Goal: Feedback & Contribution: Leave review/rating

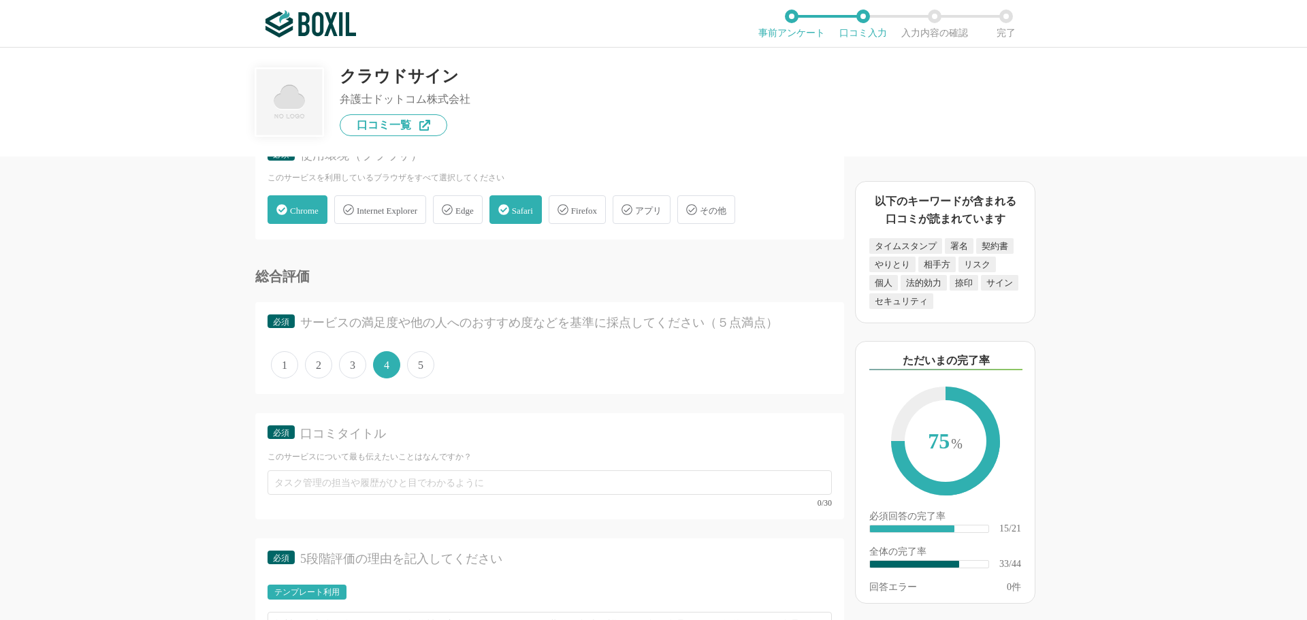
scroll to position [4017, 0]
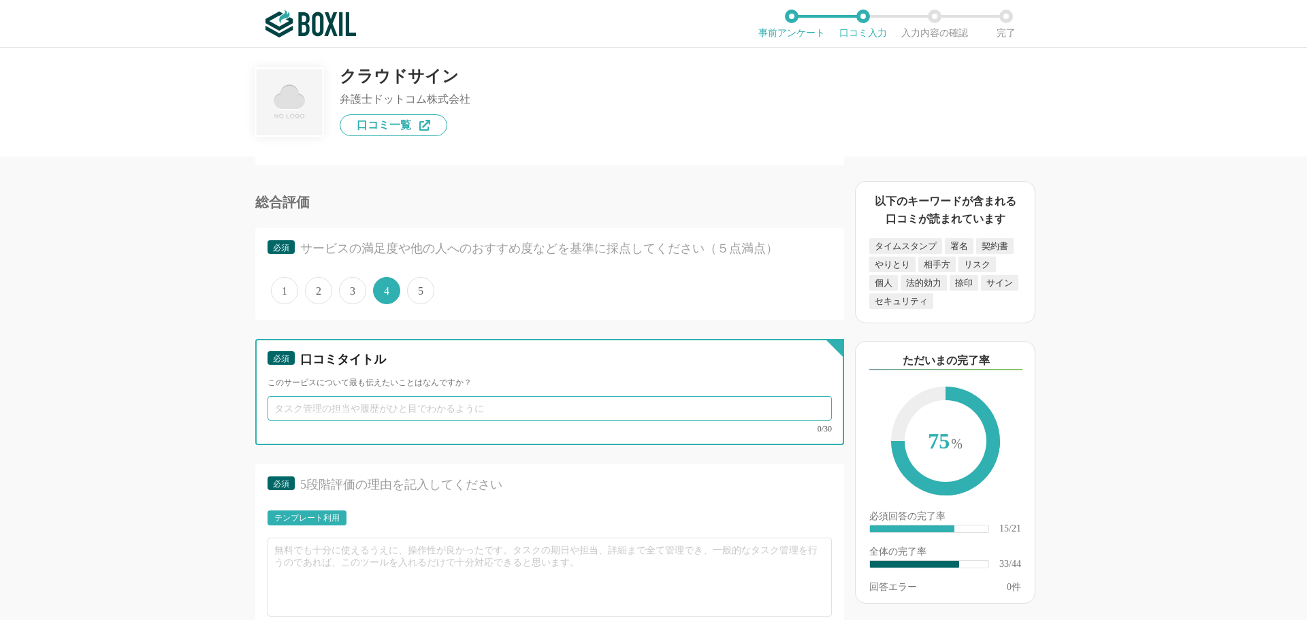
click at [380, 415] on input "text" at bounding box center [550, 408] width 564 height 25
type input "紙"
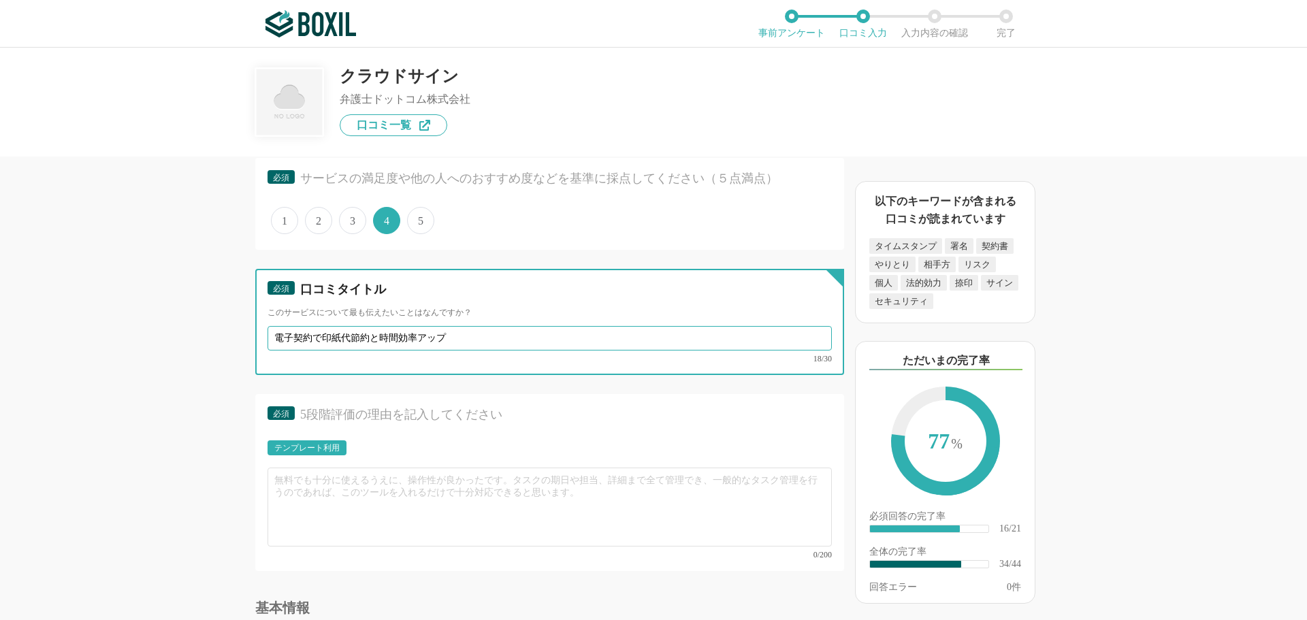
scroll to position [4221, 0]
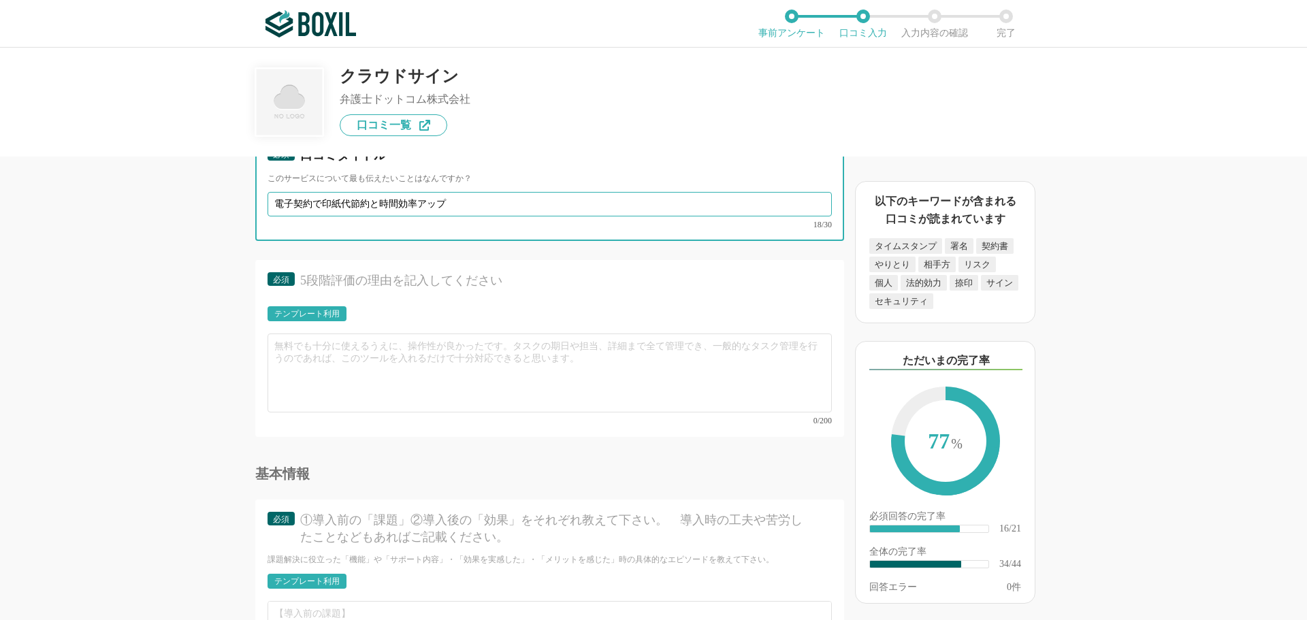
type input "電子契約で印紙代節約と時間効率アップ"
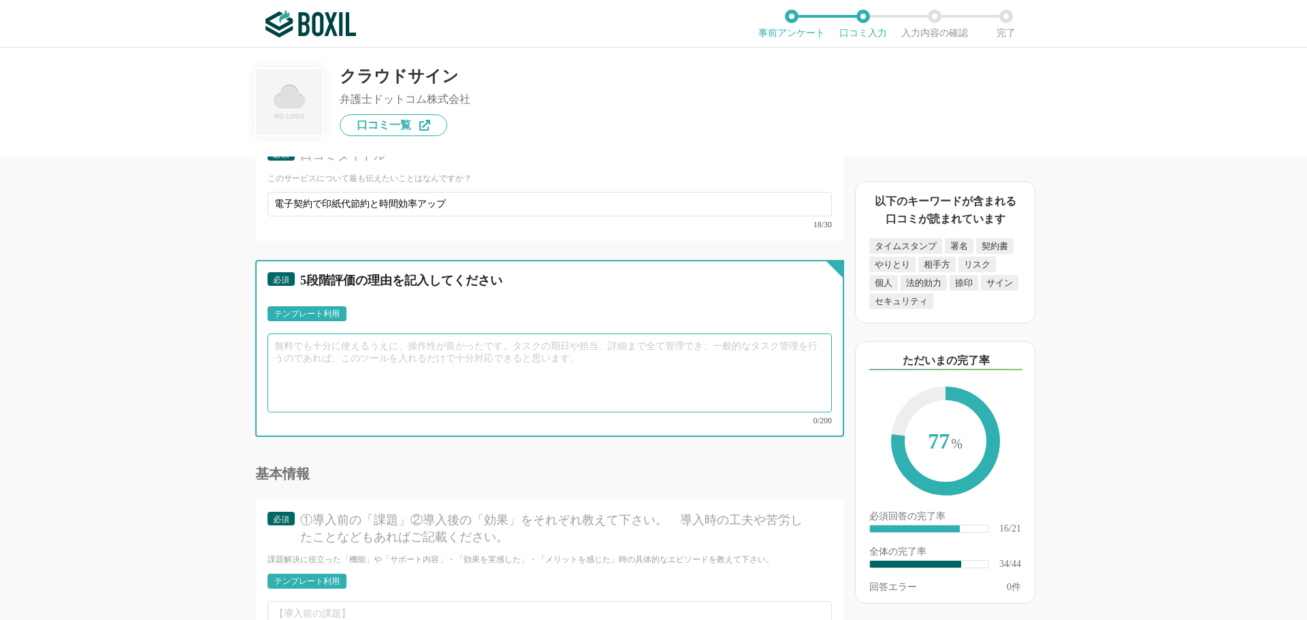
click at [313, 355] on textarea at bounding box center [550, 373] width 564 height 79
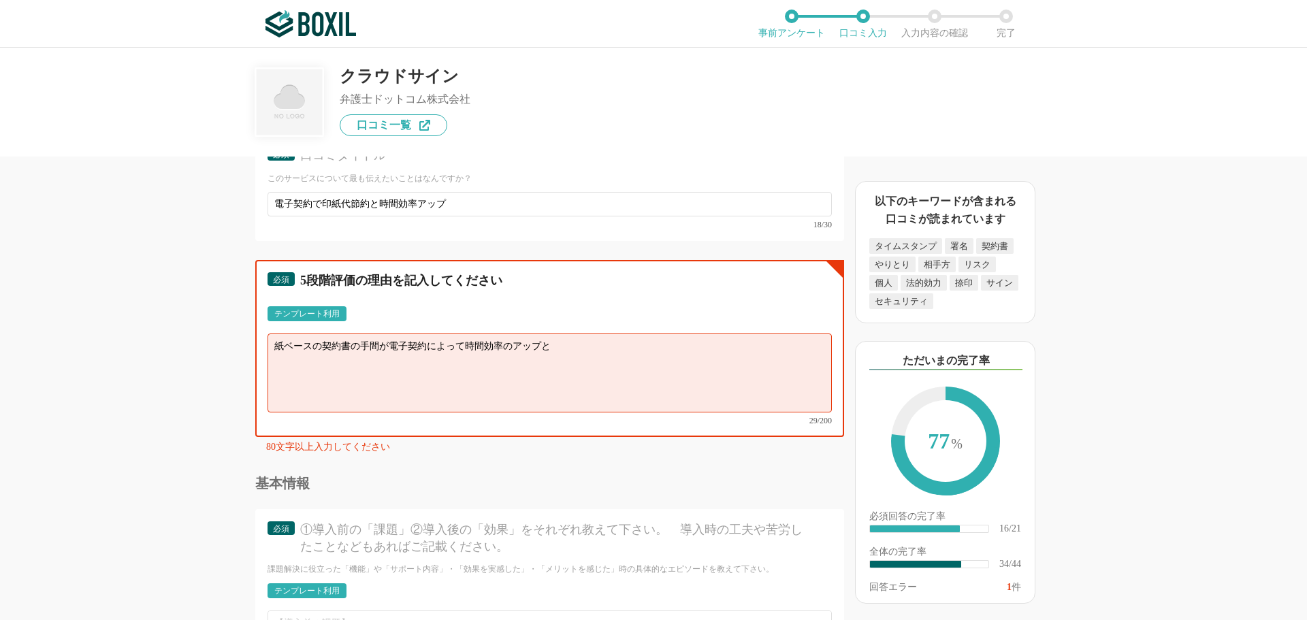
click at [436, 342] on textarea "紙ベースの契約書の手間が電子契約によって時間効率のアップと" at bounding box center [550, 373] width 564 height 79
click at [626, 354] on textarea "紙ベースの契約書の手間が電子契約を取り入れたことよって時間効率のアップと" at bounding box center [550, 373] width 564 height 79
click at [393, 342] on textarea "紙ベースの契約書の手間が電子契約を取り入れたことよって時間効率のアップと印紙代節約につながった。" at bounding box center [550, 373] width 564 height 79
click at [409, 346] on textarea "紙ベースの契約書から電子契約を取り入れたことよって時間効率のアップと印紙代節約につながった。" at bounding box center [550, 373] width 564 height 79
click at [768, 353] on textarea "紙ベースの契約書から電子契約システムを取り入れたことよって時間効率のアップと印紙代節約につながった。" at bounding box center [550, 373] width 564 height 79
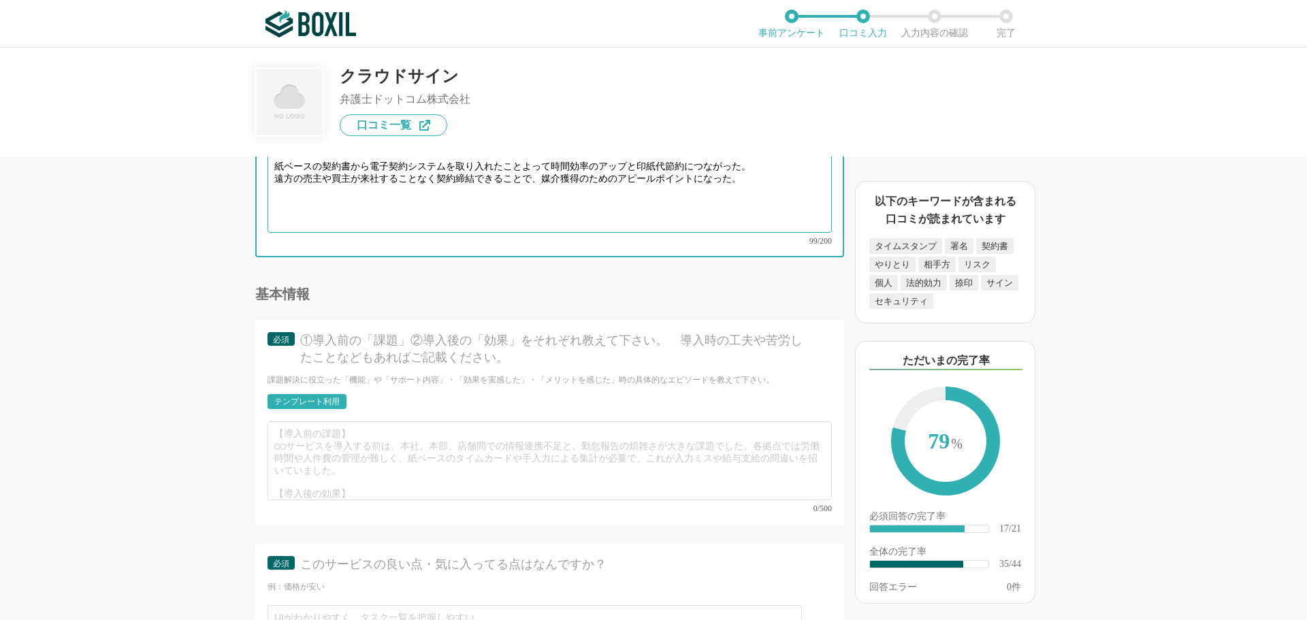
scroll to position [4426, 0]
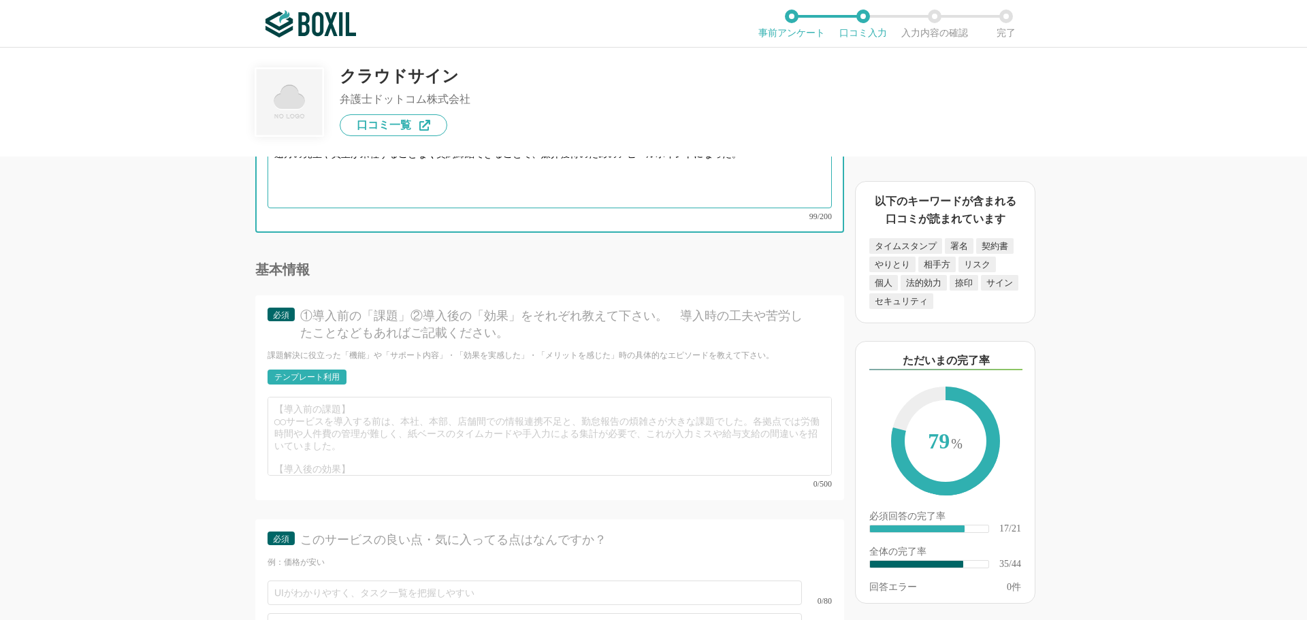
type textarea "紙ベースの契約書から電子契約システムを取り入れたことよって時間効率のアップと印紙代節約につながった。 遠方の売主や買主が来社することなく契約締結できることで、…"
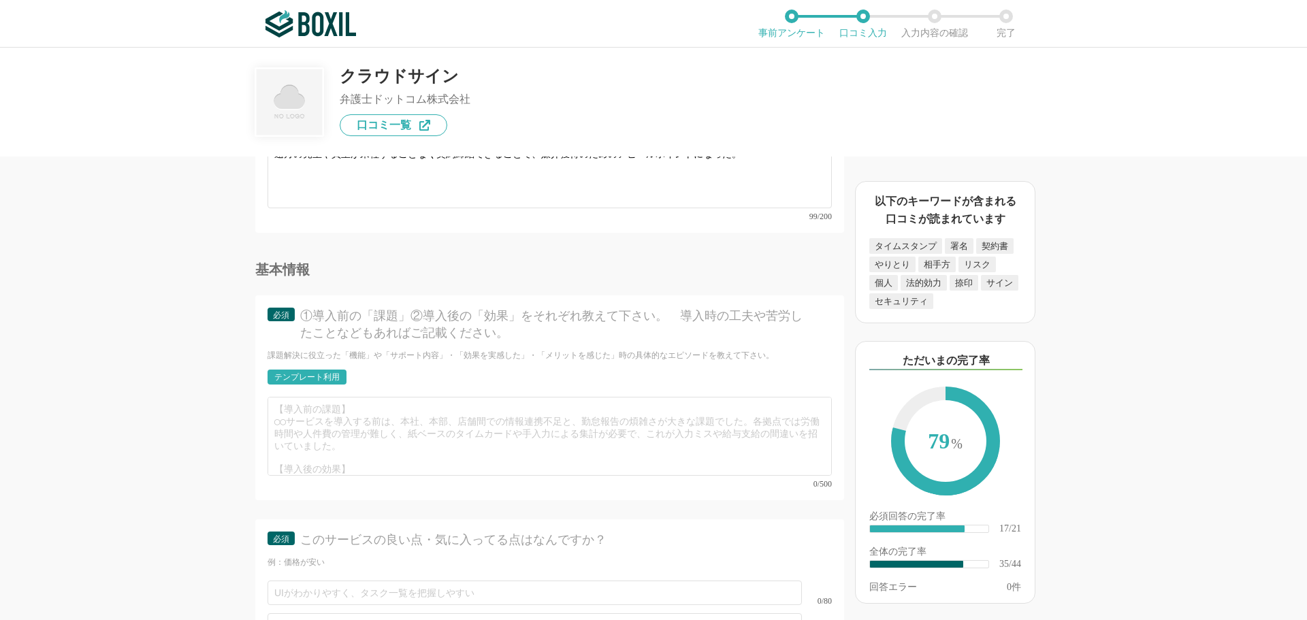
click at [321, 373] on div "テンプレート利用" at bounding box center [306, 377] width 65 height 8
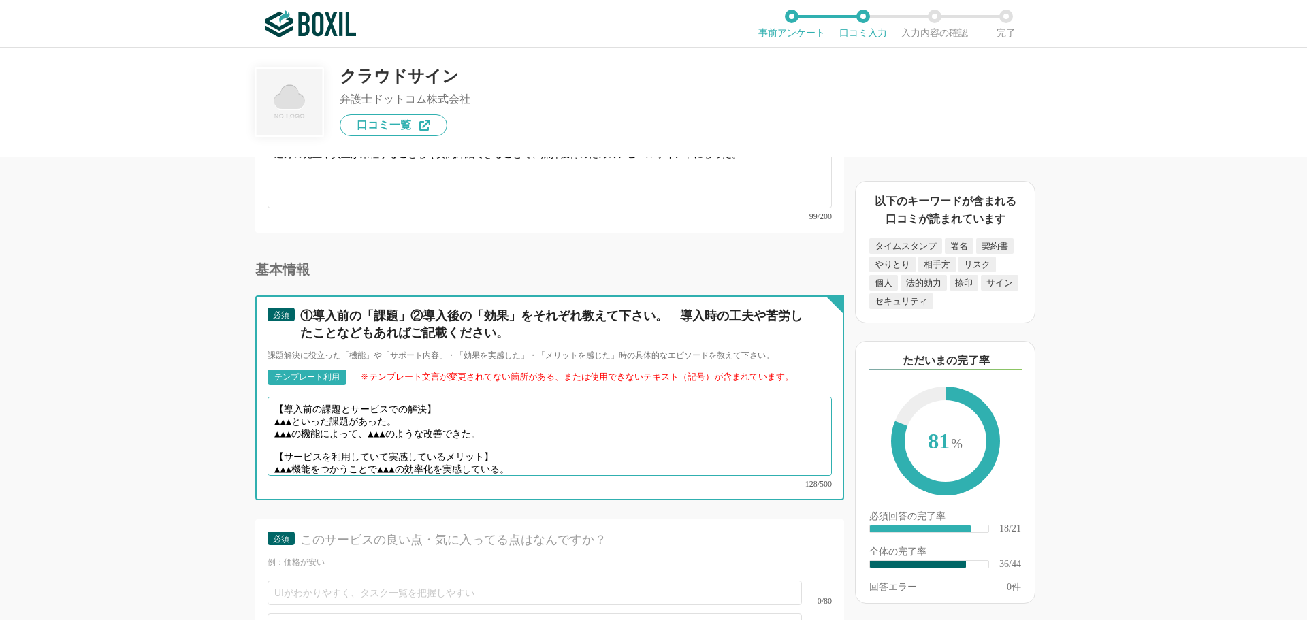
drag, startPoint x: 509, startPoint y: 421, endPoint x: 273, endPoint y: 413, distance: 236.4
click at [273, 413] on textarea "【導入前の課題とサービスでの解決】 ▲▲▲といった課題があった。 ▲▲▲の機能によって、▲▲▲のような改善できた。 【サービスを利用していて実感しているメリッ…" at bounding box center [550, 436] width 564 height 79
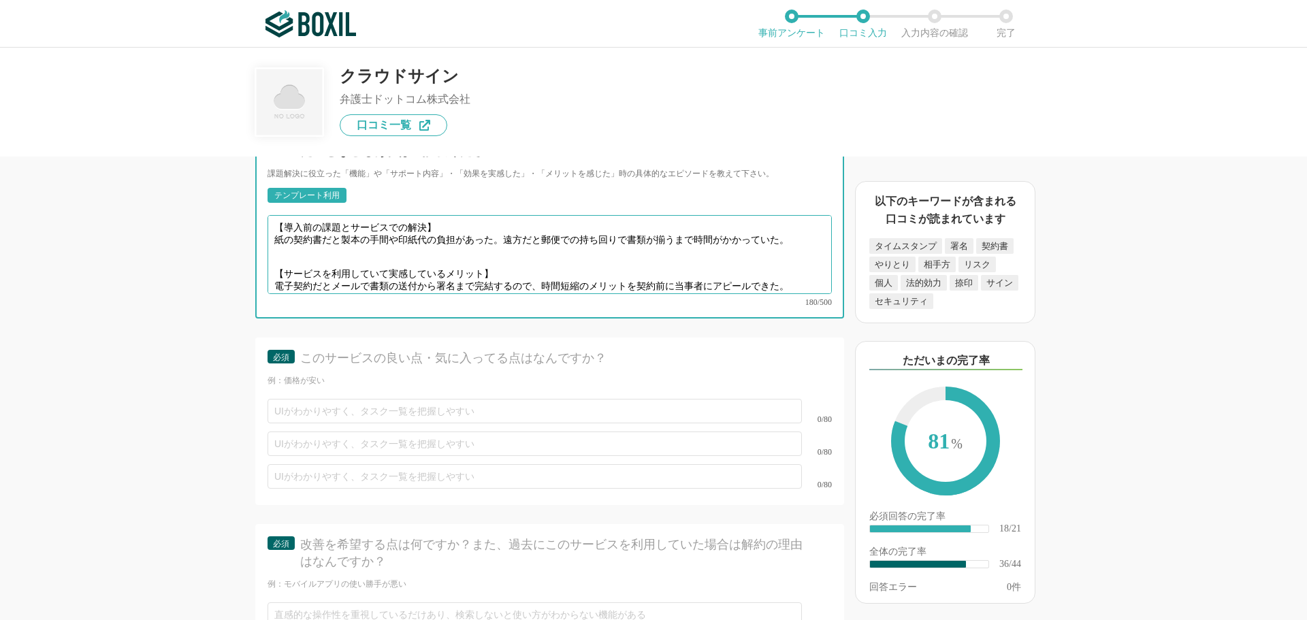
scroll to position [4630, 0]
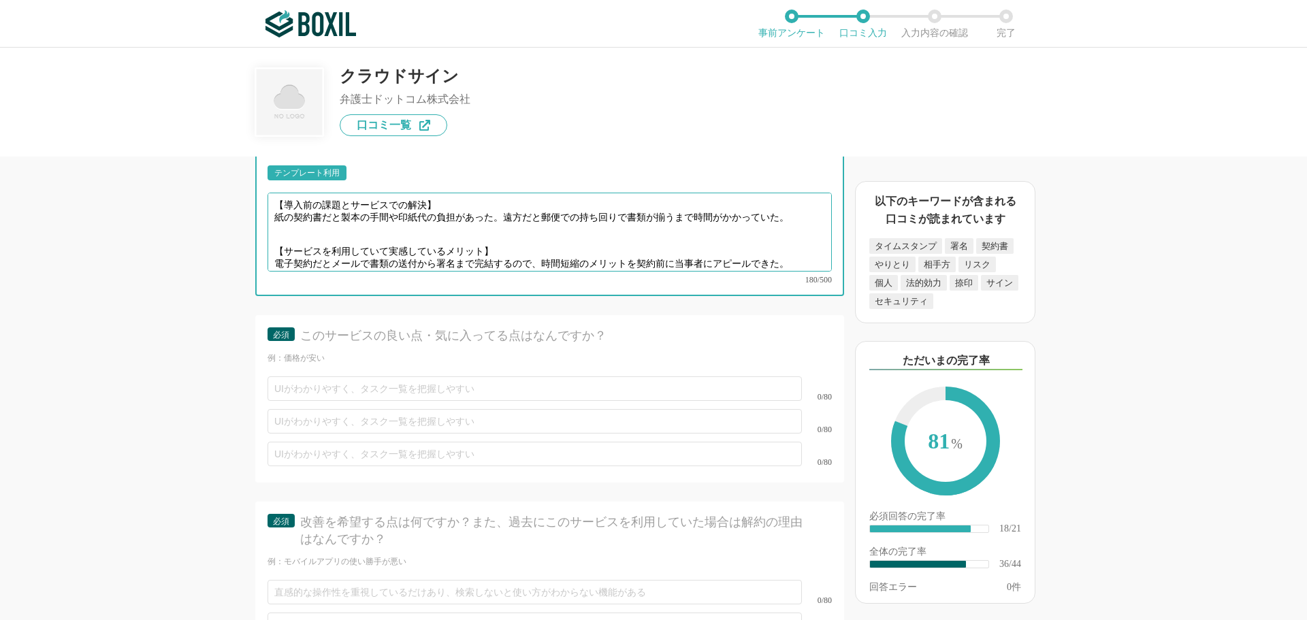
type textarea "【導入前の課題とサービスでの解決】 紙の契約書だと製本の手間や印紙代の負担があった。遠方だと郵便での持ち回りで書類が揃うまで時間がかかっていた。 【サービスを…"
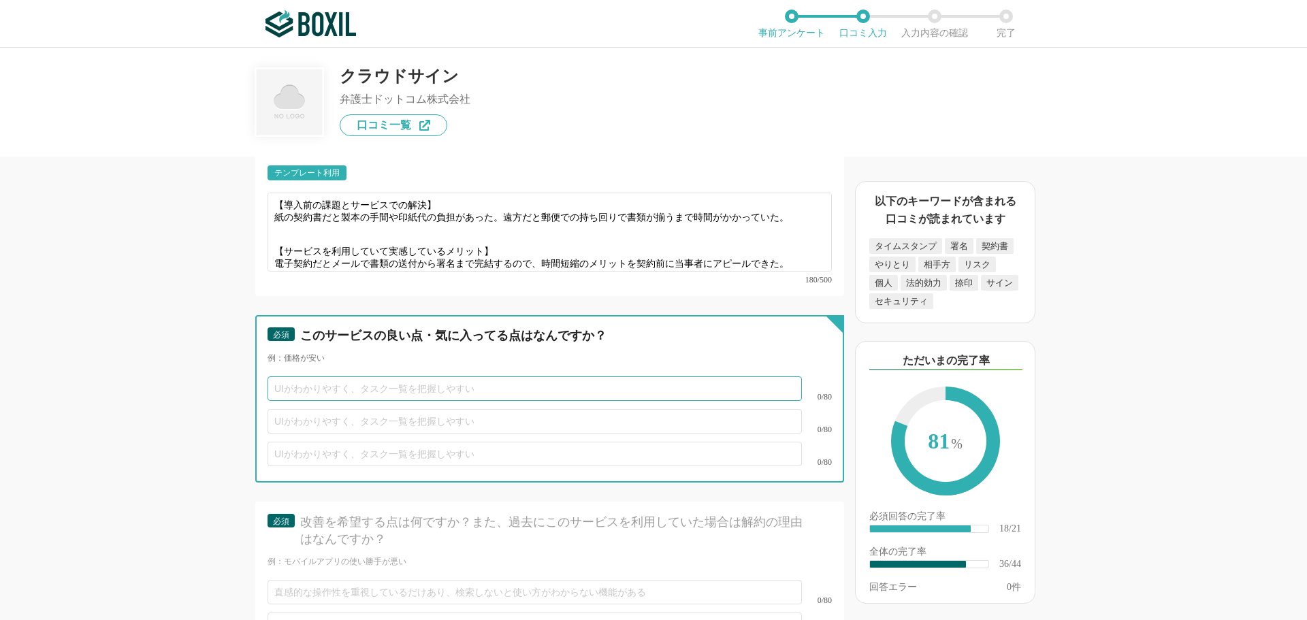
click at [332, 377] on input "text" at bounding box center [535, 389] width 534 height 25
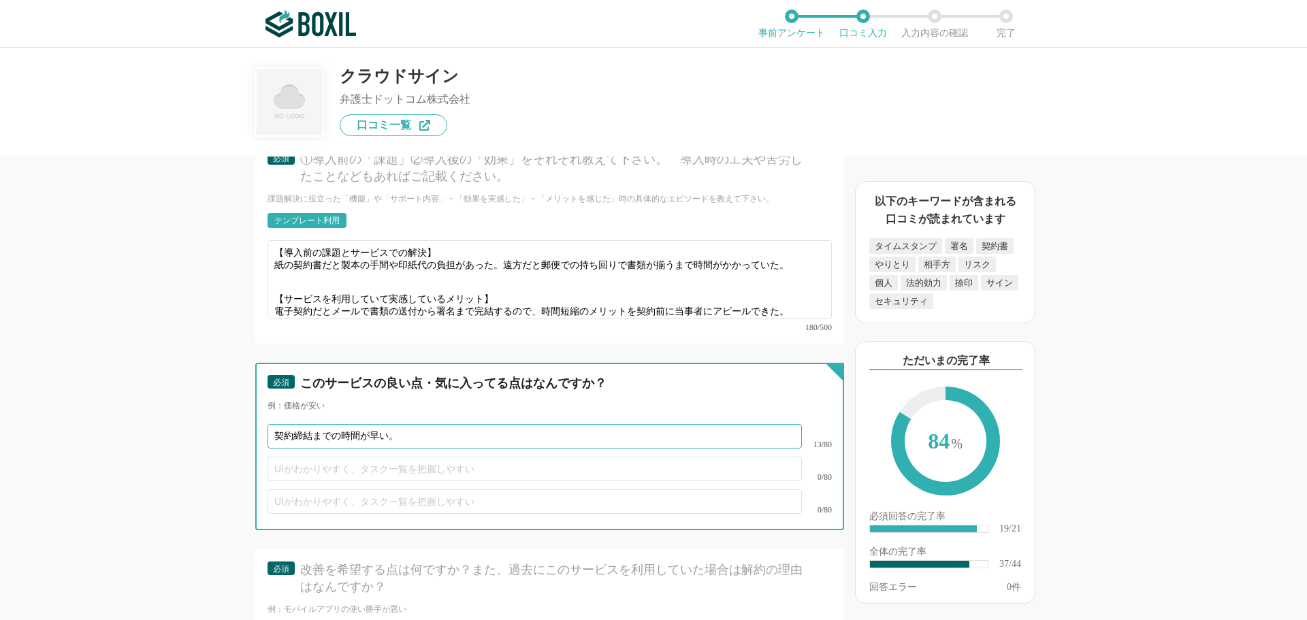
scroll to position [4562, 0]
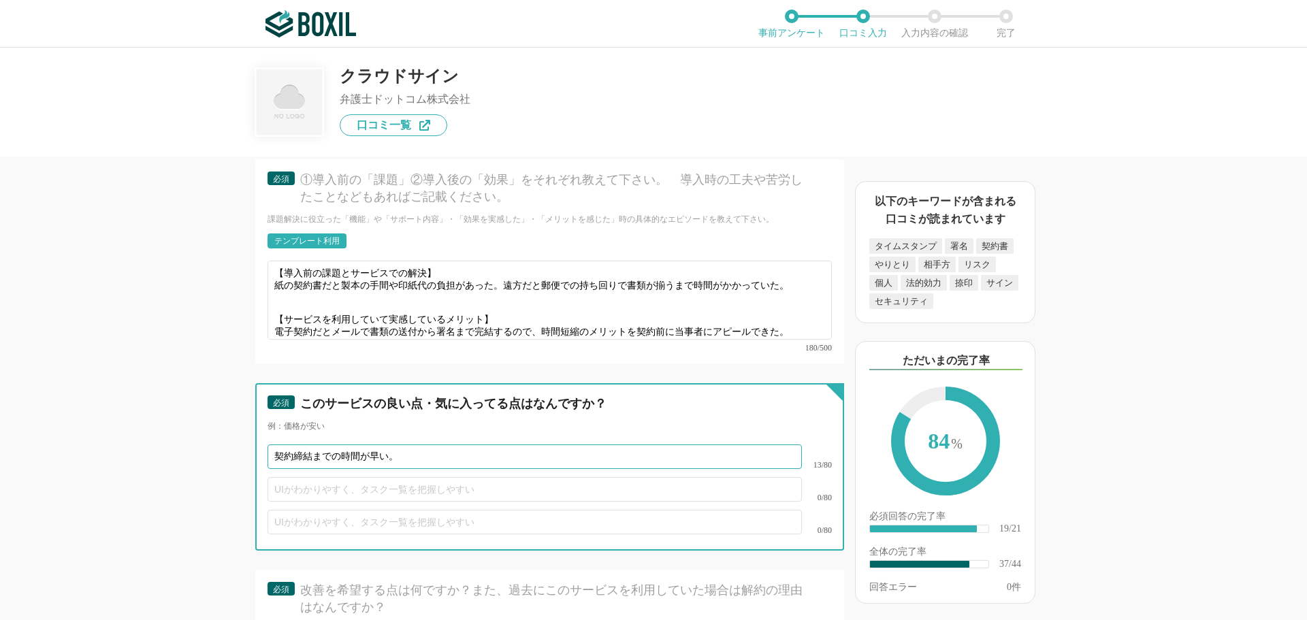
type input "契約締結までの時間が早い。"
click at [354, 477] on input "text" at bounding box center [535, 489] width 534 height 25
type input "データの共有が社内でやりやすい。"
click at [342, 510] on input "text" at bounding box center [535, 522] width 534 height 25
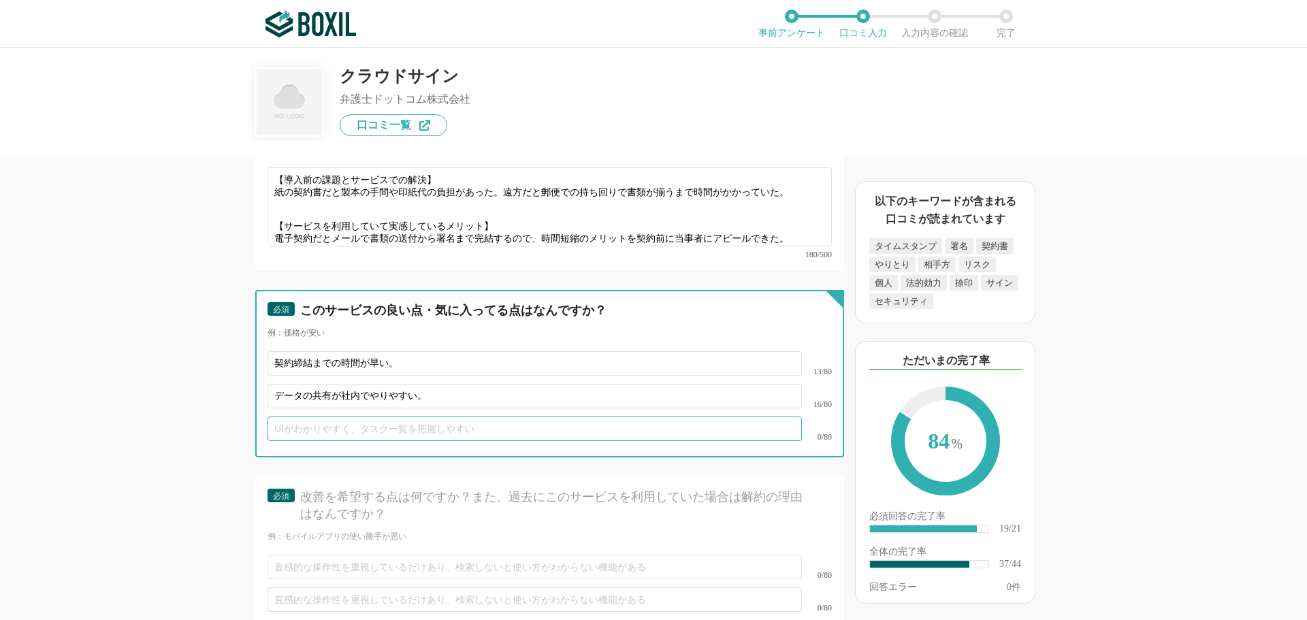
scroll to position [4834, 0]
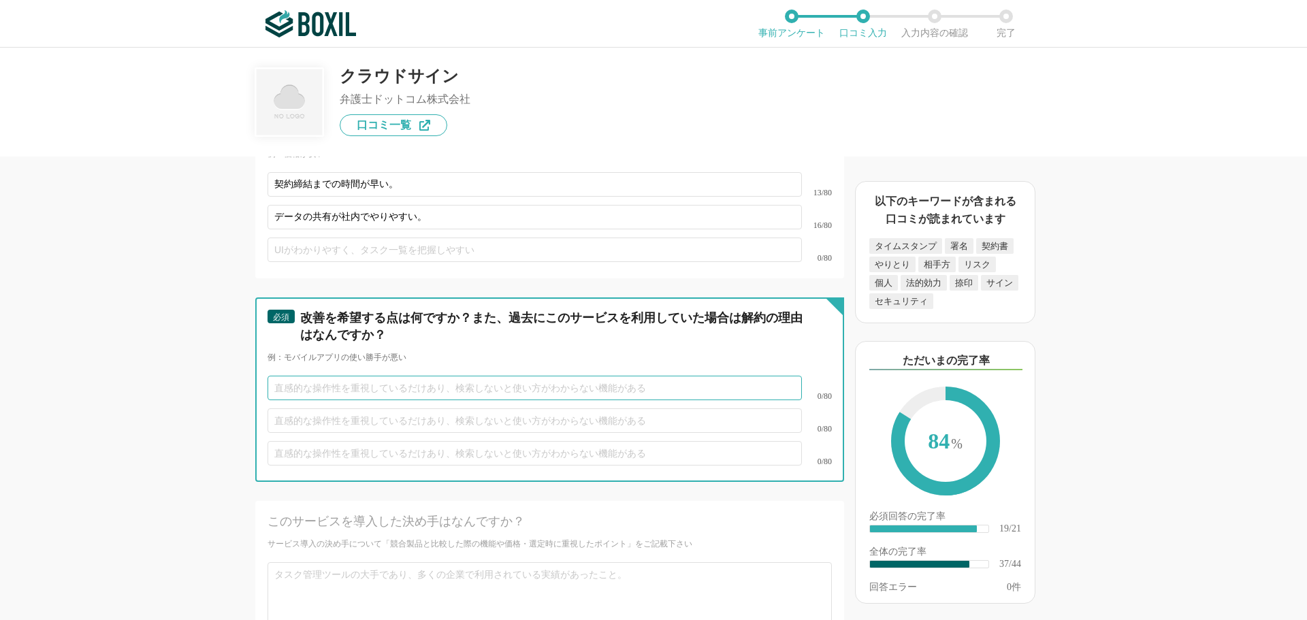
click at [345, 376] on input "text" at bounding box center [535, 388] width 534 height 25
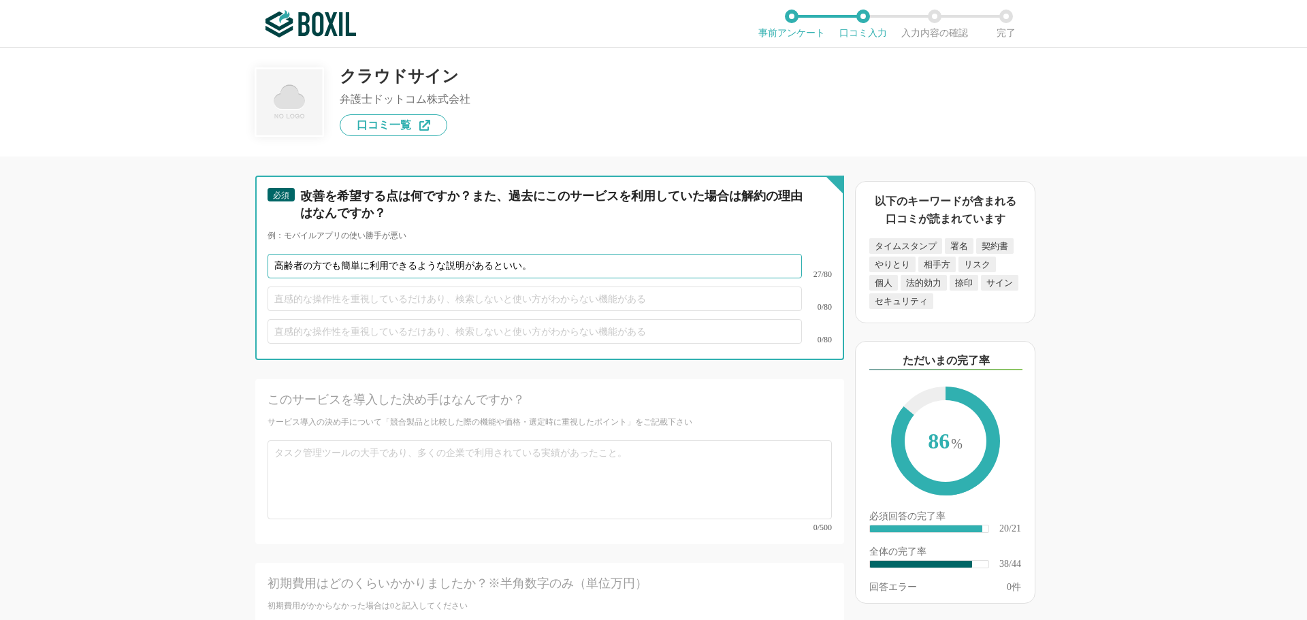
scroll to position [4970, 0]
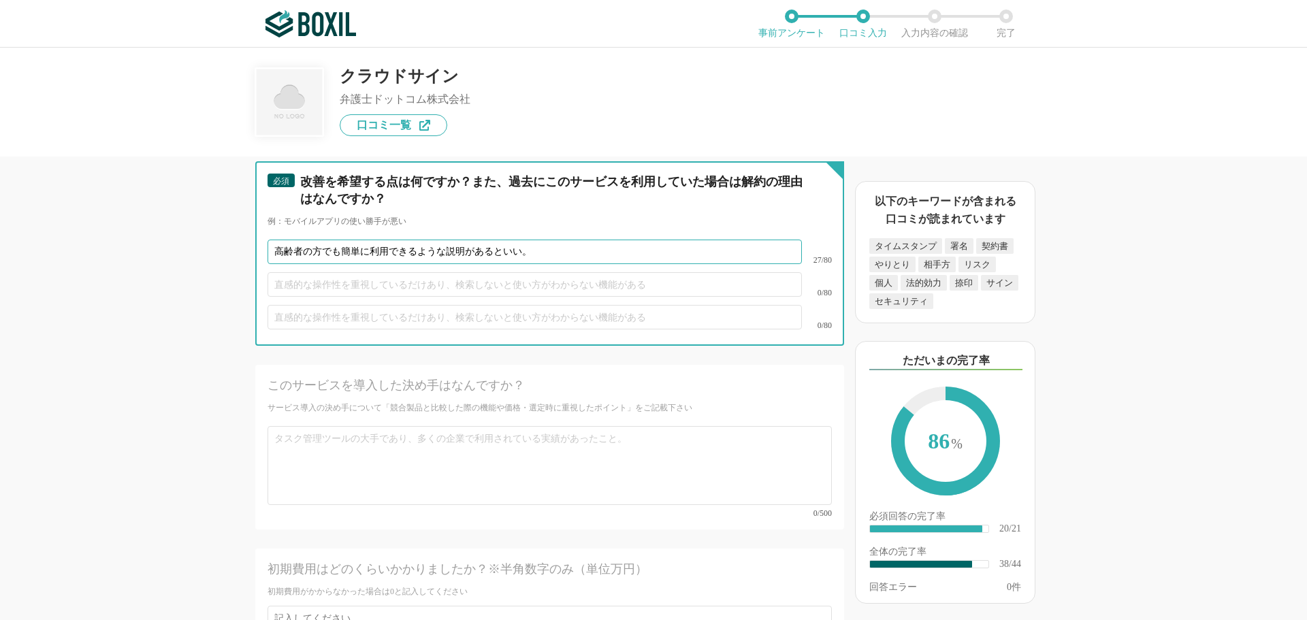
type input "高齢者の方でも簡単に利用できるような説明があるといい。"
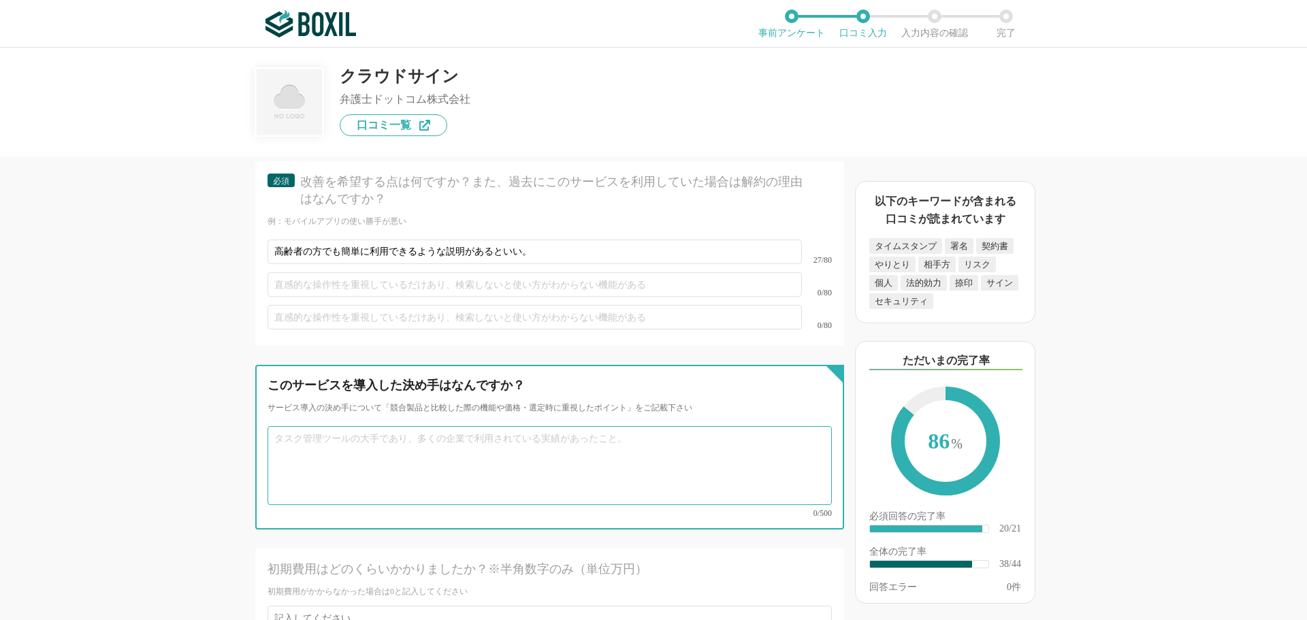
click at [387, 431] on textarea at bounding box center [550, 465] width 564 height 79
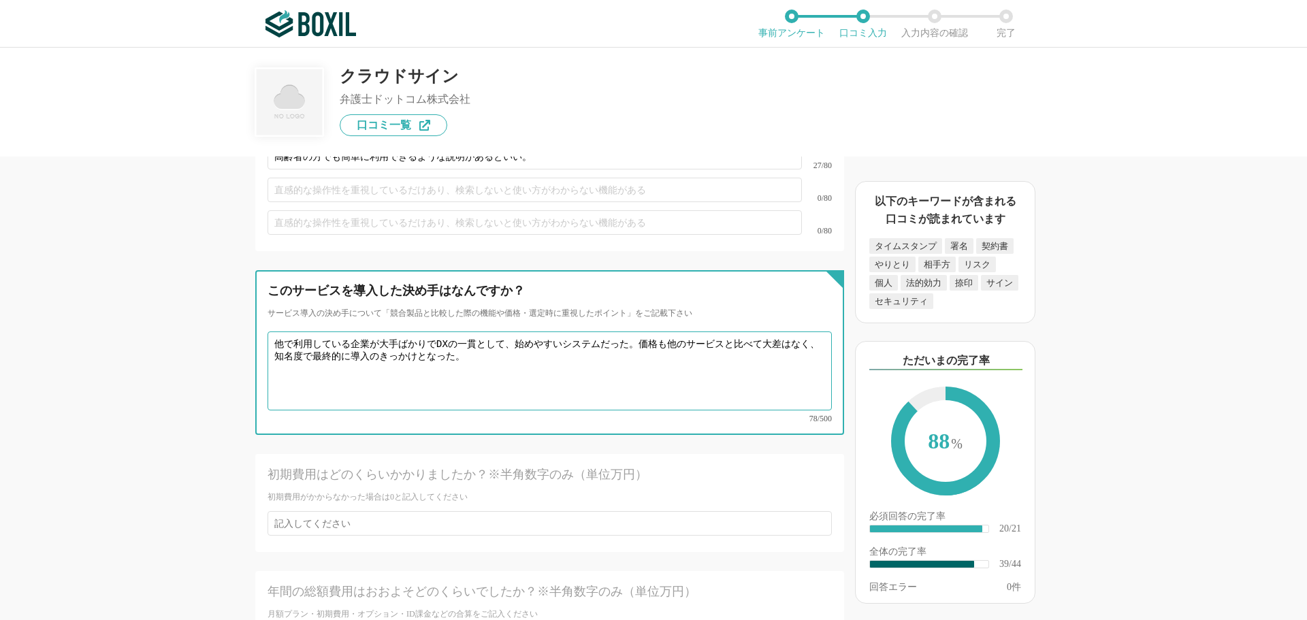
scroll to position [5175, 0]
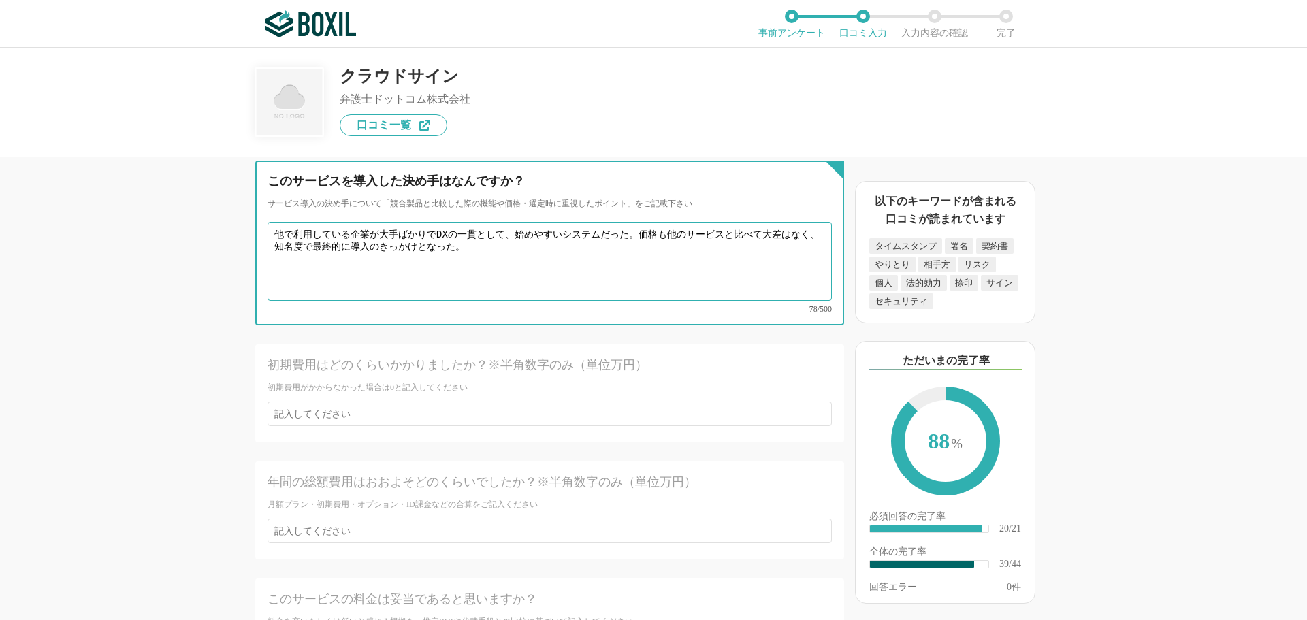
type textarea "他で利用している企業が大手ばかりでDXの一貫として、始めやすいシステムだった。価格も他のサービスと比べて大差はなく、知名度で最終的に導入のきっかけとなった。"
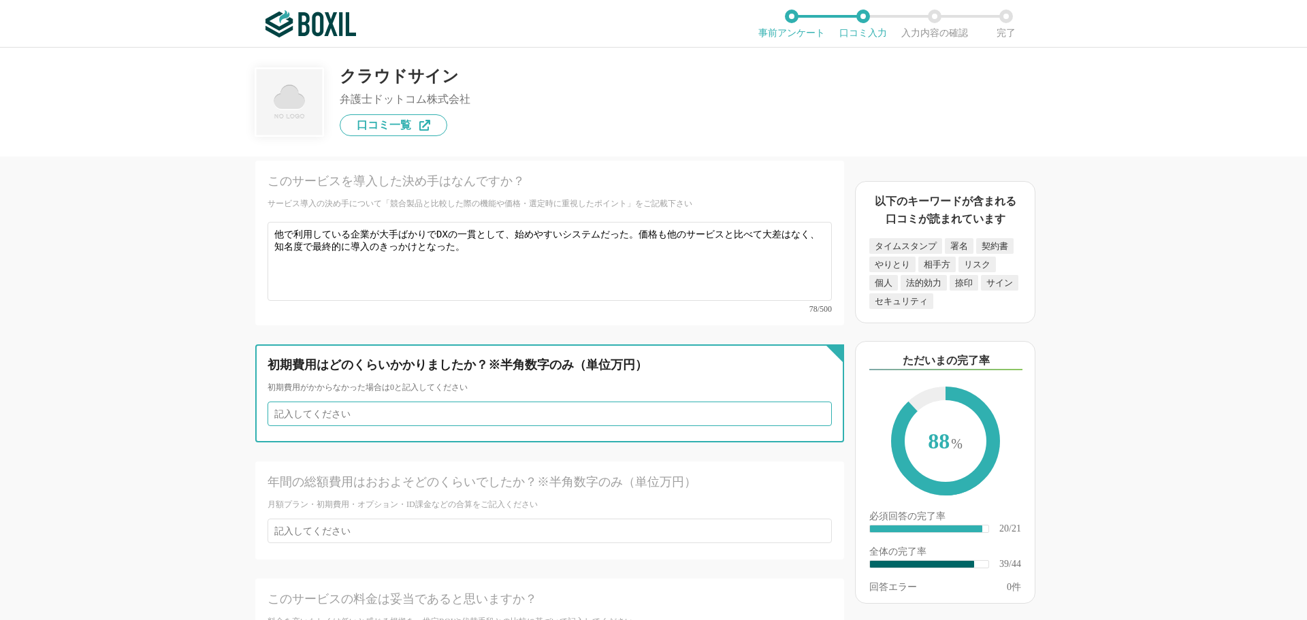
click at [334, 402] on input "number" at bounding box center [550, 414] width 564 height 25
type input "30"
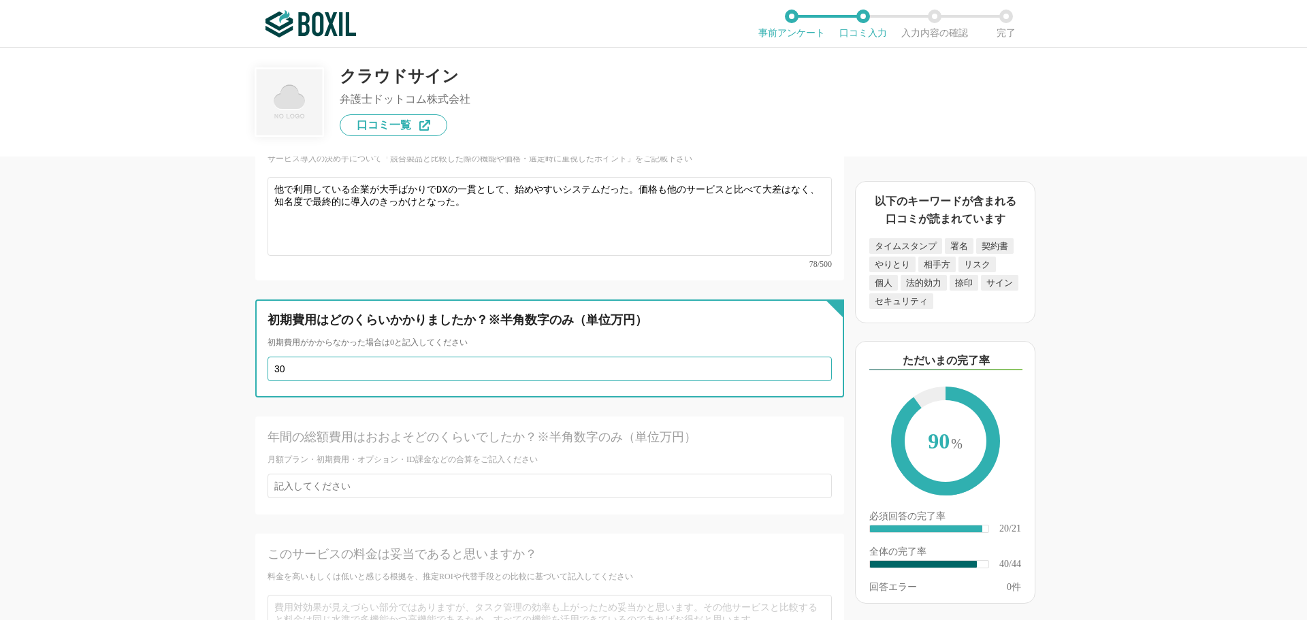
scroll to position [5243, 0]
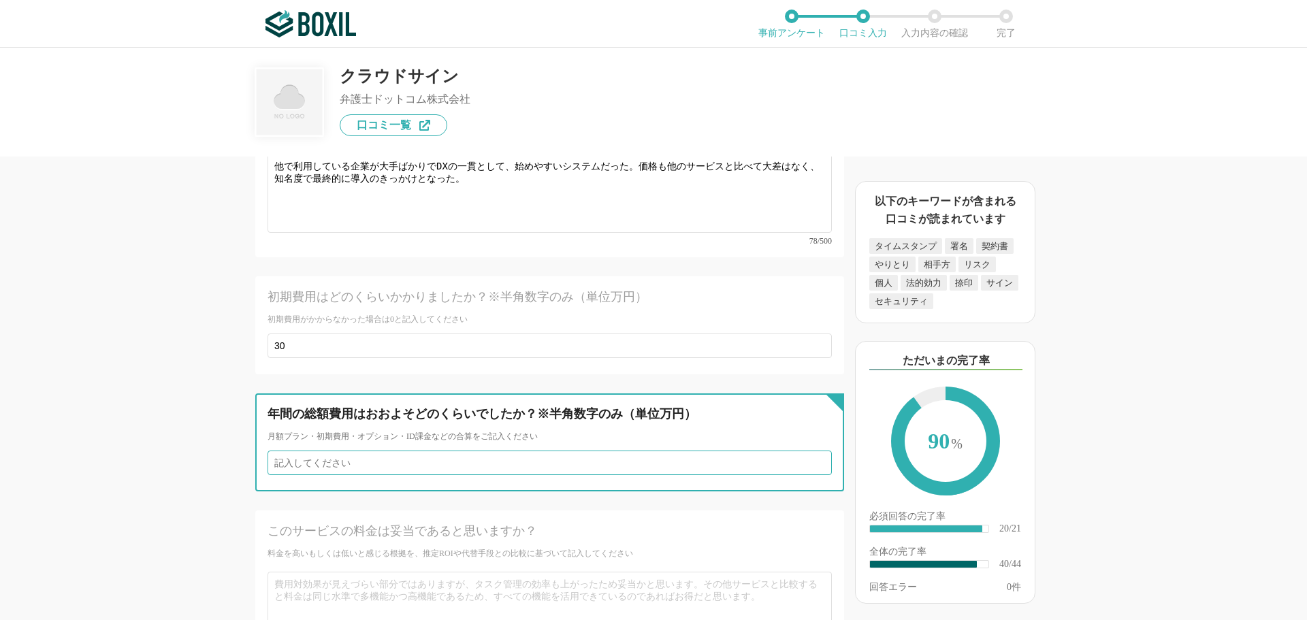
click at [323, 451] on input "number" at bounding box center [550, 463] width 564 height 25
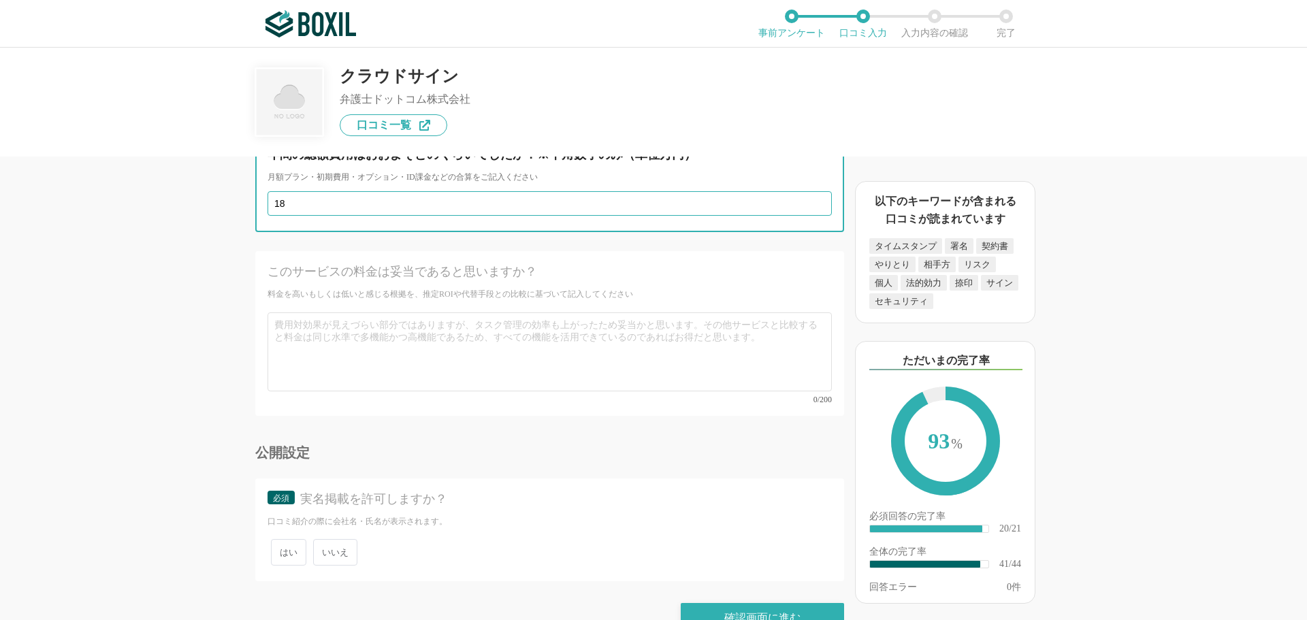
scroll to position [5503, 0]
type input "18"
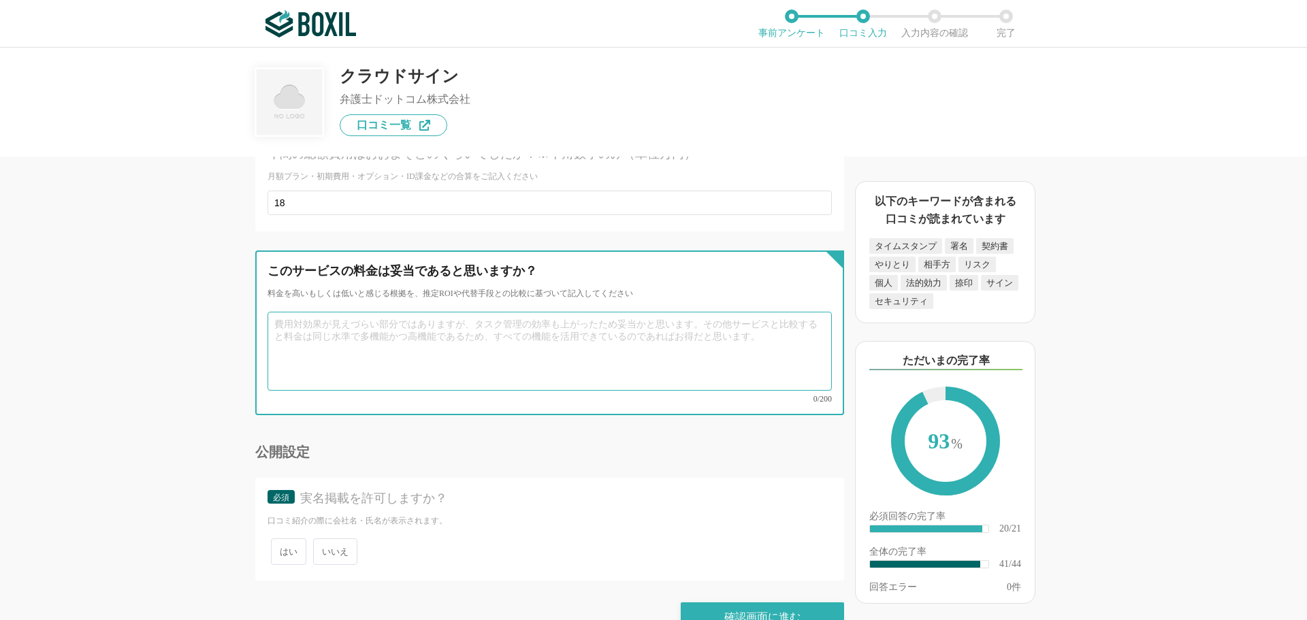
click at [349, 317] on textarea at bounding box center [550, 351] width 564 height 79
type textarea "h"
type textarea "他のどのシステムを利用するにしてもある程度の費用は発生するので、契約件数が増えてくれば費用対効果を感じることが出来ると思う。"
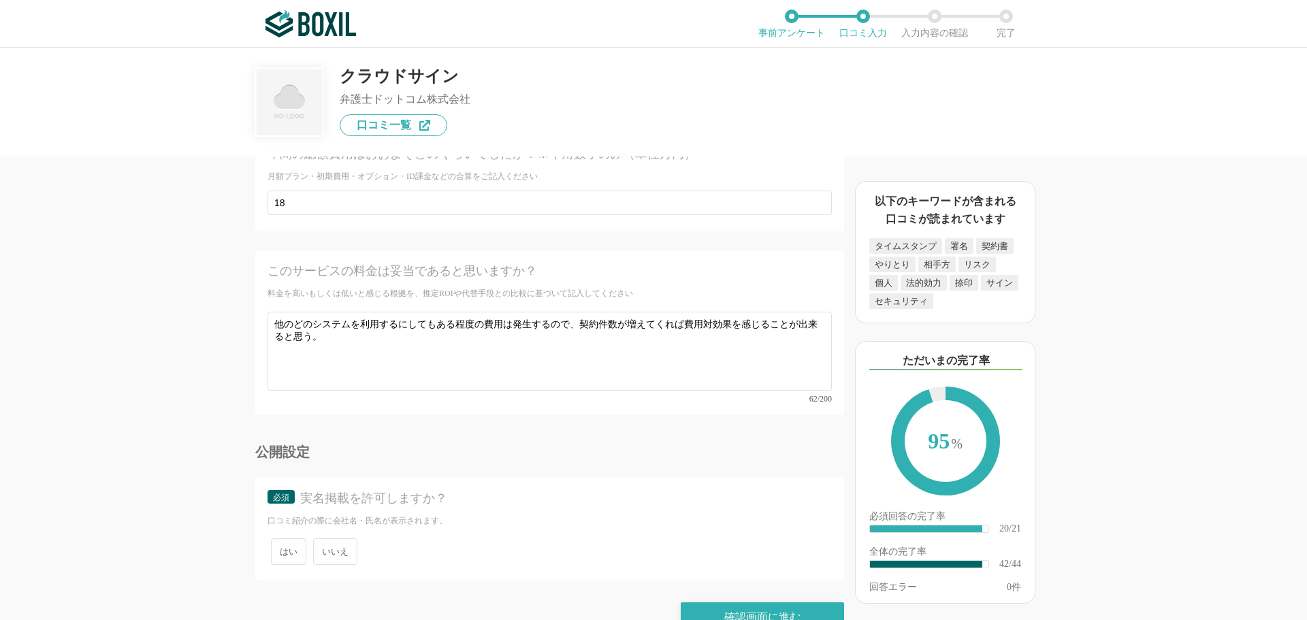
click at [320, 539] on span "いいえ" at bounding box center [335, 552] width 44 height 27
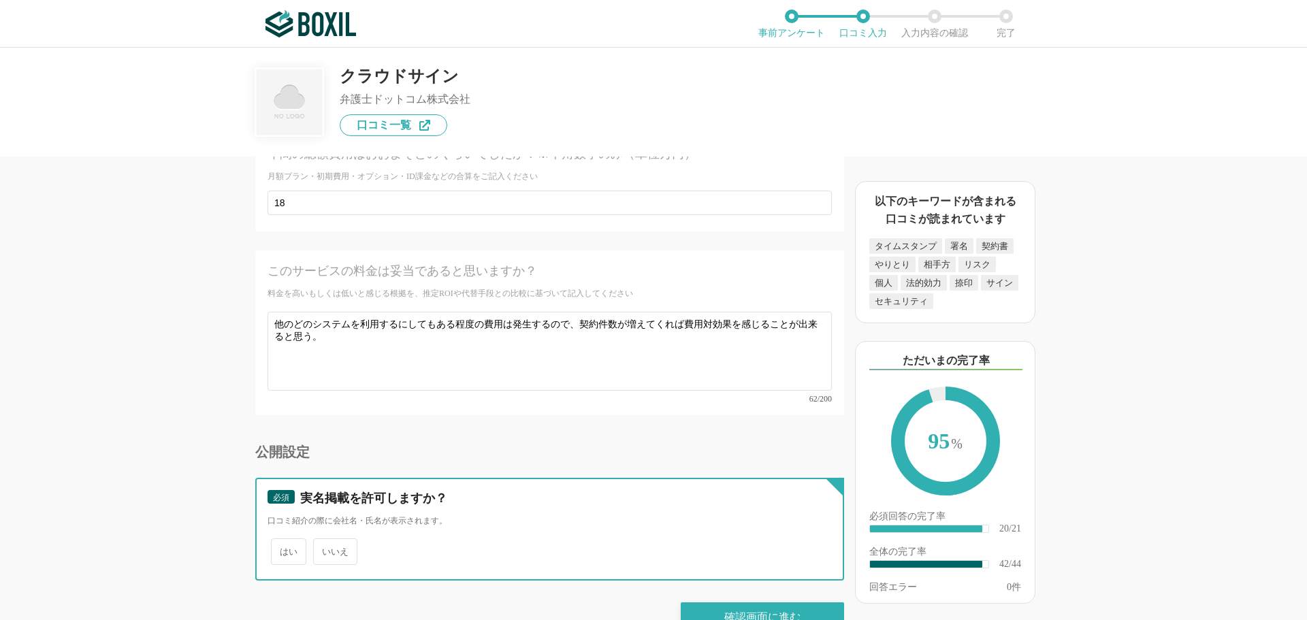
click at [320, 541] on input "いいえ" at bounding box center [321, 545] width 9 height 9
radio input "true"
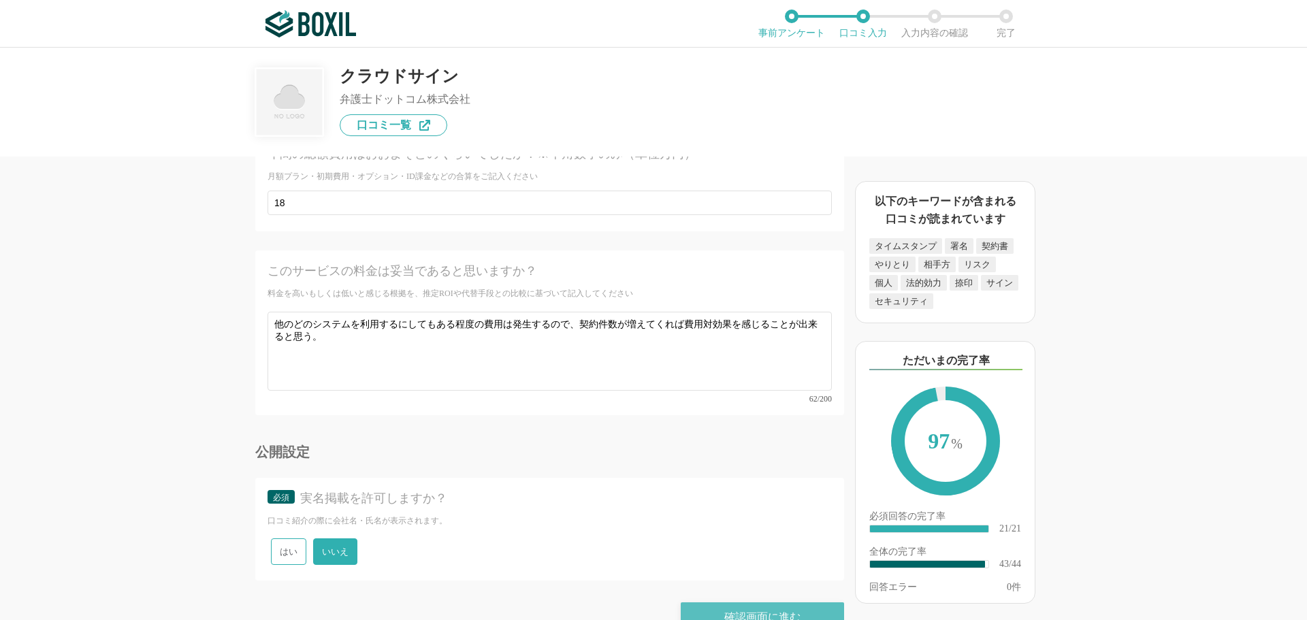
click at [719, 603] on div "確認画面に進む" at bounding box center [762, 618] width 163 height 30
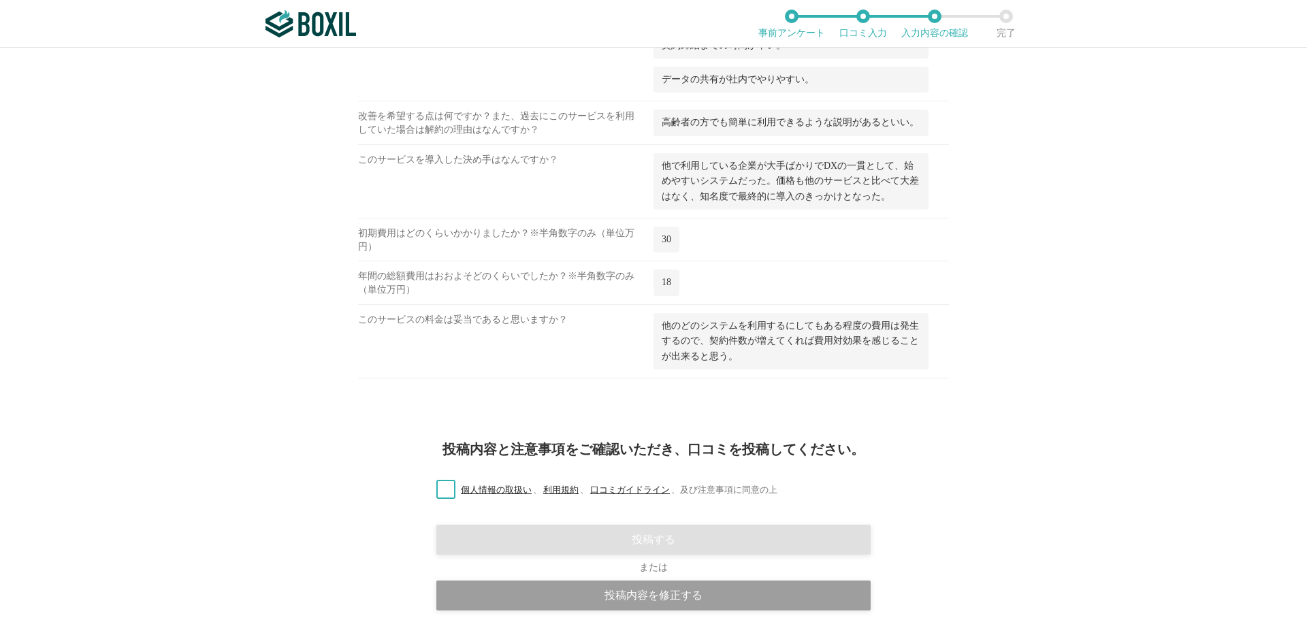
scroll to position [2151, 0]
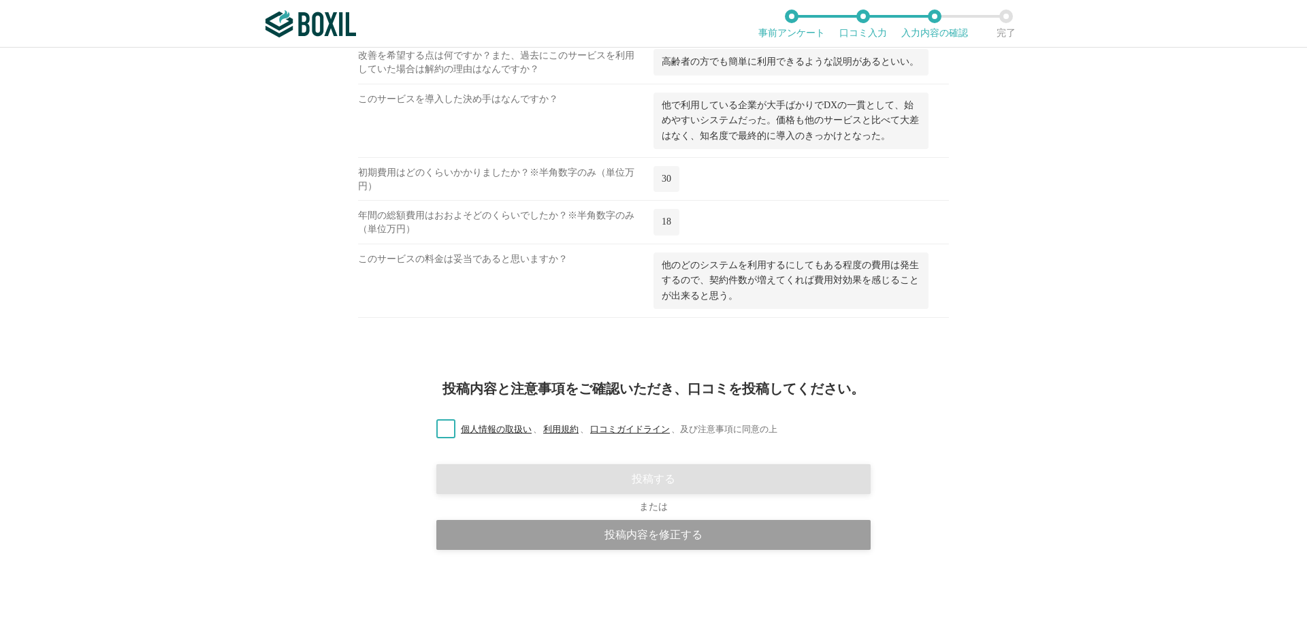
click at [435, 430] on label "個人情報の取扱い 、 利用規約 、 口コミガイドライン 、 及び注意事項に同意の上" at bounding box center [602, 430] width 352 height 14
click at [0, 0] on input "個人情報の取扱い 、 利用規約 、 口コミガイドライン 、 及び注意事項に同意の上" at bounding box center [0, 0] width 0 height 0
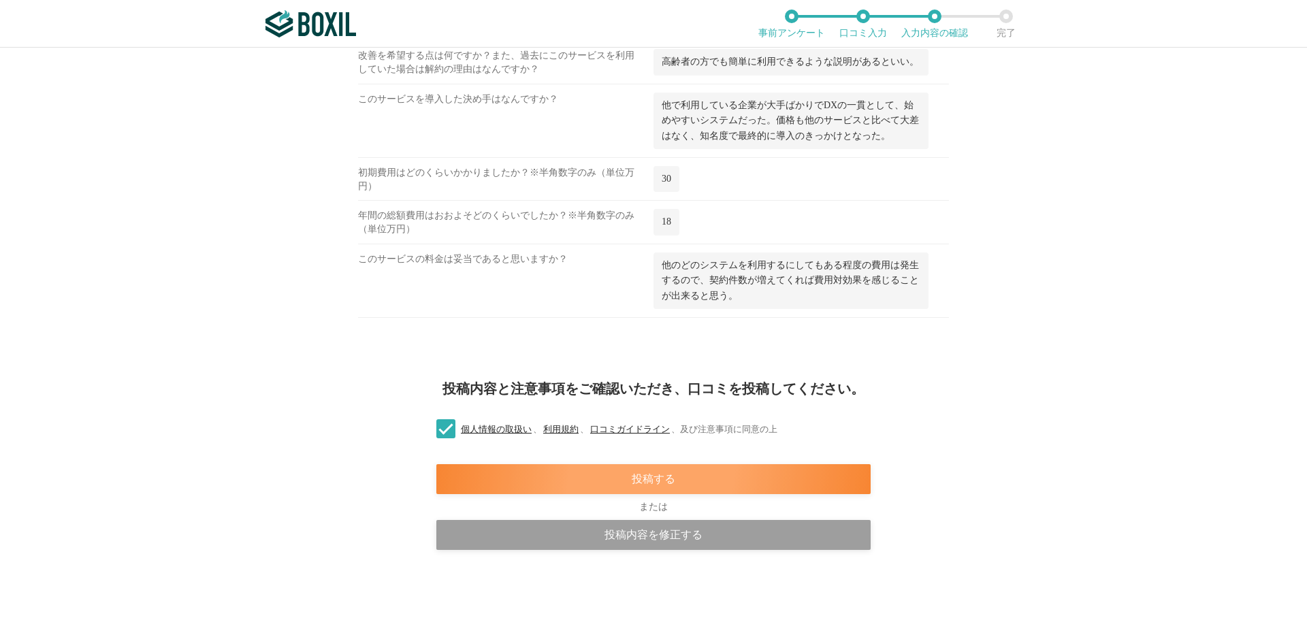
click at [610, 482] on div "投稿する" at bounding box center [653, 479] width 434 height 30
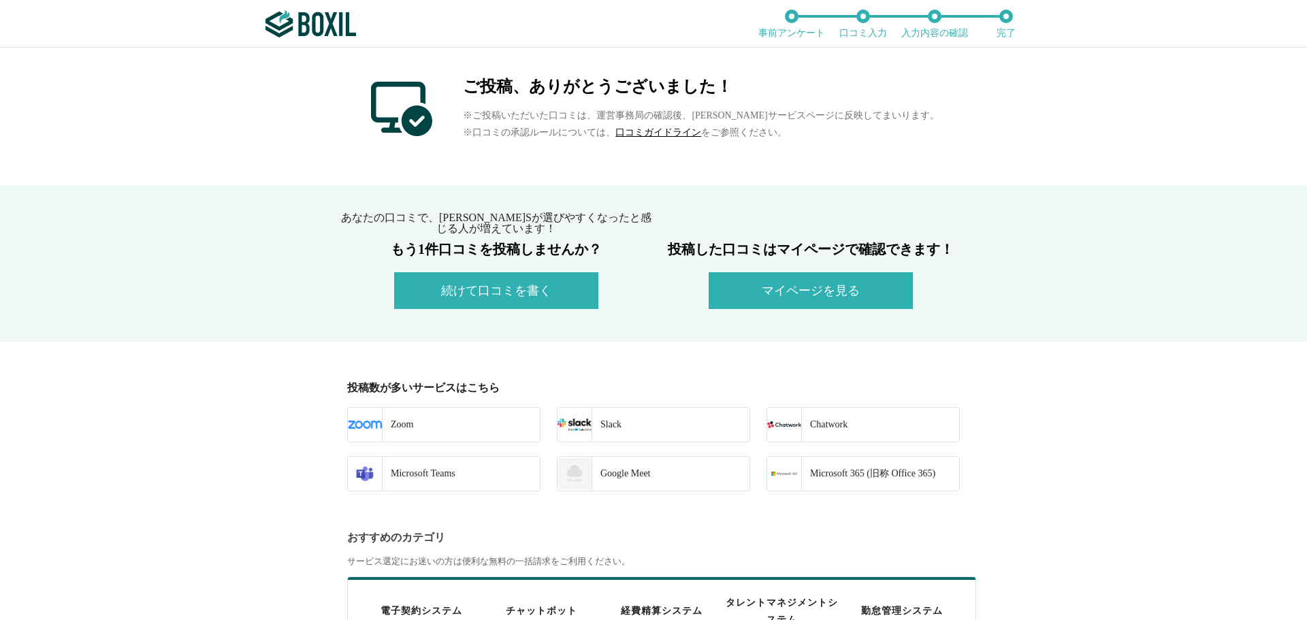
click at [785, 292] on button "マイページを見る" at bounding box center [811, 290] width 204 height 37
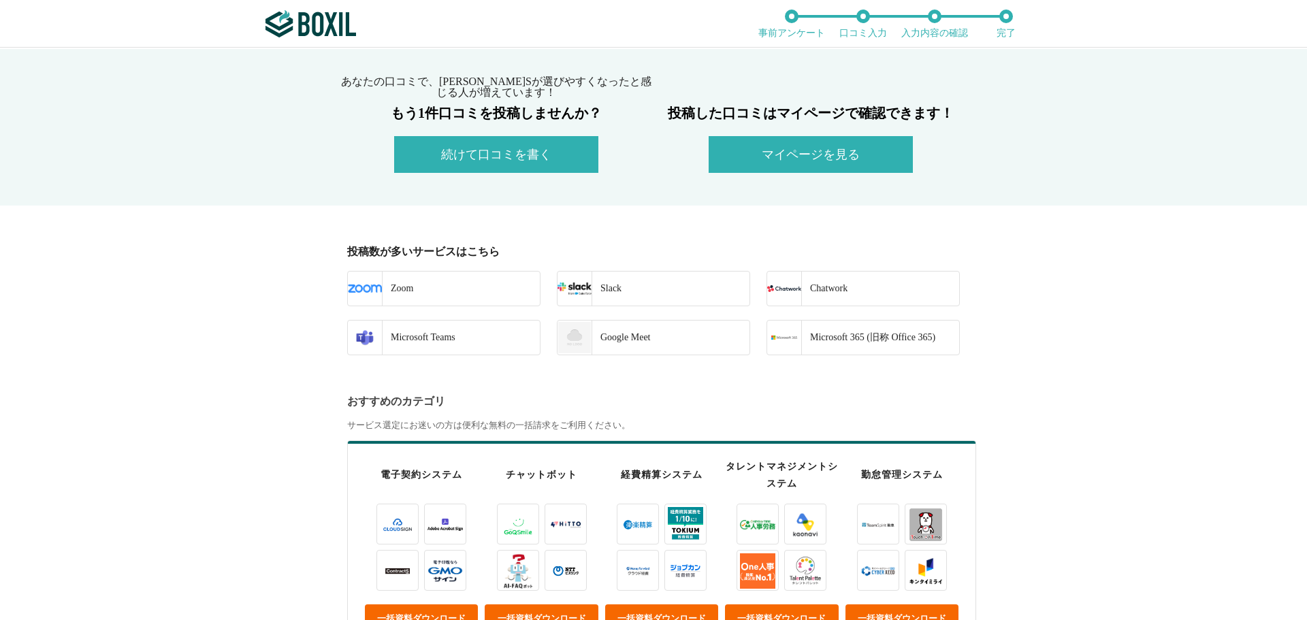
click at [490, 150] on button "続けて口コミを書く" at bounding box center [496, 154] width 204 height 37
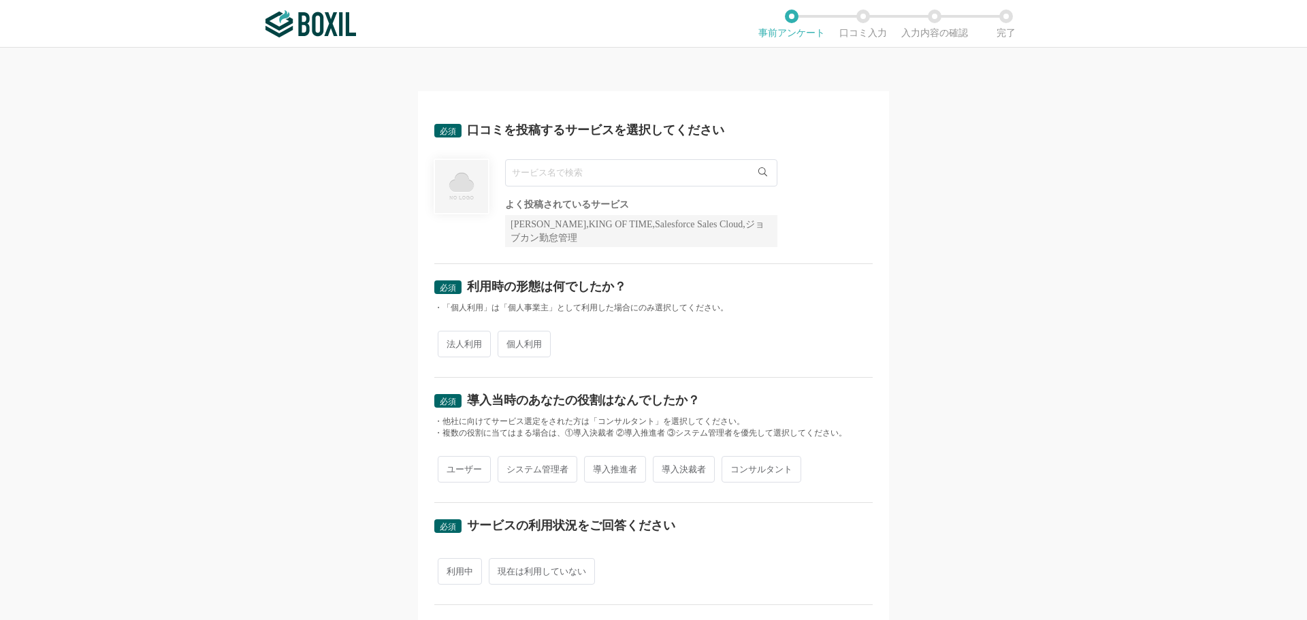
click at [537, 166] on input "text" at bounding box center [641, 172] width 272 height 27
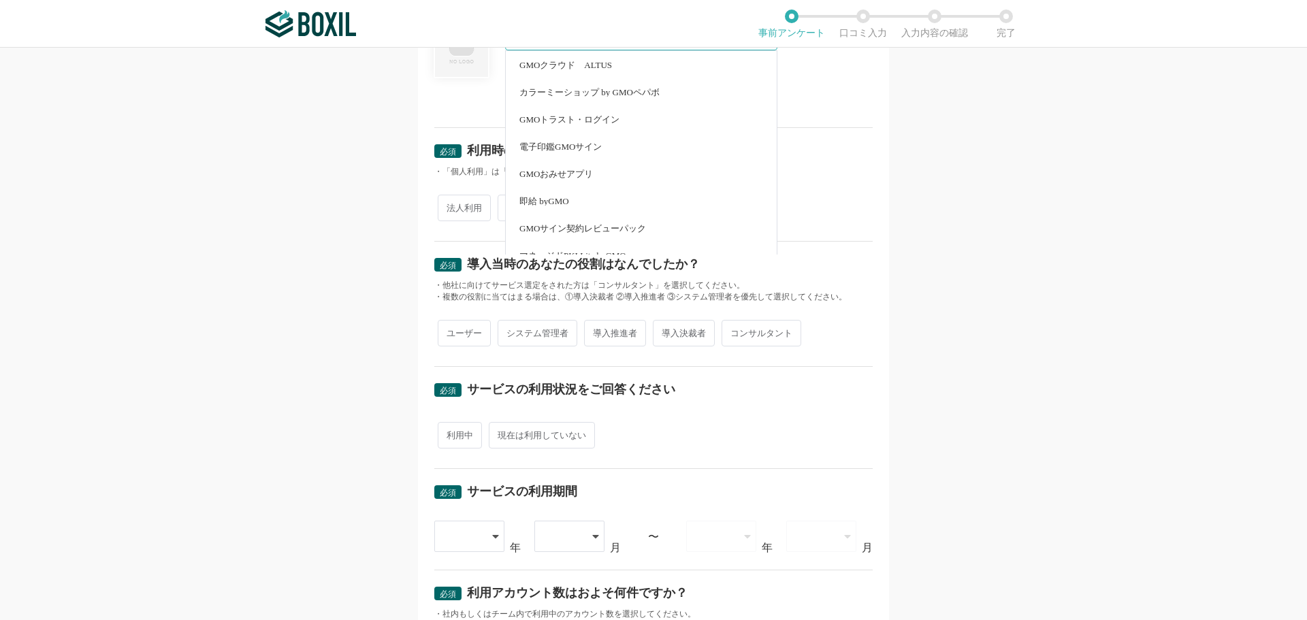
click at [574, 141] on li "電子印鑑GMOサイン" at bounding box center [641, 146] width 271 height 27
type input "電子印鑑GMOサイン"
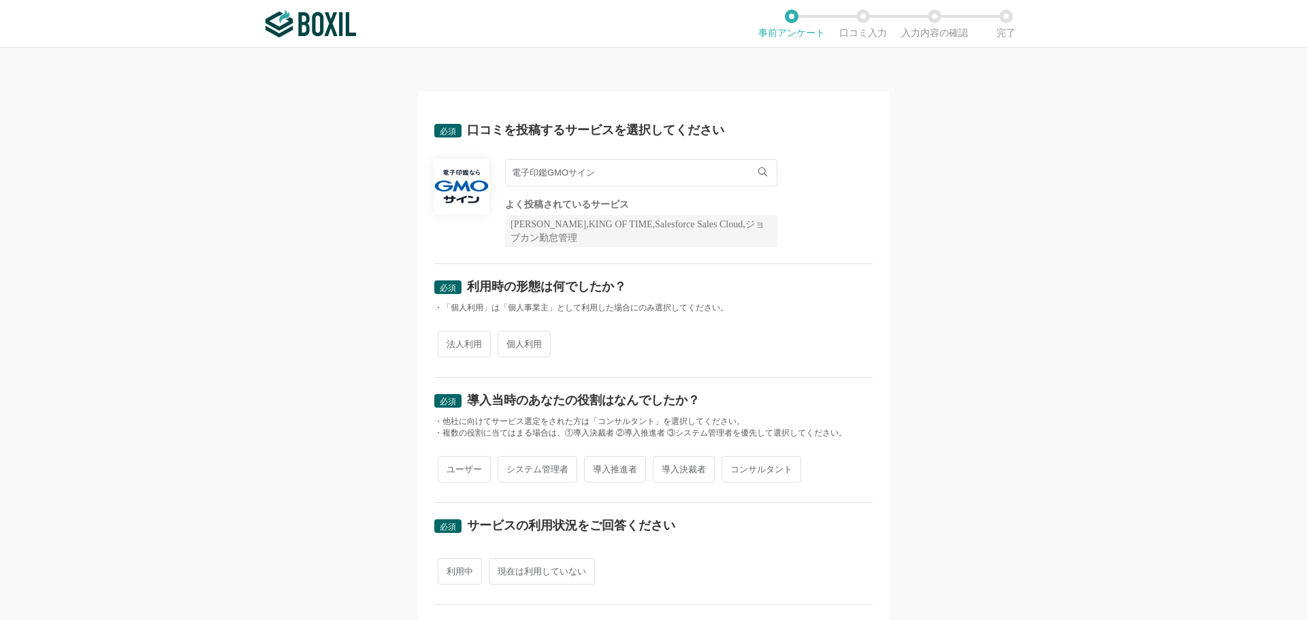
click at [460, 352] on span "法人利用" at bounding box center [464, 344] width 53 height 27
click at [450, 342] on input "法人利用" at bounding box center [445, 337] width 9 height 9
radio input "true"
click at [632, 473] on span "導入推進者" at bounding box center [615, 469] width 62 height 27
click at [596, 467] on input "導入推進者" at bounding box center [592, 462] width 9 height 9
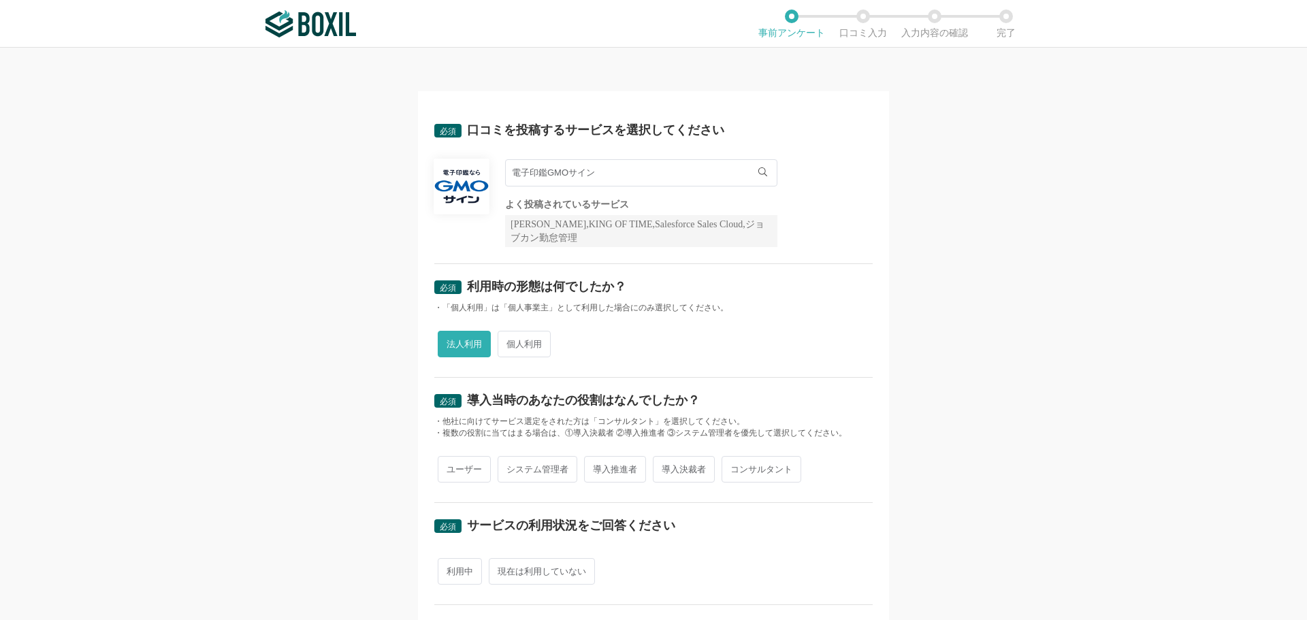
radio input "true"
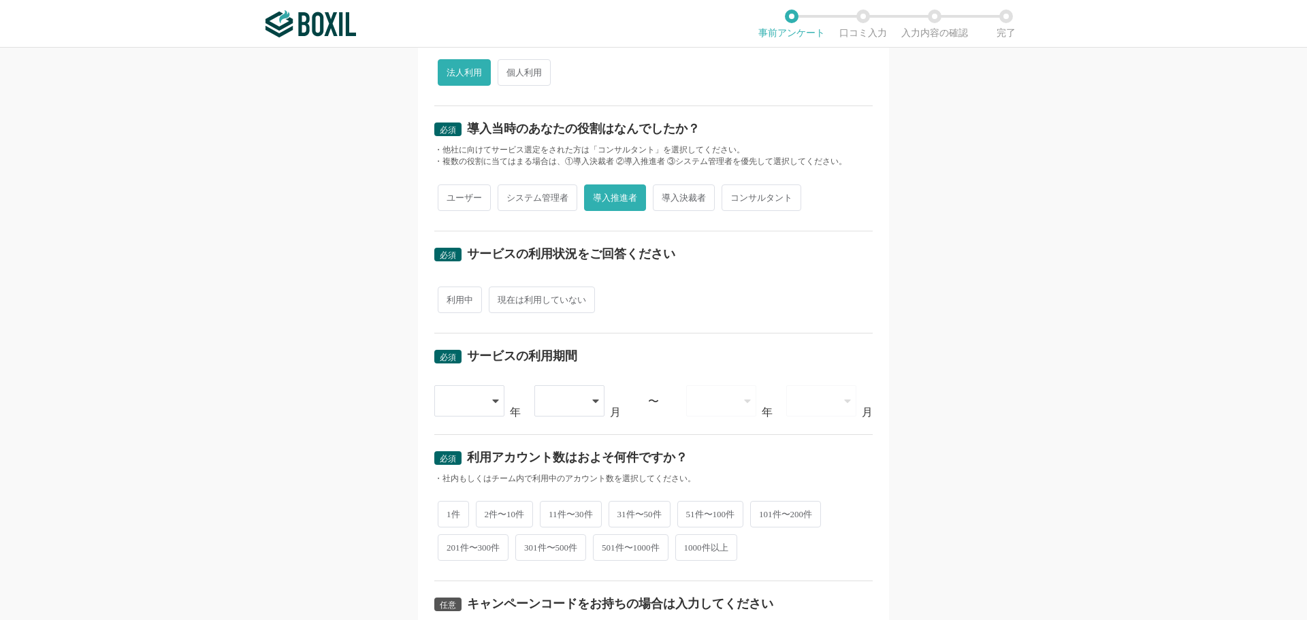
scroll to position [272, 0]
click at [520, 301] on span "現在は利用していない" at bounding box center [542, 299] width 106 height 27
click at [501, 297] on input "現在は利用していない" at bounding box center [496, 292] width 9 height 9
radio input "true"
click at [492, 402] on icon at bounding box center [495, 400] width 7 height 11
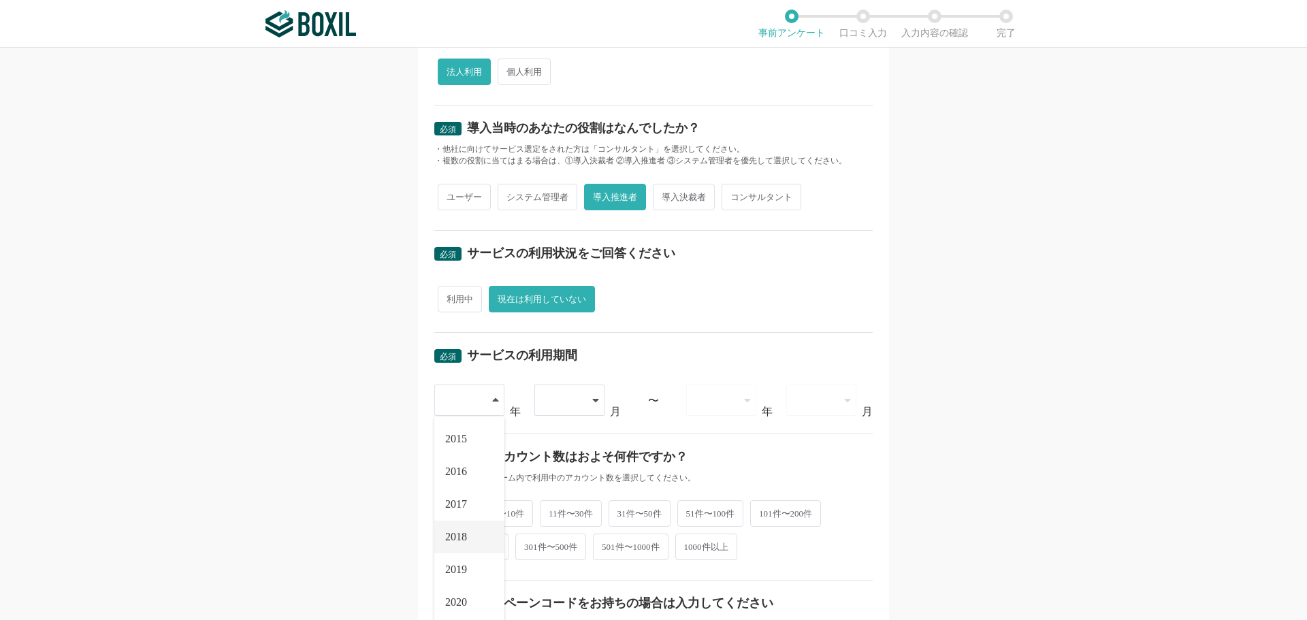
scroll to position [136, 0]
click at [464, 505] on li "2021" at bounding box center [469, 499] width 70 height 33
click at [592, 401] on icon at bounding box center [595, 400] width 6 height 3
click at [566, 480] on li "04" at bounding box center [569, 469] width 70 height 33
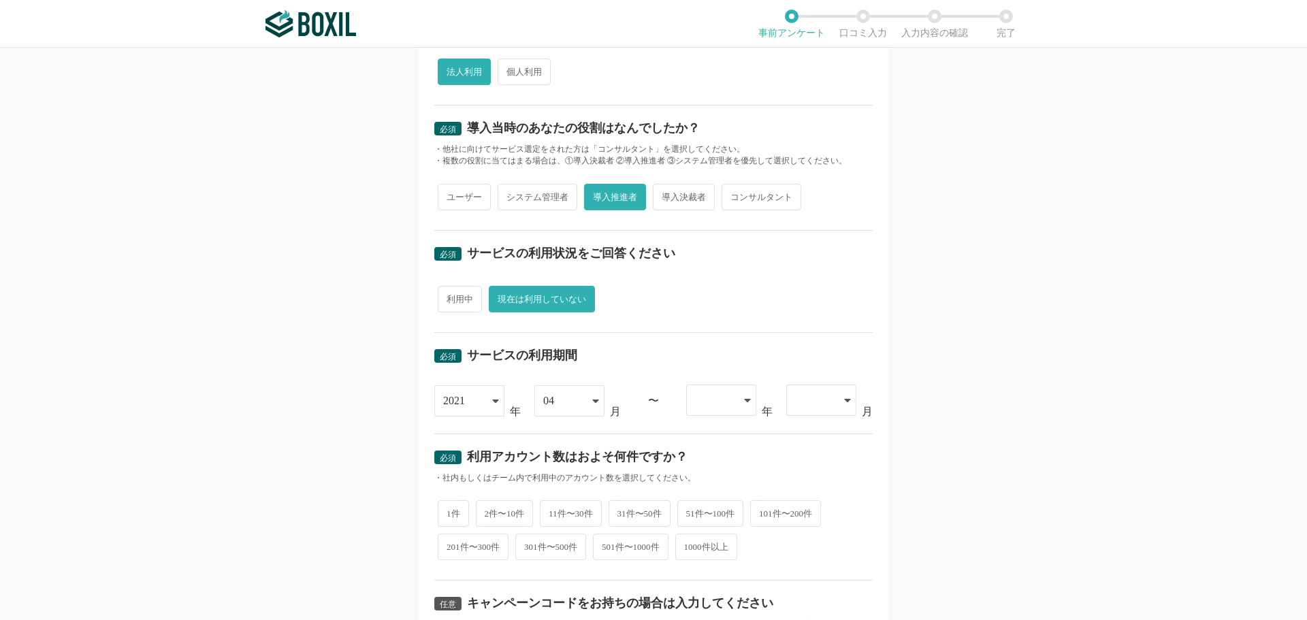
click at [721, 400] on div at bounding box center [714, 400] width 39 height 30
click at [711, 518] on li "2023" at bounding box center [721, 504] width 70 height 33
click at [820, 414] on div at bounding box center [814, 400] width 39 height 30
click at [804, 568] on span "05" at bounding box center [802, 569] width 11 height 11
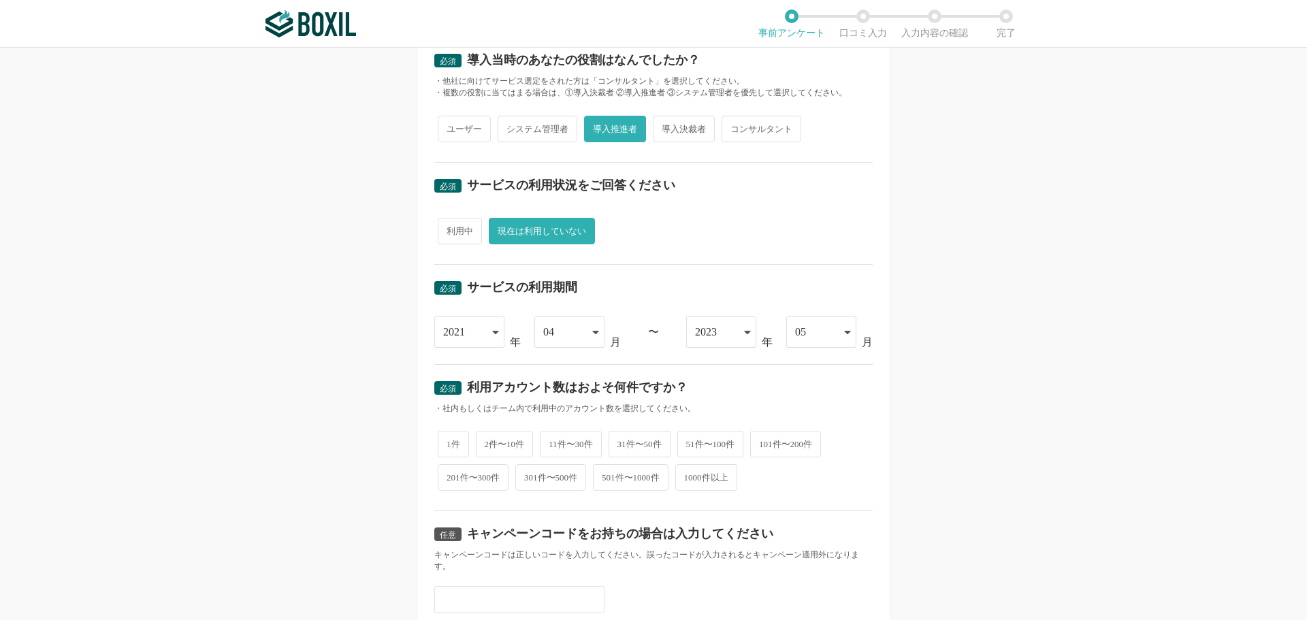
click at [496, 441] on span "2件〜10件" at bounding box center [505, 444] width 58 height 27
click at [488, 441] on input "2件〜10件" at bounding box center [483, 437] width 9 height 9
radio input "true"
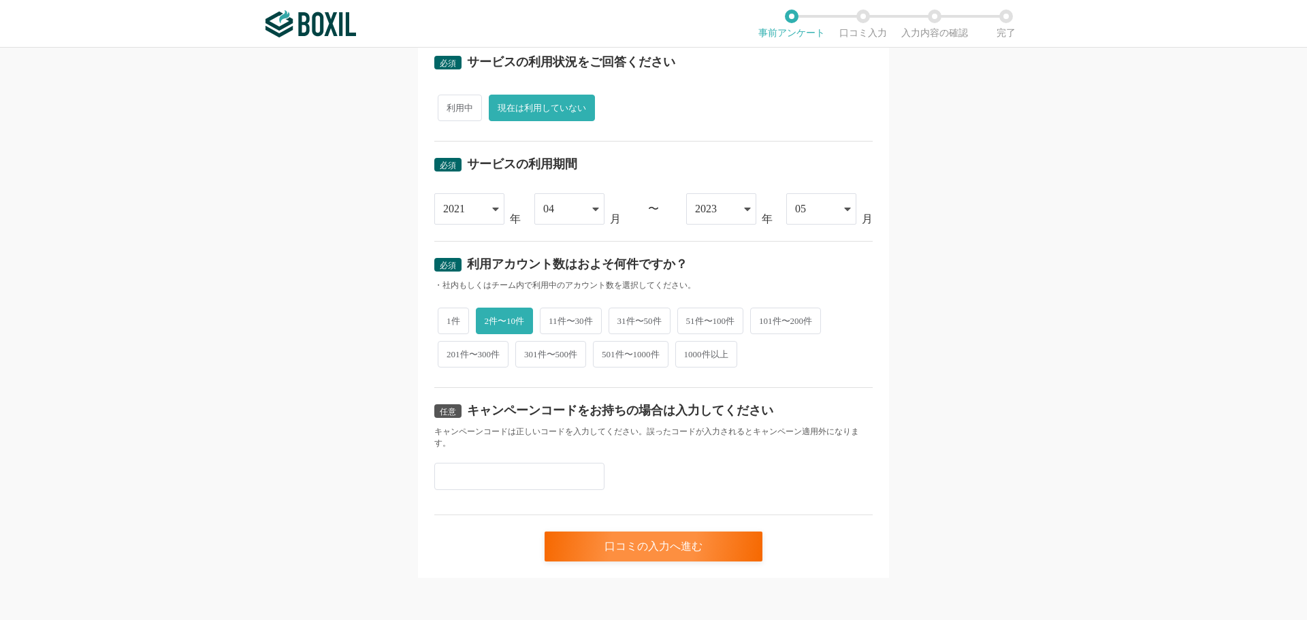
scroll to position [465, 0]
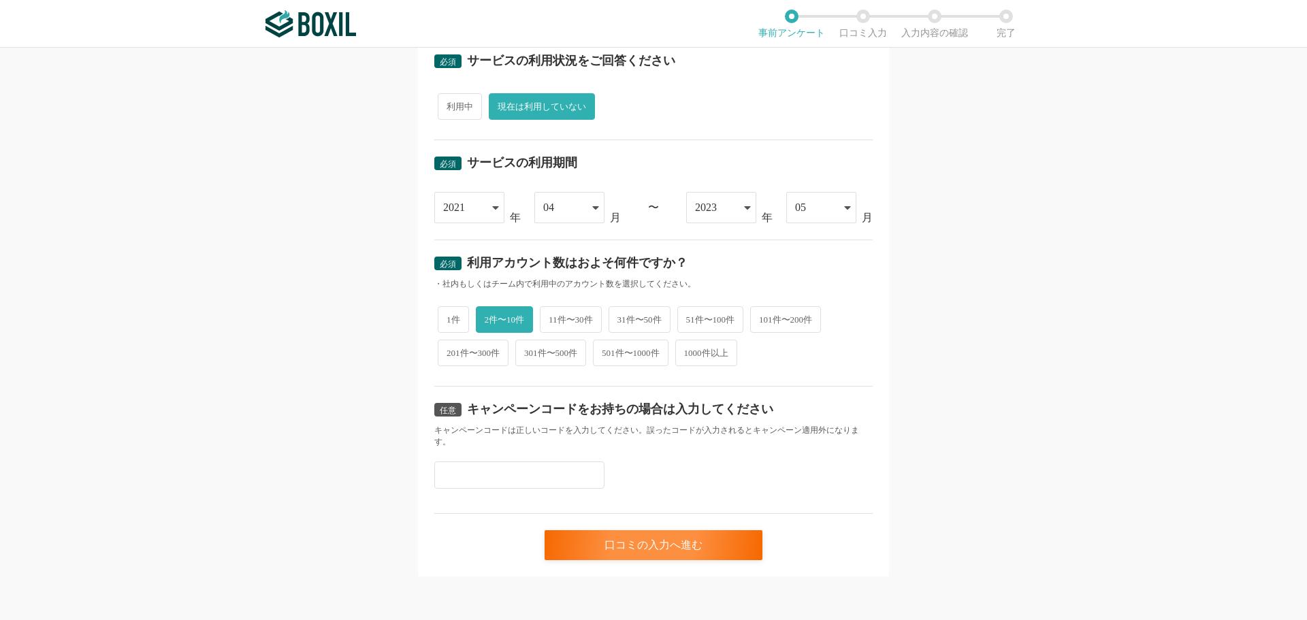
click at [484, 470] on input "text" at bounding box center [519, 475] width 170 height 27
paste input "D2F6M8HC"
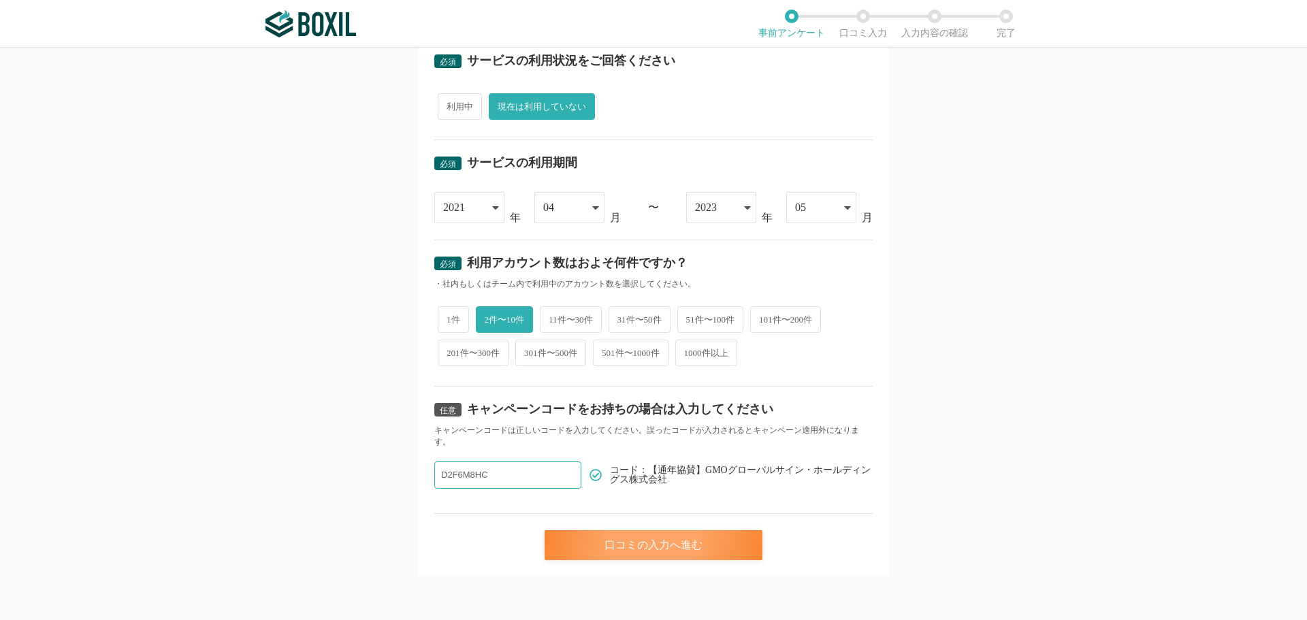
type input "D2F6M8HC"
click at [647, 548] on div "口コミの入力へ進む" at bounding box center [654, 545] width 218 height 30
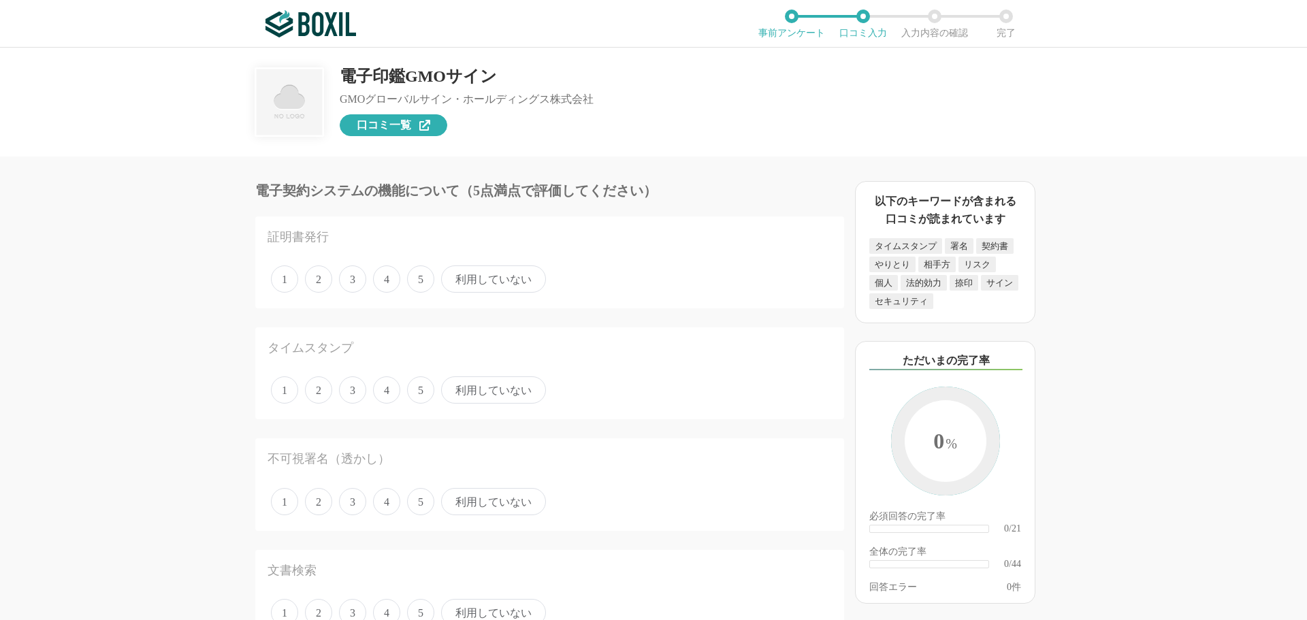
click at [415, 127] on link "口コミ一覧" at bounding box center [394, 125] width 108 height 22
click at [378, 281] on span "4" at bounding box center [386, 279] width 27 height 27
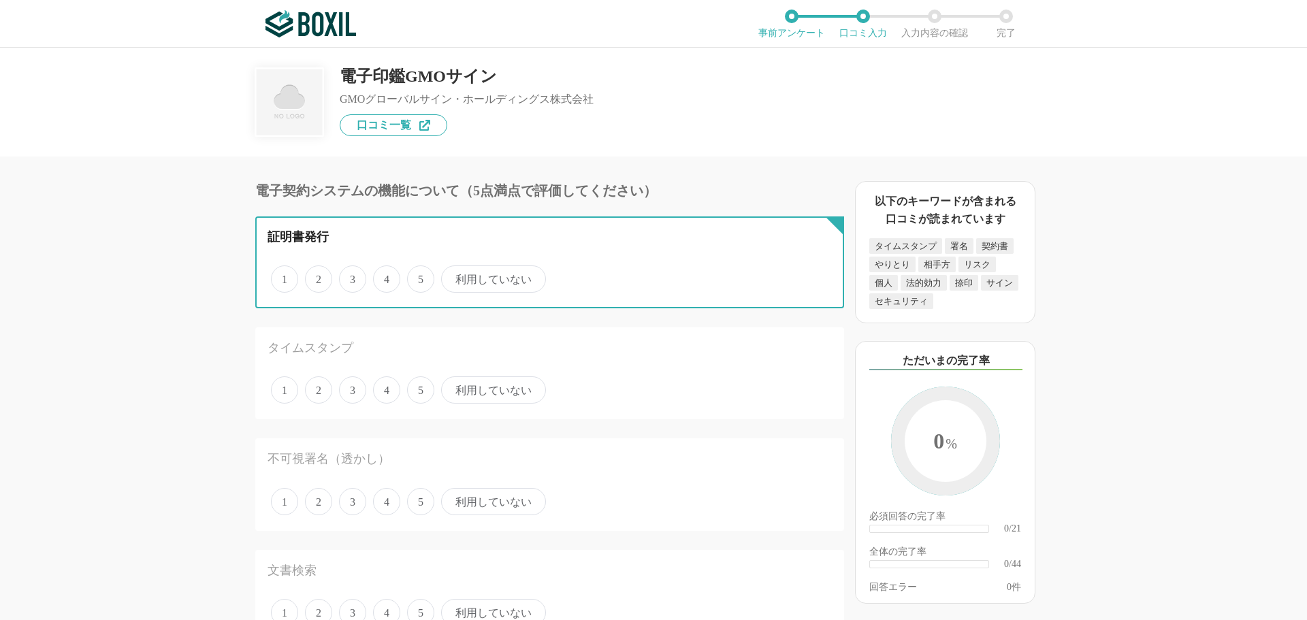
click at [378, 276] on input "4" at bounding box center [381, 272] width 9 height 9
radio input "true"
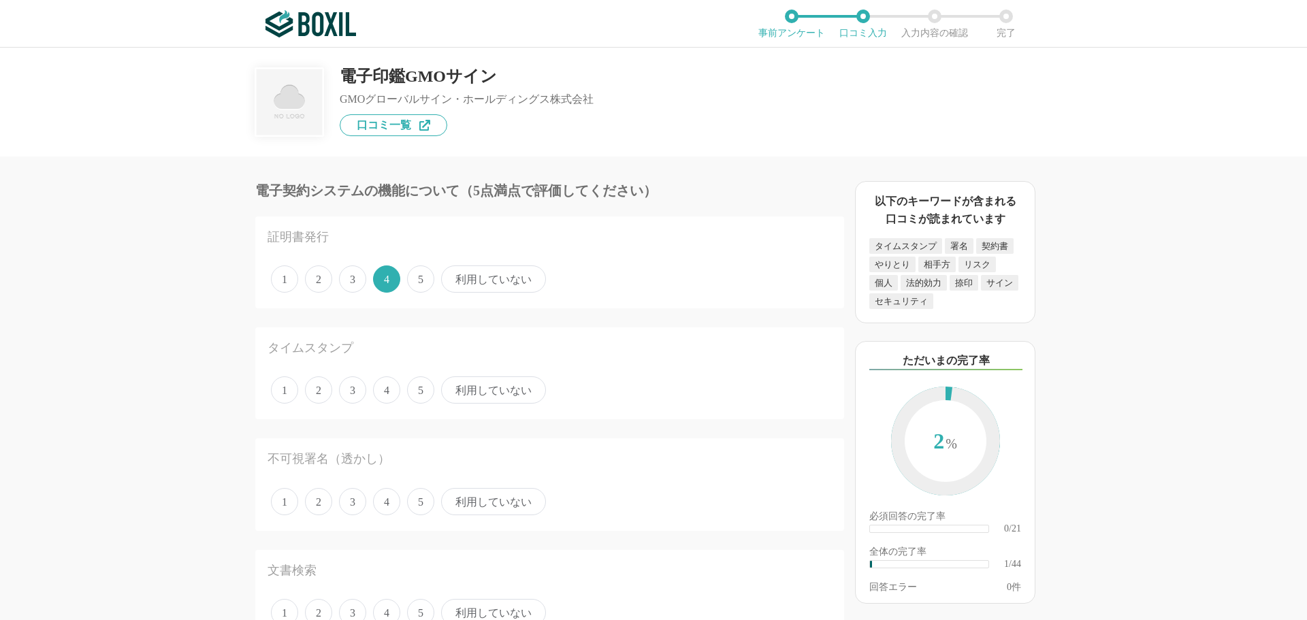
click at [383, 397] on span "4" at bounding box center [386, 390] width 27 height 27
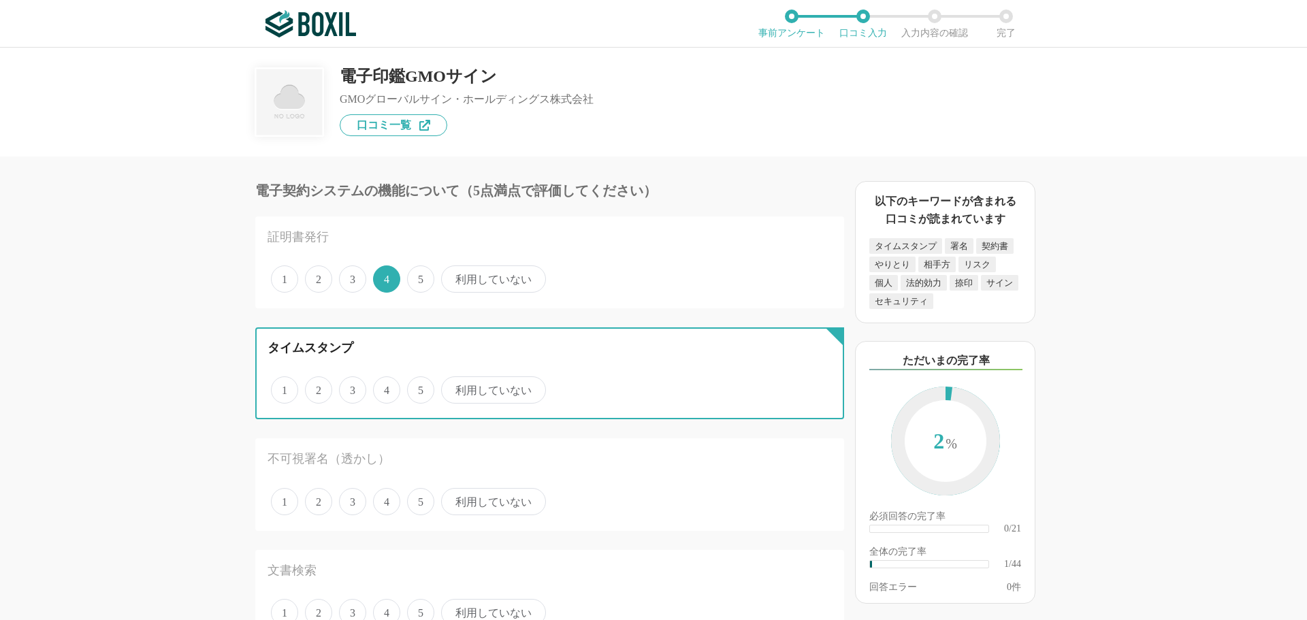
click at [383, 387] on input "4" at bounding box center [381, 383] width 9 height 9
radio input "true"
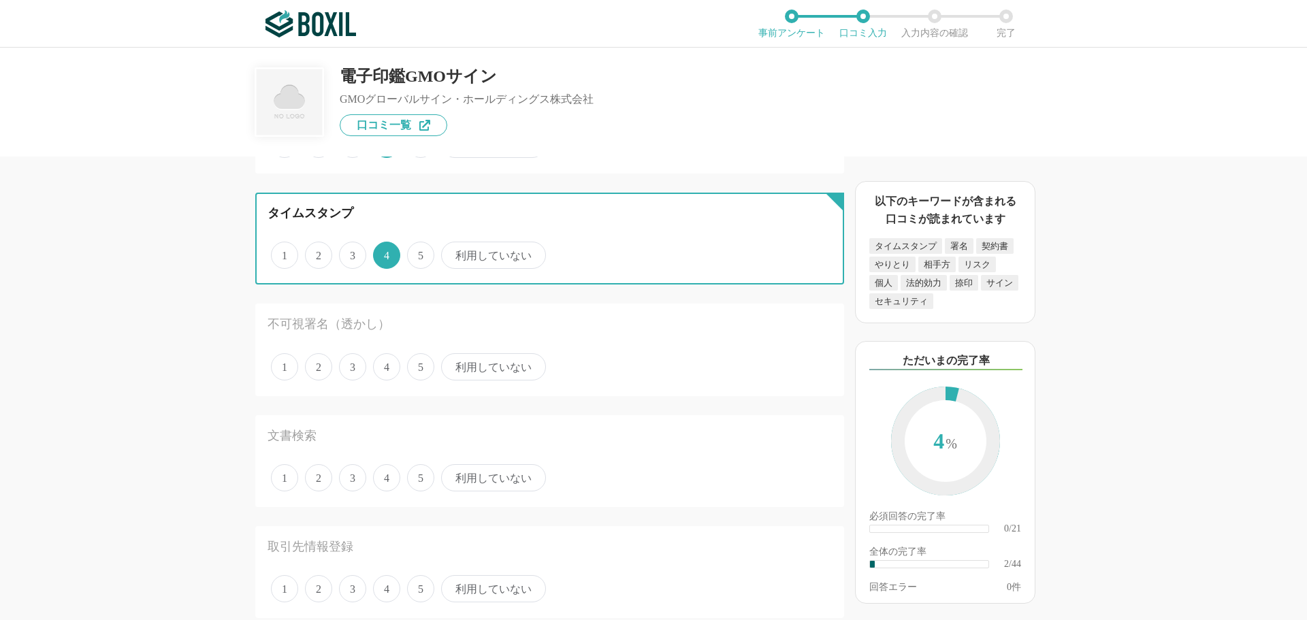
scroll to position [136, 0]
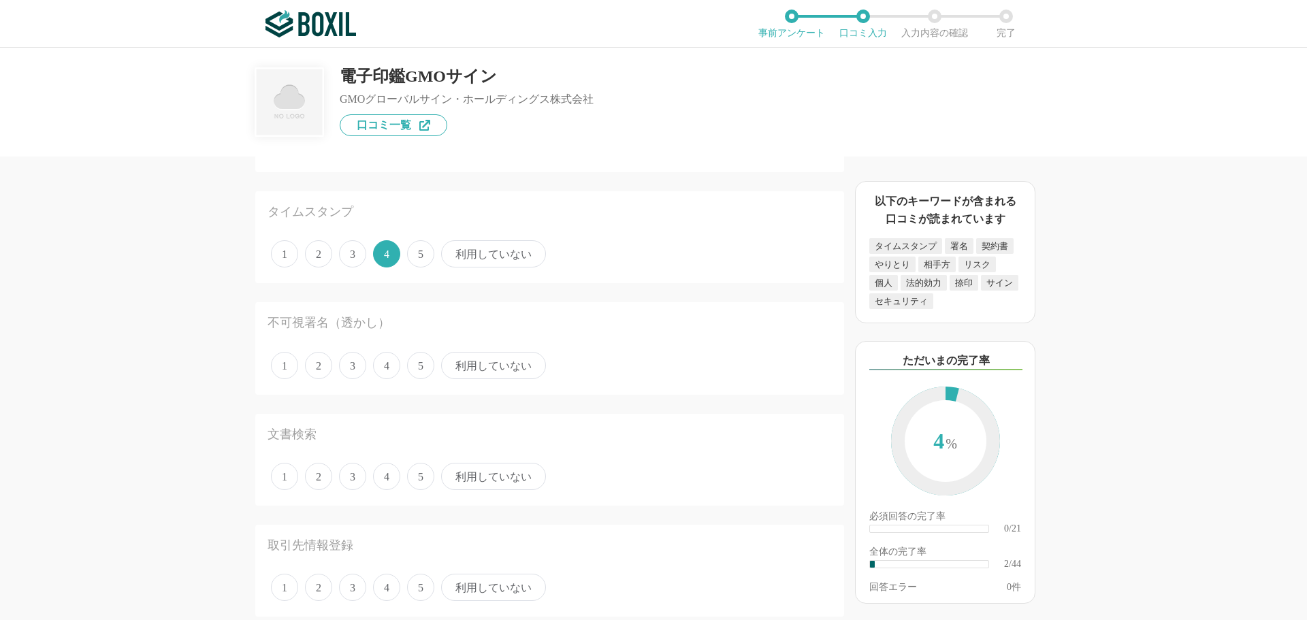
click at [475, 372] on span "利用していない" at bounding box center [493, 365] width 105 height 27
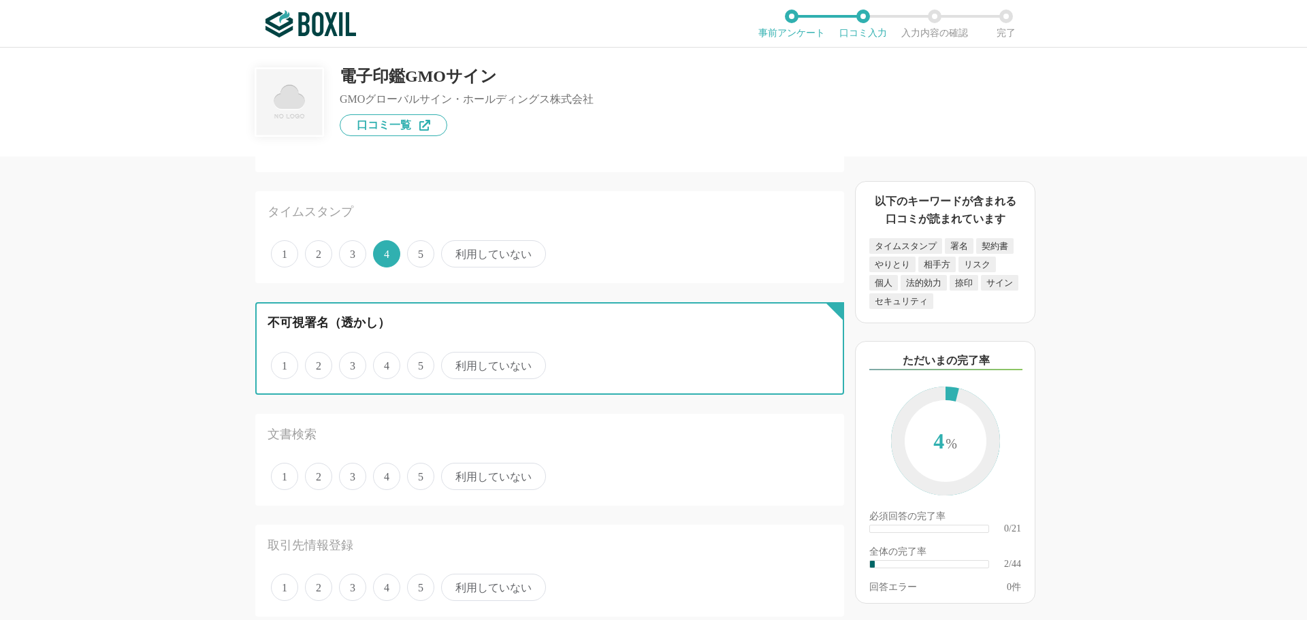
click at [453, 363] on input "利用していない" at bounding box center [449, 358] width 9 height 9
radio input "true"
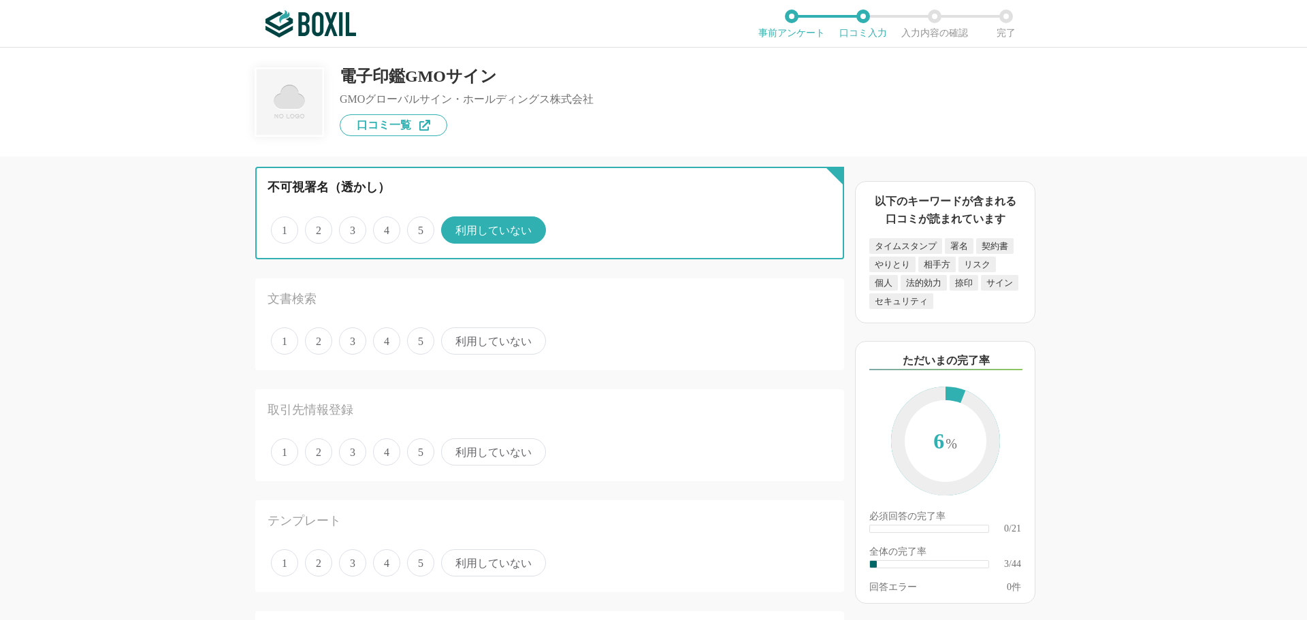
scroll to position [272, 0]
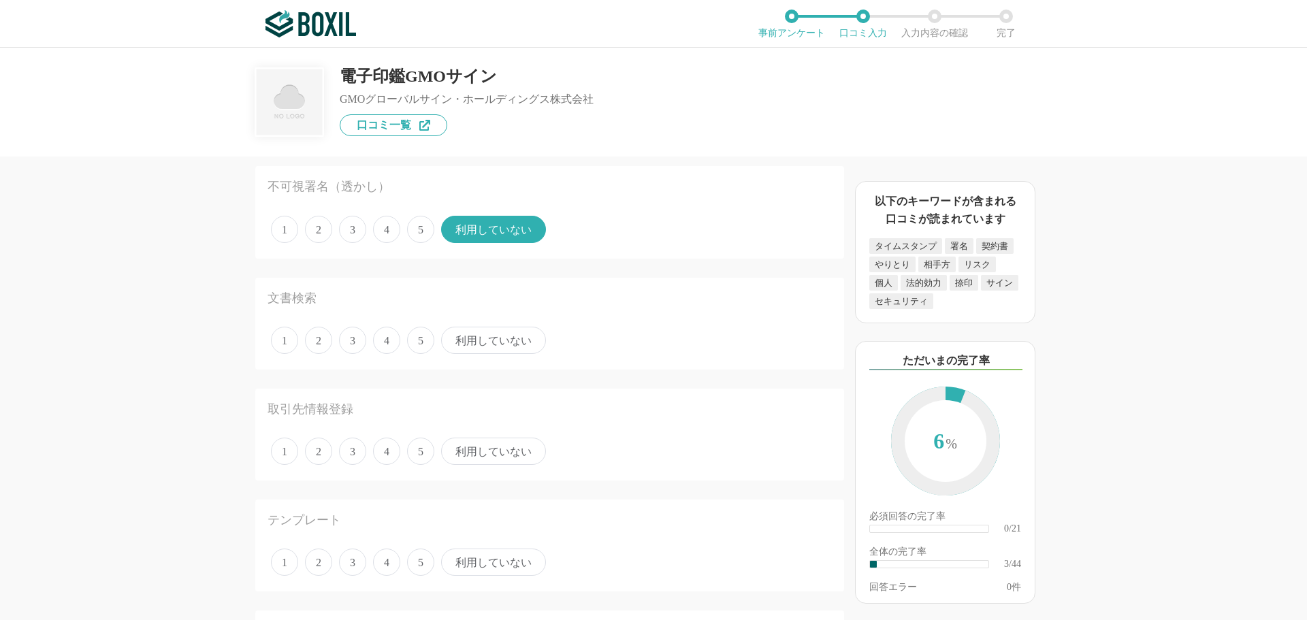
click at [469, 350] on span "利用していない" at bounding box center [493, 340] width 105 height 27
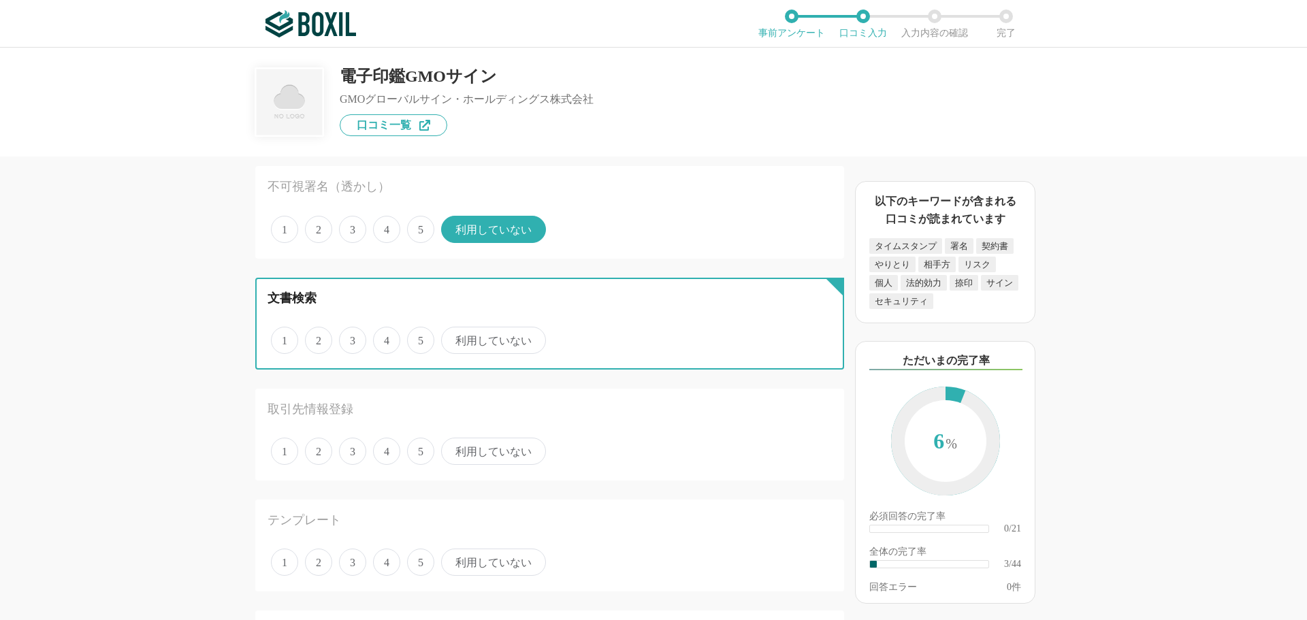
click at [453, 338] on input "利用していない" at bounding box center [449, 333] width 9 height 9
radio input "true"
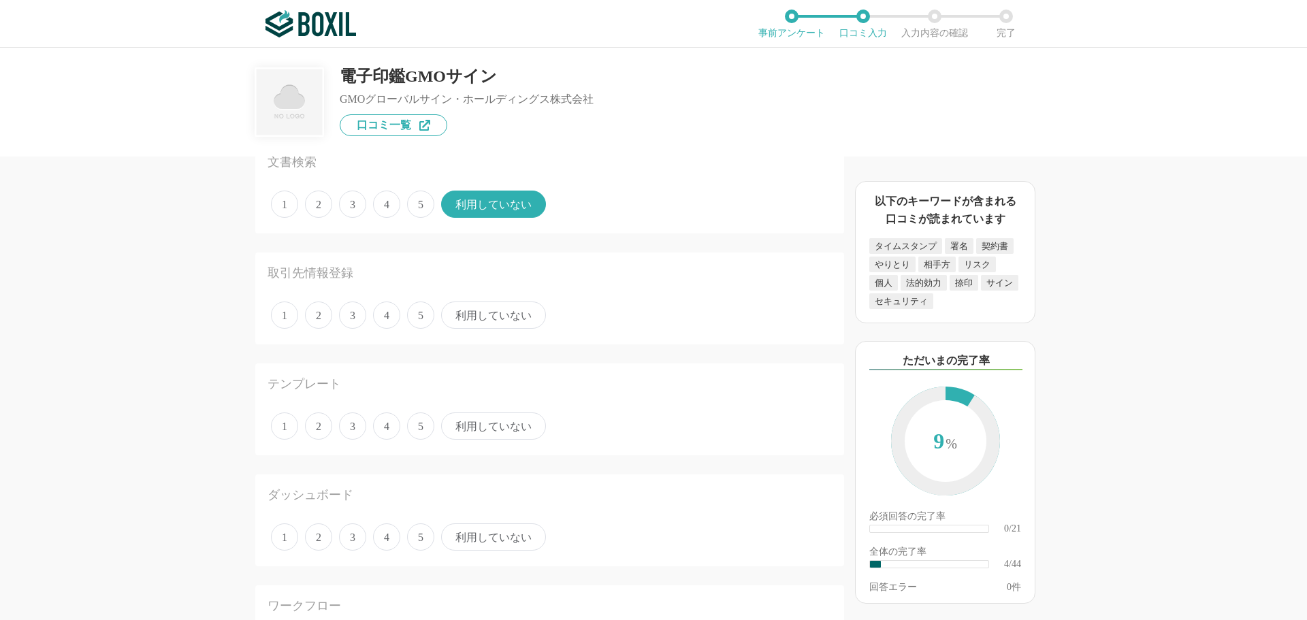
click at [478, 325] on span "利用していない" at bounding box center [493, 315] width 105 height 27
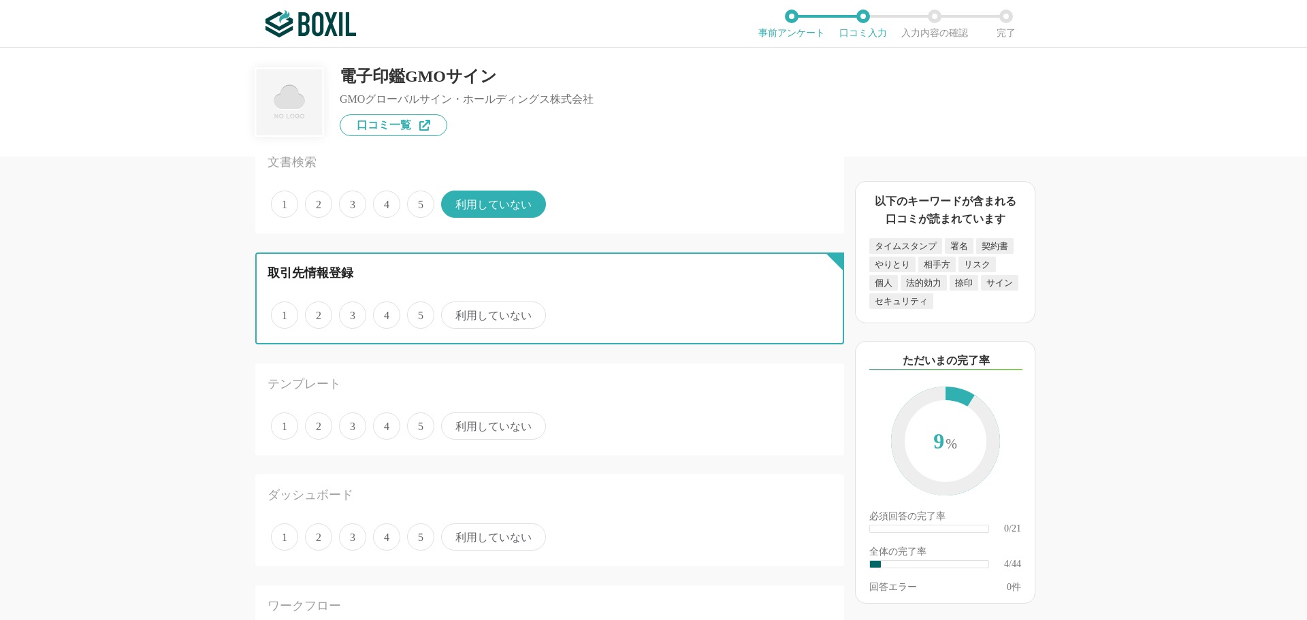
click at [453, 313] on input "利用していない" at bounding box center [449, 308] width 9 height 9
radio input "true"
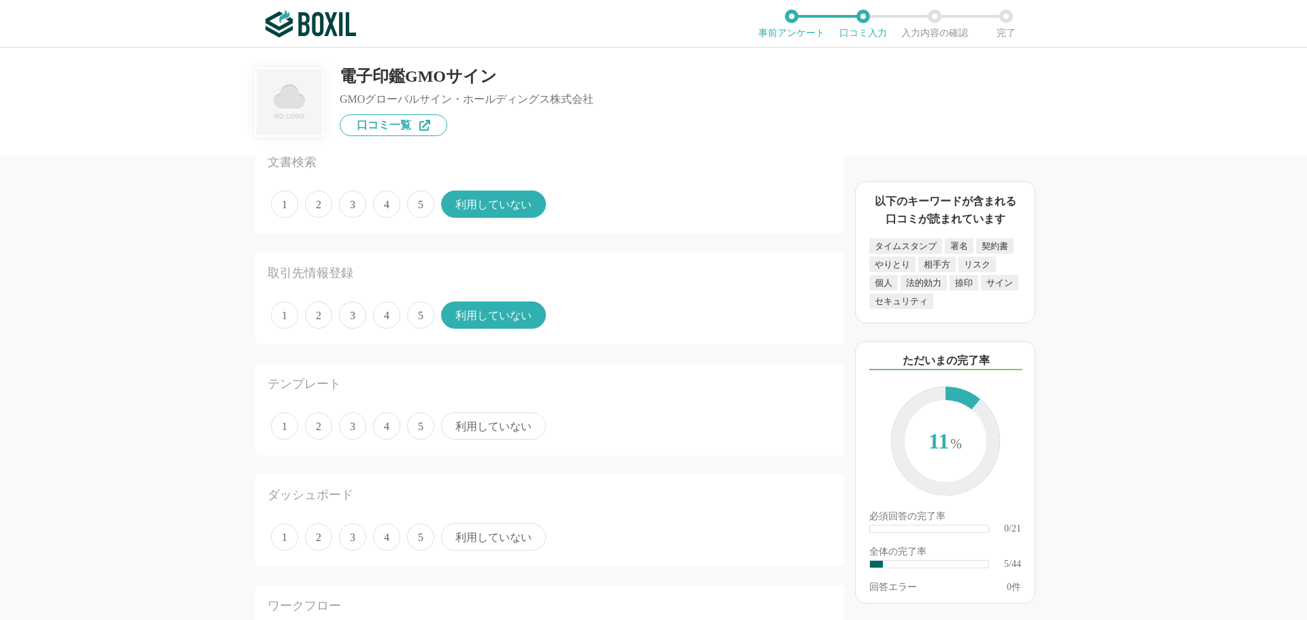
click at [464, 432] on span "利用していない" at bounding box center [493, 426] width 105 height 27
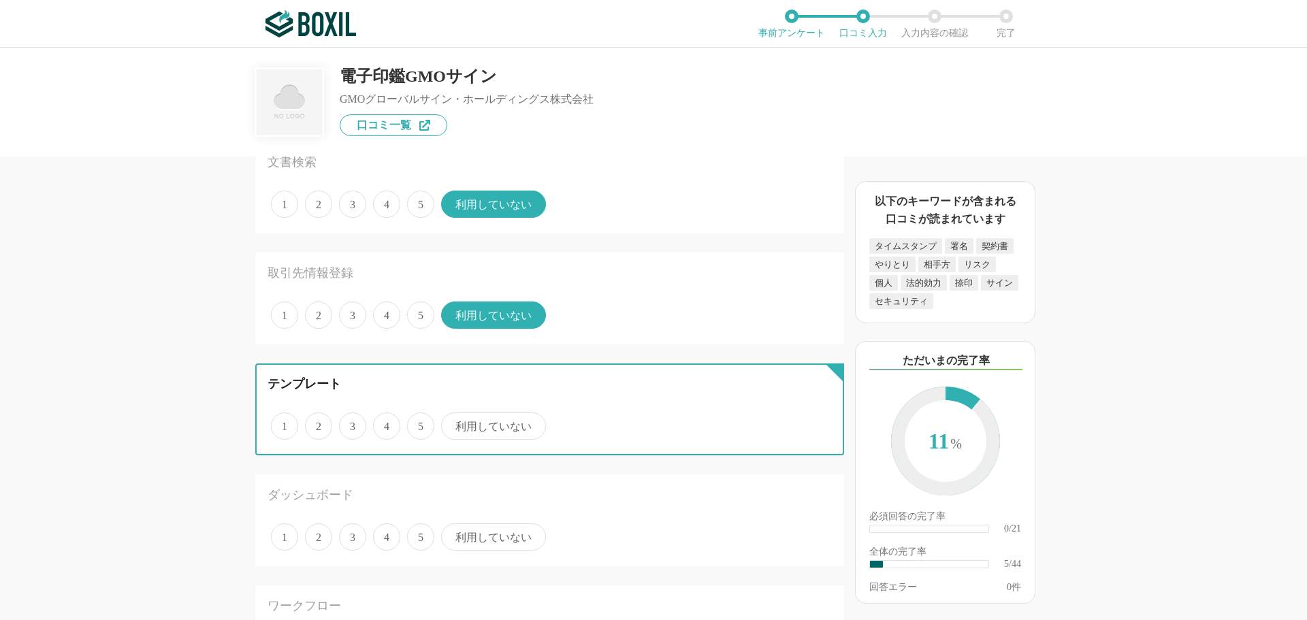
click at [453, 424] on input "利用していない" at bounding box center [449, 419] width 9 height 9
radio input "true"
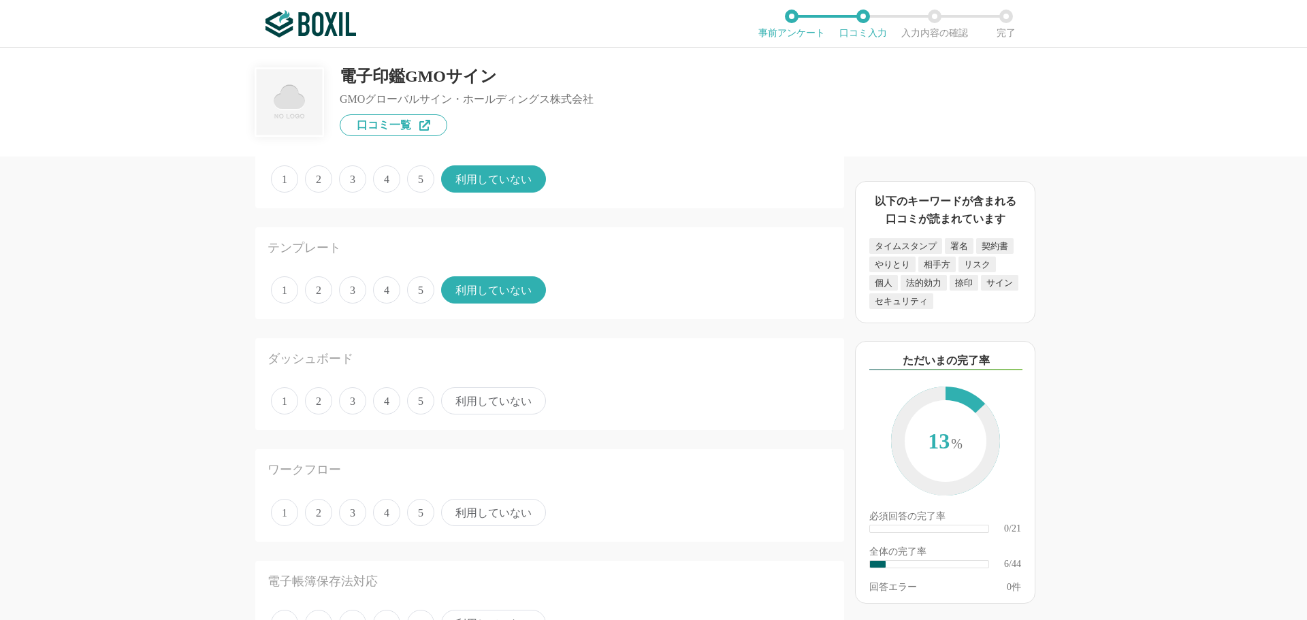
click at [469, 407] on span "利用していない" at bounding box center [493, 400] width 105 height 27
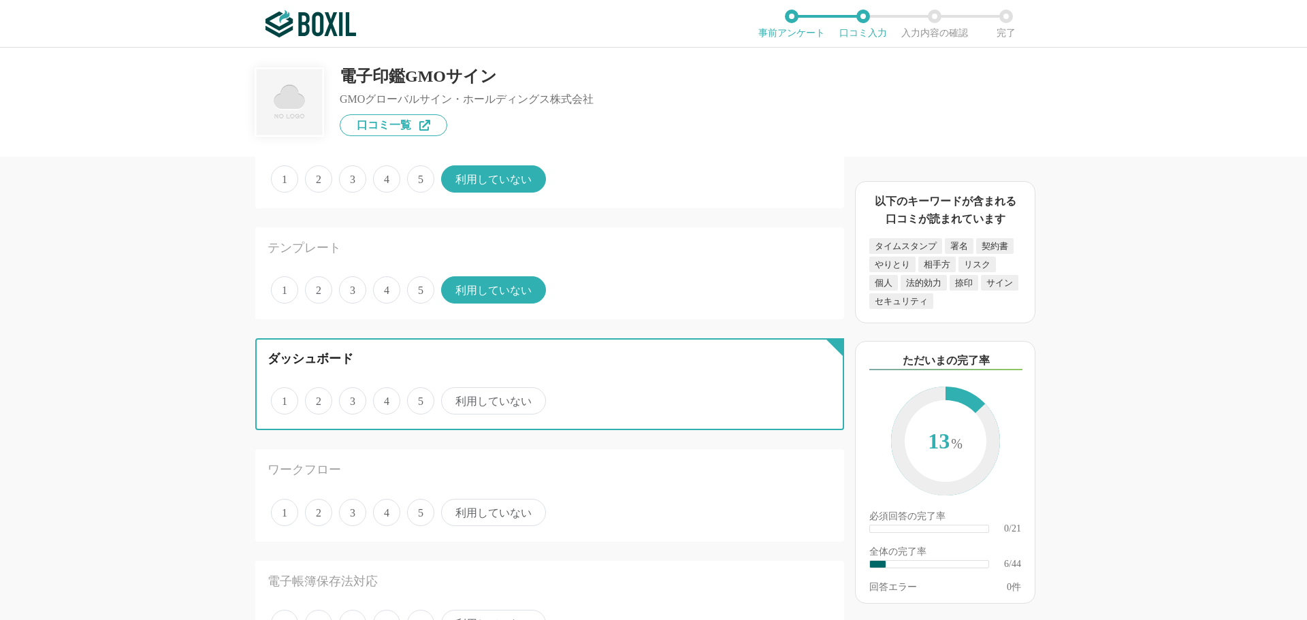
click at [453, 398] on input "利用していない" at bounding box center [449, 393] width 9 height 9
radio input "true"
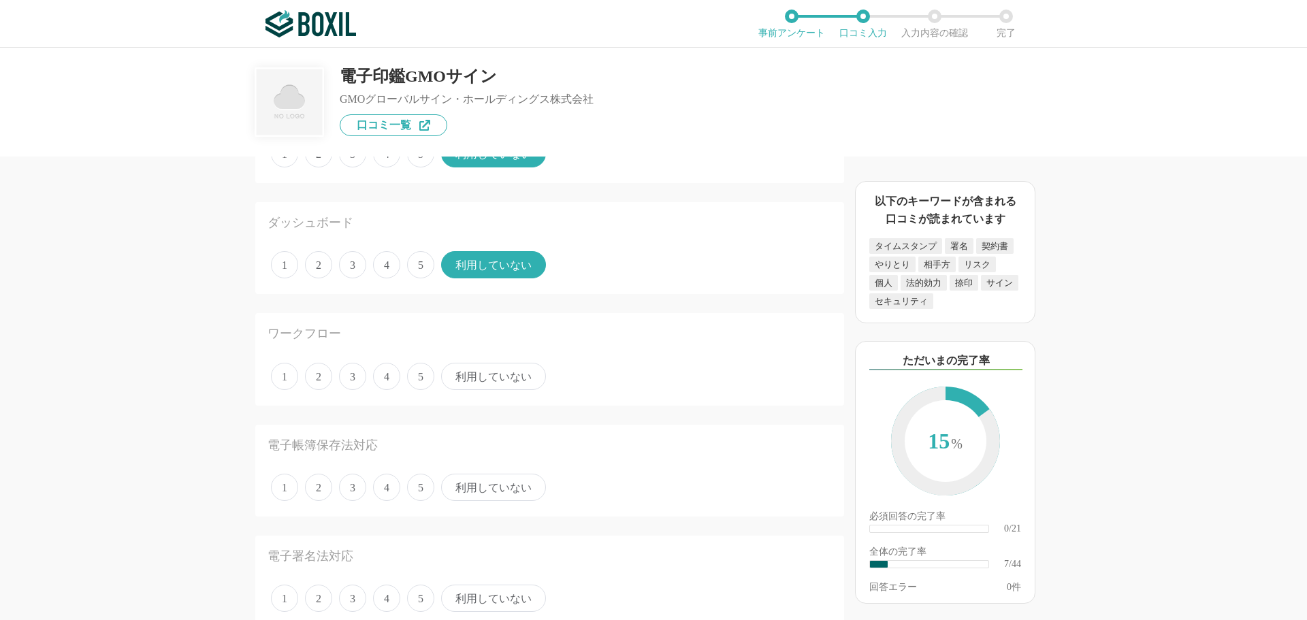
click at [384, 370] on span "4" at bounding box center [386, 376] width 27 height 27
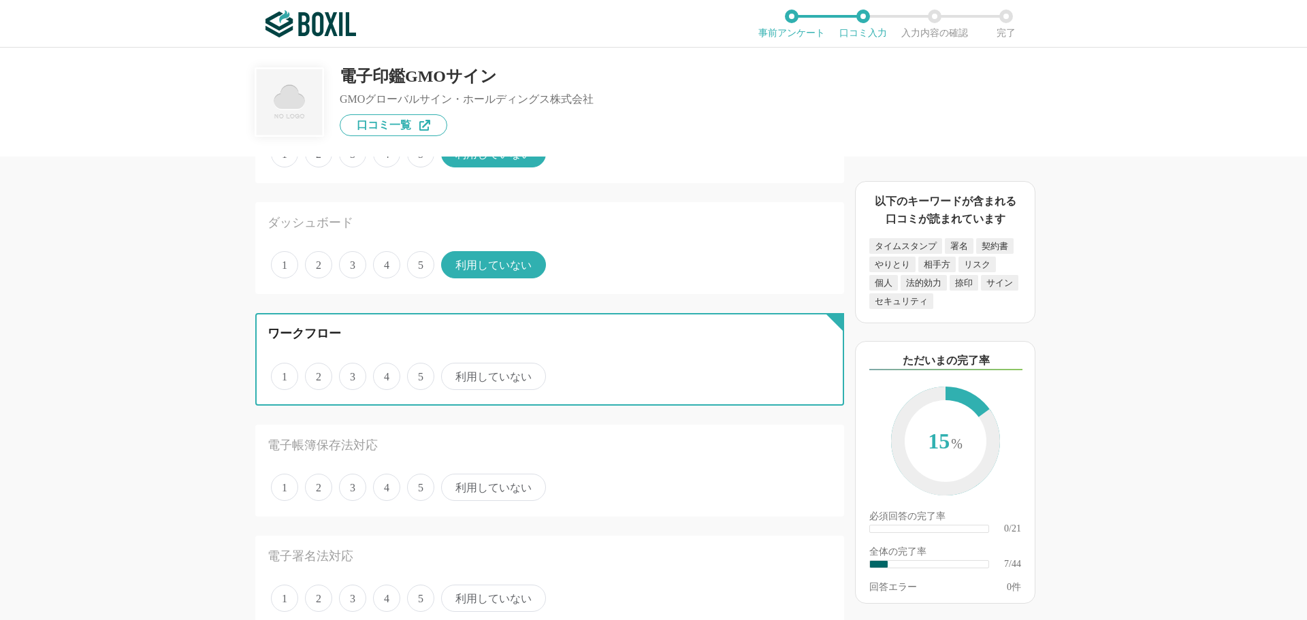
click at [384, 370] on input "4" at bounding box center [381, 369] width 9 height 9
radio input "true"
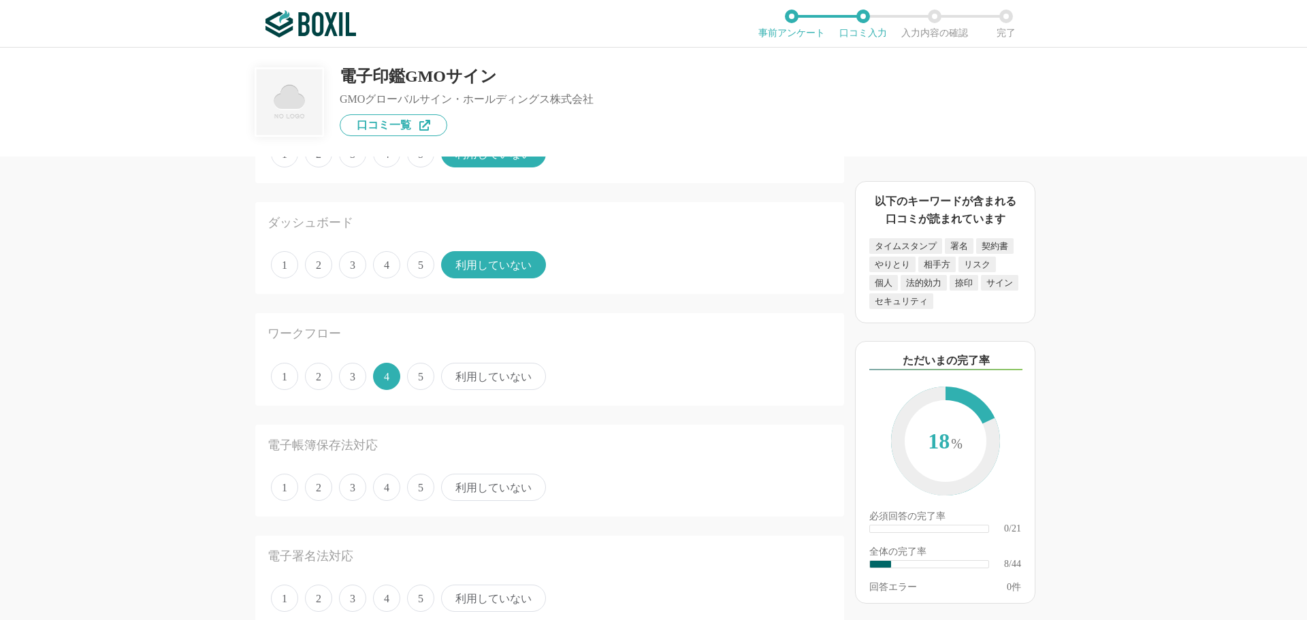
click at [381, 491] on span "4" at bounding box center [386, 487] width 27 height 27
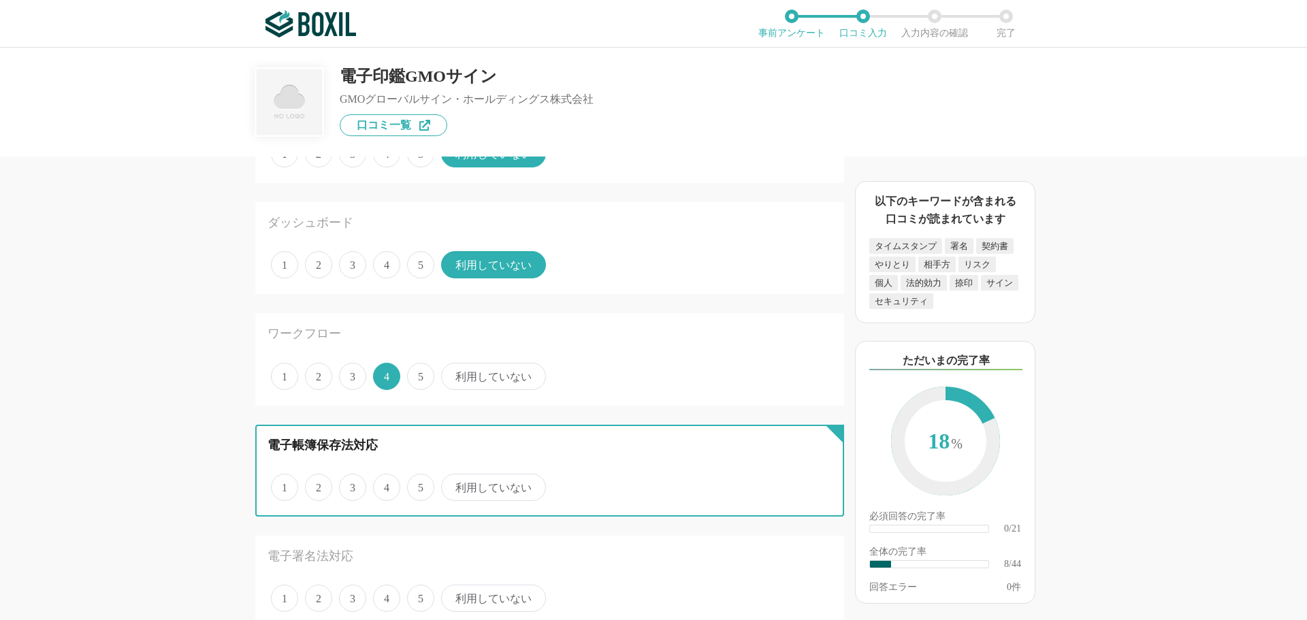
click at [381, 485] on input "4" at bounding box center [381, 480] width 9 height 9
radio input "true"
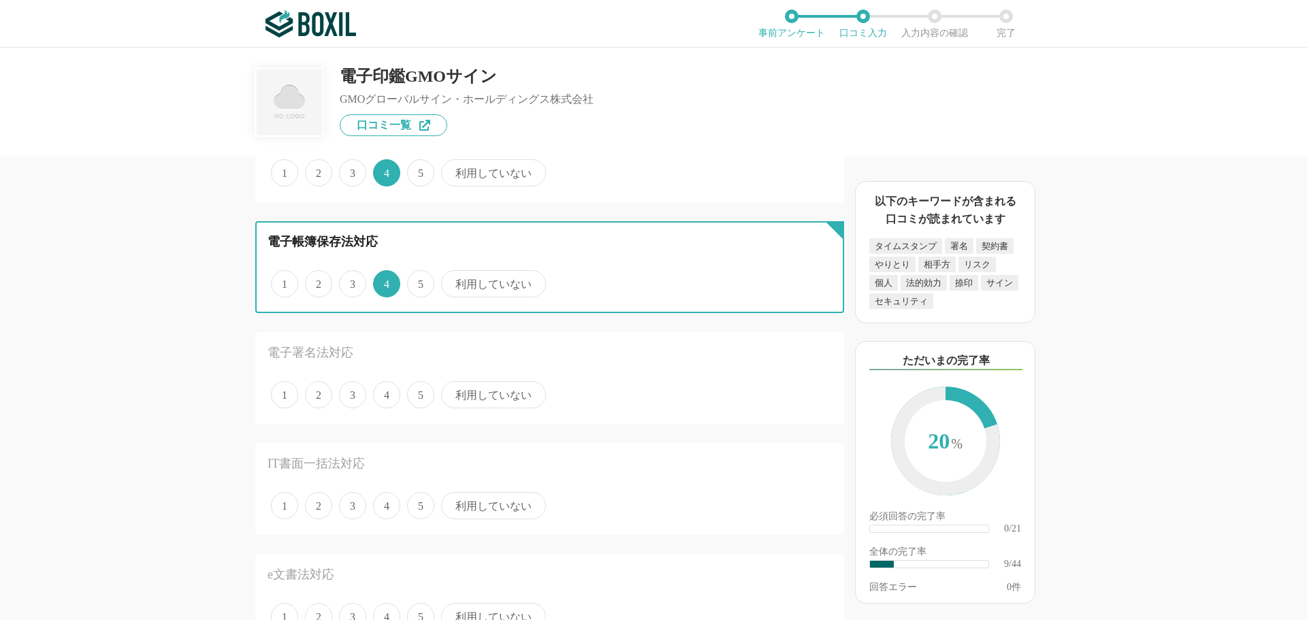
scroll to position [885, 0]
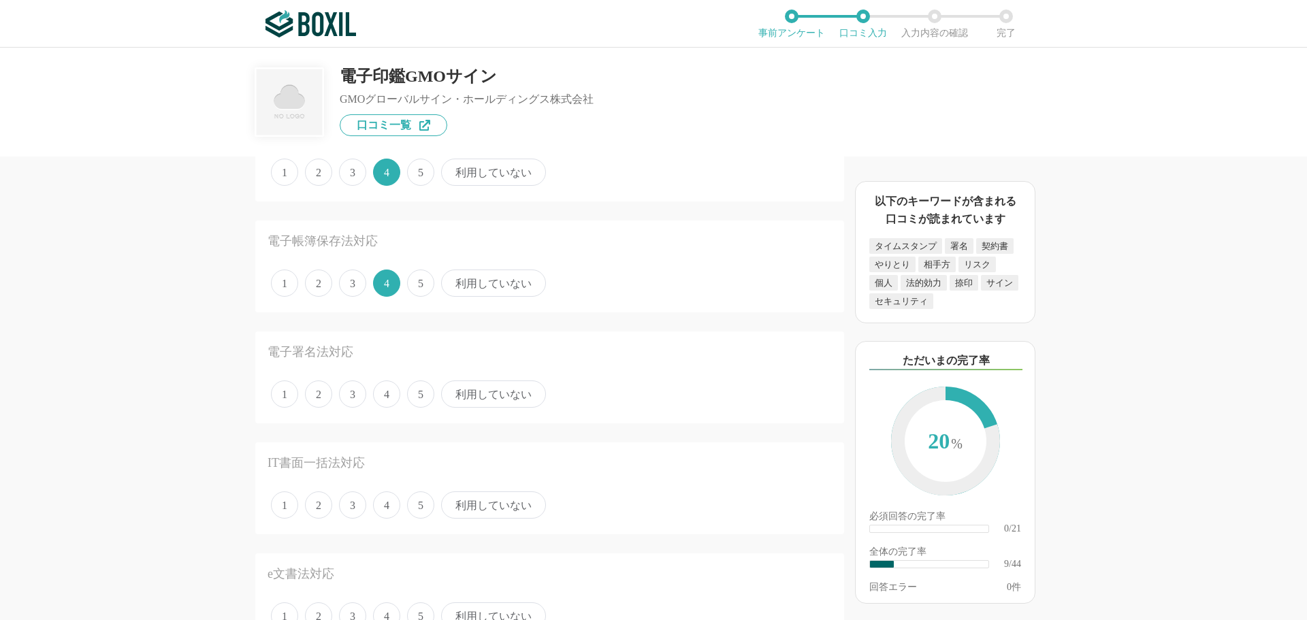
click at [381, 395] on span "4" at bounding box center [386, 394] width 27 height 27
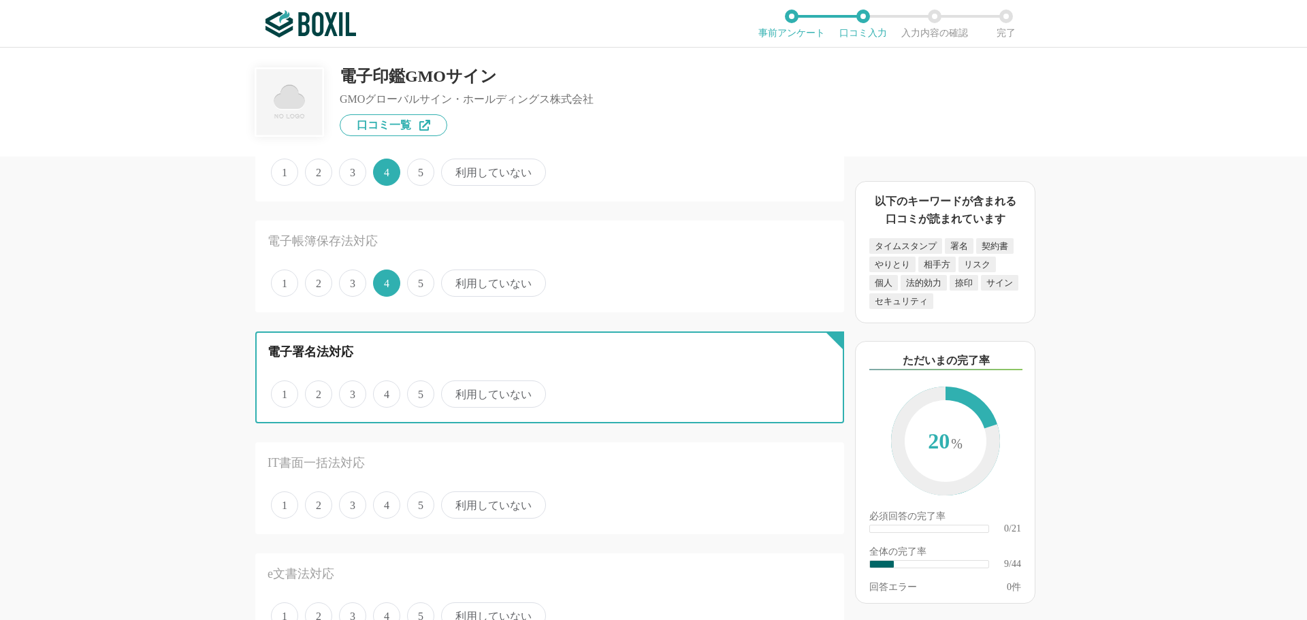
click at [381, 392] on input "4" at bounding box center [381, 387] width 9 height 9
radio input "true"
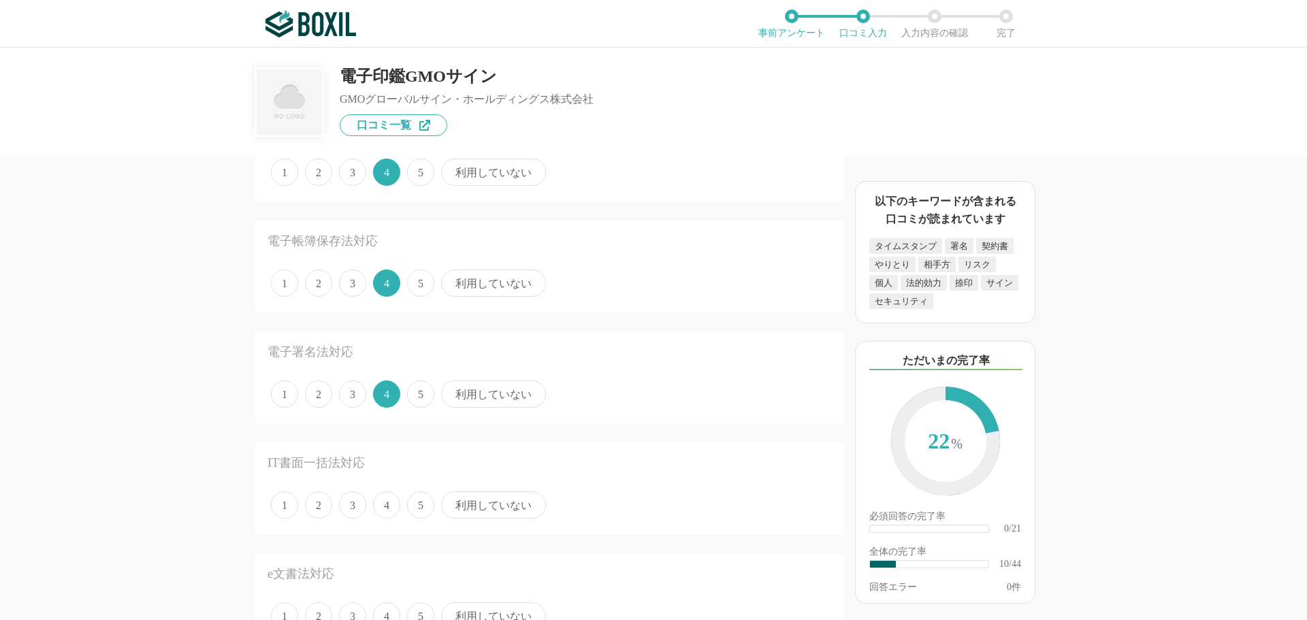
click at [476, 500] on span "利用していない" at bounding box center [493, 505] width 105 height 27
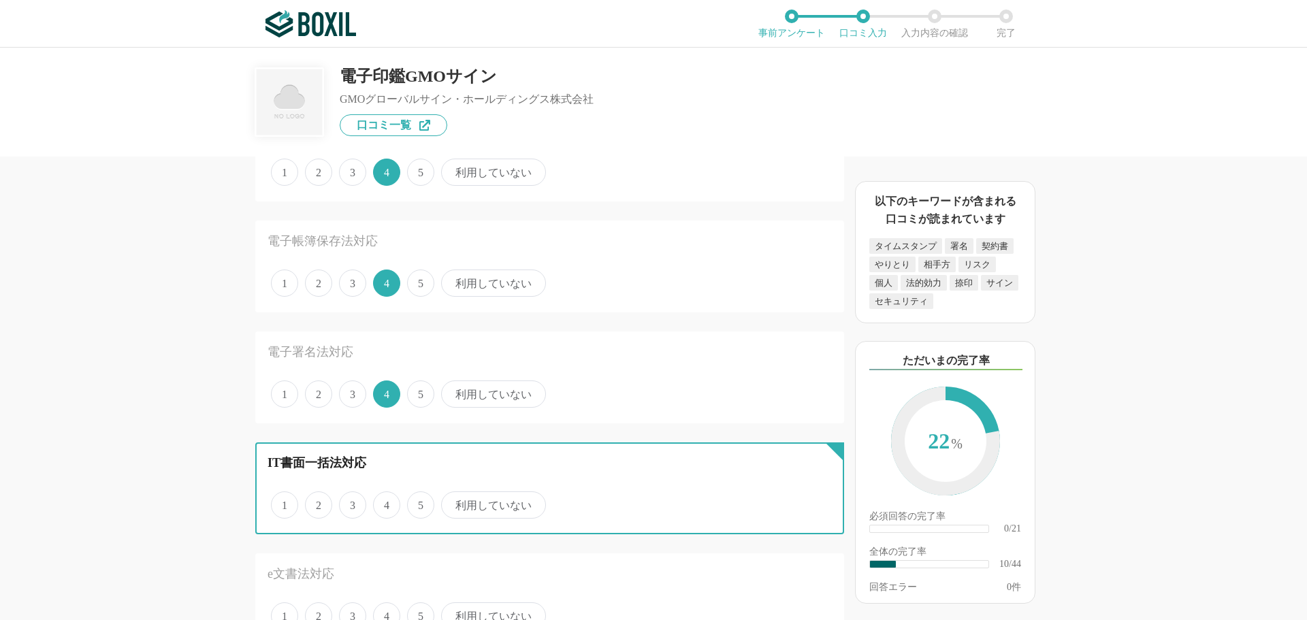
click at [453, 500] on input "利用していない" at bounding box center [449, 498] width 9 height 9
radio input "true"
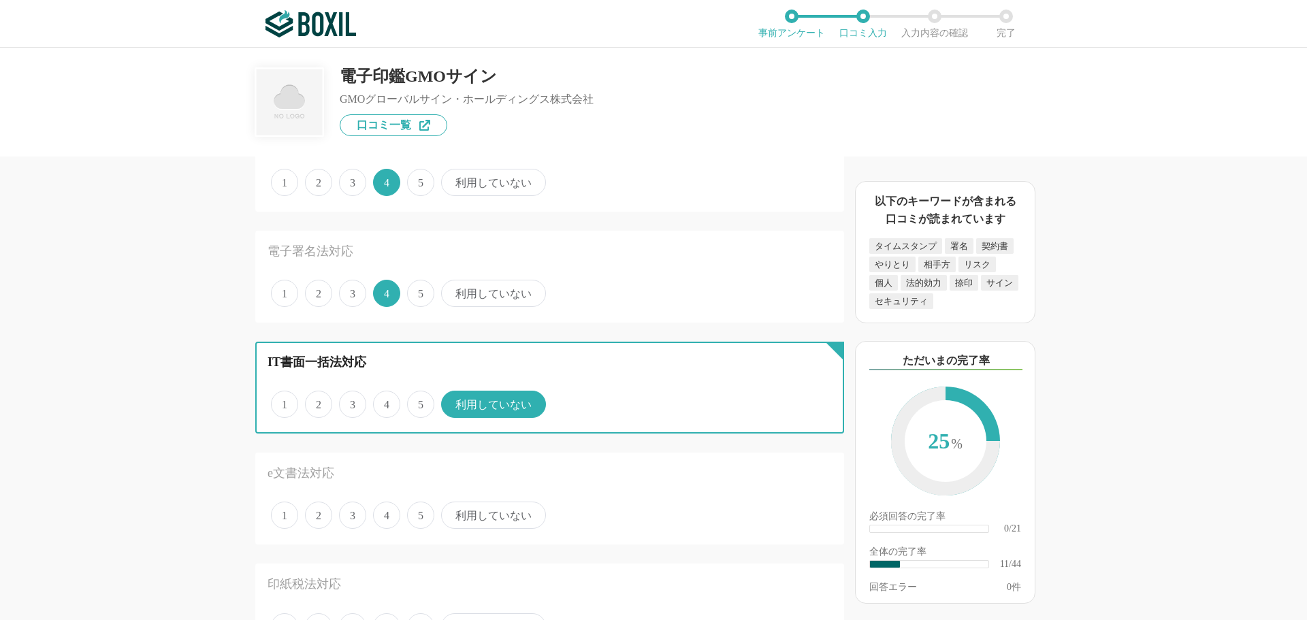
scroll to position [1158, 0]
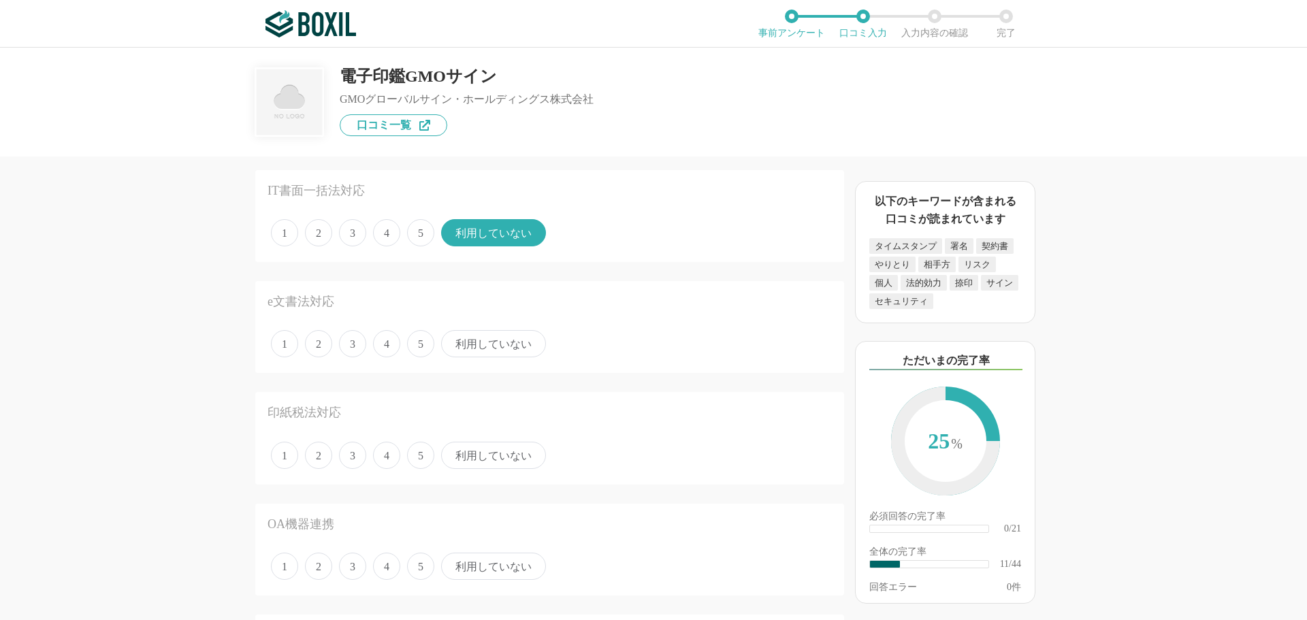
click at [465, 343] on span "利用していない" at bounding box center [493, 343] width 105 height 27
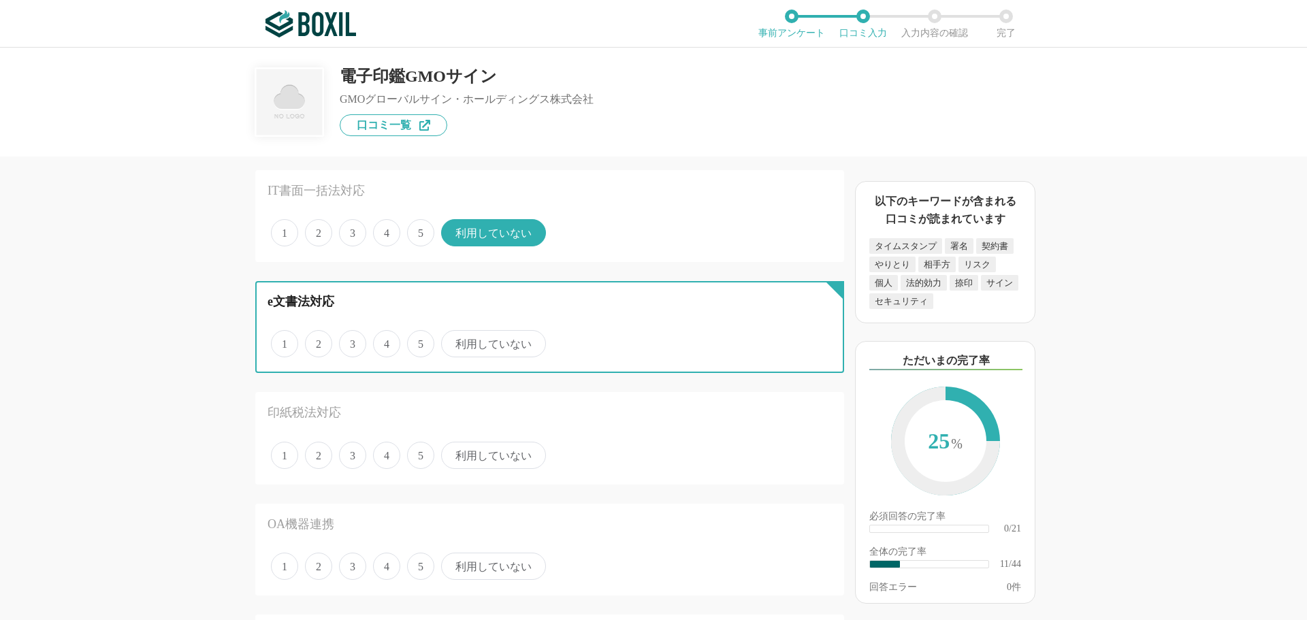
click at [453, 341] on input "利用していない" at bounding box center [449, 336] width 9 height 9
radio input "true"
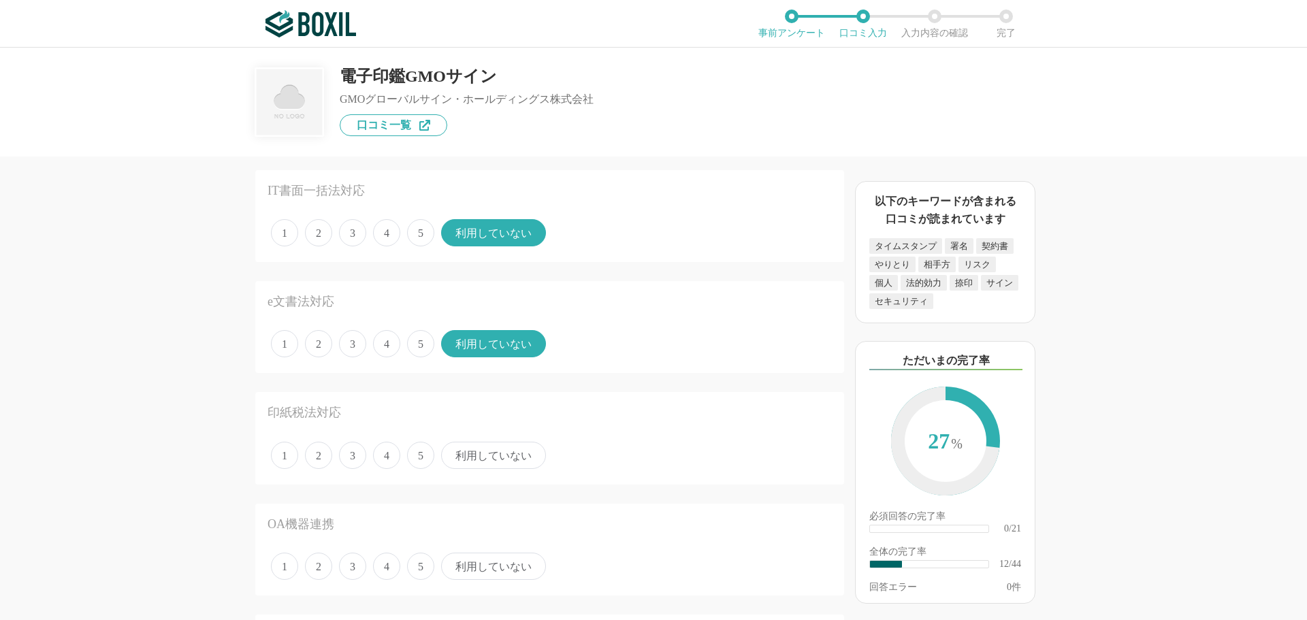
click at [482, 453] on span "利用していない" at bounding box center [493, 455] width 105 height 27
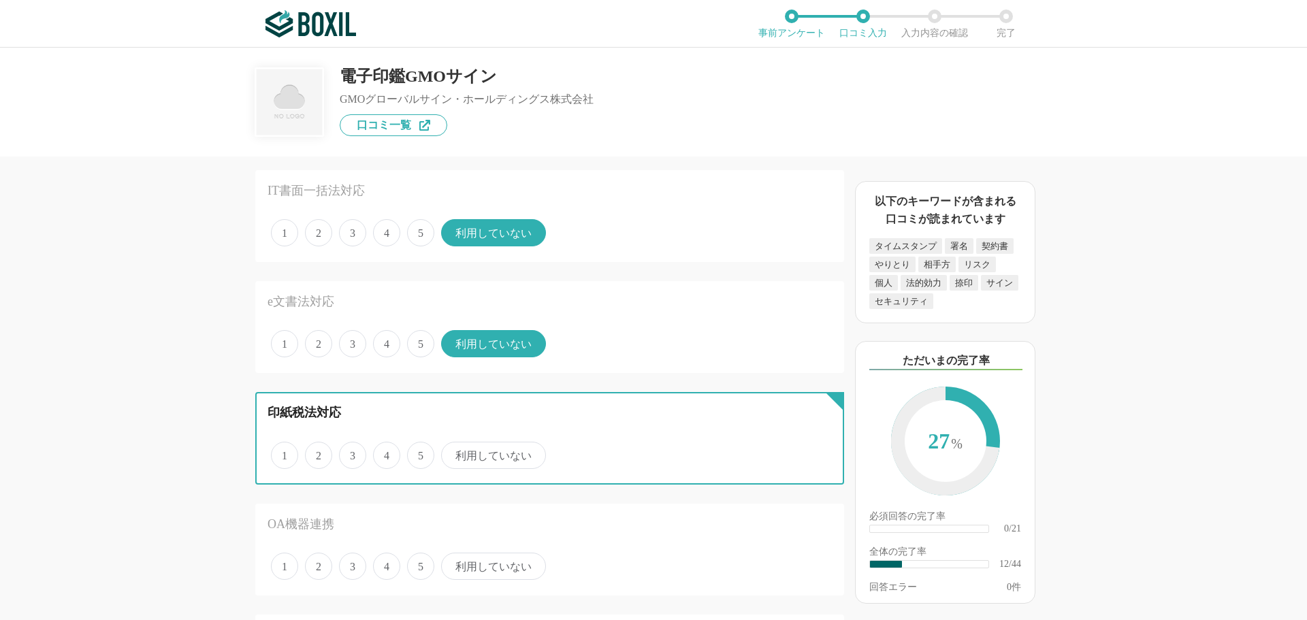
click at [453, 453] on input "利用していない" at bounding box center [449, 448] width 9 height 9
radio input "true"
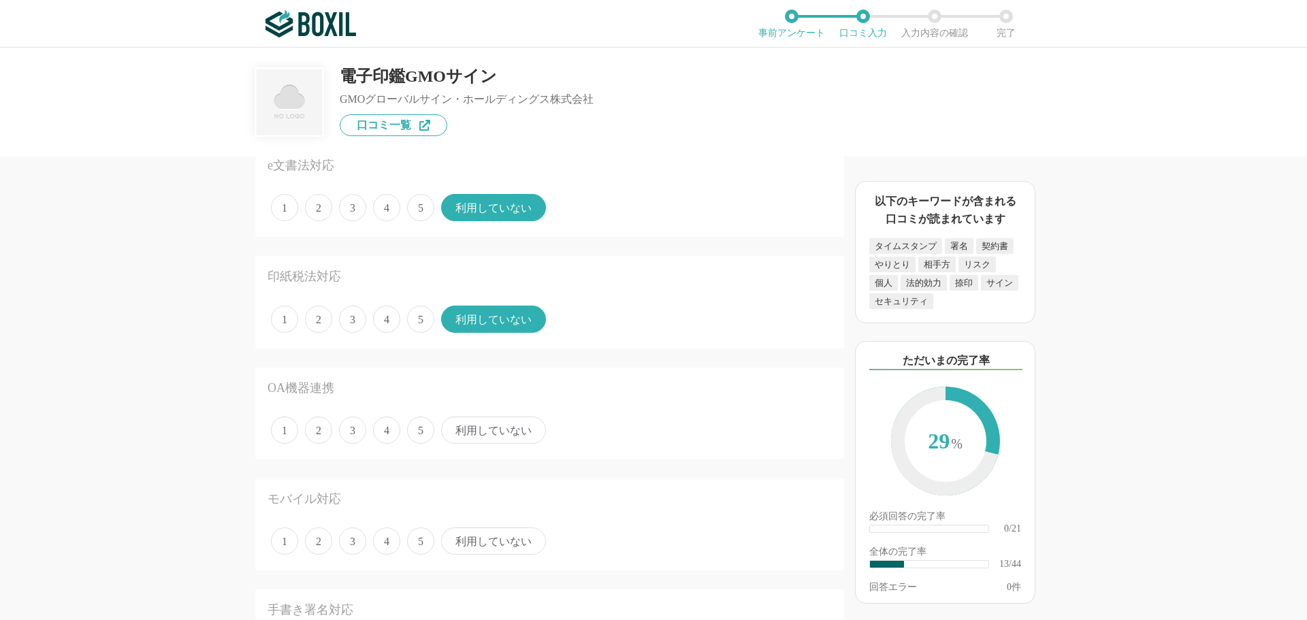
click at [480, 433] on span "利用していない" at bounding box center [493, 430] width 105 height 27
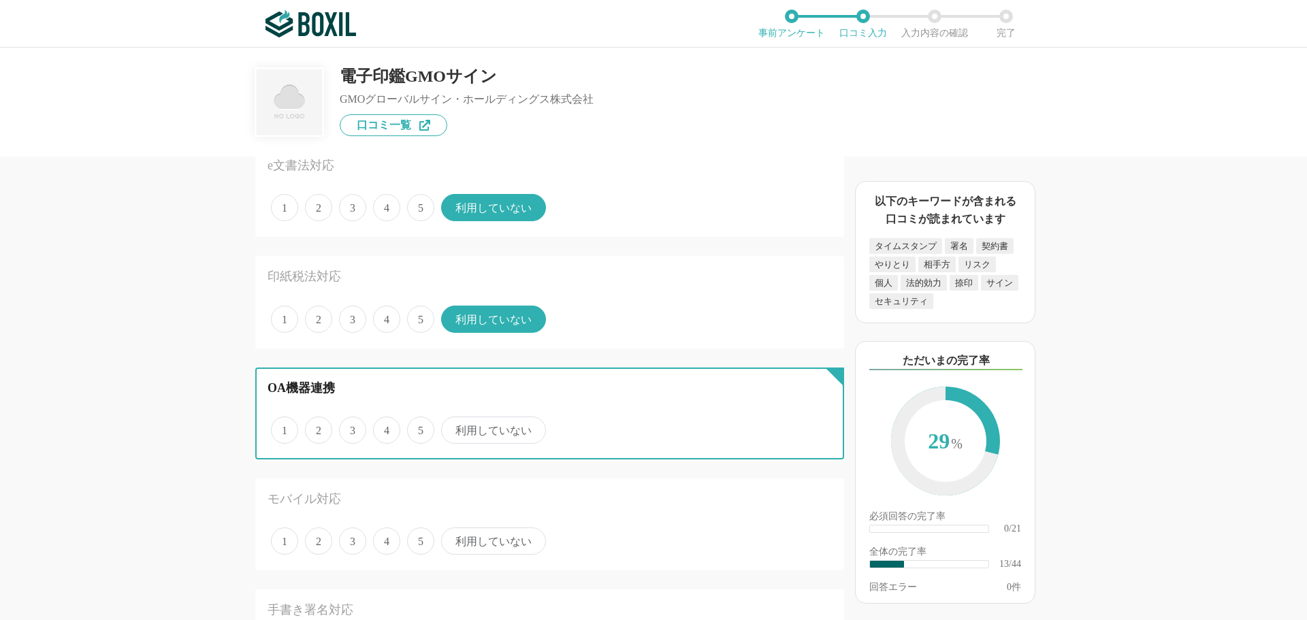
click at [453, 428] on input "利用していない" at bounding box center [449, 423] width 9 height 9
radio input "true"
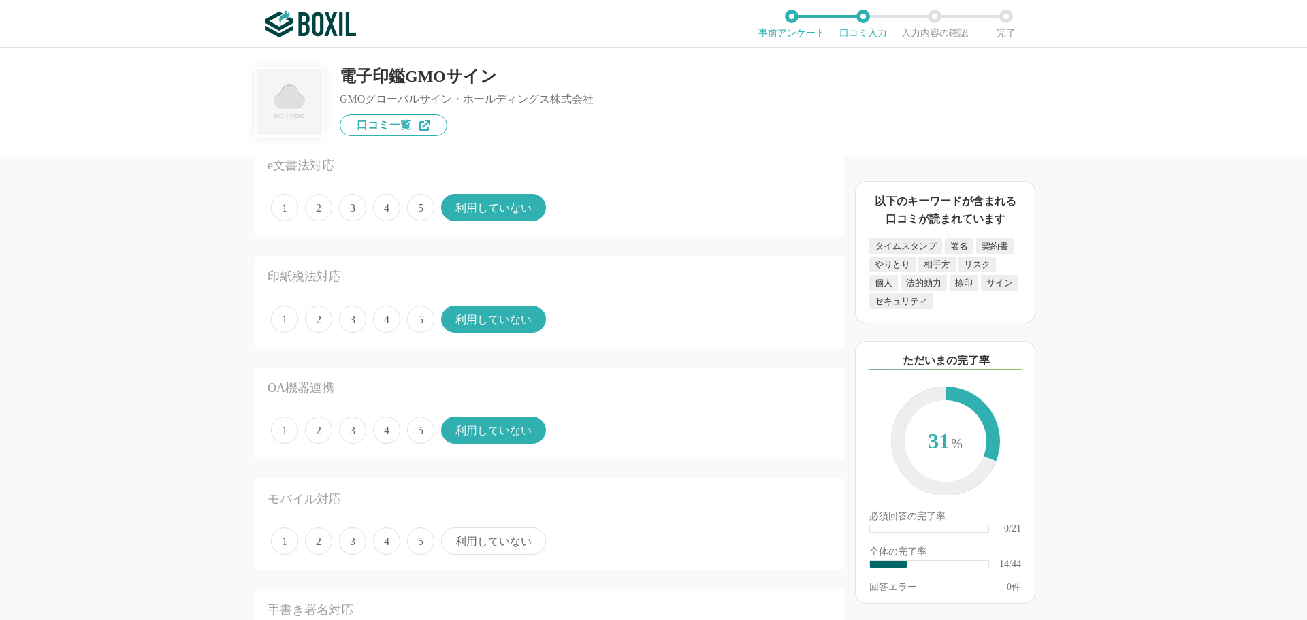
click at [389, 541] on span "4" at bounding box center [386, 541] width 27 height 27
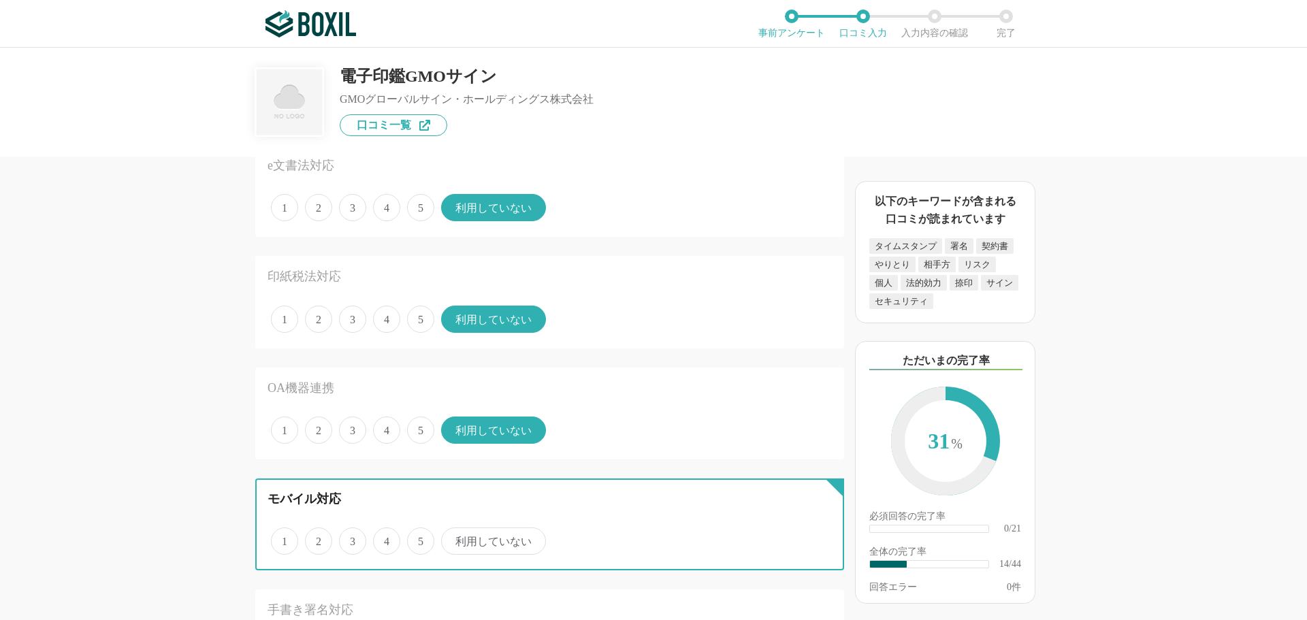
click at [385, 539] on input "4" at bounding box center [381, 534] width 9 height 9
radio input "true"
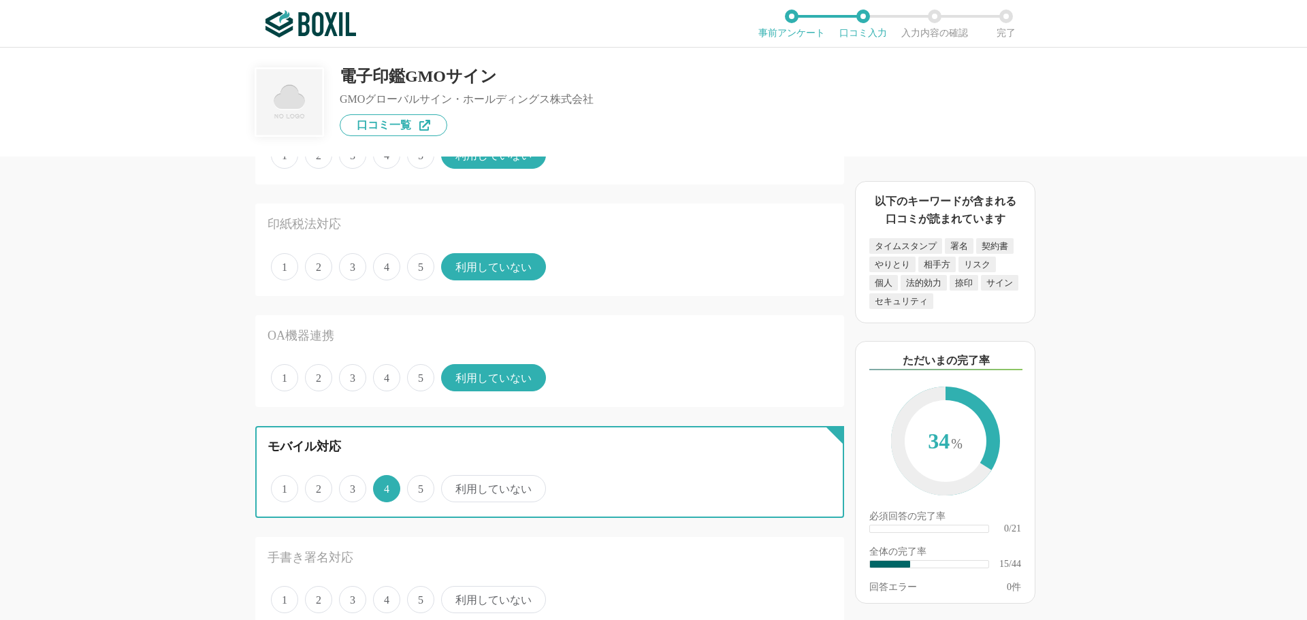
scroll to position [1498, 0]
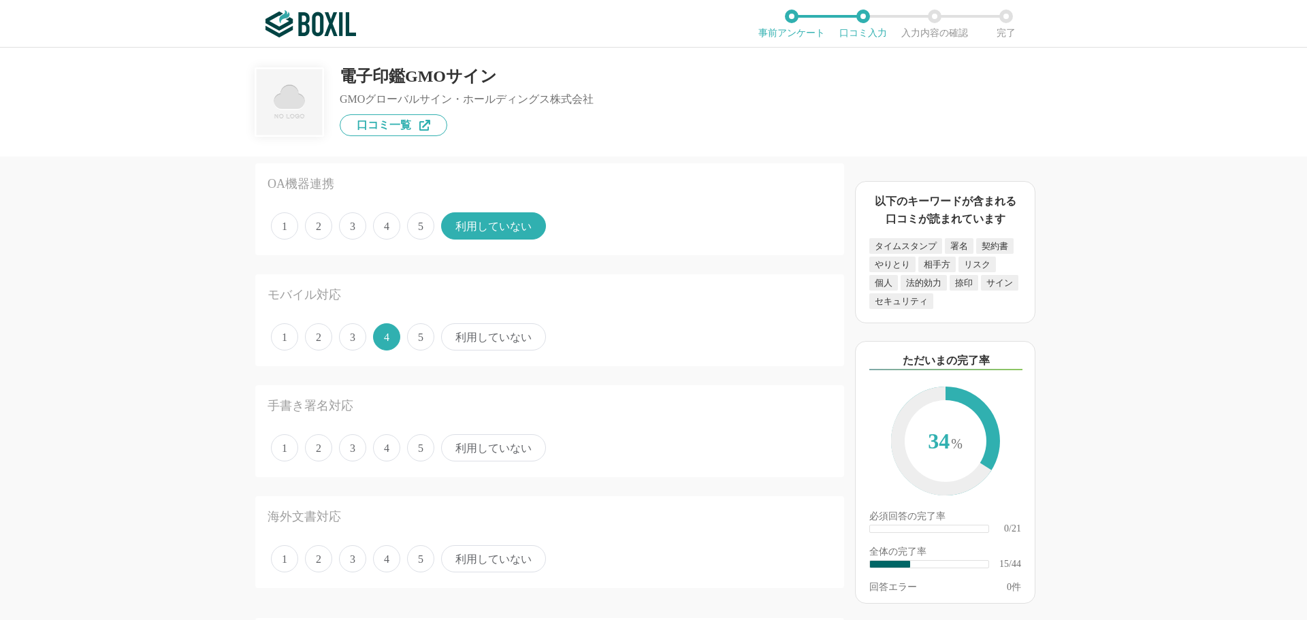
click at [479, 449] on span "利用していない" at bounding box center [493, 447] width 105 height 27
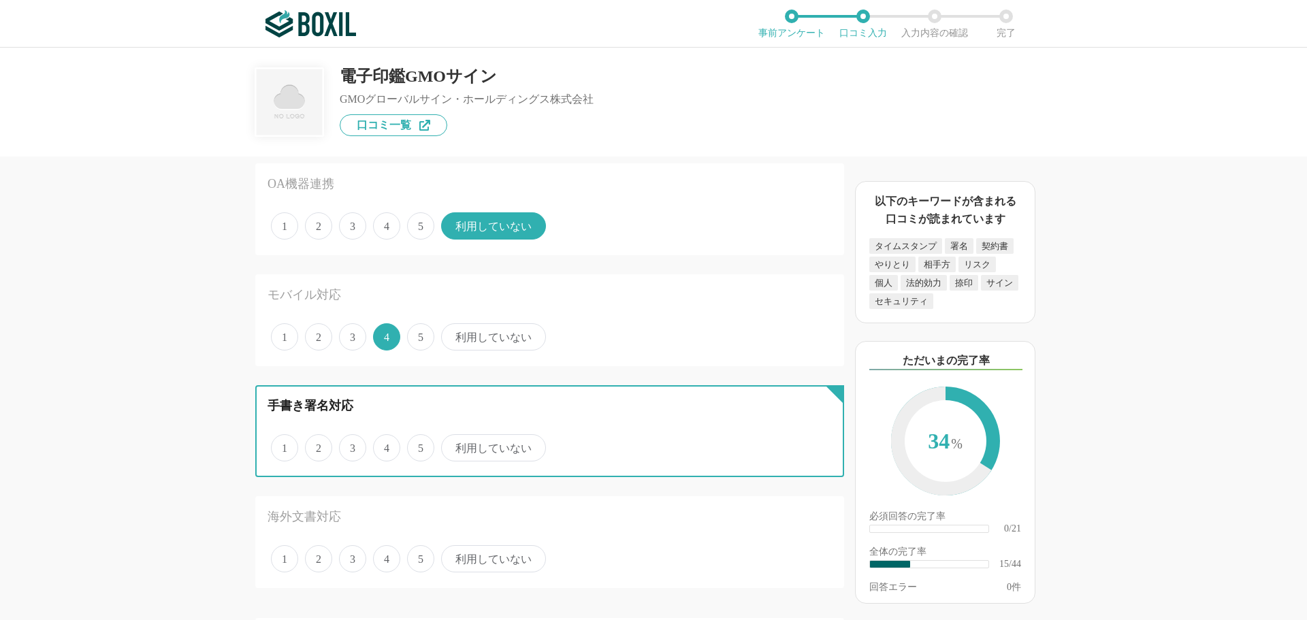
click at [453, 445] on input "利用していない" at bounding box center [449, 440] width 9 height 9
radio input "true"
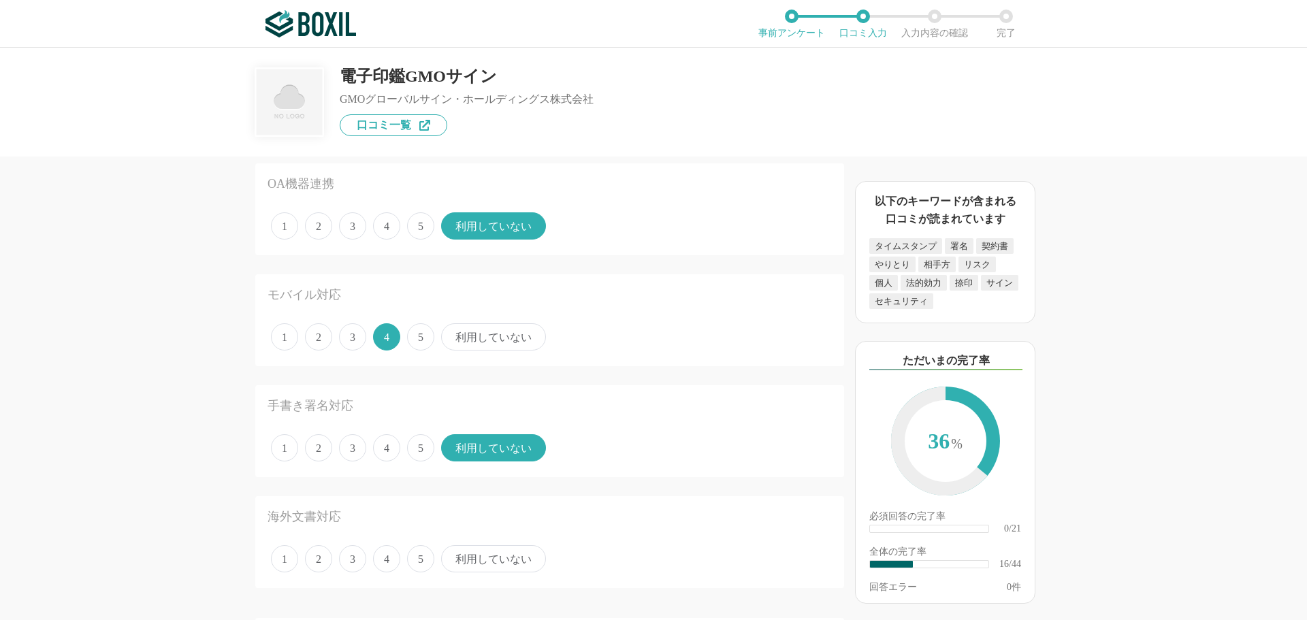
click at [472, 549] on span "利用していない" at bounding box center [493, 558] width 105 height 27
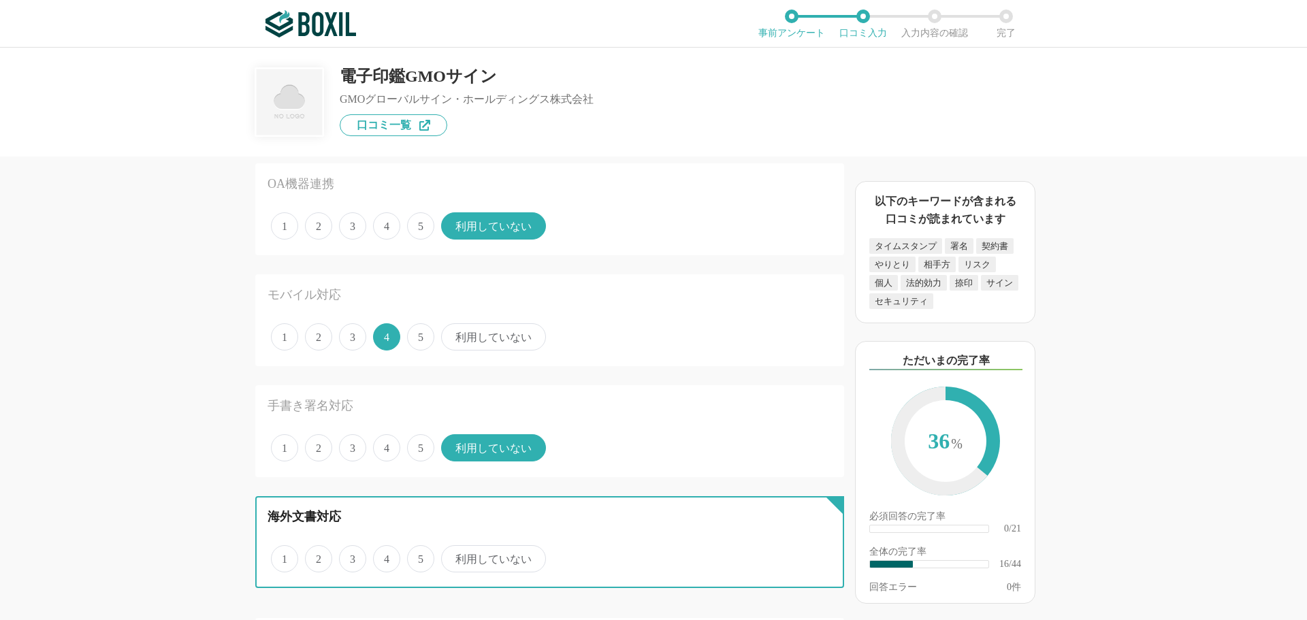
click at [453, 549] on input "利用していない" at bounding box center [449, 551] width 9 height 9
radio input "true"
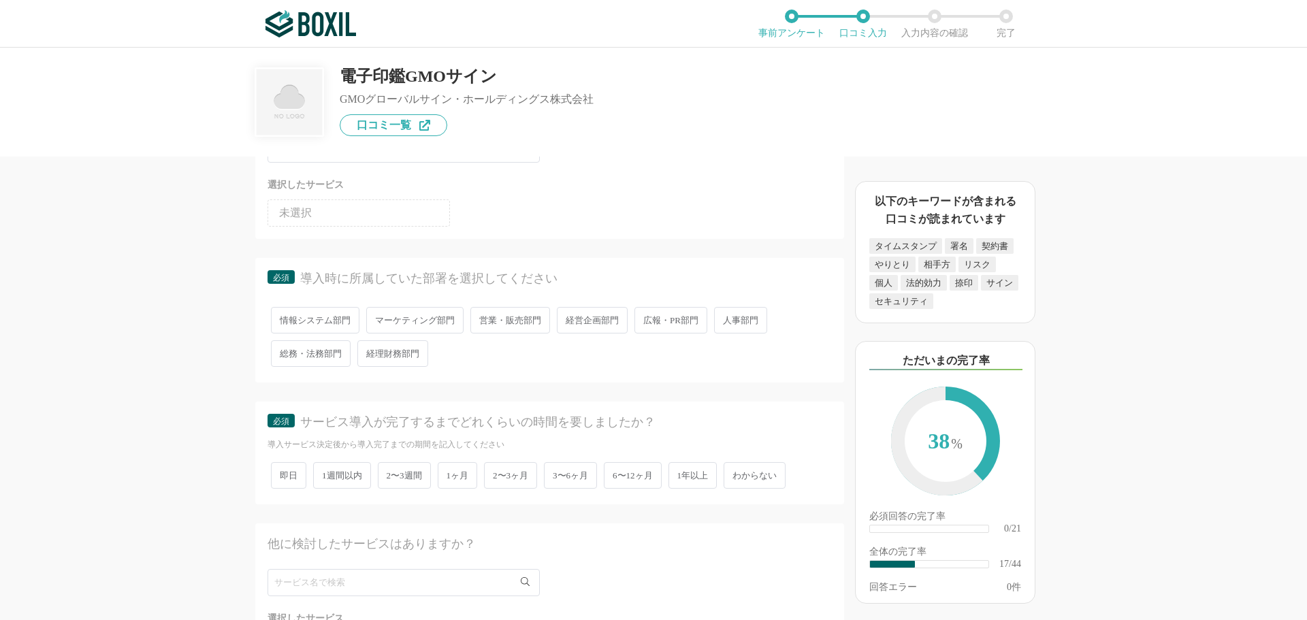
scroll to position [2043, 0]
click at [511, 319] on span "営業・販売部門" at bounding box center [510, 315] width 80 height 27
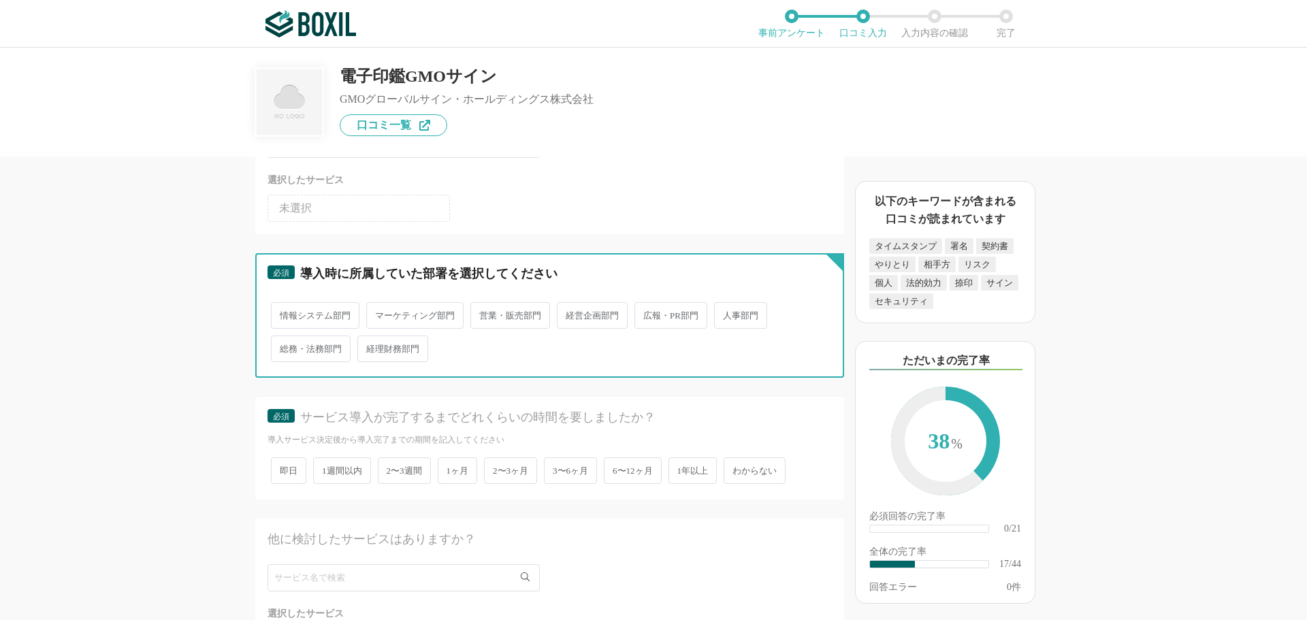
click at [483, 313] on input "営業・販売部門" at bounding box center [478, 308] width 9 height 9
radio input "true"
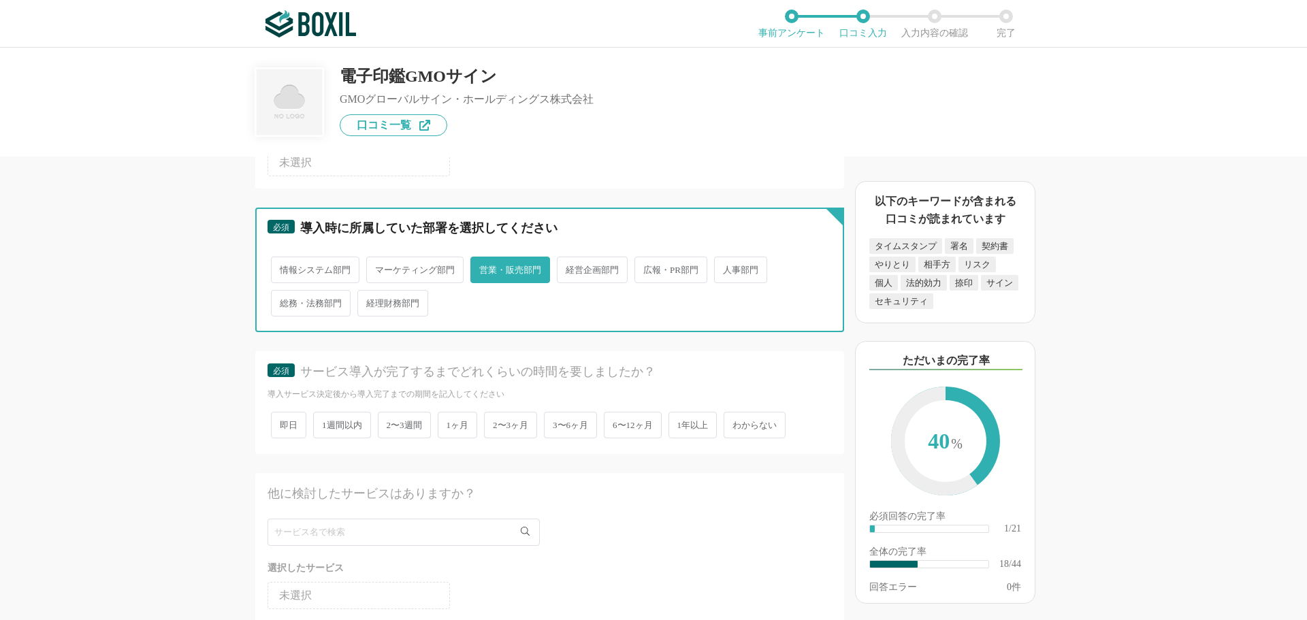
scroll to position [2179, 0]
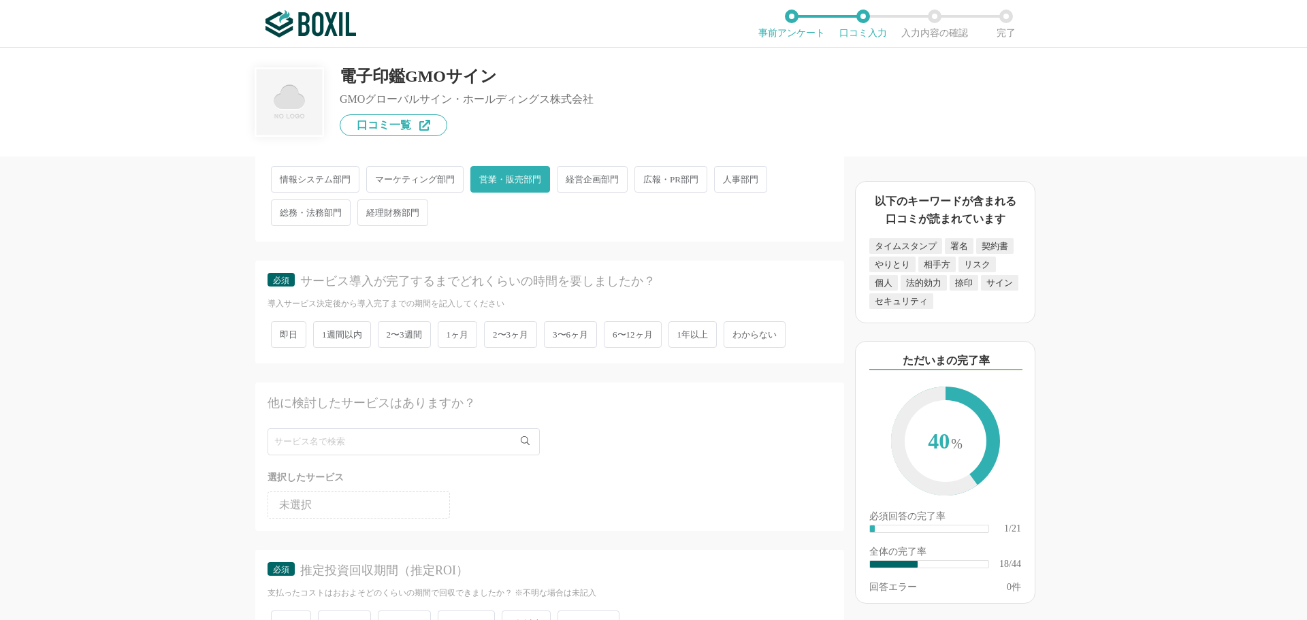
click at [462, 335] on span "1ヶ月" at bounding box center [458, 334] width 40 height 27
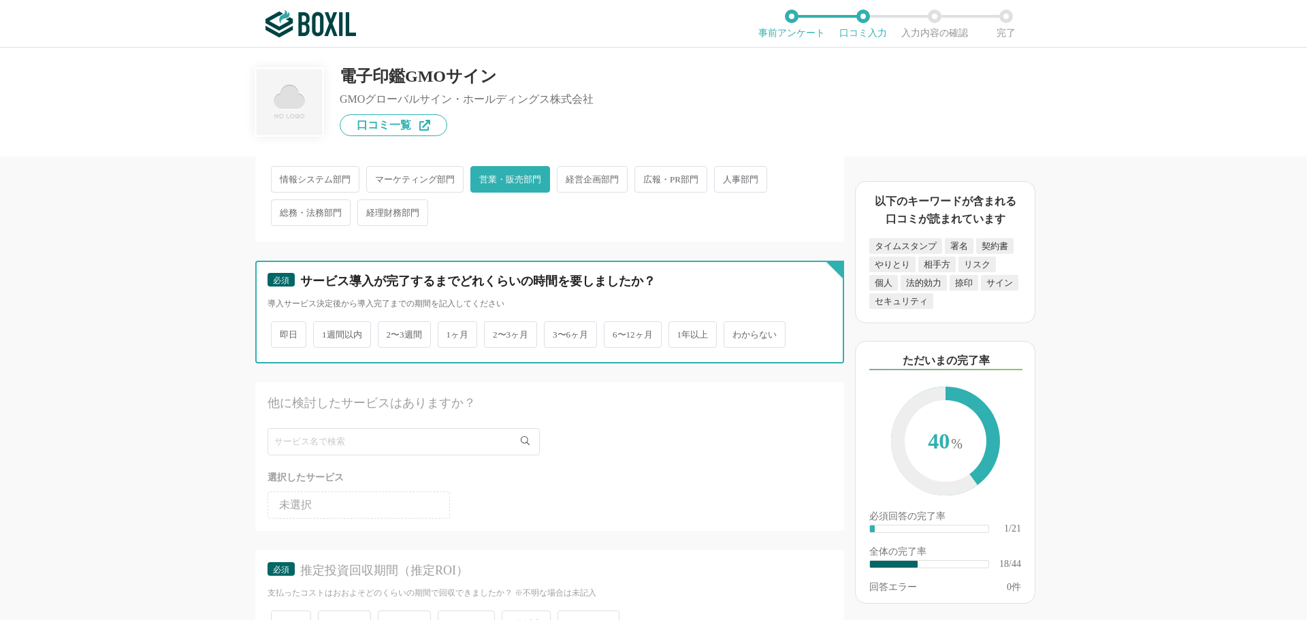
click at [450, 332] on input "1ヶ月" at bounding box center [445, 327] width 9 height 9
radio input "true"
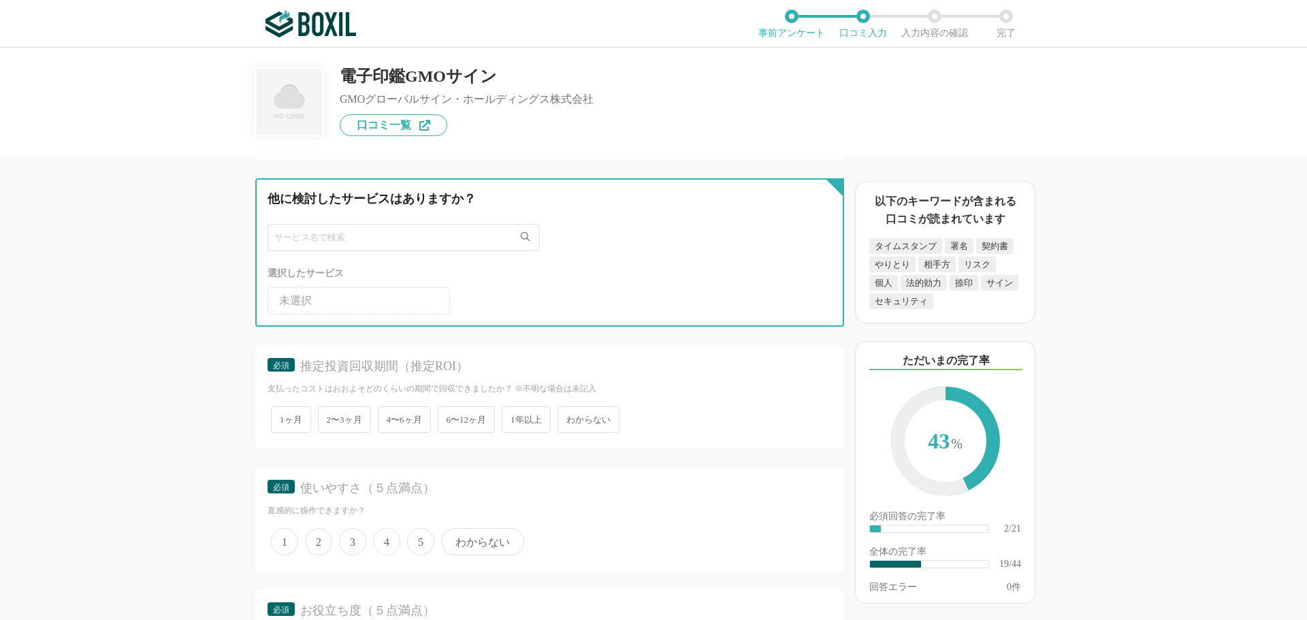
click at [336, 247] on input "text" at bounding box center [404, 237] width 272 height 27
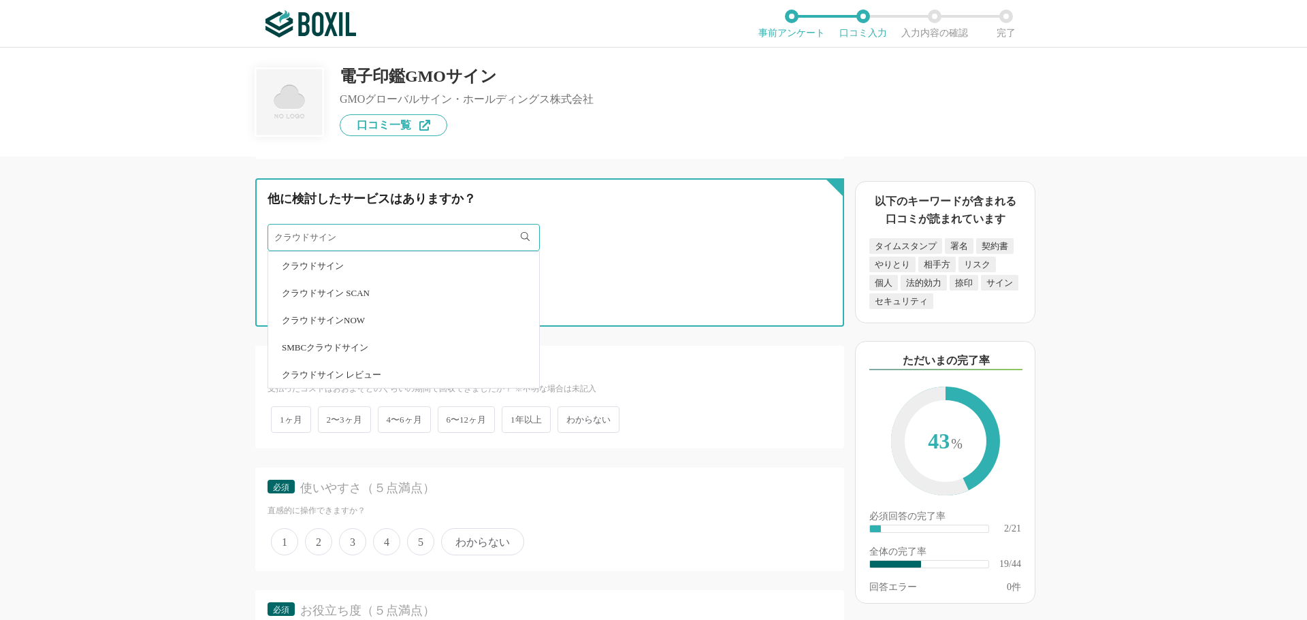
type input "クラウドサイン"
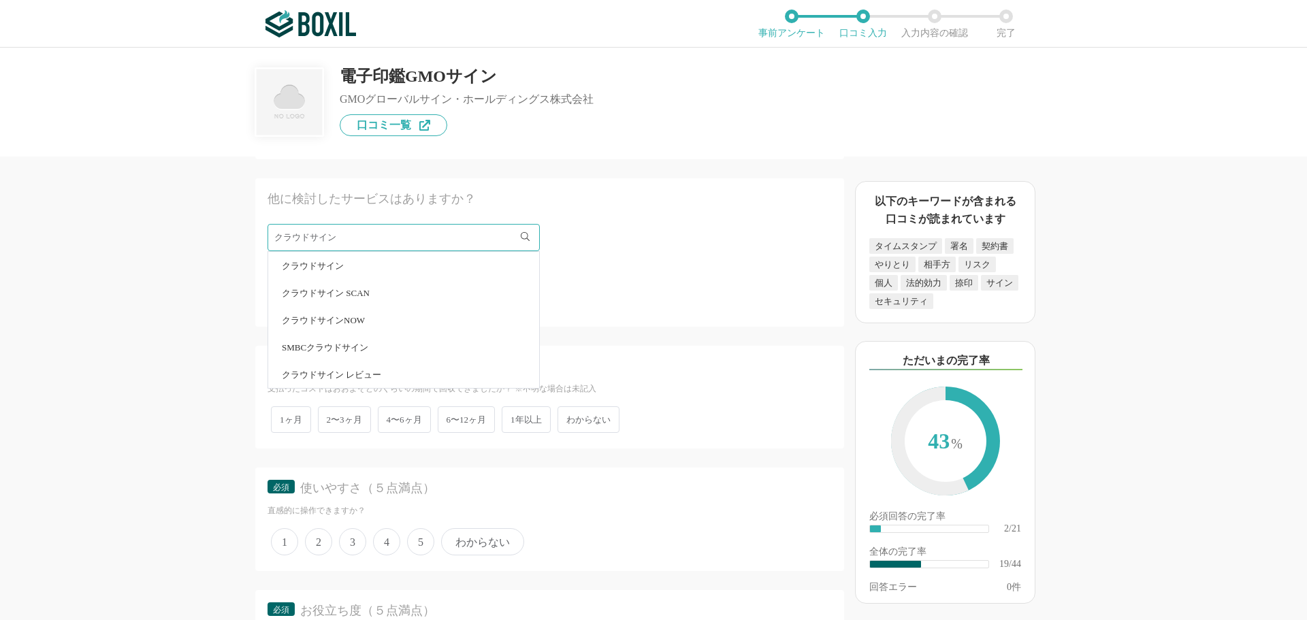
click at [333, 271] on li "クラウドサイン" at bounding box center [403, 265] width 271 height 27
click at [357, 421] on span "2〜3ヶ月" at bounding box center [344, 419] width 53 height 27
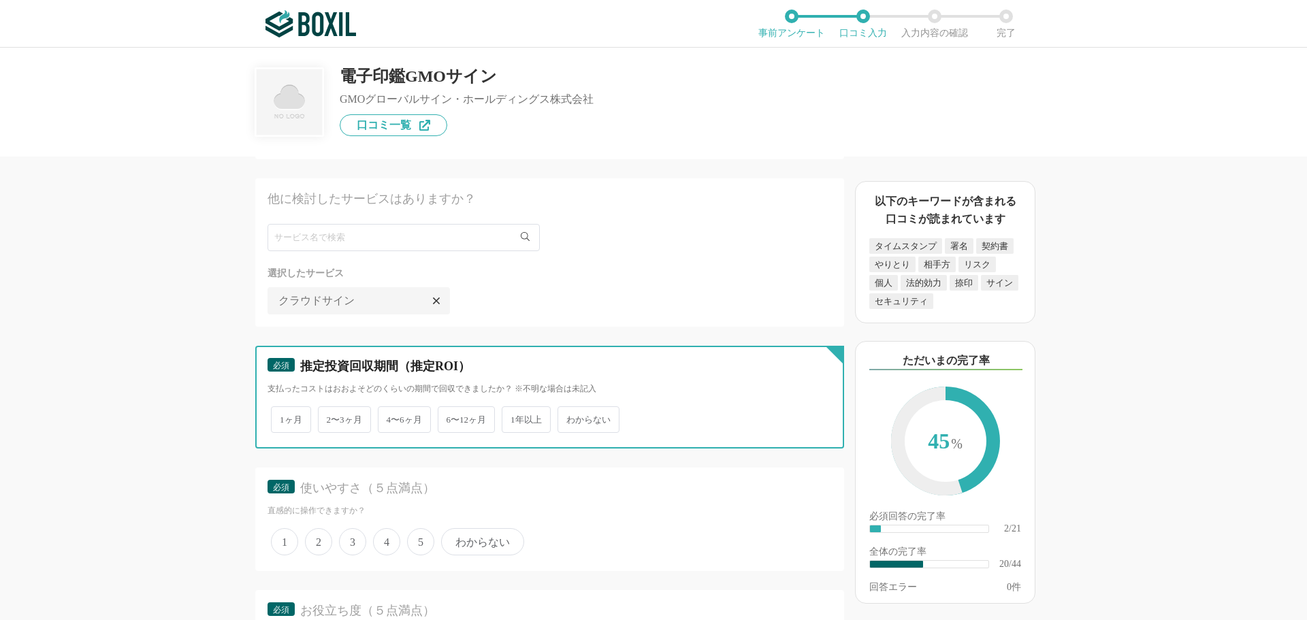
click at [330, 417] on input "2〜3ヶ月" at bounding box center [325, 413] width 9 height 9
radio input "true"
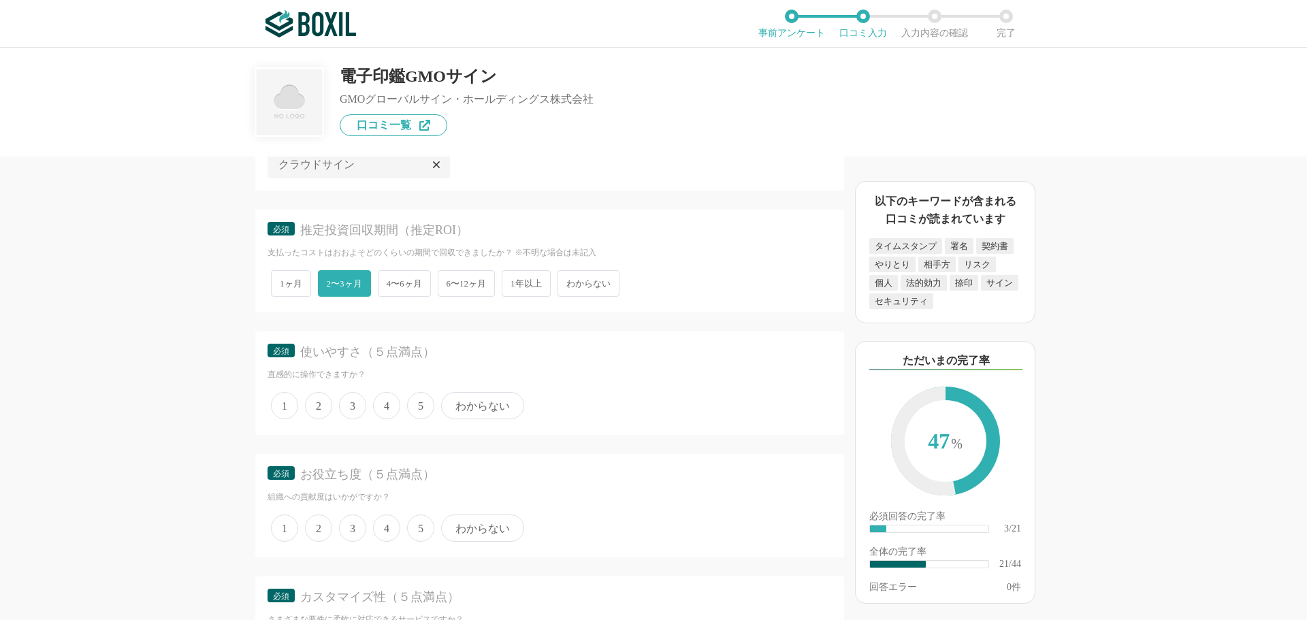
click at [385, 404] on span "4" at bounding box center [386, 405] width 27 height 27
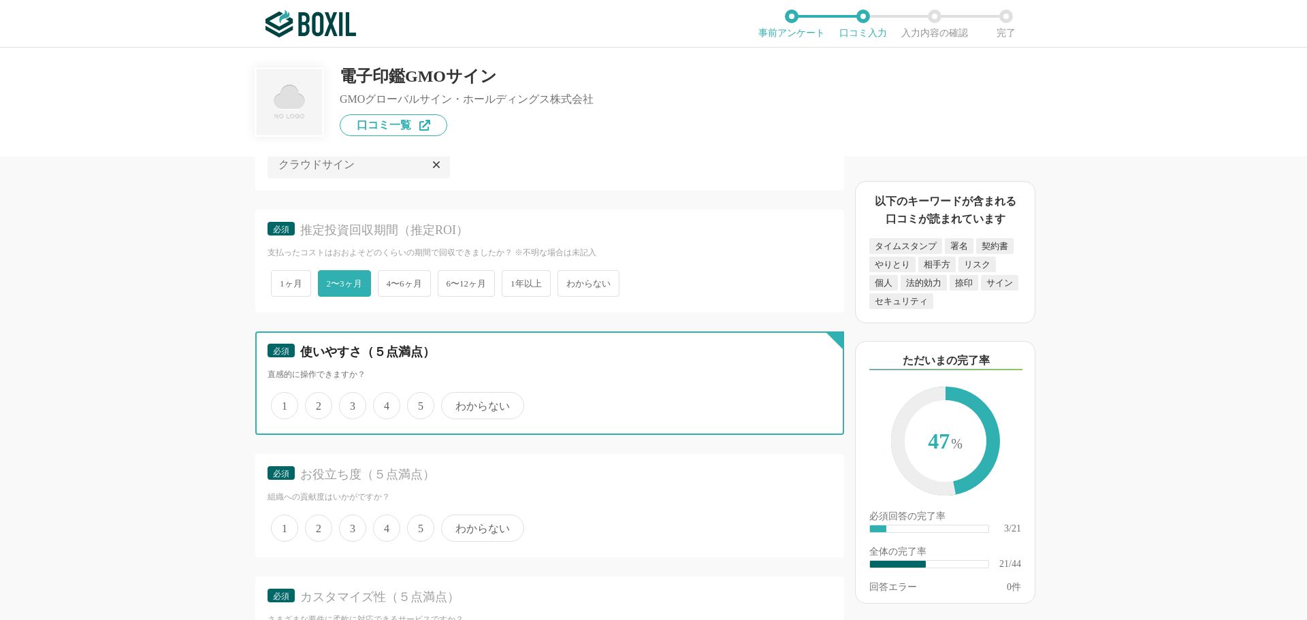
click at [385, 403] on input "4" at bounding box center [381, 398] width 9 height 9
radio input "true"
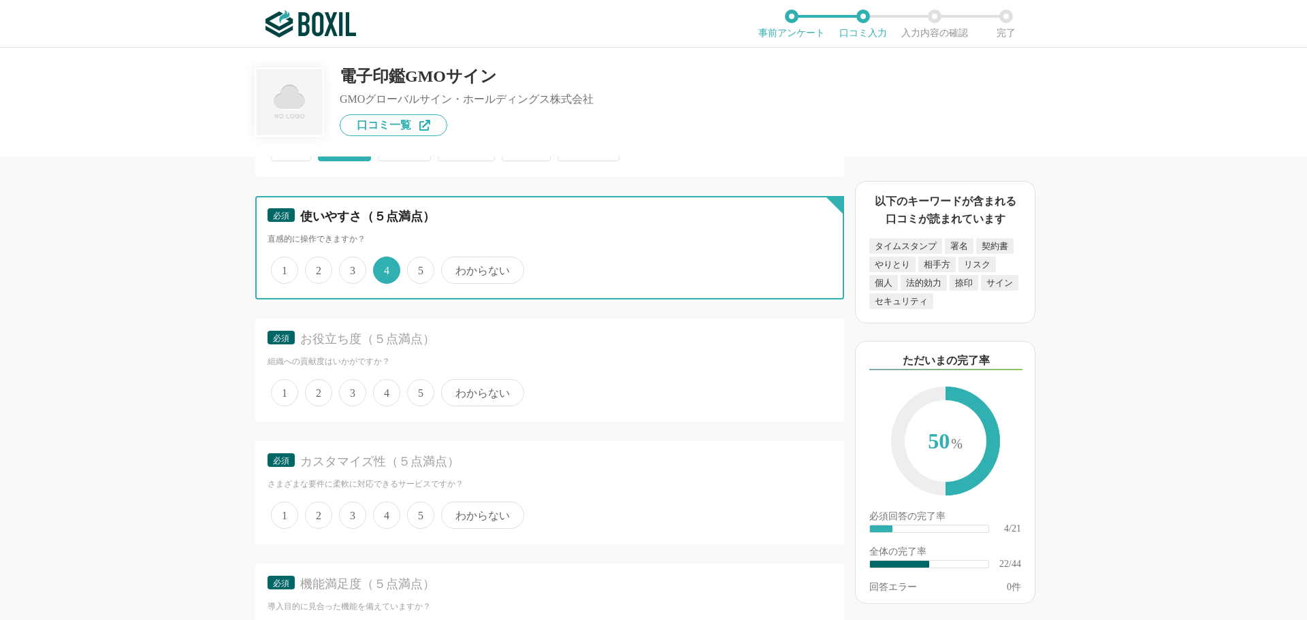
scroll to position [2655, 0]
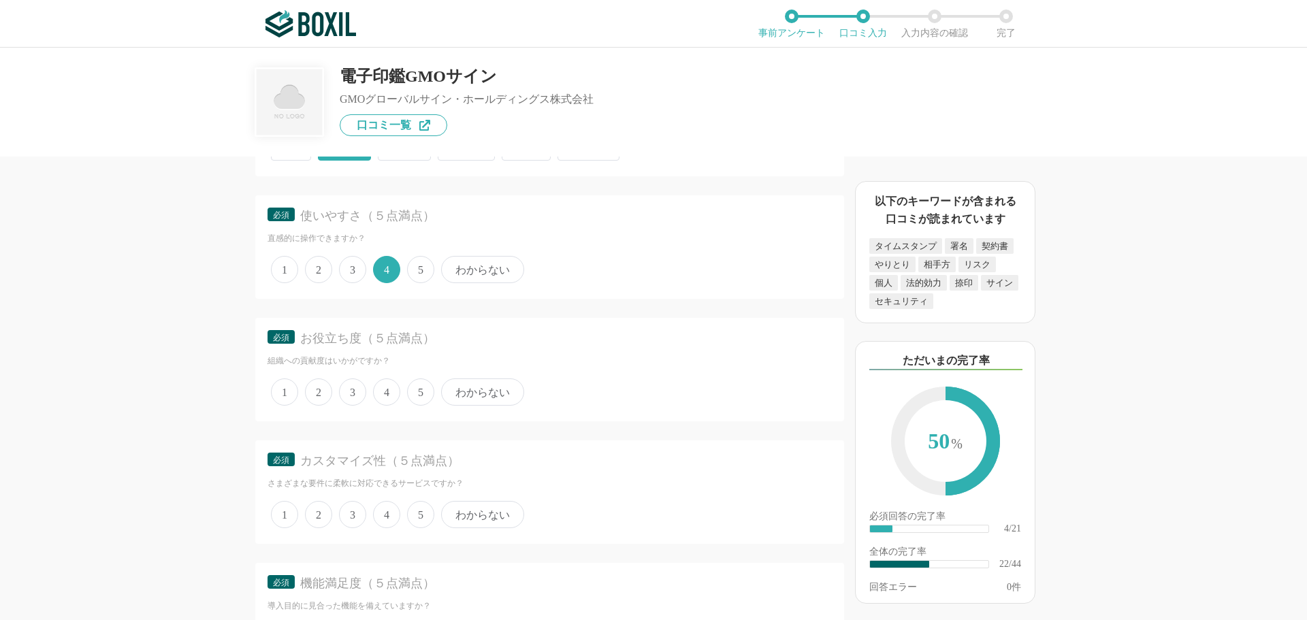
click at [384, 387] on span "4" at bounding box center [386, 392] width 27 height 27
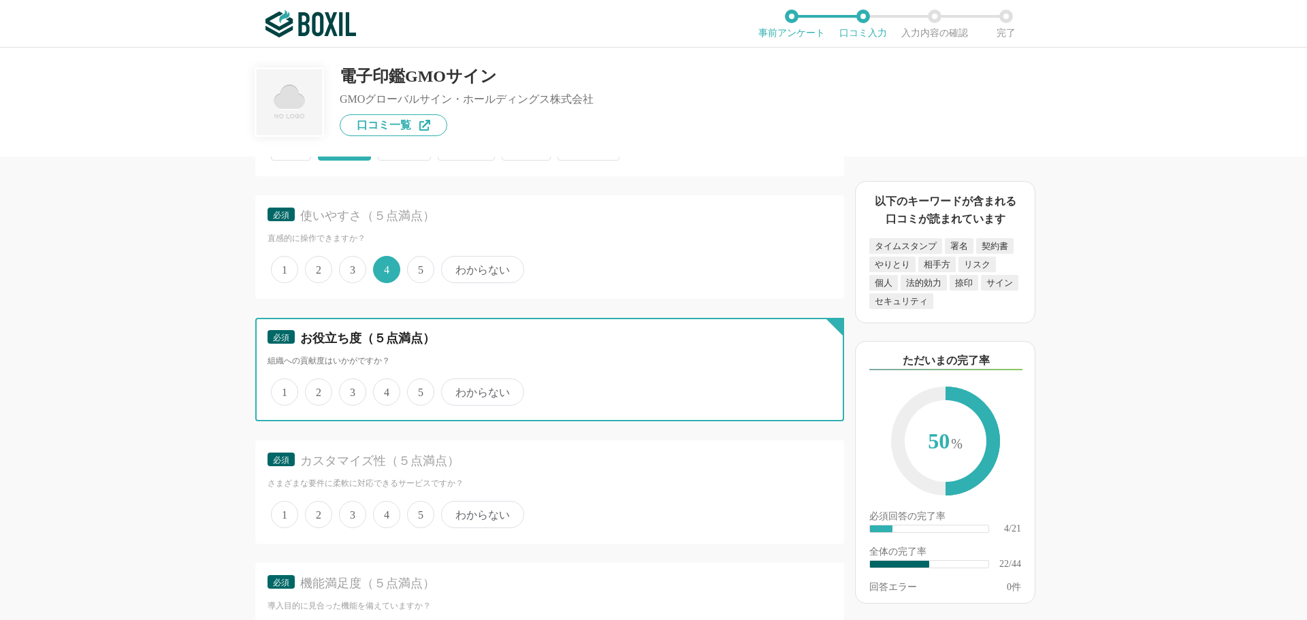
click at [384, 387] on input "4" at bounding box center [381, 385] width 9 height 9
radio input "true"
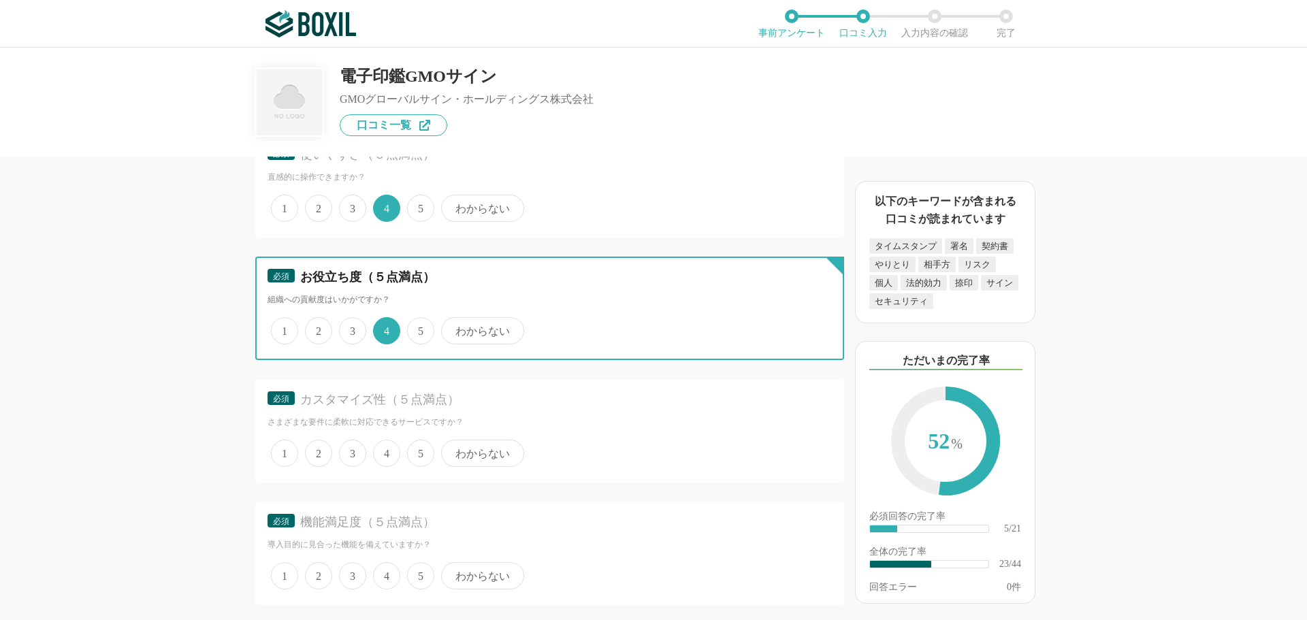
scroll to position [2792, 0]
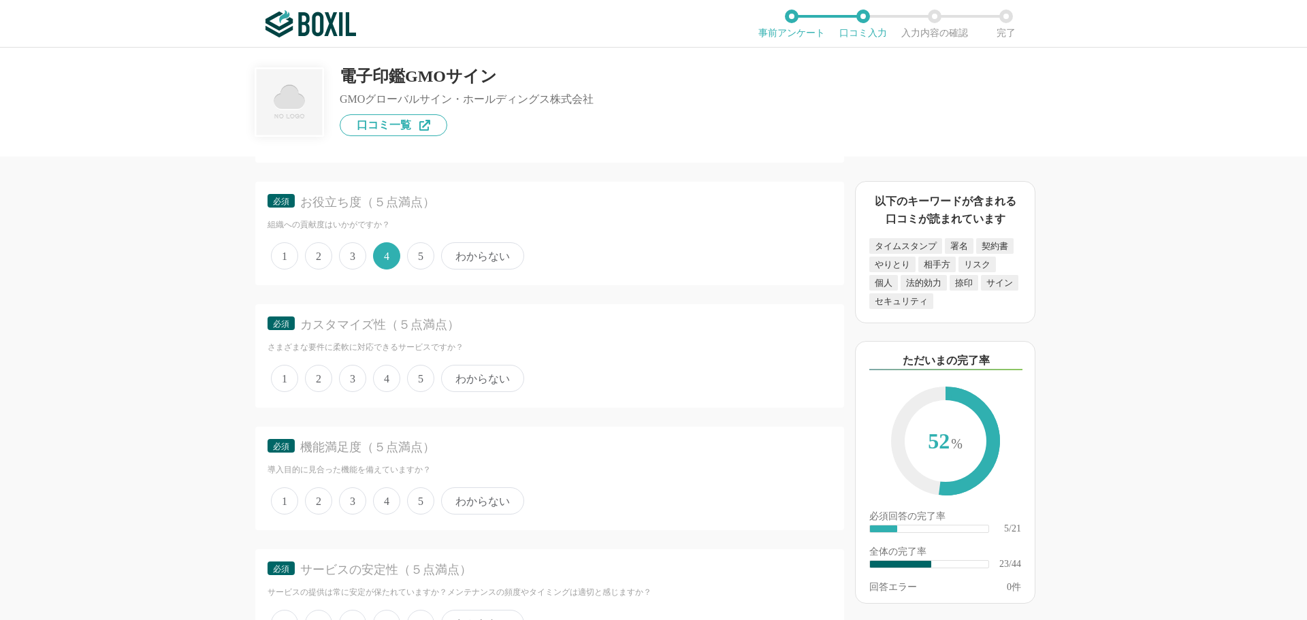
click at [382, 380] on span "4" at bounding box center [386, 378] width 27 height 27
click at [382, 376] on input "4" at bounding box center [381, 371] width 9 height 9
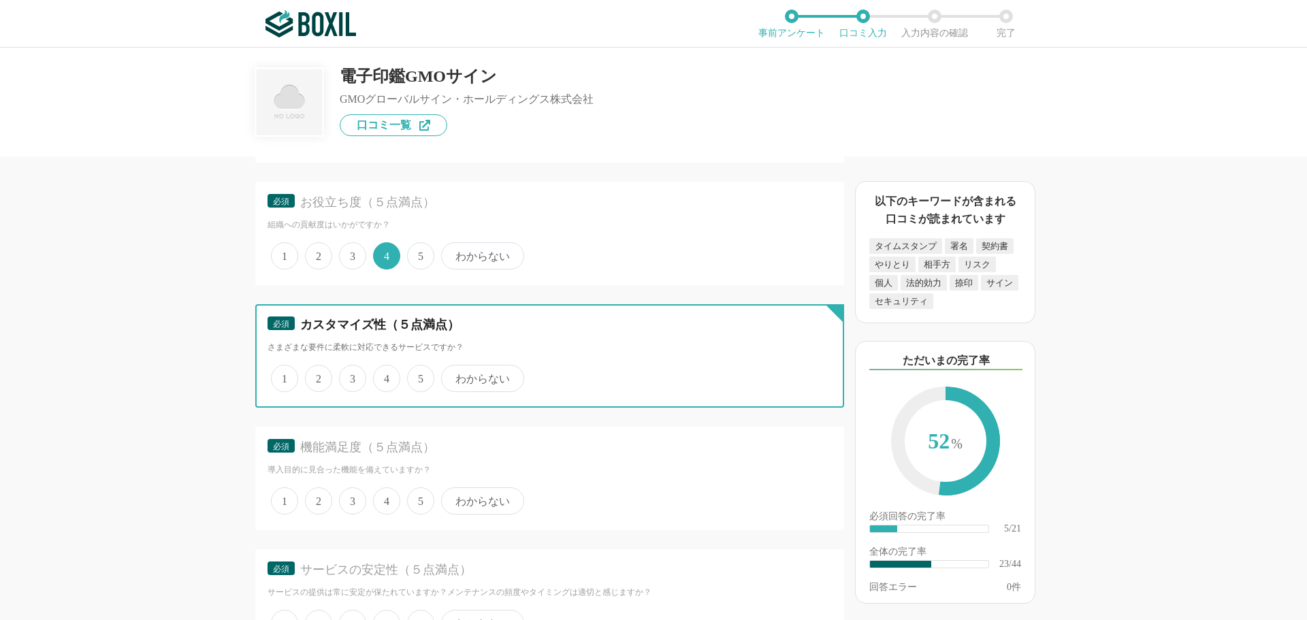
radio input "true"
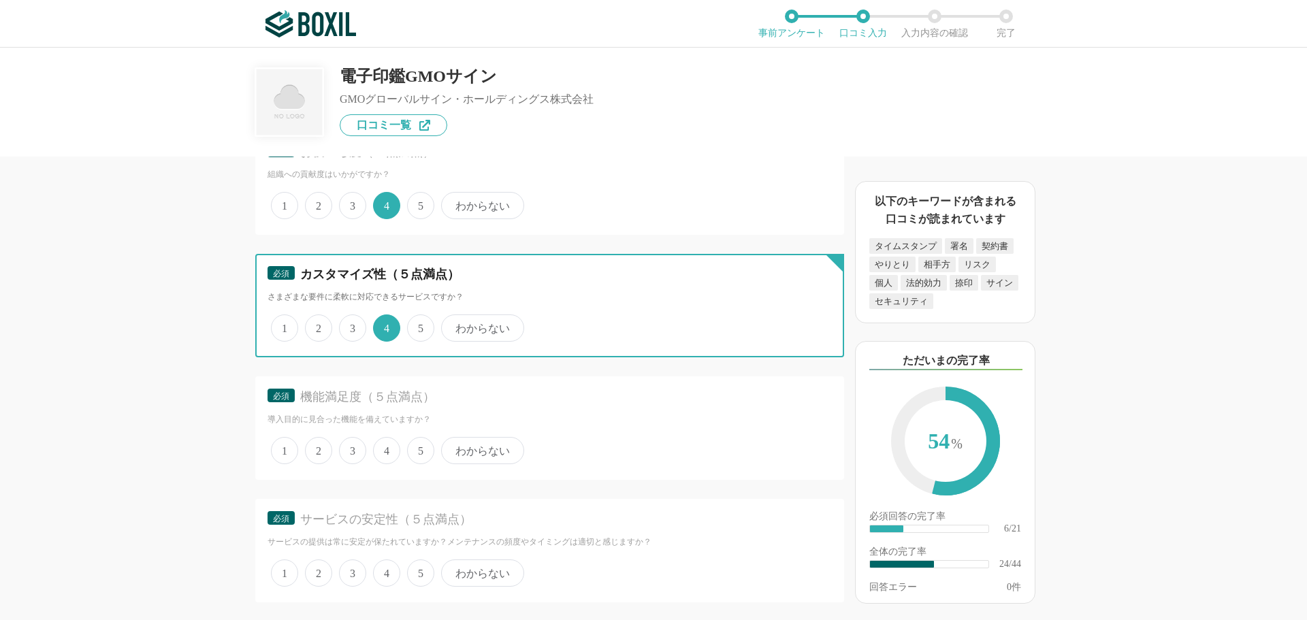
scroll to position [2928, 0]
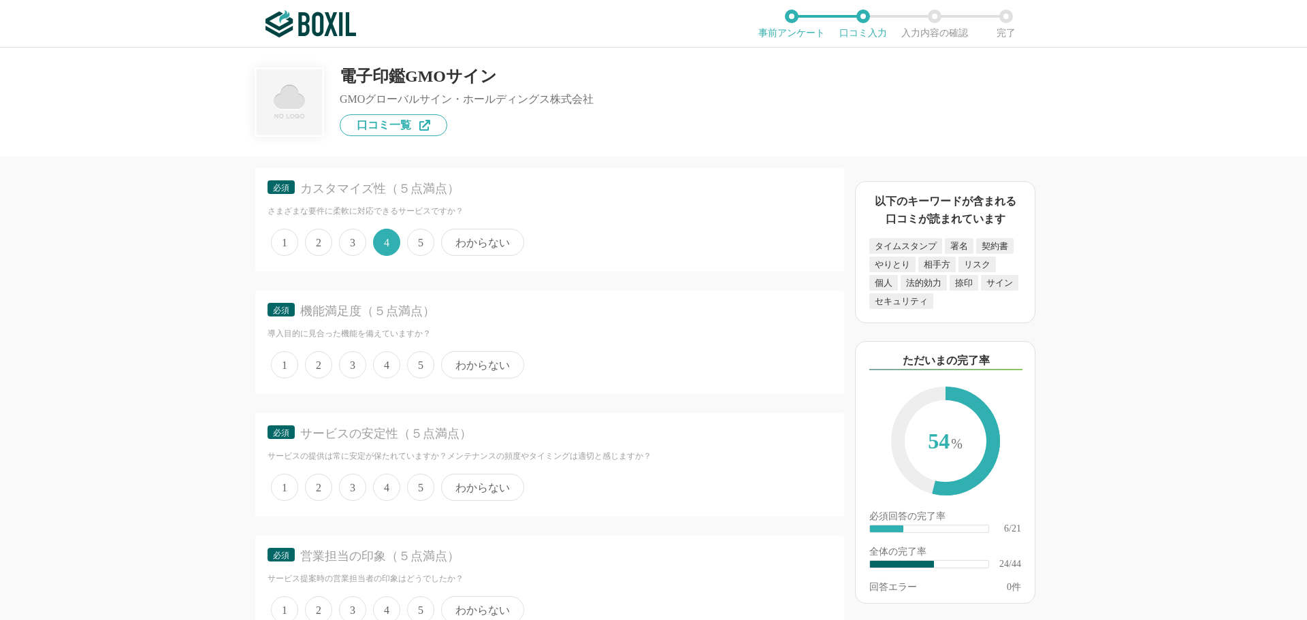
click at [415, 366] on span "5" at bounding box center [420, 364] width 27 height 27
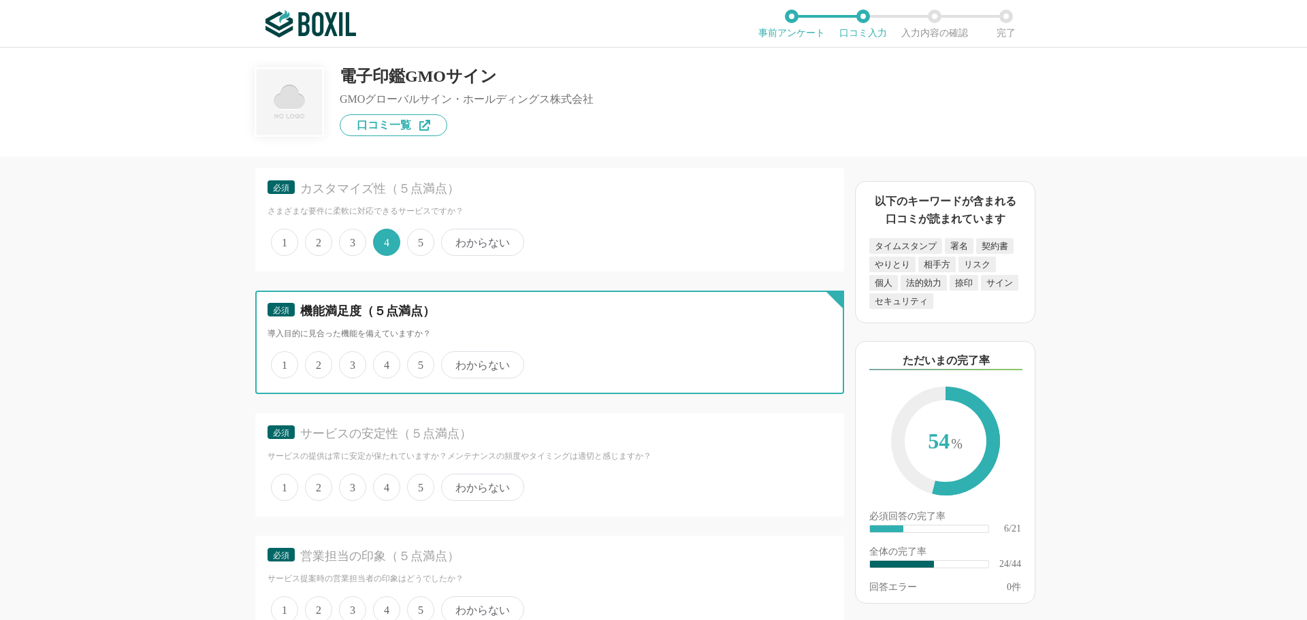
click at [415, 362] on input "5" at bounding box center [415, 357] width 9 height 9
radio input "true"
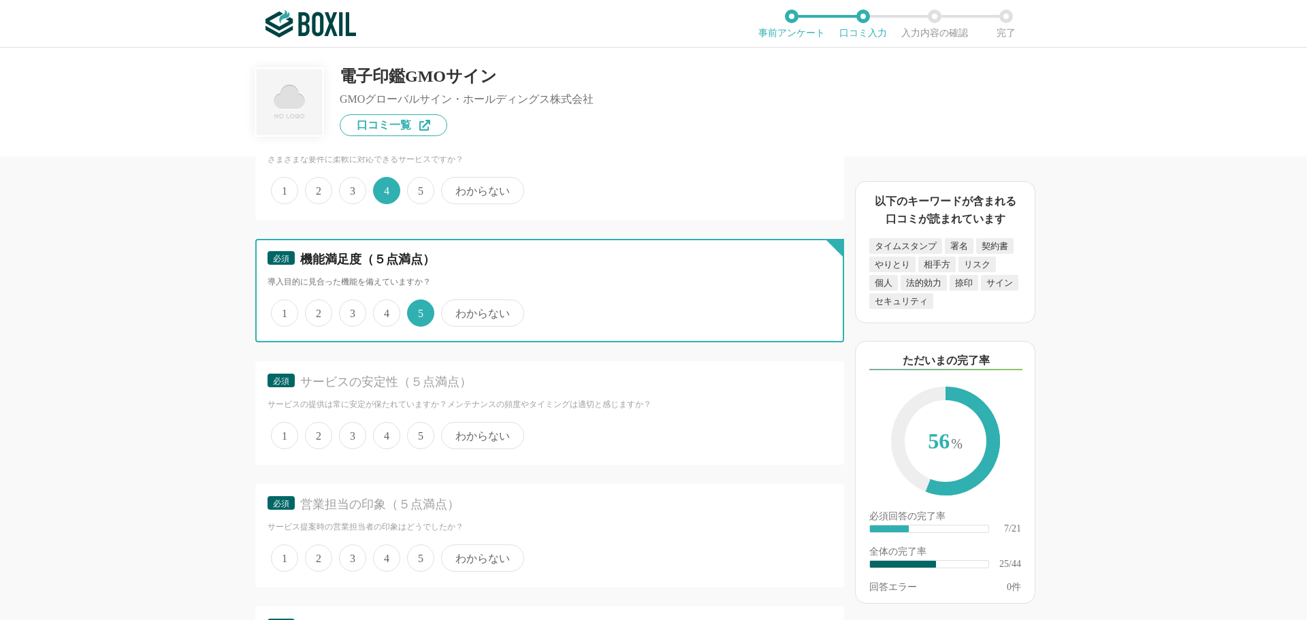
scroll to position [3064, 0]
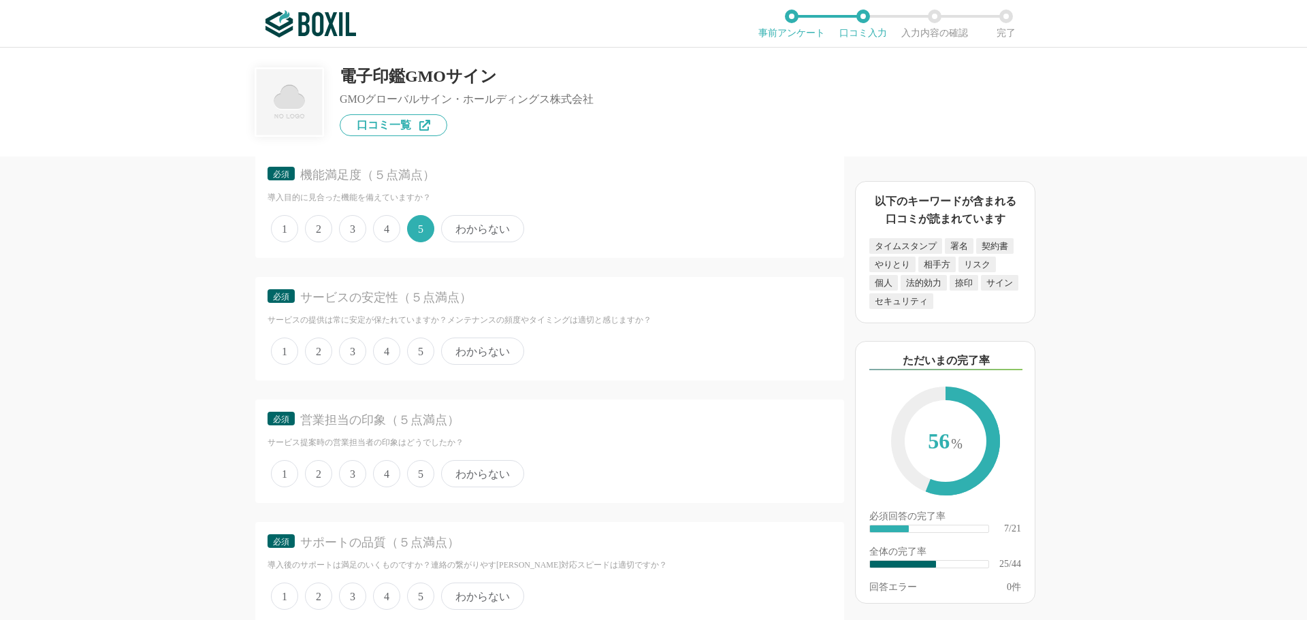
click at [357, 355] on span "3" at bounding box center [352, 351] width 27 height 27
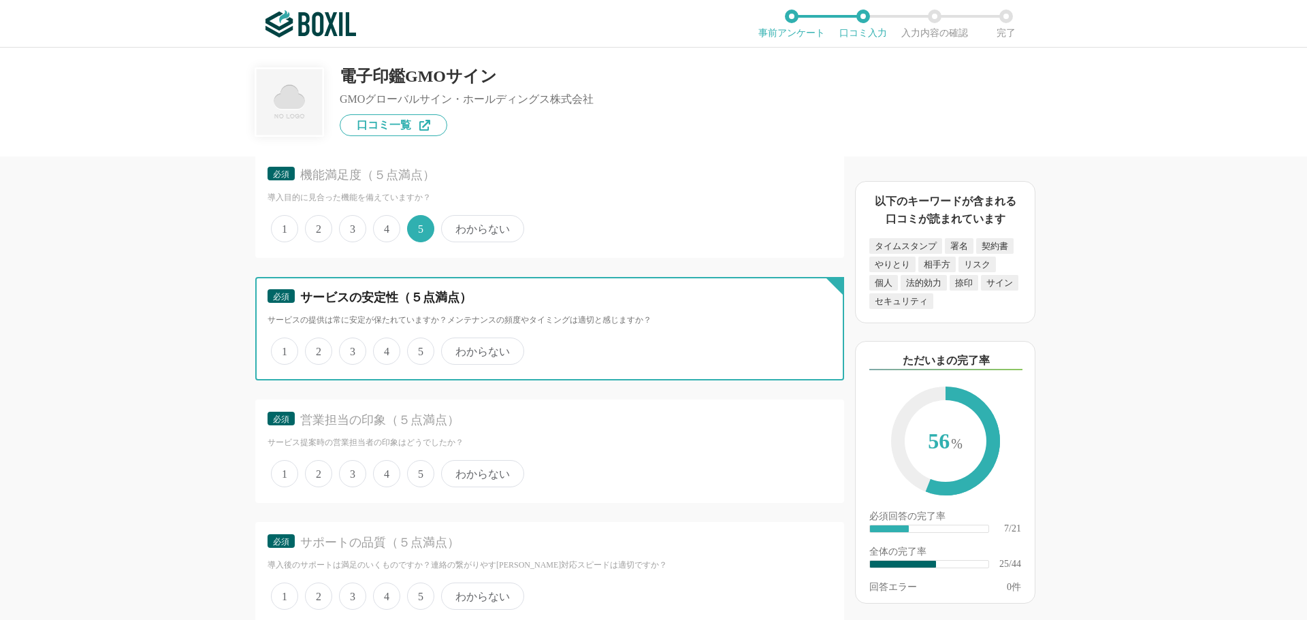
click at [351, 349] on input "3" at bounding box center [346, 344] width 9 height 9
radio input "true"
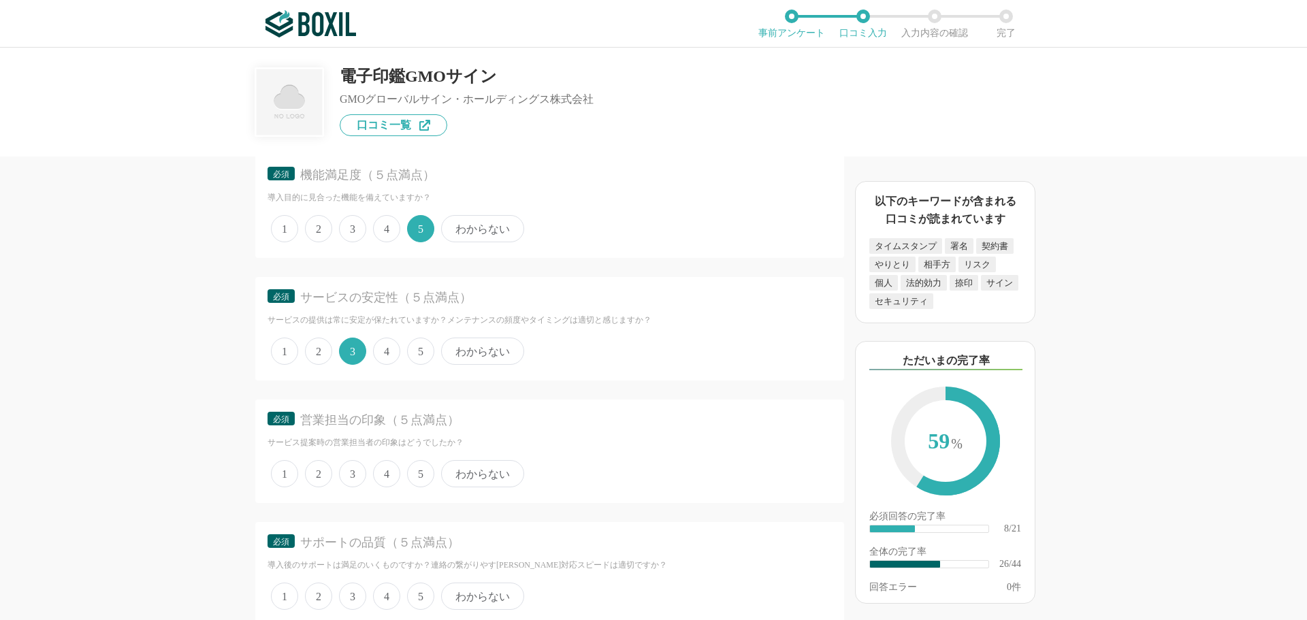
click at [360, 475] on span "3" at bounding box center [352, 473] width 27 height 27
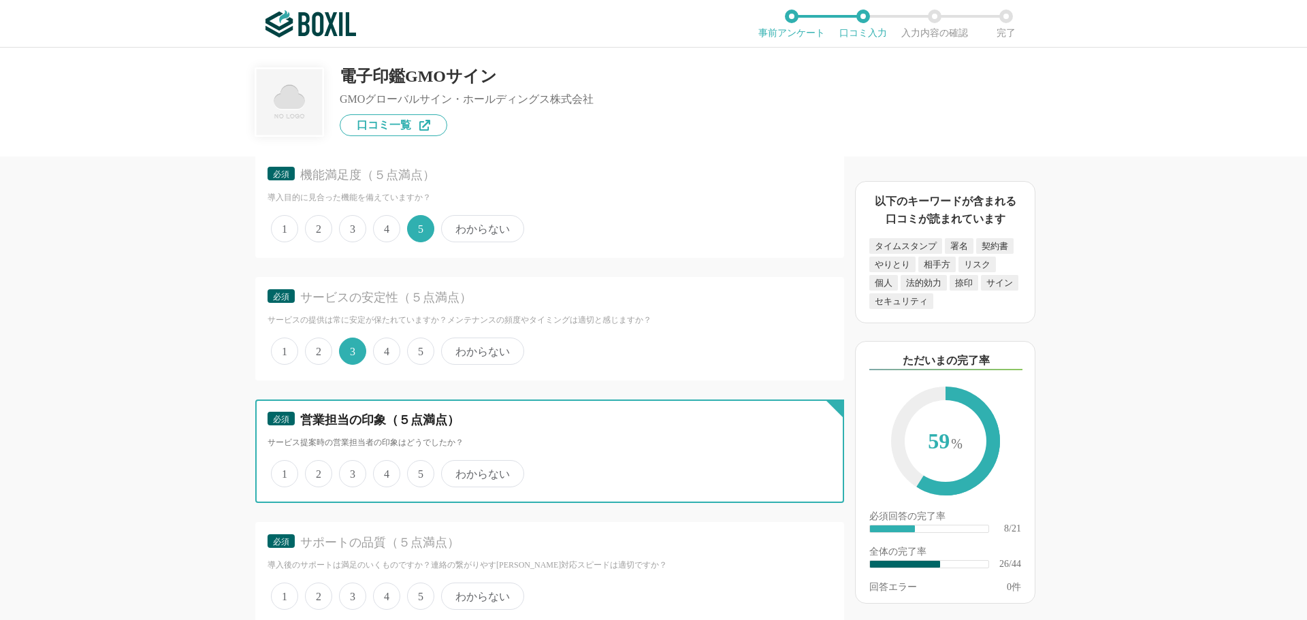
click at [351, 471] on input "3" at bounding box center [346, 466] width 9 height 9
radio input "true"
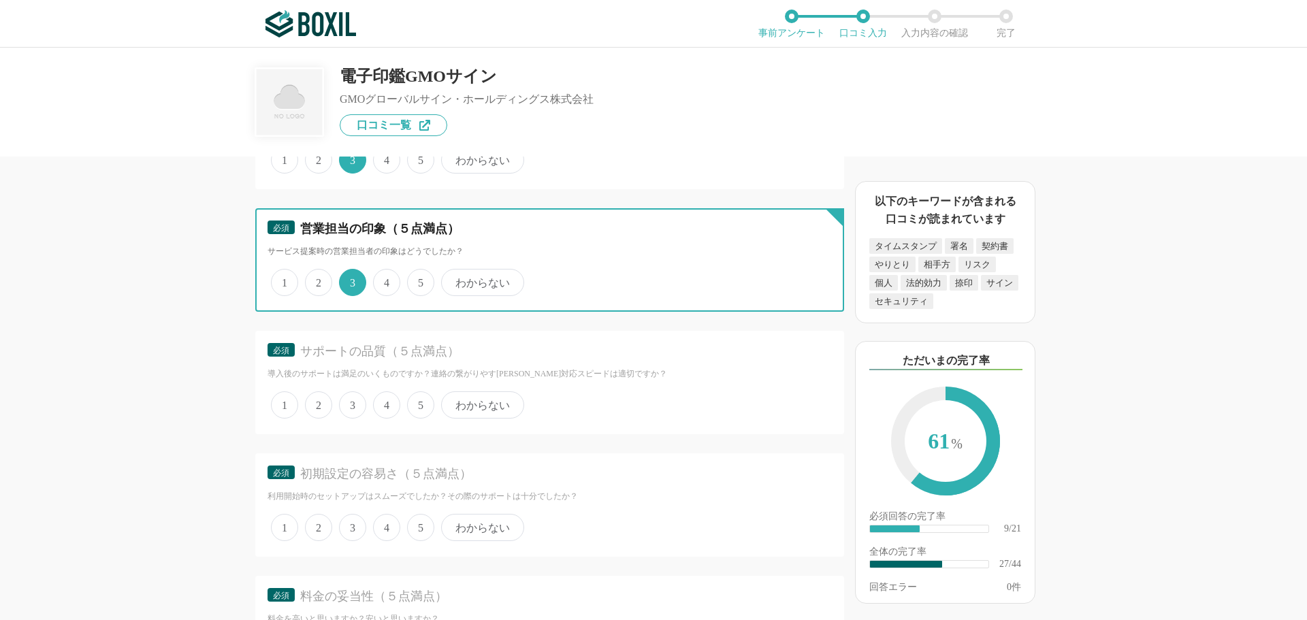
scroll to position [3268, 0]
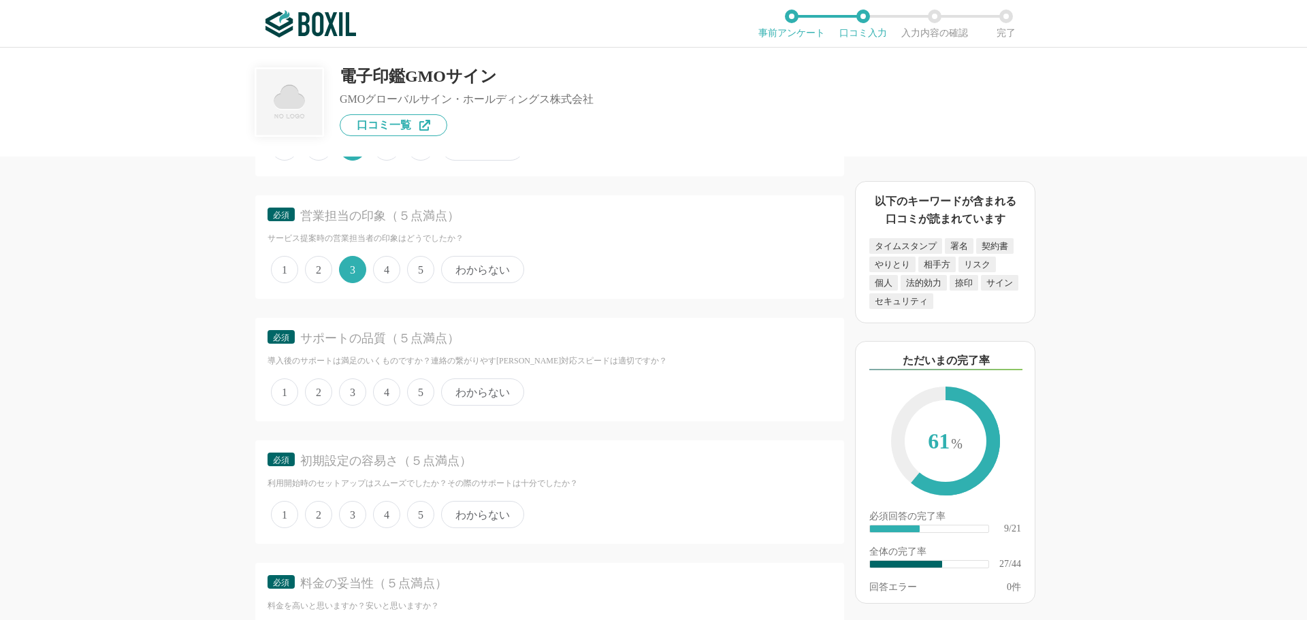
click at [389, 394] on span "4" at bounding box center [386, 392] width 27 height 27
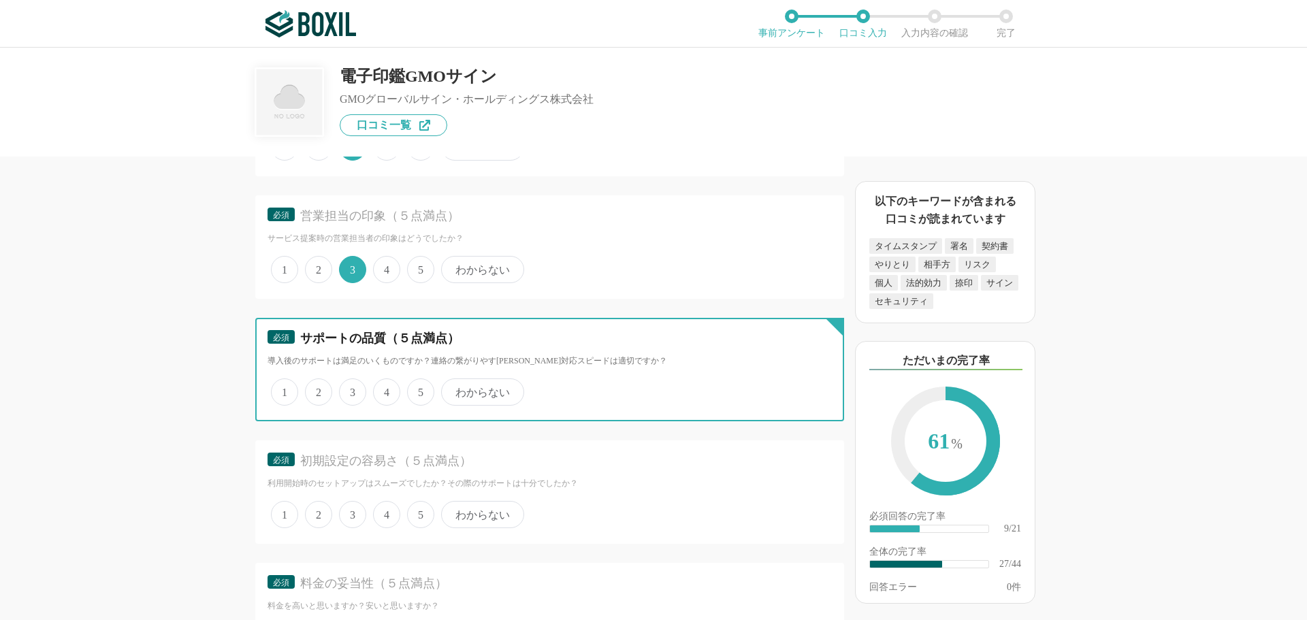
click at [385, 389] on input "4" at bounding box center [381, 385] width 9 height 9
radio input "true"
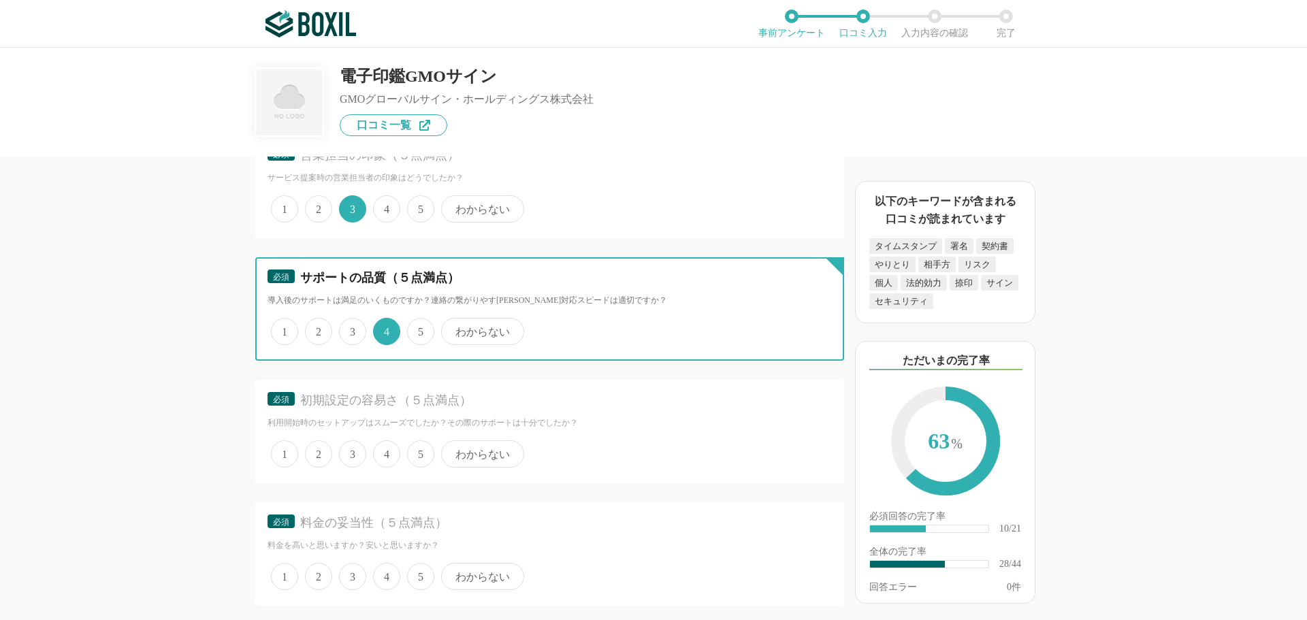
scroll to position [3404, 0]
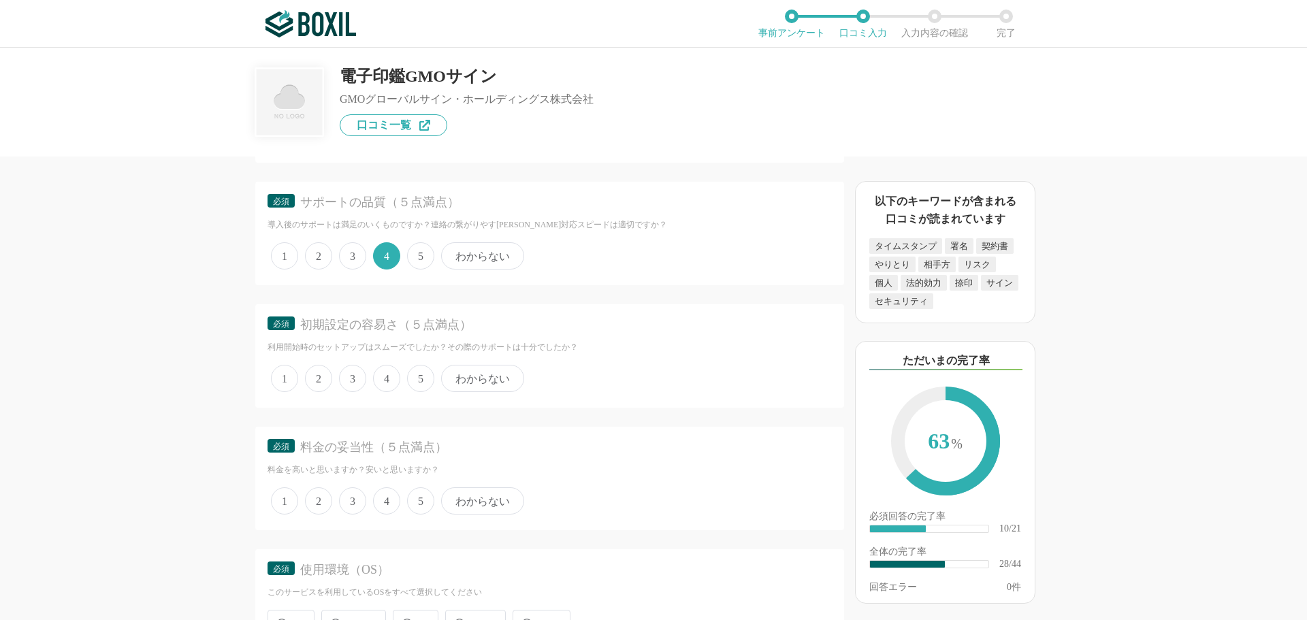
click at [417, 377] on span "5" at bounding box center [420, 378] width 27 height 27
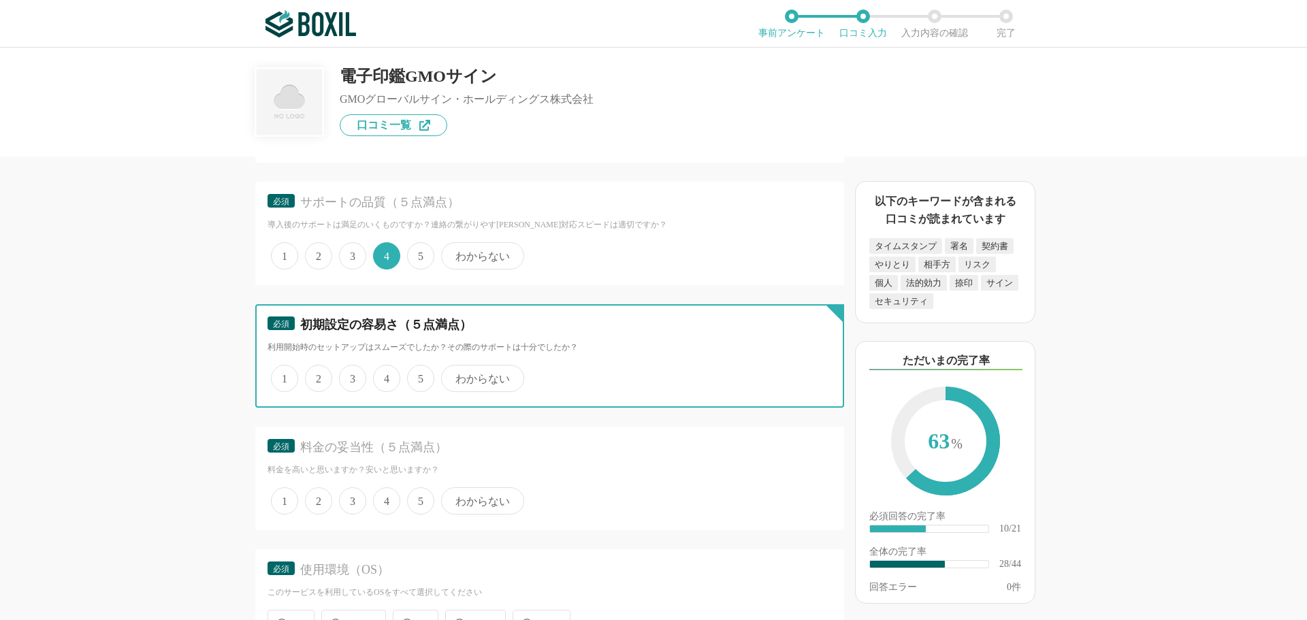
click at [417, 376] on input "5" at bounding box center [415, 371] width 9 height 9
radio input "true"
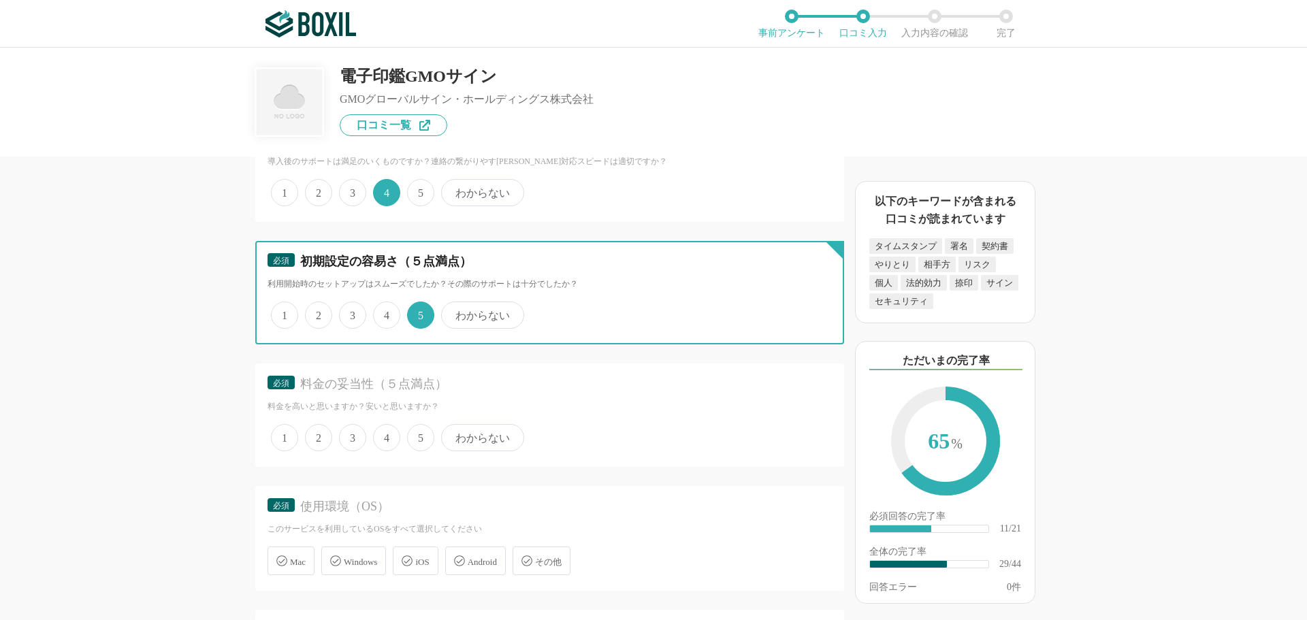
scroll to position [3541, 0]
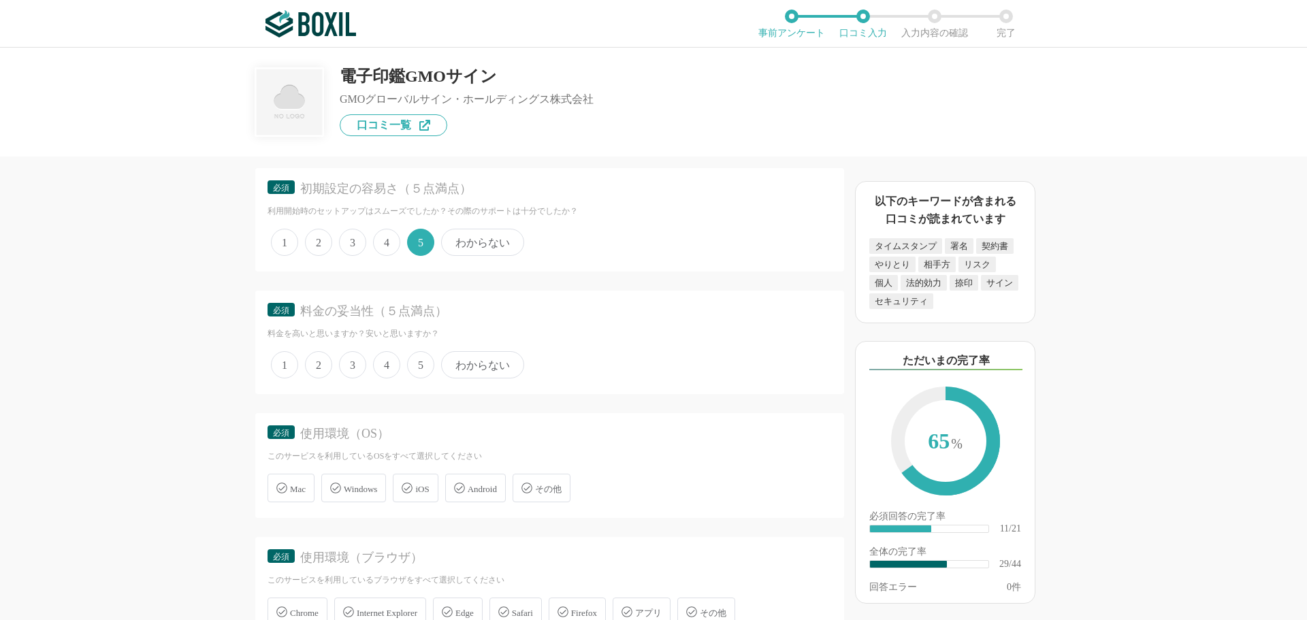
click at [389, 370] on span "4" at bounding box center [386, 364] width 27 height 27
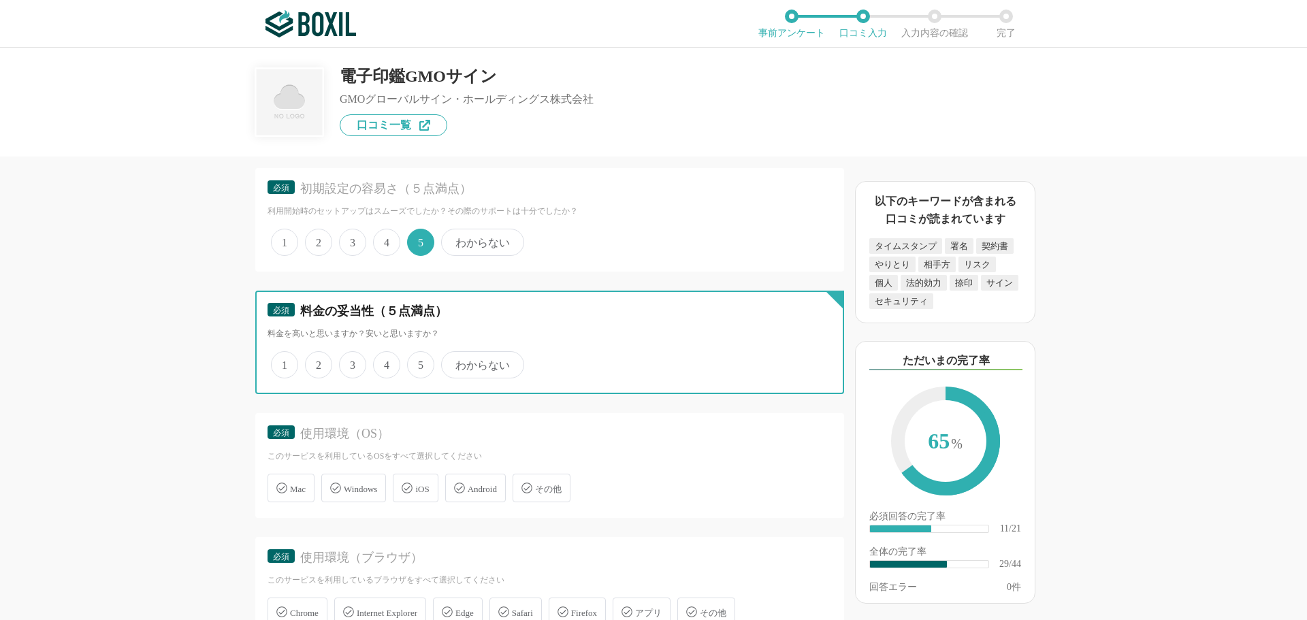
click at [385, 362] on input "4" at bounding box center [381, 357] width 9 height 9
radio input "true"
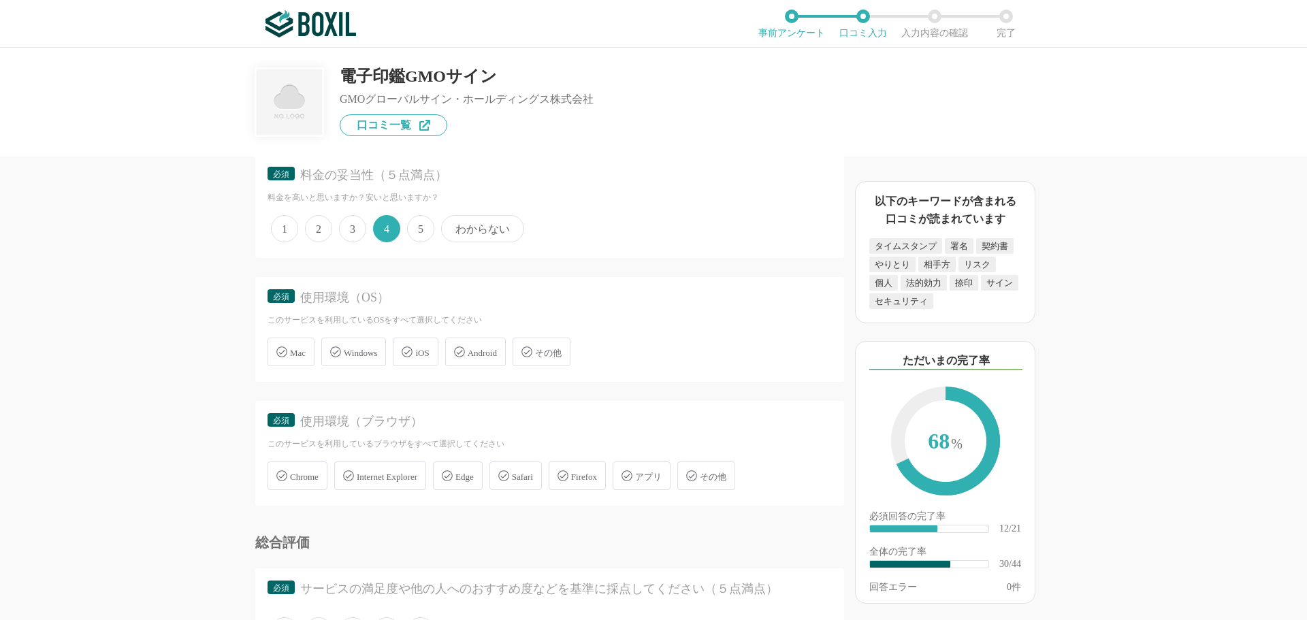
click at [363, 356] on span "Windows" at bounding box center [360, 353] width 33 height 10
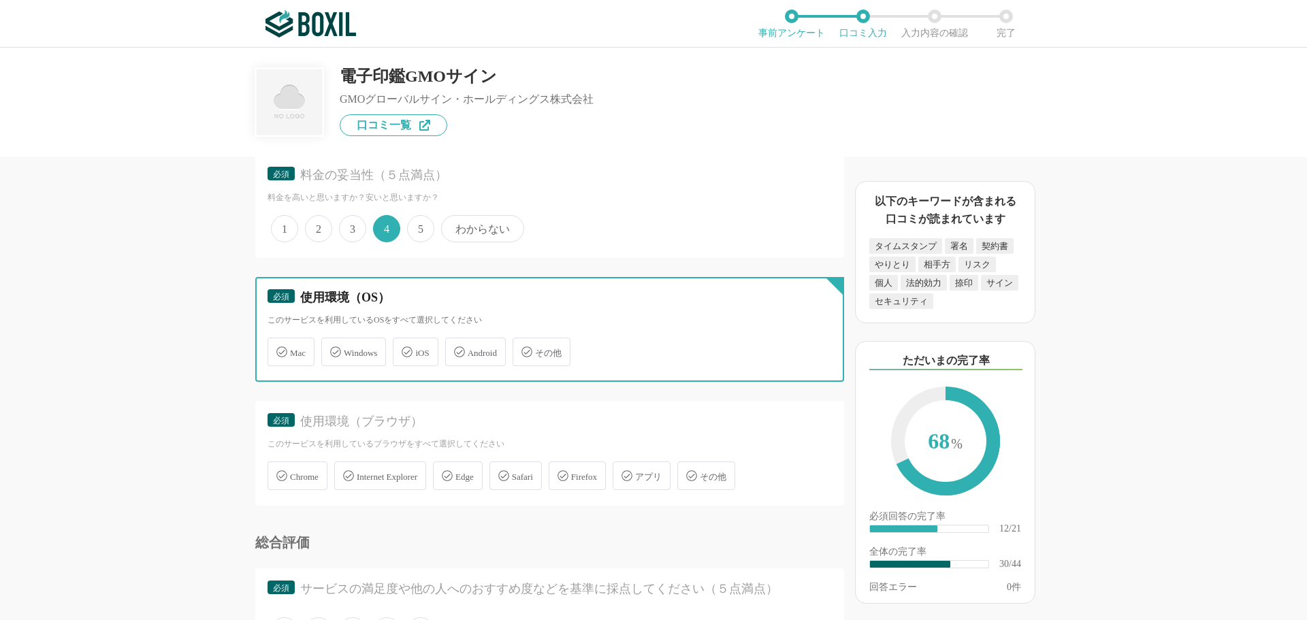
click at [333, 349] on input "Windows" at bounding box center [328, 344] width 9 height 9
checkbox input "true"
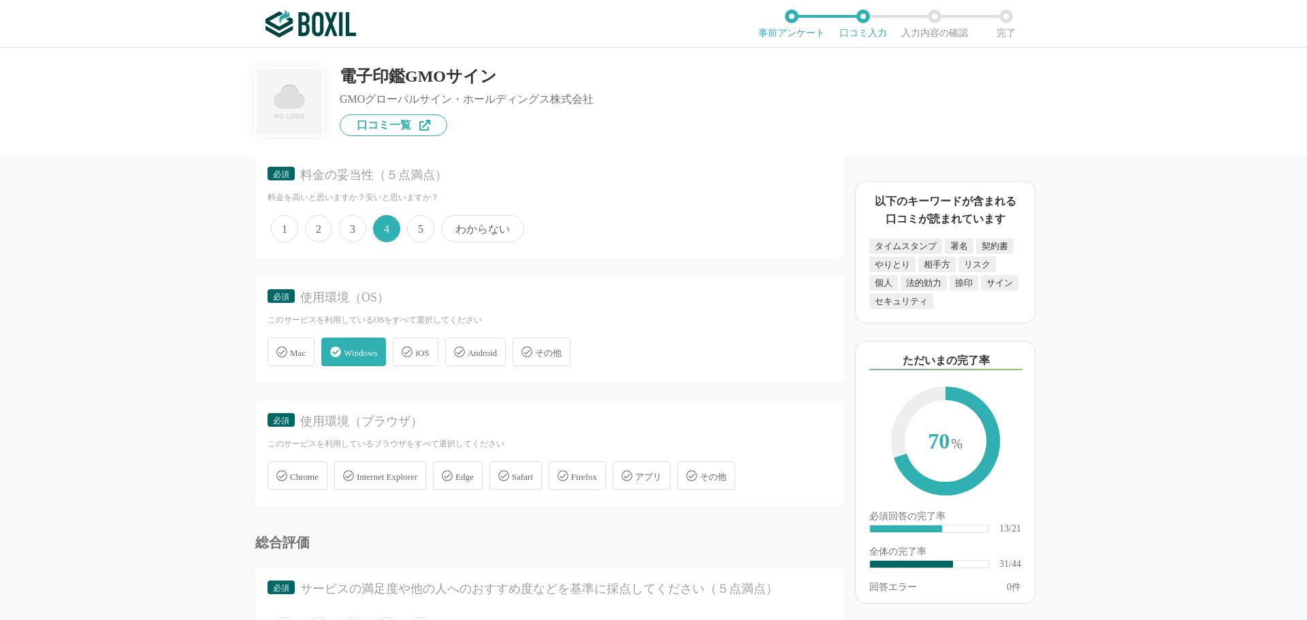
click at [406, 347] on div "iOS" at bounding box center [415, 352] width 45 height 29
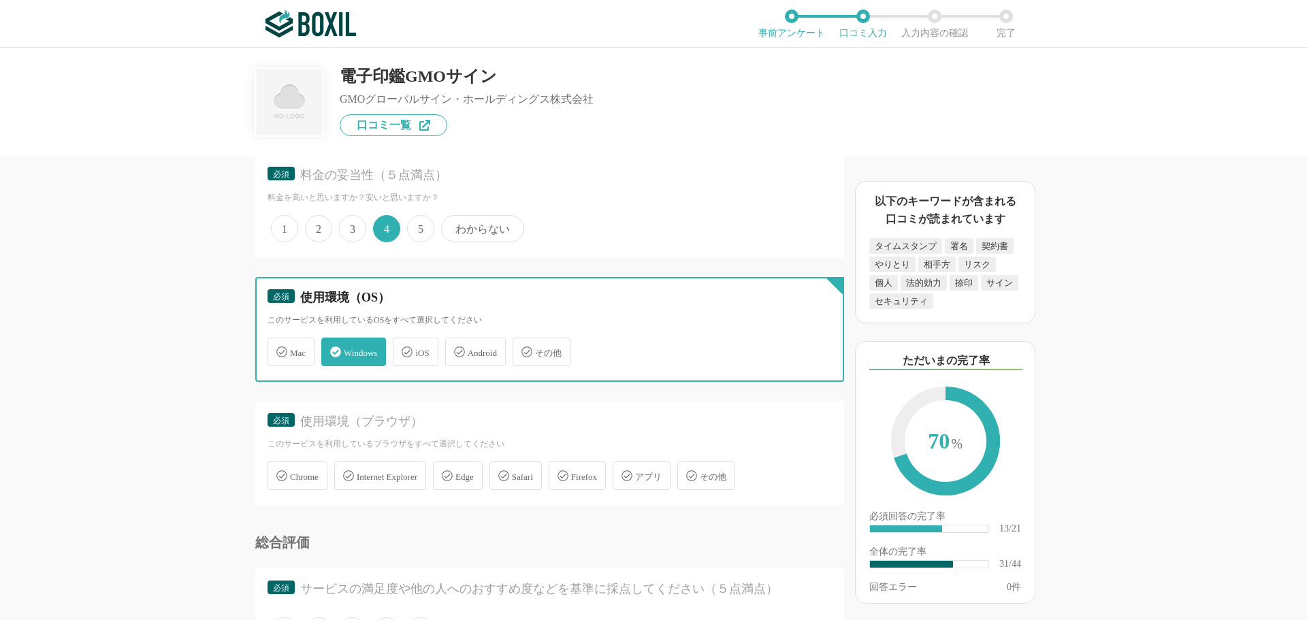
click at [404, 347] on input "iOS" at bounding box center [400, 344] width 9 height 9
checkbox input "true"
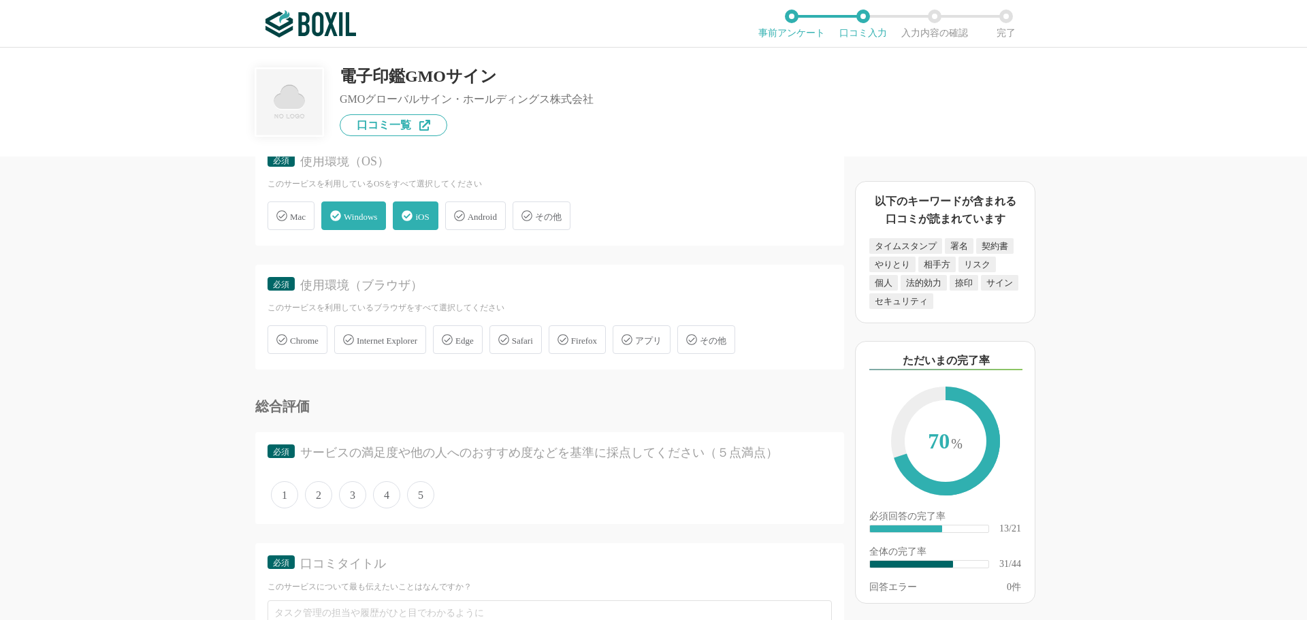
click at [317, 339] on span "Chrome" at bounding box center [304, 341] width 29 height 10
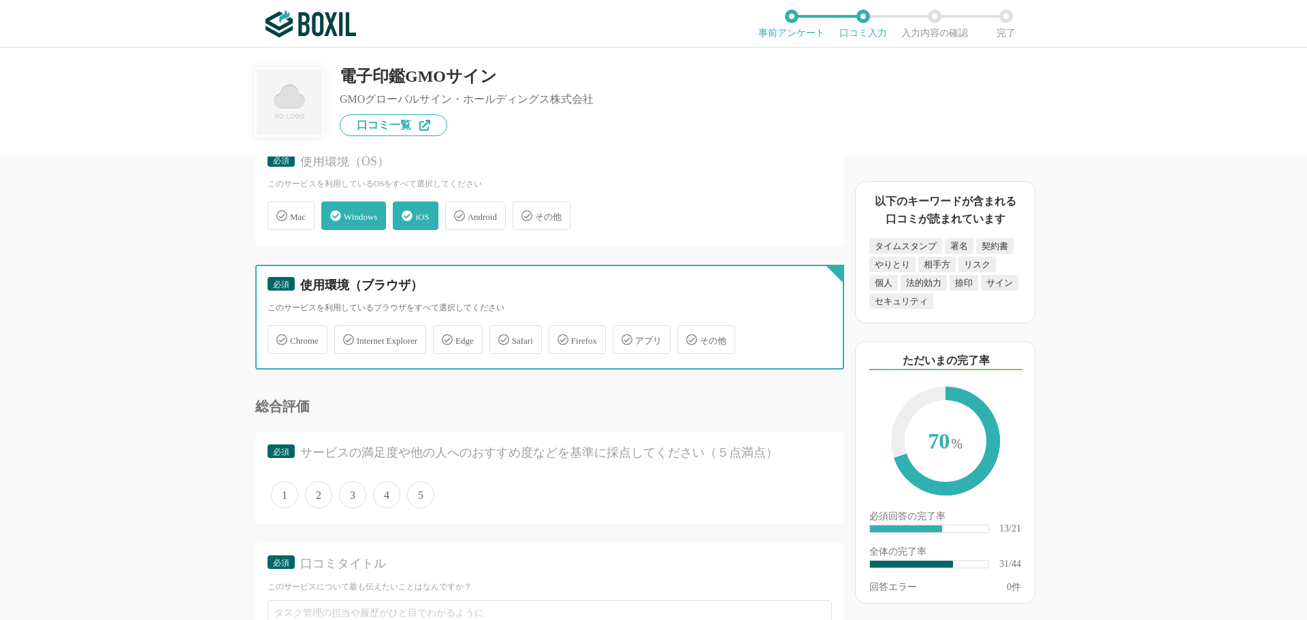
click at [279, 336] on input "Chrome" at bounding box center [274, 332] width 9 height 9
checkbox input "true"
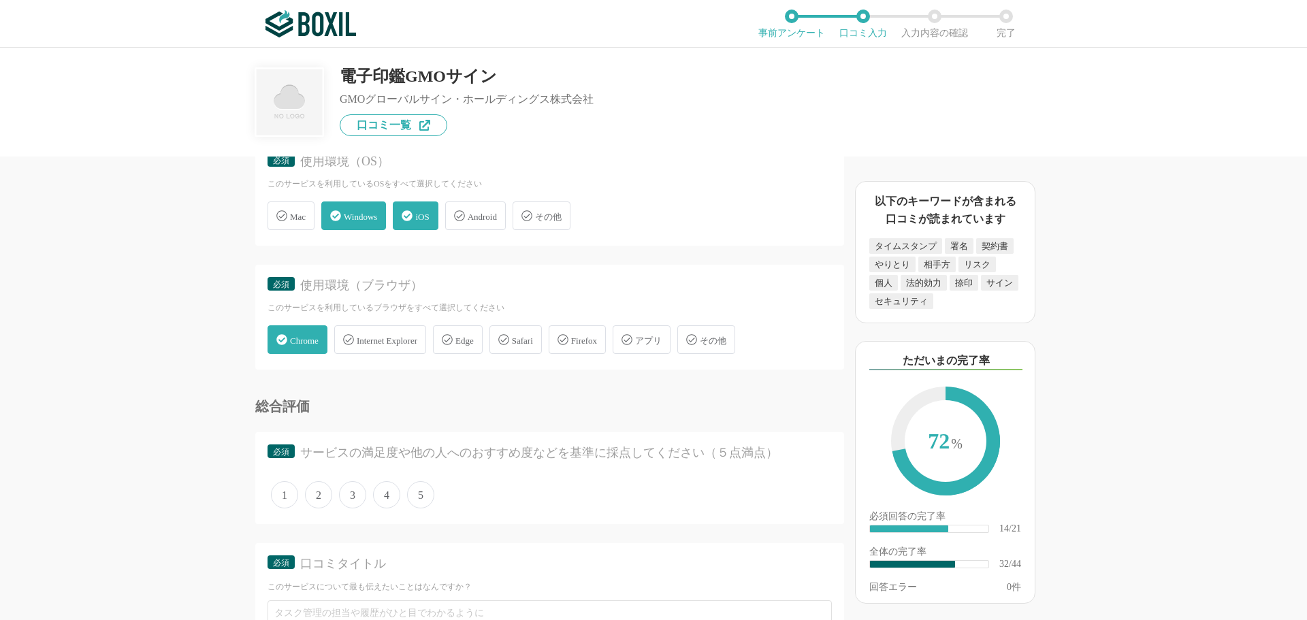
click at [537, 349] on div "Safari" at bounding box center [516, 339] width 52 height 29
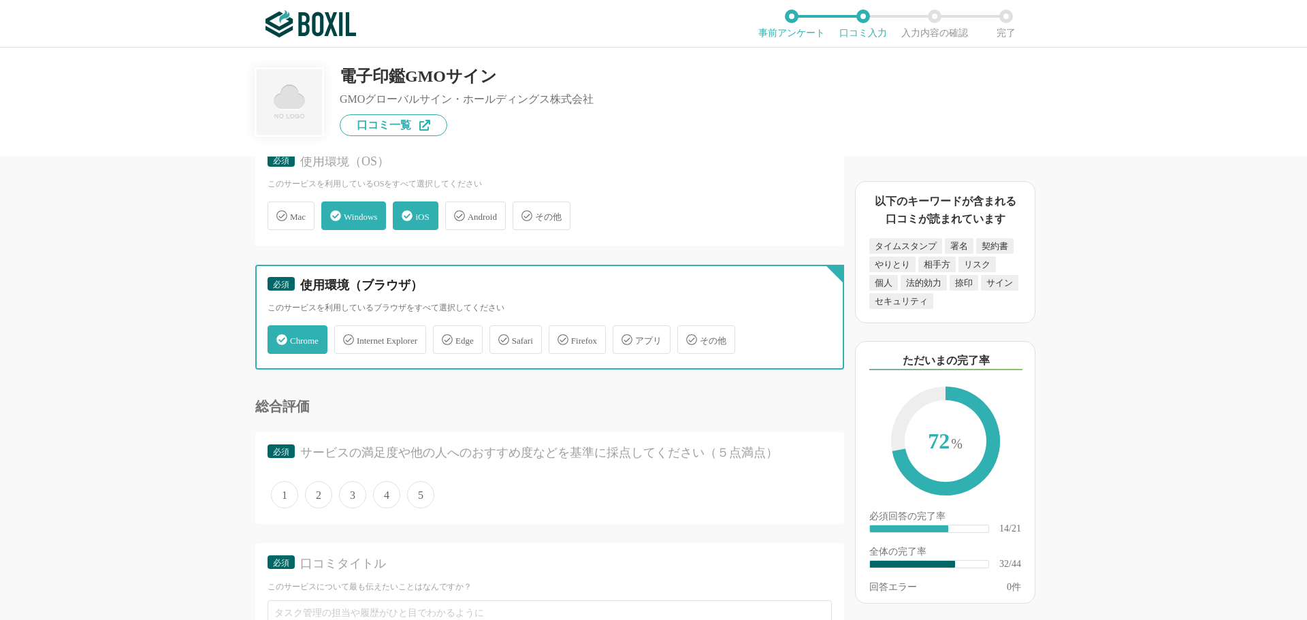
click at [501, 336] on input "Safari" at bounding box center [496, 332] width 9 height 9
checkbox input "true"
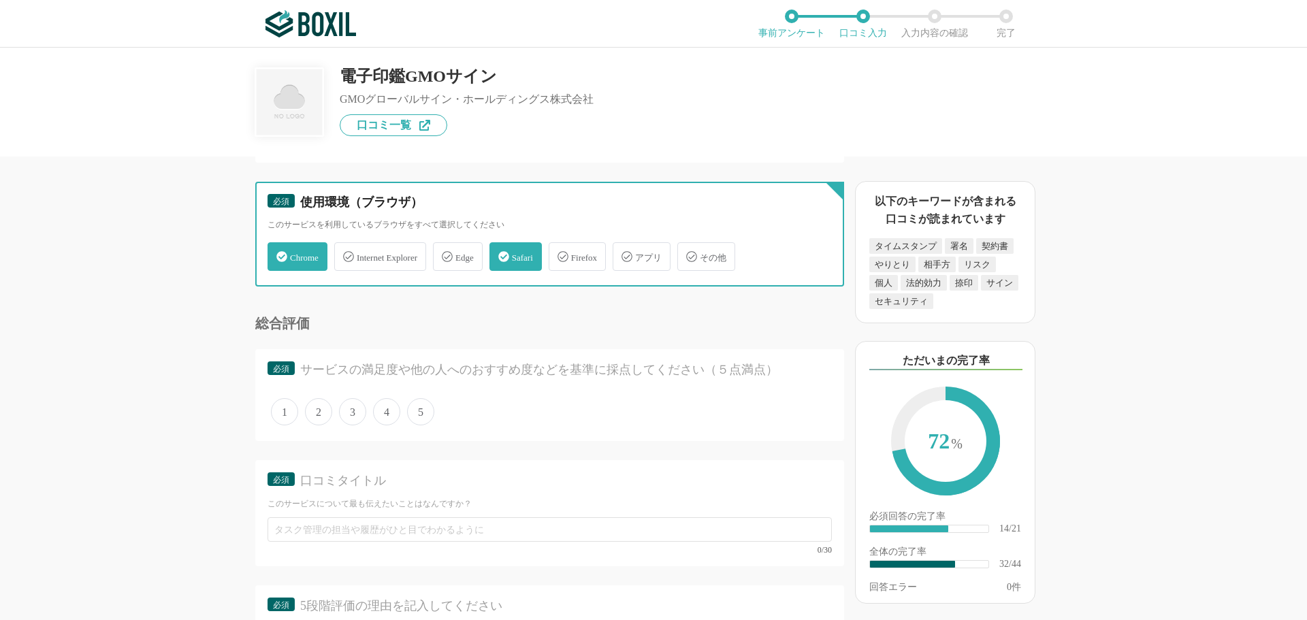
scroll to position [4017, 0]
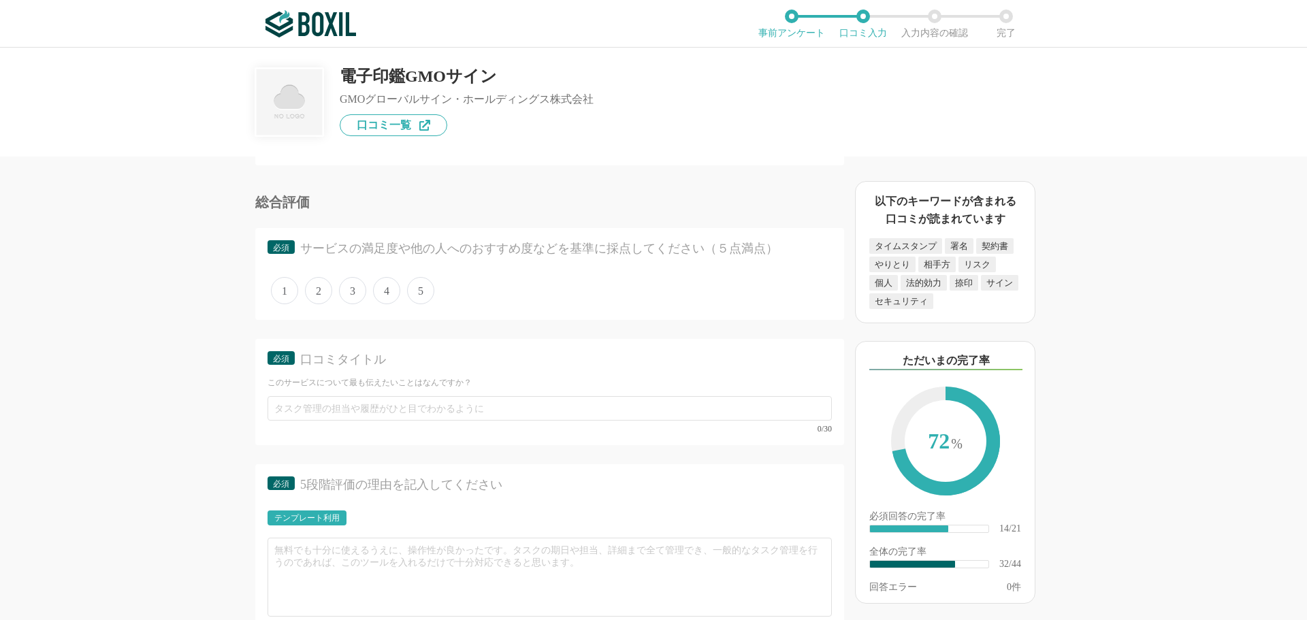
click at [357, 297] on span "3" at bounding box center [352, 290] width 27 height 27
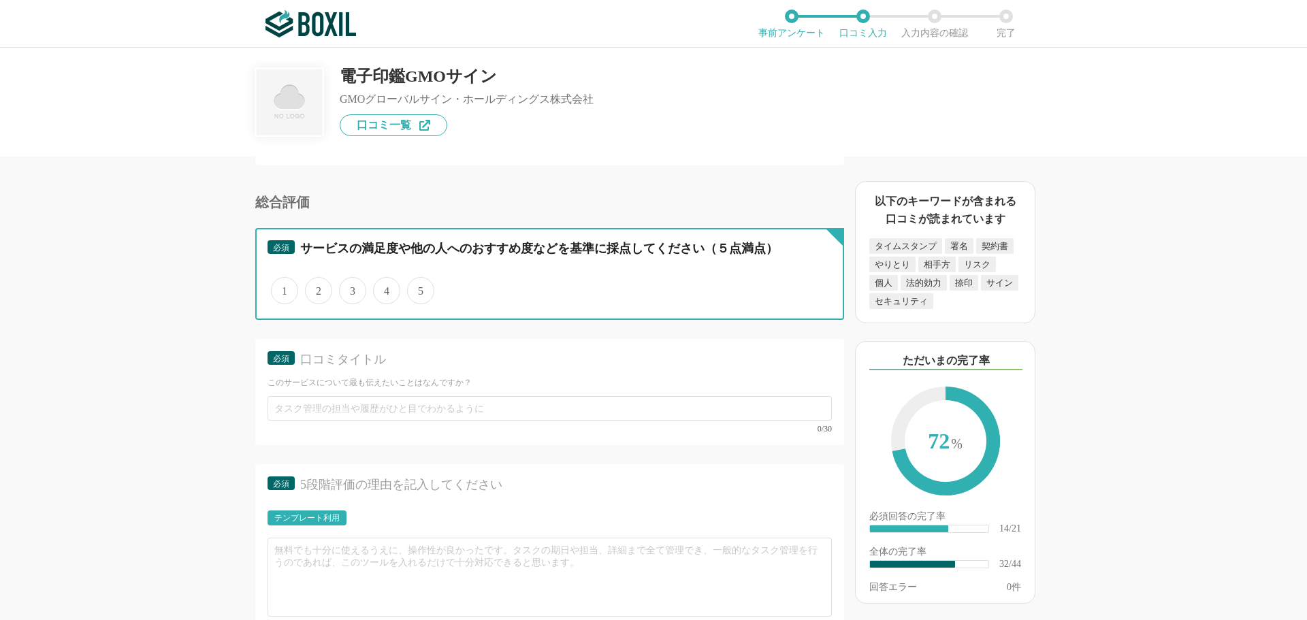
click at [351, 288] on input "3" at bounding box center [346, 283] width 9 height 9
radio input "true"
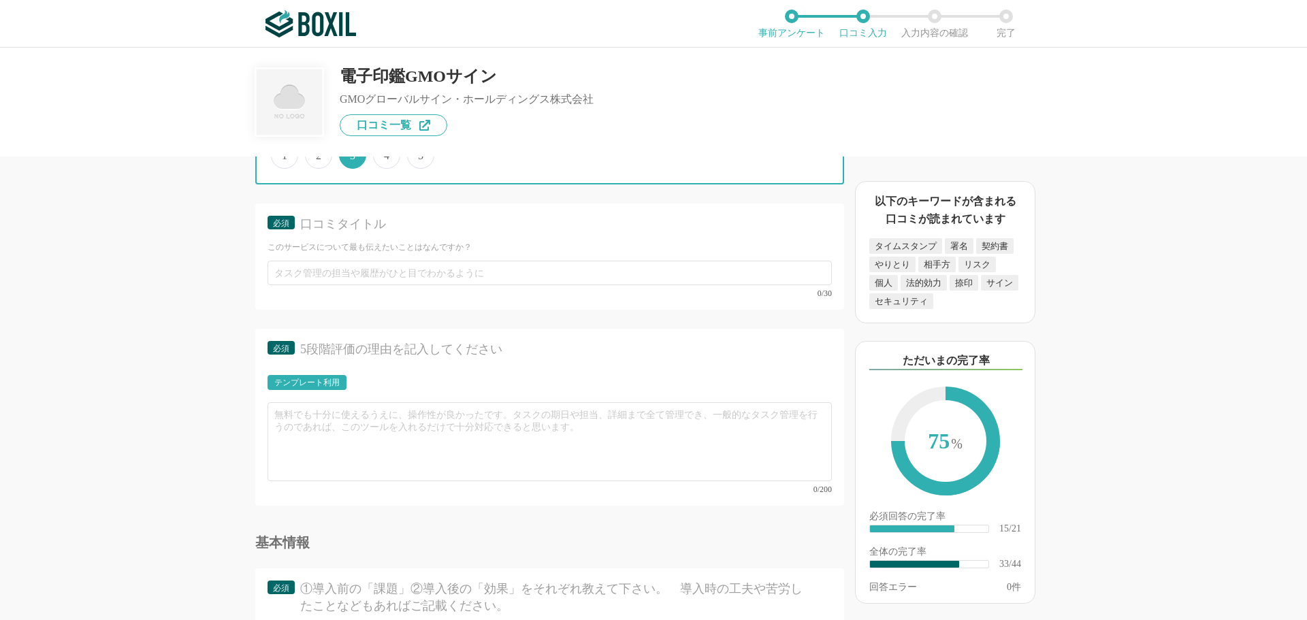
scroll to position [4153, 0]
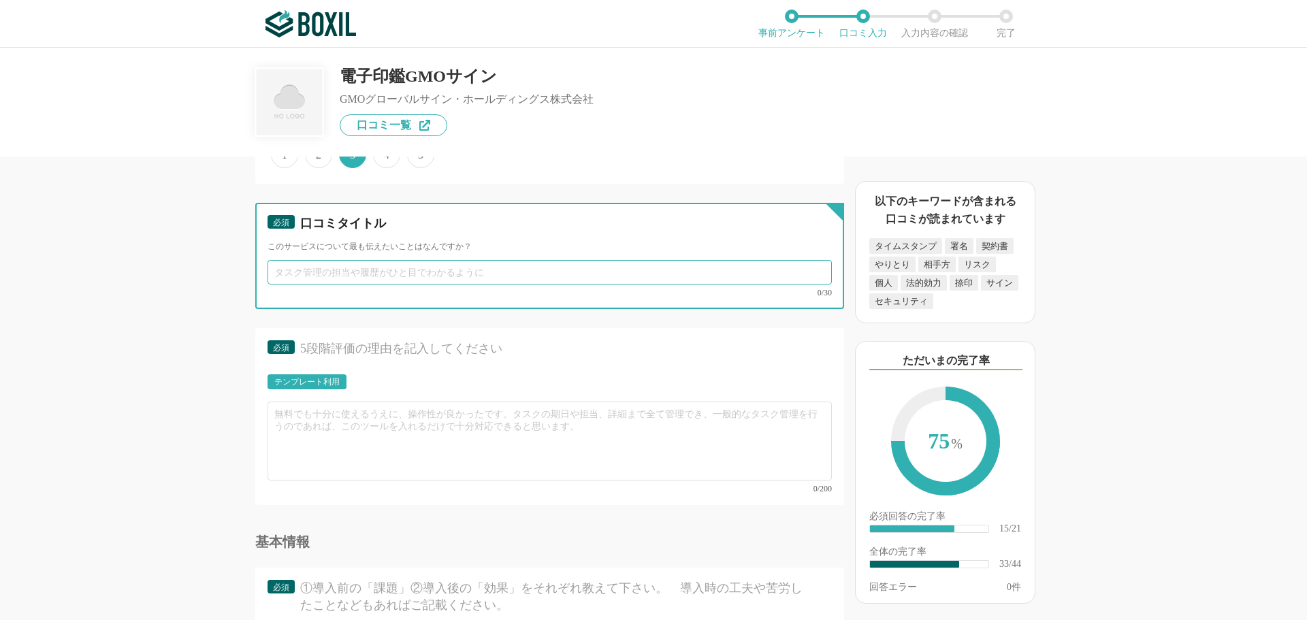
click at [387, 278] on input "text" at bounding box center [550, 272] width 564 height 25
type input "き"
type input "契約管理が圧倒的に楽になった"
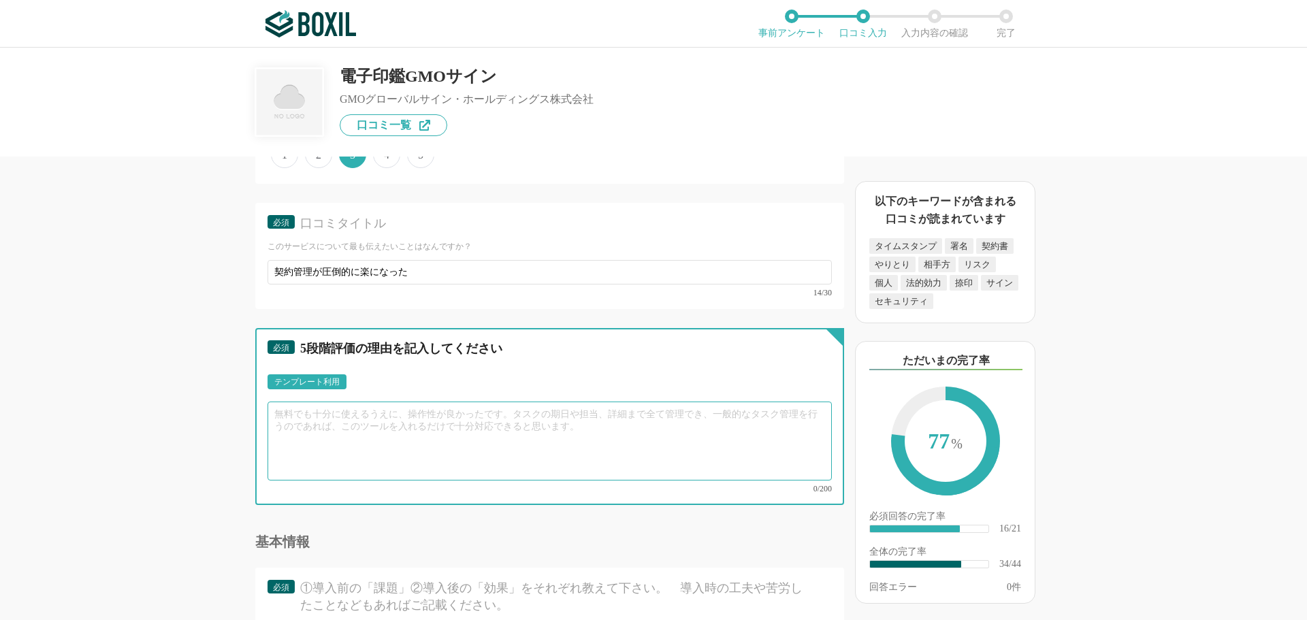
click at [321, 424] on textarea at bounding box center [550, 441] width 564 height 79
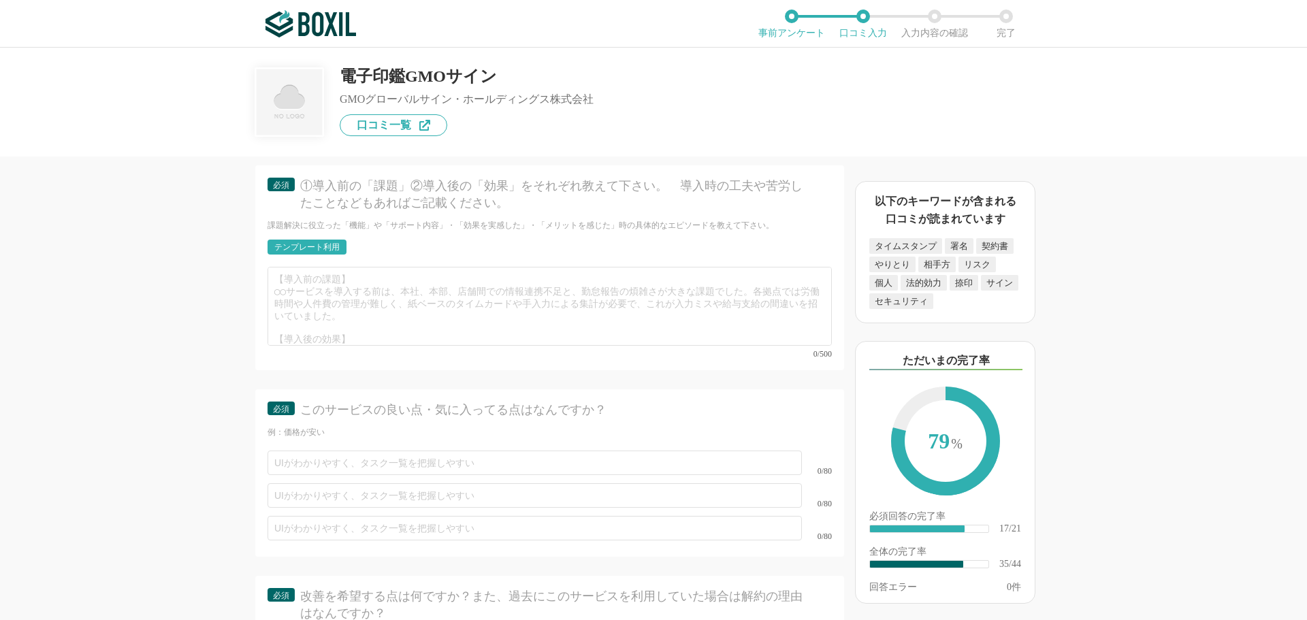
scroll to position [4562, 0]
type textarea "今までは紙ベースの契約書をファイリングしていましたが、電子契約を導入してからはクラウドへの保存が出来て、データ管理と共有も楽になりました。電帳法への対応もされ…"
click at [303, 237] on div "テンプレート利用" at bounding box center [306, 241] width 65 height 8
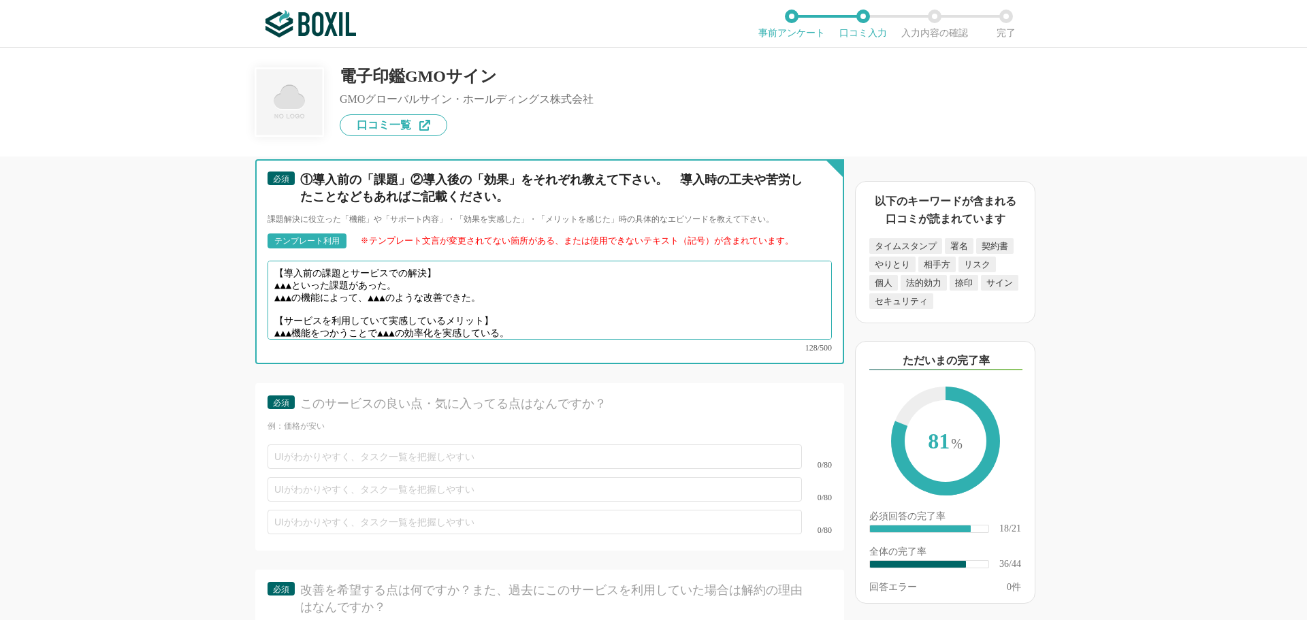
click at [412, 273] on textarea "【導入前の課題とサービスでの解決】 ▲▲▲といった課題があった。 ▲▲▲の機能によって、▲▲▲のような改善できた。 【サービスを利用していて実感しているメリッ…" at bounding box center [550, 300] width 564 height 79
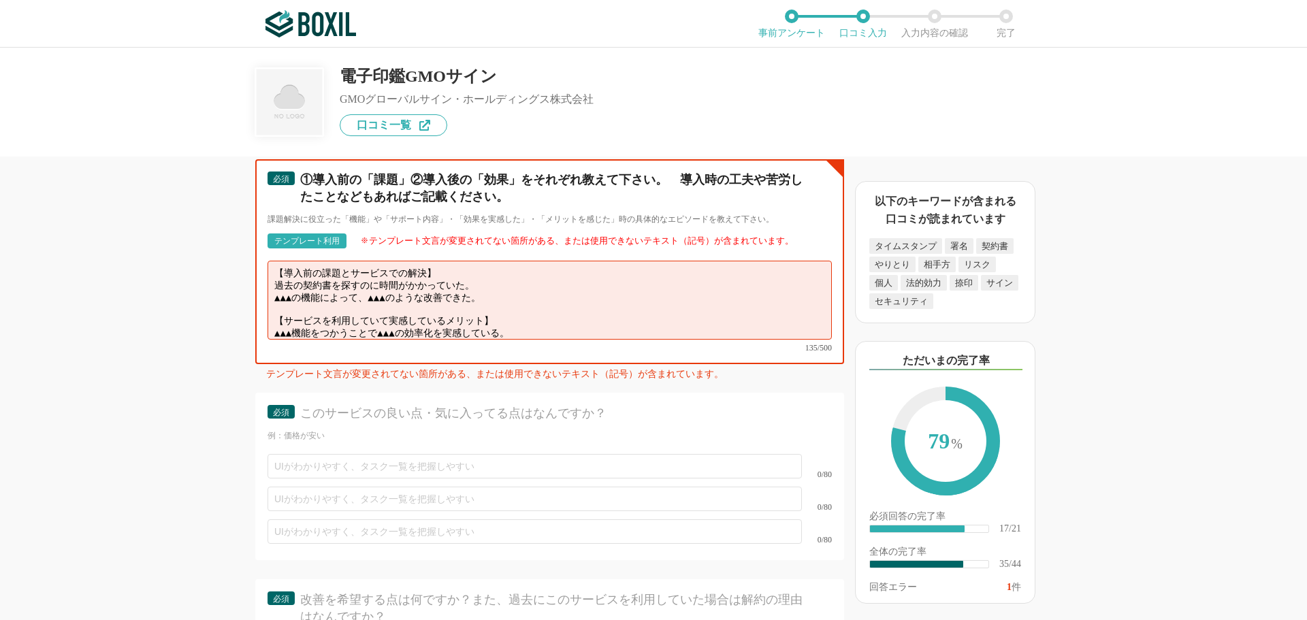
click at [509, 279] on textarea "【導入前の課題とサービスでの解決】 過去の契約書を探すのに時間がかかっていた。 ▲▲▲の機能によって、▲▲▲のような改善できた。 【サービスを利用していて実感…" at bounding box center [550, 300] width 564 height 79
click at [537, 313] on textarea "【導入前の課題とサービスでの解決】 過去の契約書を探すのに時間がかかっていた。 クラウドに保存されていることで、文書検索が楽になった。 【サービスを利用してい…" at bounding box center [550, 300] width 564 height 79
click at [500, 318] on textarea "【導入前の課題とサービスでの解決】 過去の契約書を探すのに時間がかかっていた。 クラウドに保存されていることで、文書検索が楽になった。 【サービスを利用してい…" at bounding box center [550, 300] width 564 height 79
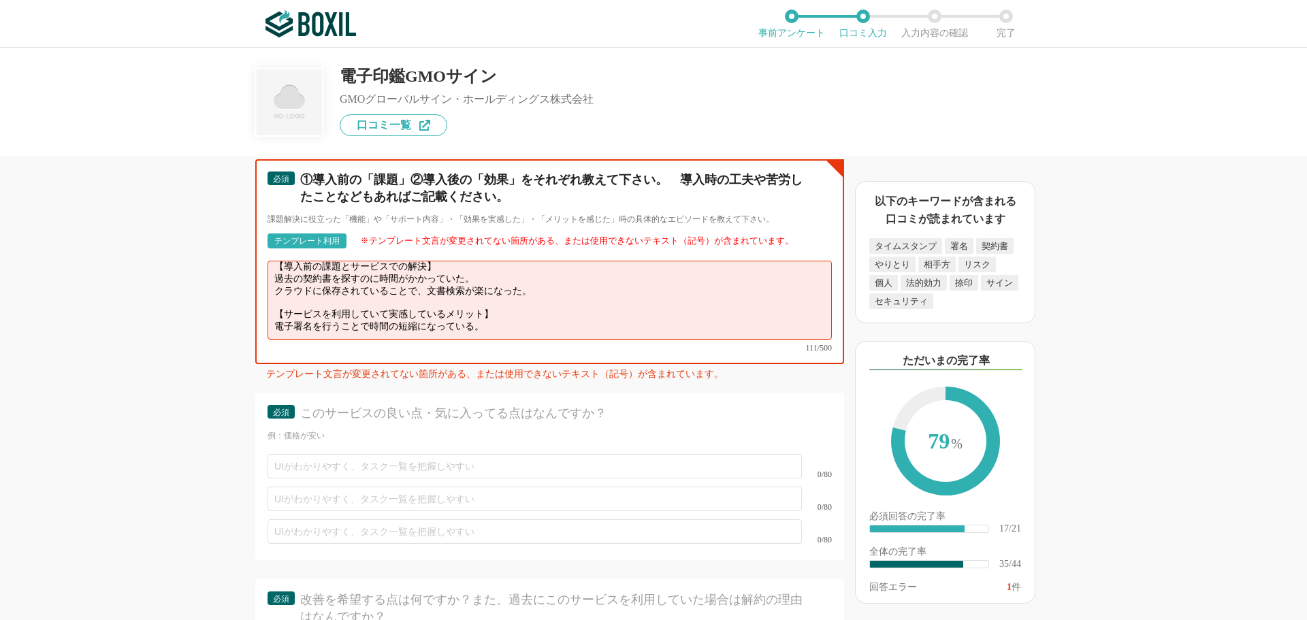
scroll to position [3, 0]
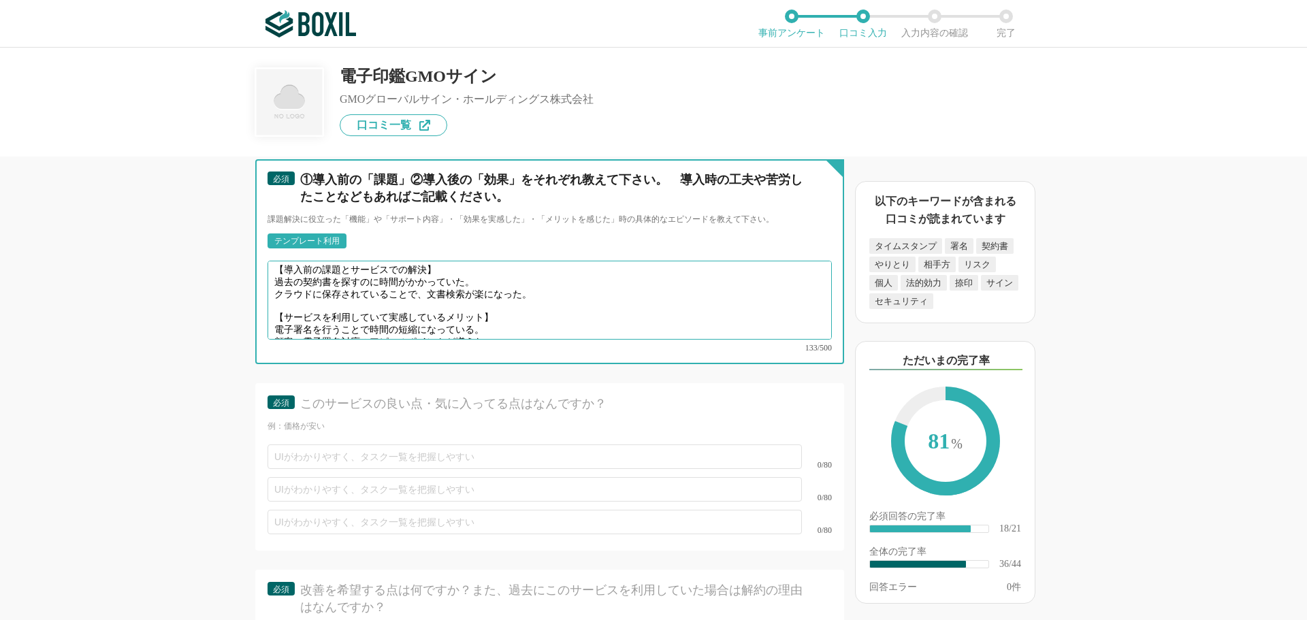
type textarea "【導入前の課題とサービスでの解決】 過去の契約書を探すのに時間がかかっていた。 クラウドに保存されていることで、文書検索が楽になった。 【サービスを利用してい…"
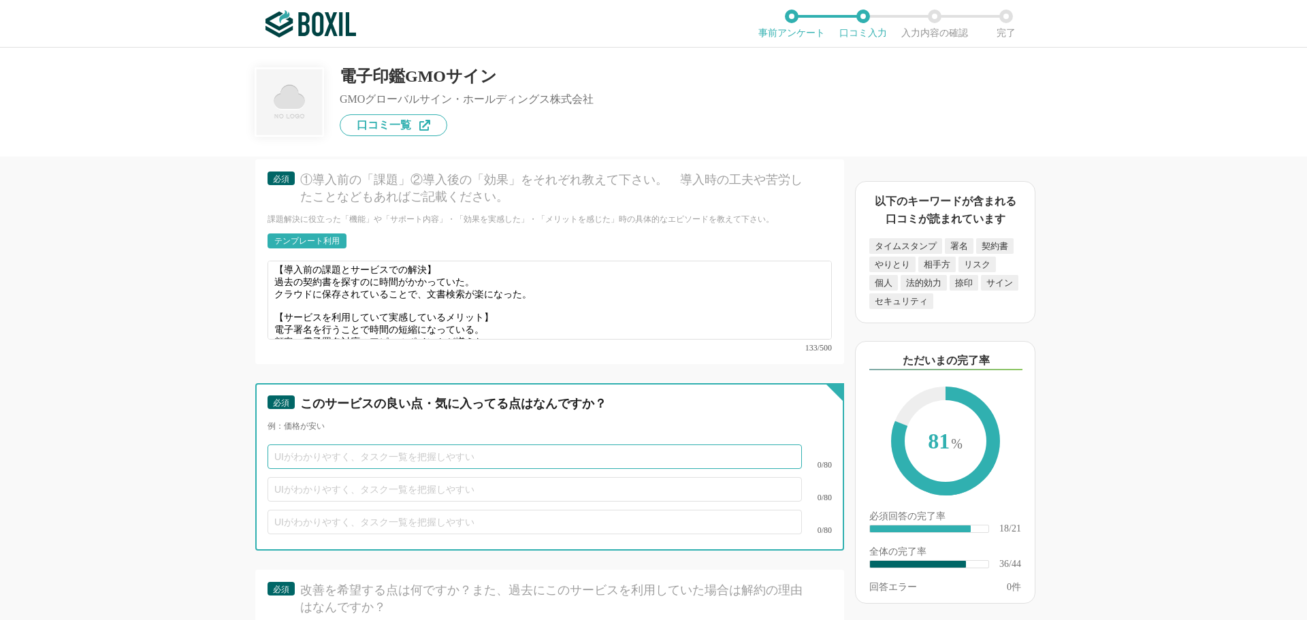
click at [379, 445] on input "text" at bounding box center [535, 457] width 534 height 25
type input "操作が簡単で分かりやすく契約が完結する点"
click at [312, 477] on input "text" at bounding box center [535, 489] width 534 height 25
type input "ん"
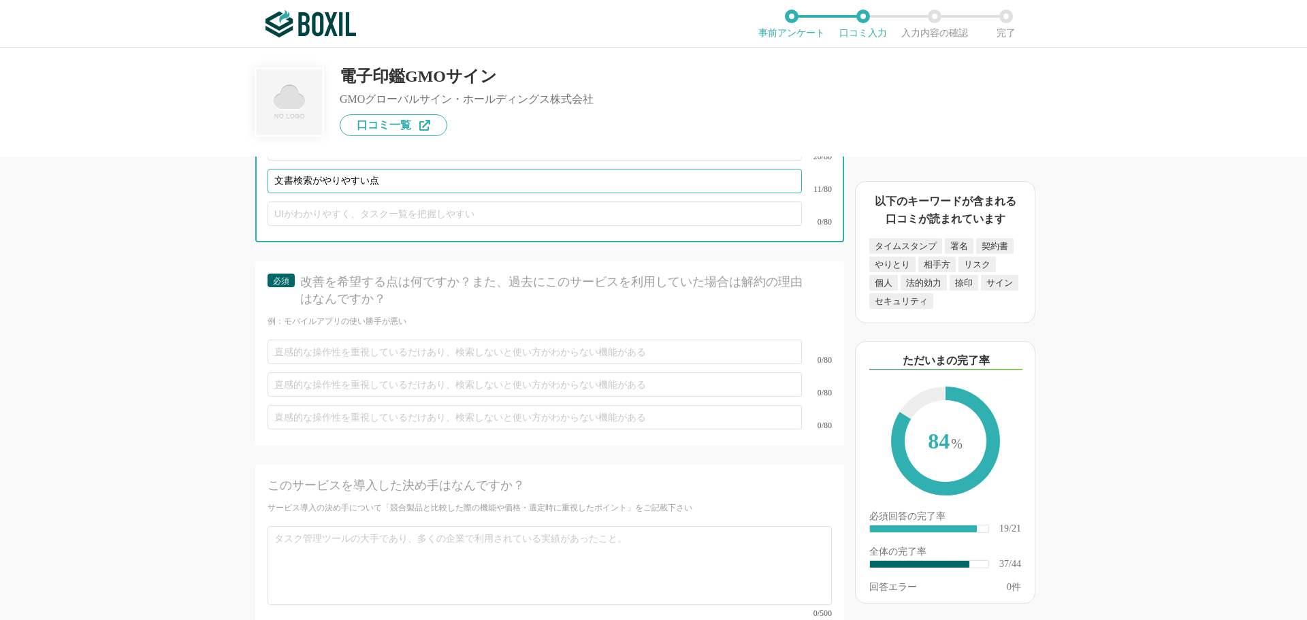
scroll to position [4902, 0]
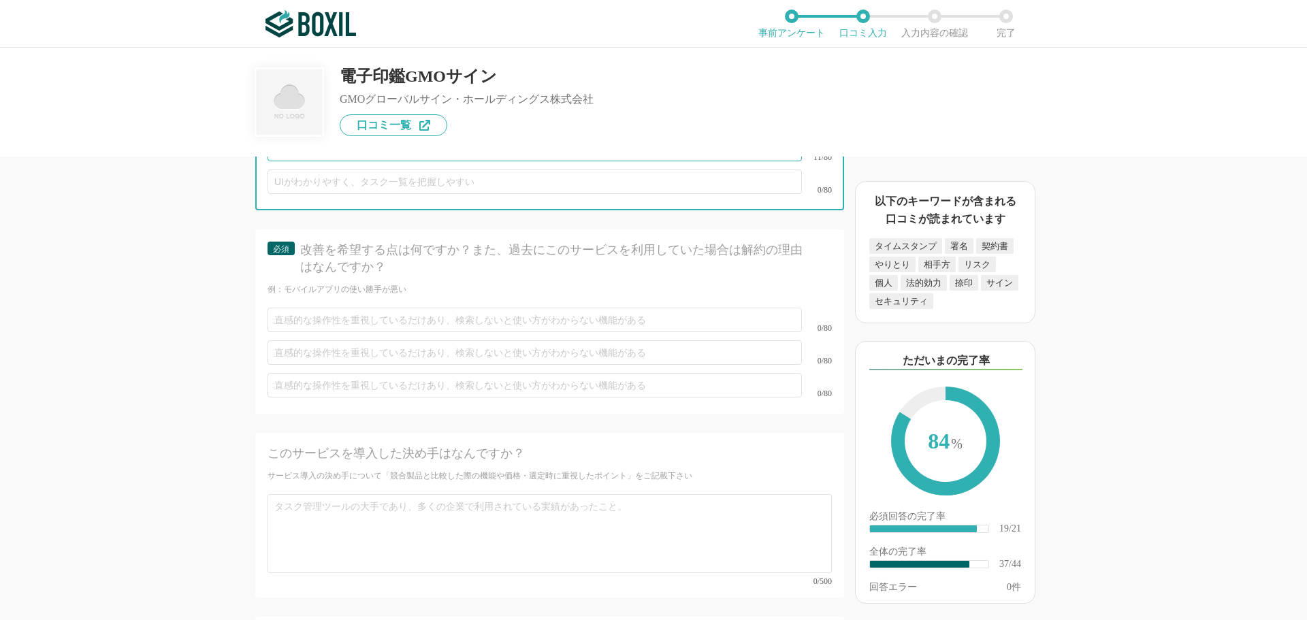
type input "文書検索がやりやすい点"
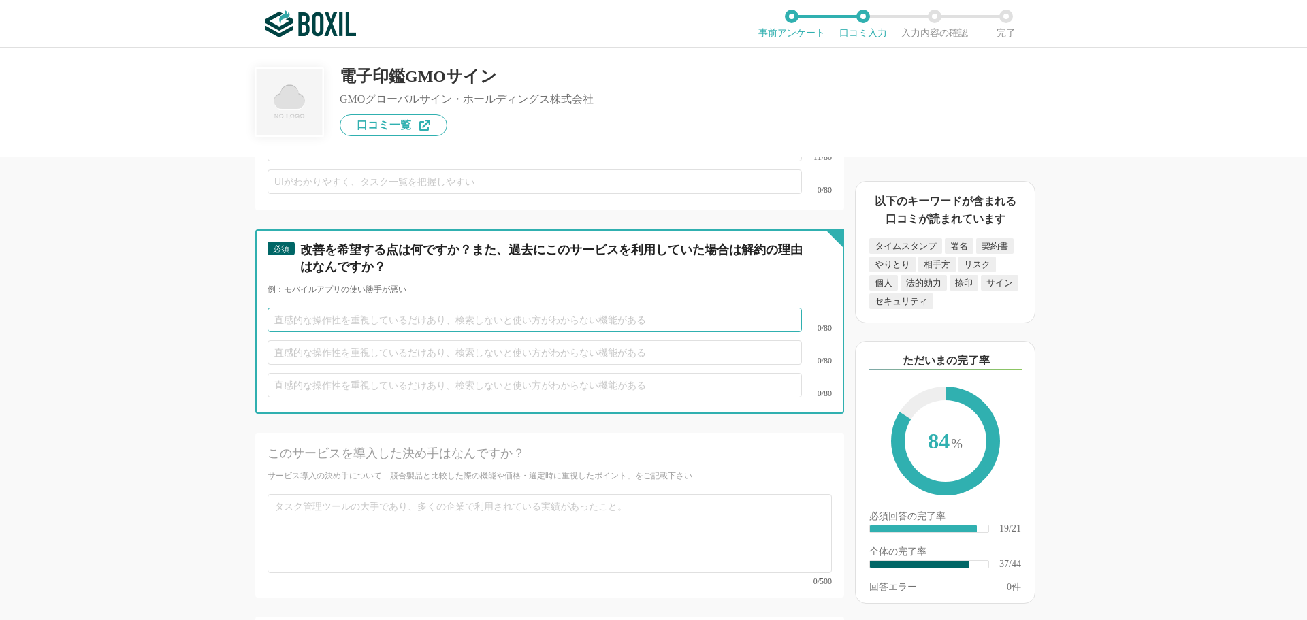
click at [349, 312] on input "text" at bounding box center [535, 320] width 534 height 25
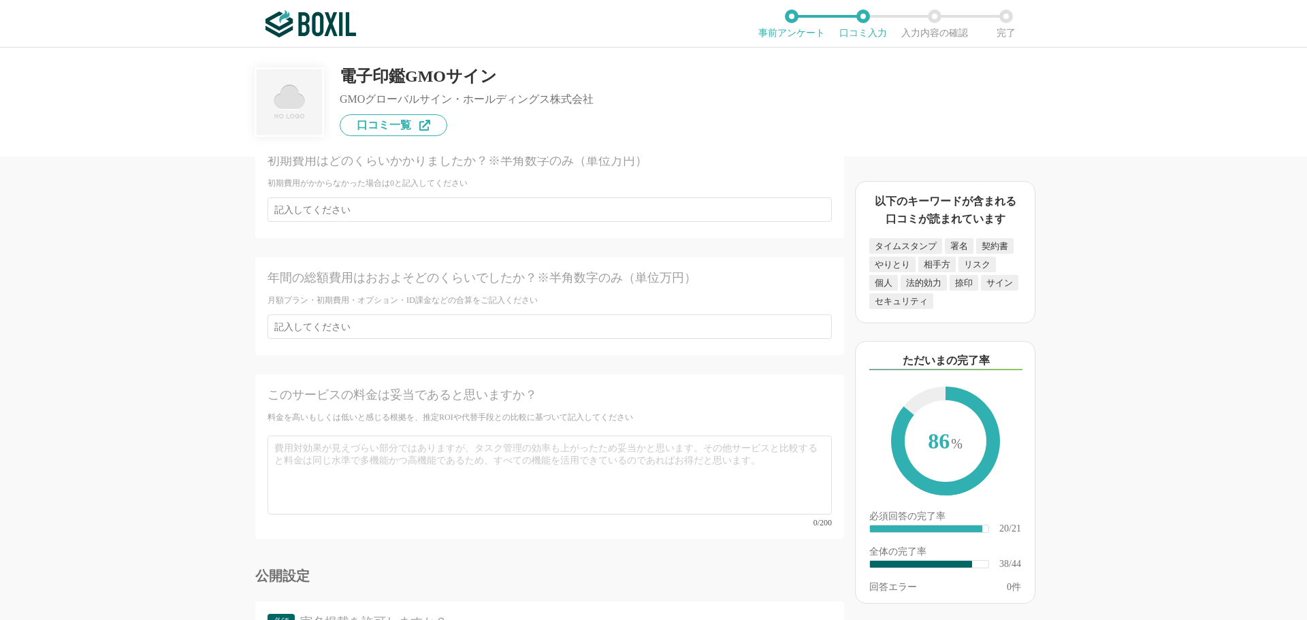
scroll to position [5243, 0]
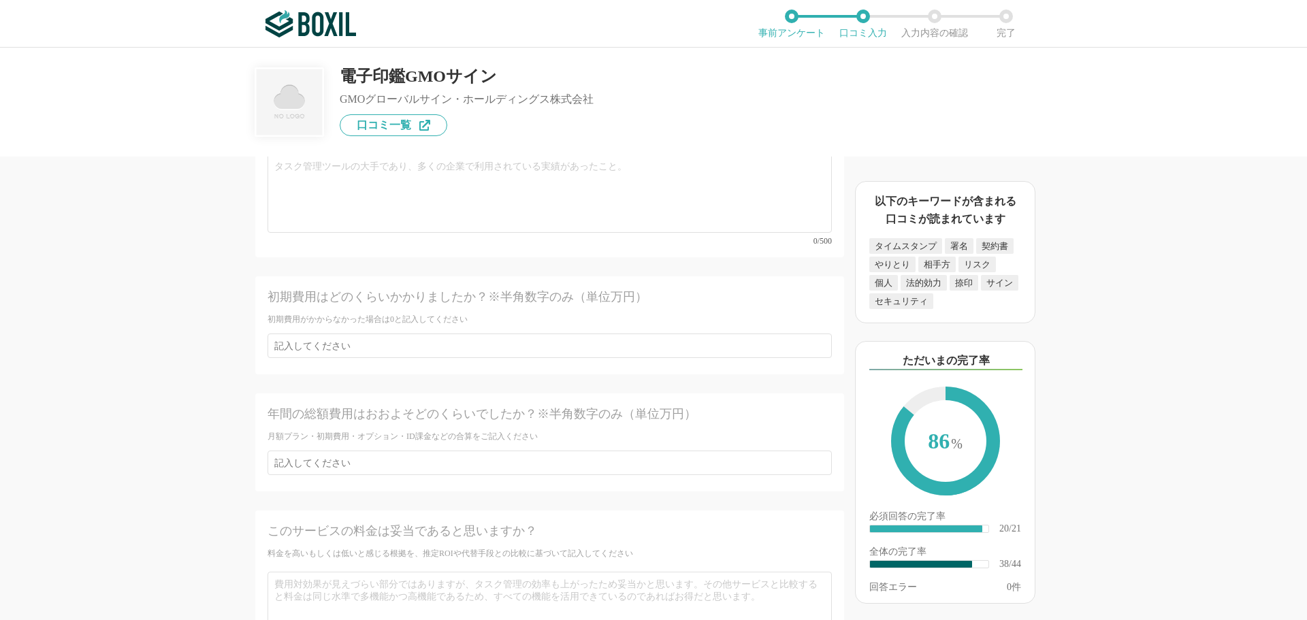
type input "他で同じようなサービスが利用でき、プラスアルファの機能があったために解約で乗り換えた"
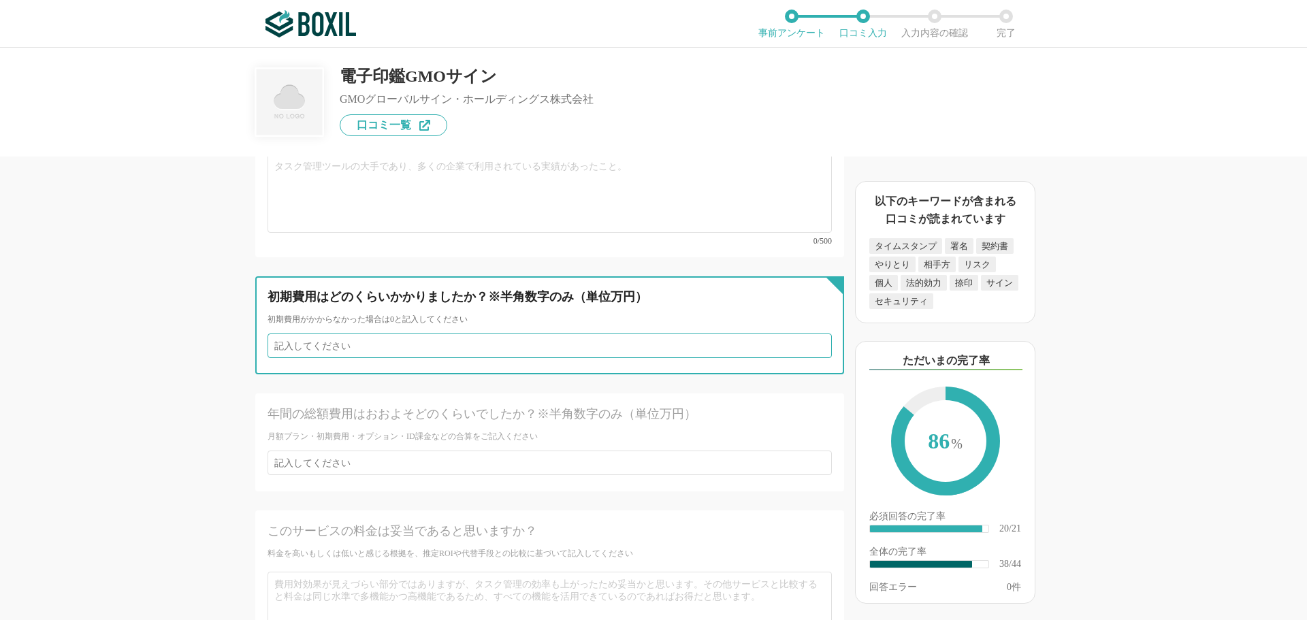
click at [392, 334] on input "number" at bounding box center [550, 346] width 564 height 25
type input "10"
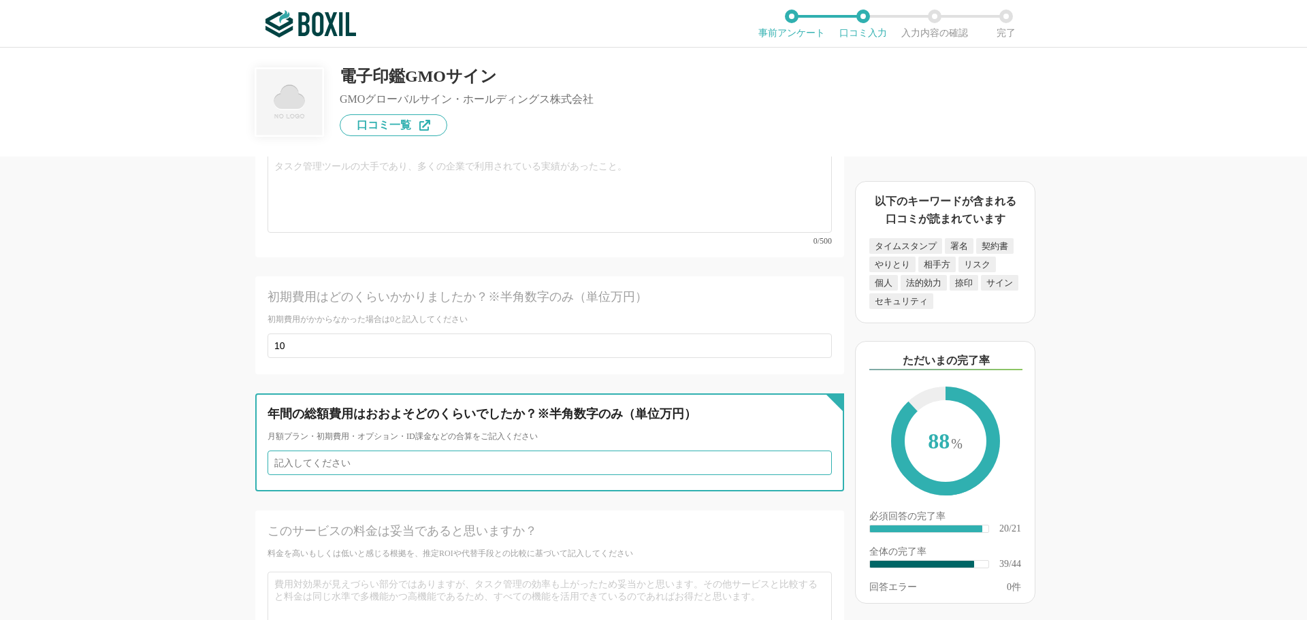
click at [301, 451] on input "number" at bounding box center [550, 463] width 564 height 25
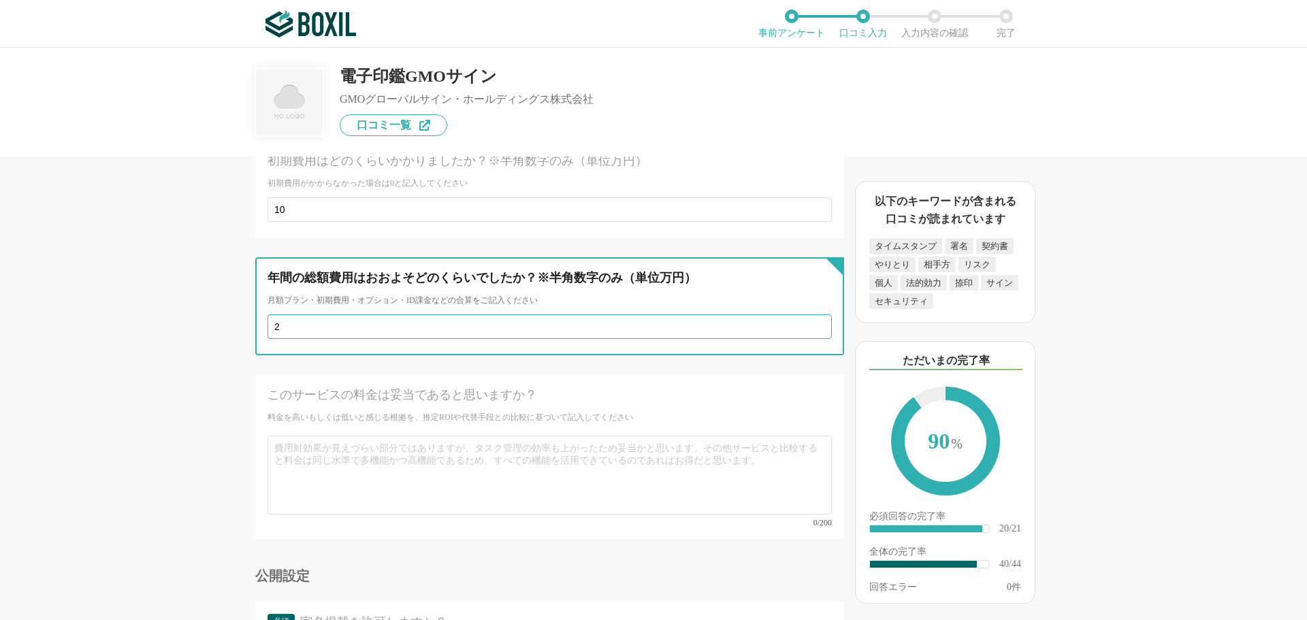
type input "2"
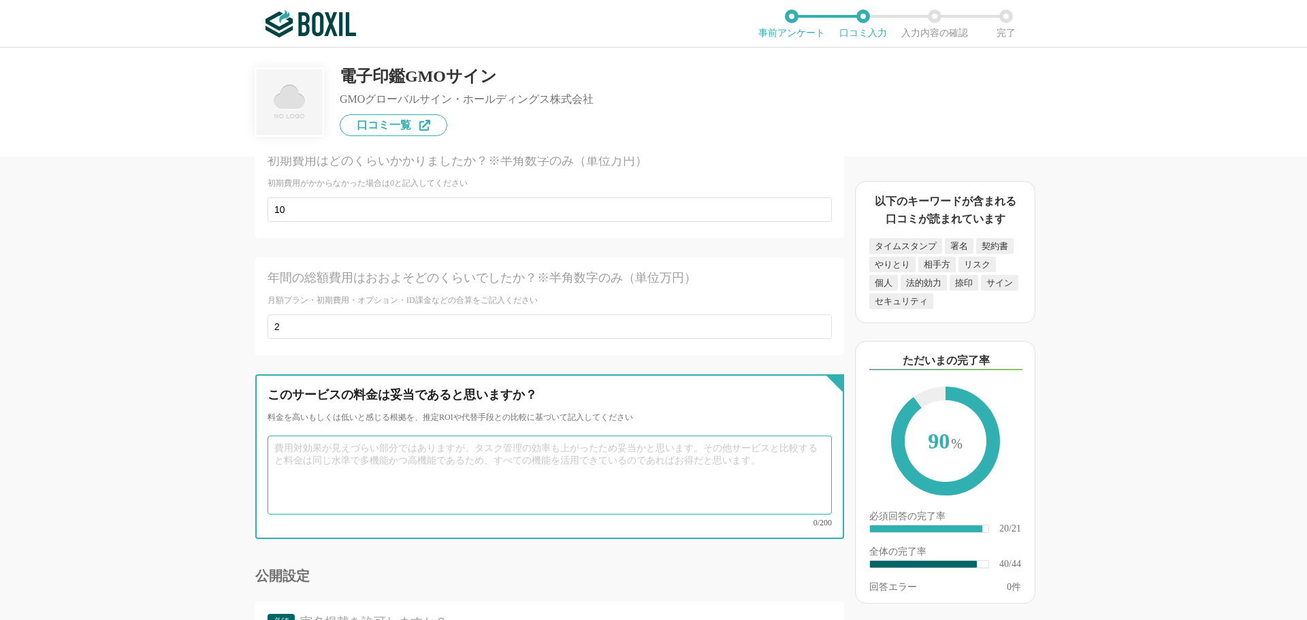
click at [350, 436] on textarea at bounding box center [550, 475] width 564 height 79
type textarea "k"
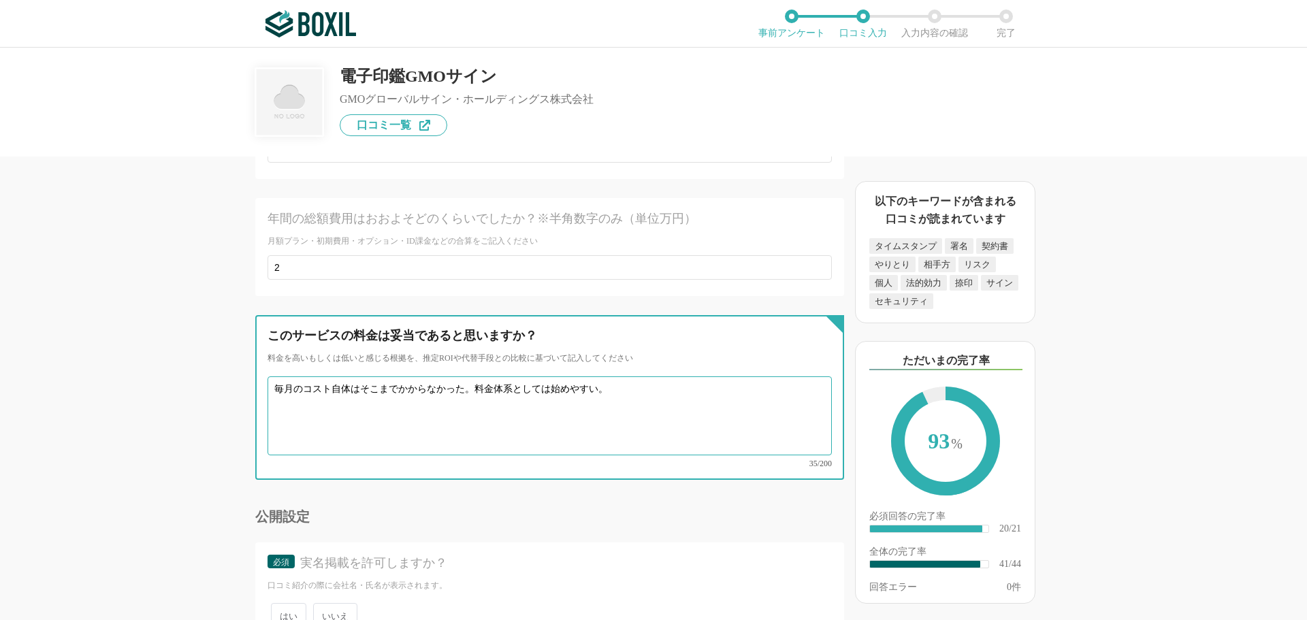
scroll to position [5503, 0]
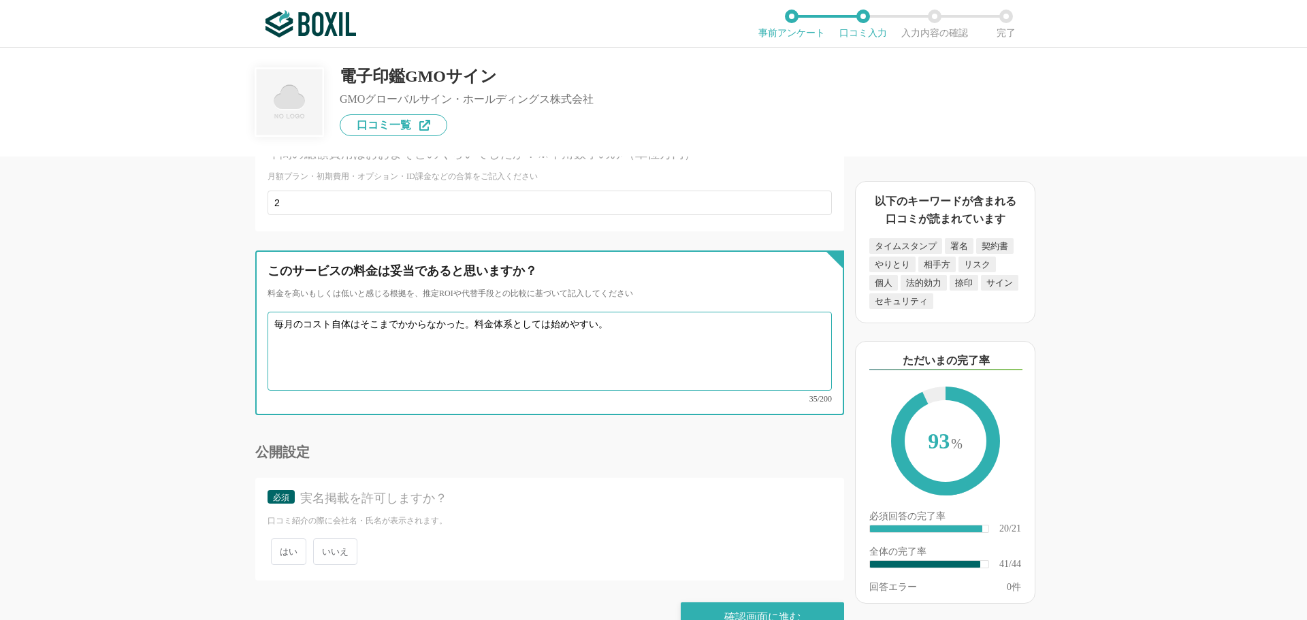
type textarea "毎月のコスト自体はそこまでかからなかった。料金体系としては始めやすい。"
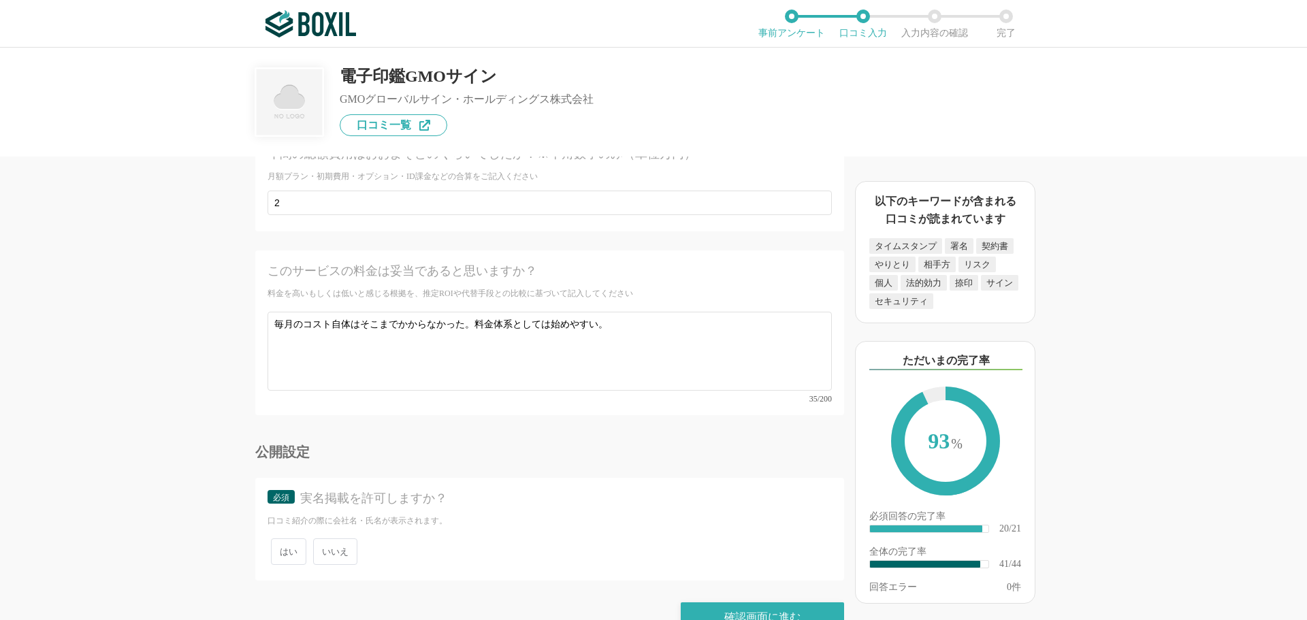
click at [331, 539] on span "いいえ" at bounding box center [335, 552] width 44 height 27
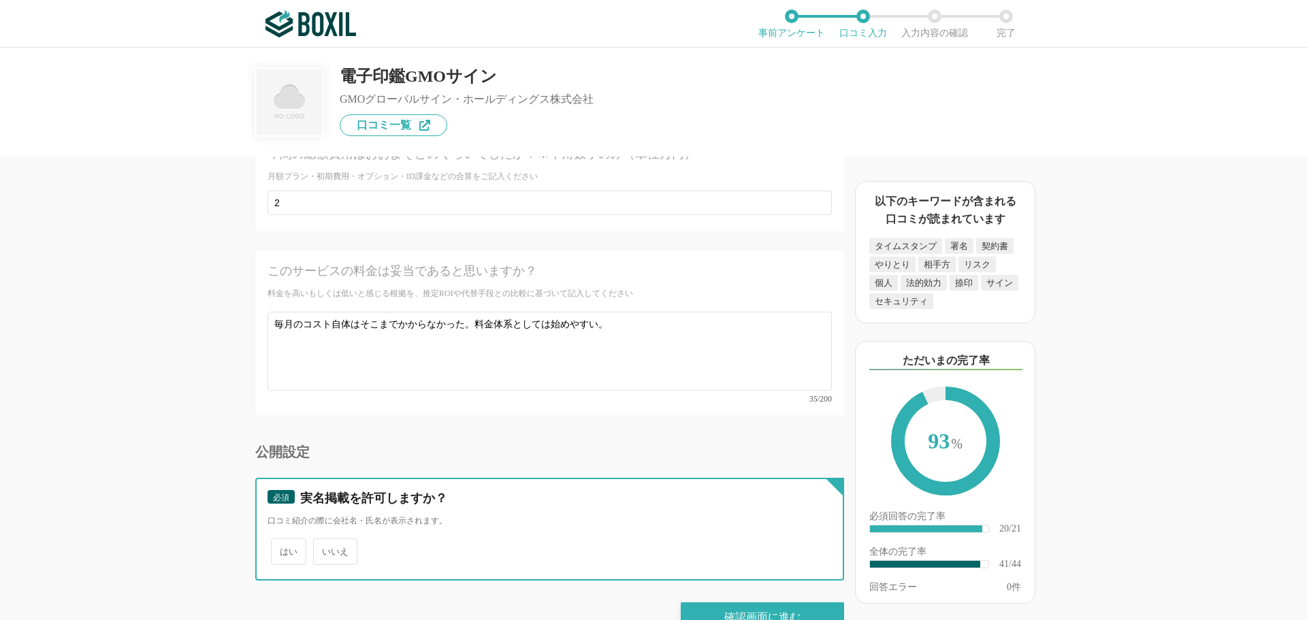
click at [325, 541] on input "いいえ" at bounding box center [321, 545] width 9 height 9
radio input "true"
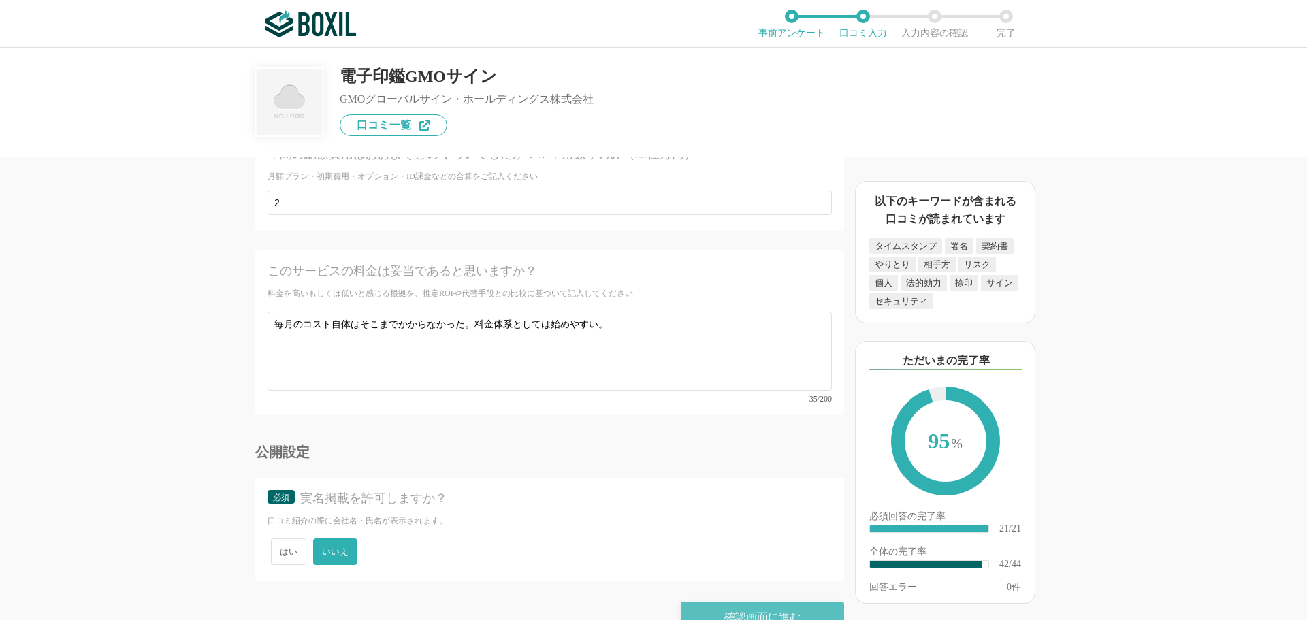
click at [739, 603] on div "確認画面に進む" at bounding box center [762, 618] width 163 height 30
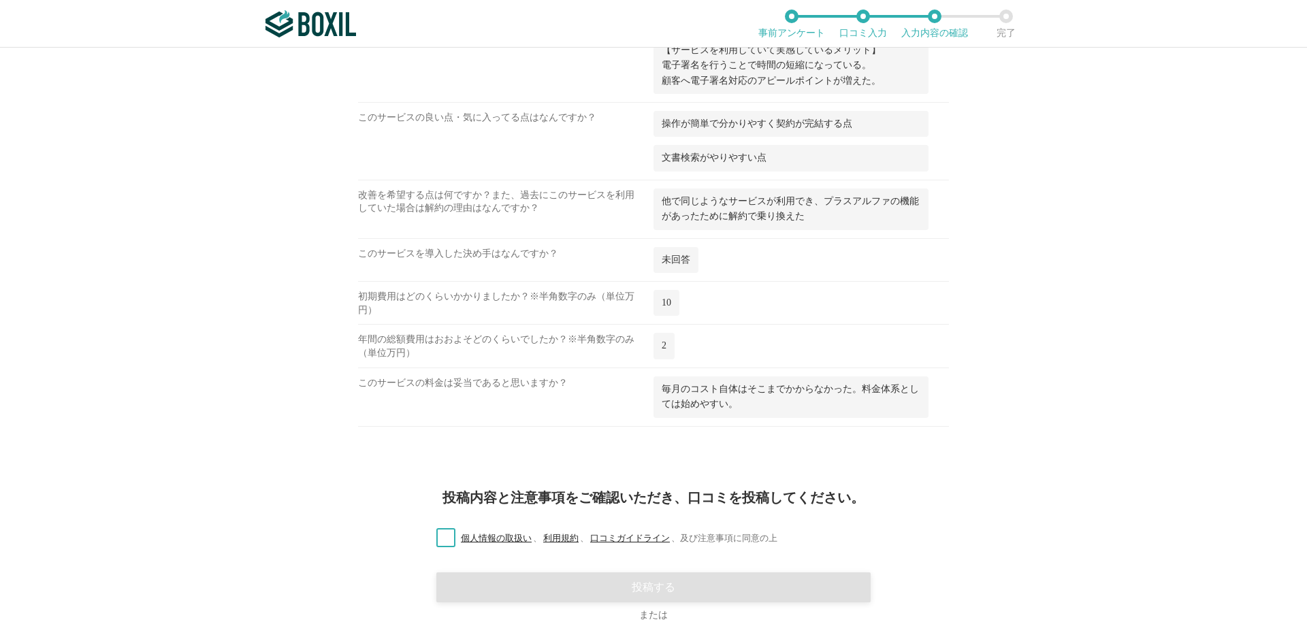
scroll to position [2060, 0]
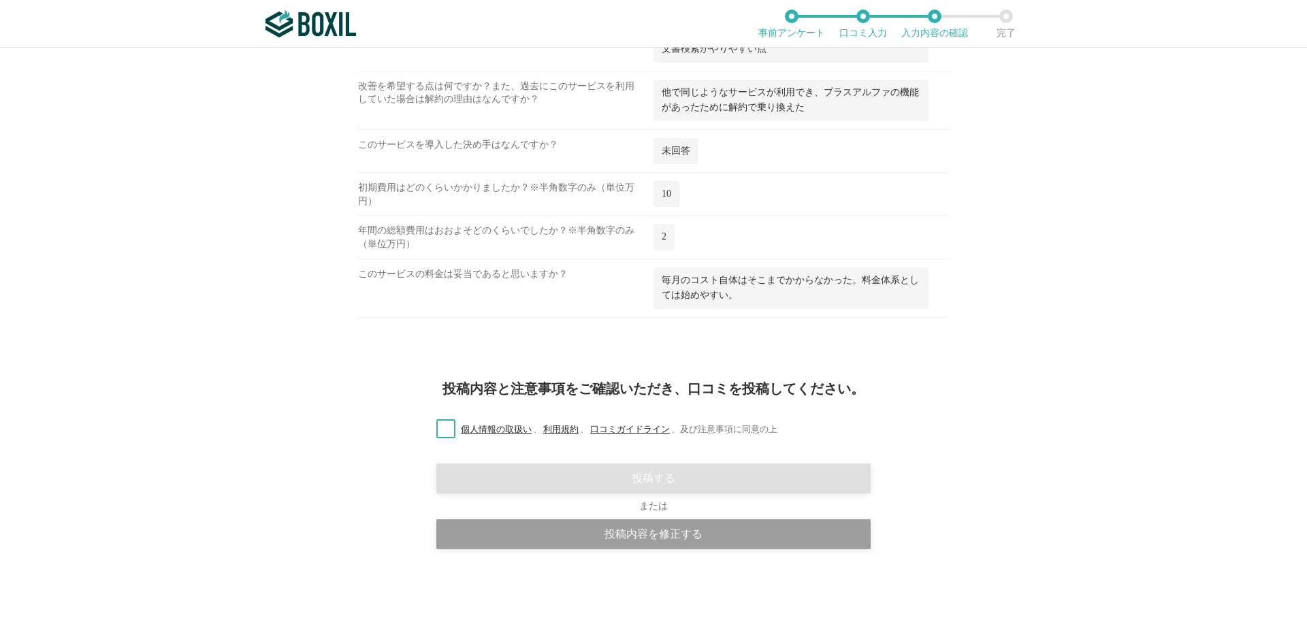
click at [439, 428] on label "個人情報の取扱い 、 利用規約 、 口コミガイドライン 、 及び注意事項に同意の上" at bounding box center [602, 430] width 352 height 14
click at [0, 0] on input "個人情報の取扱い 、 利用規約 、 口コミガイドライン 、 及び注意事項に同意の上" at bounding box center [0, 0] width 0 height 0
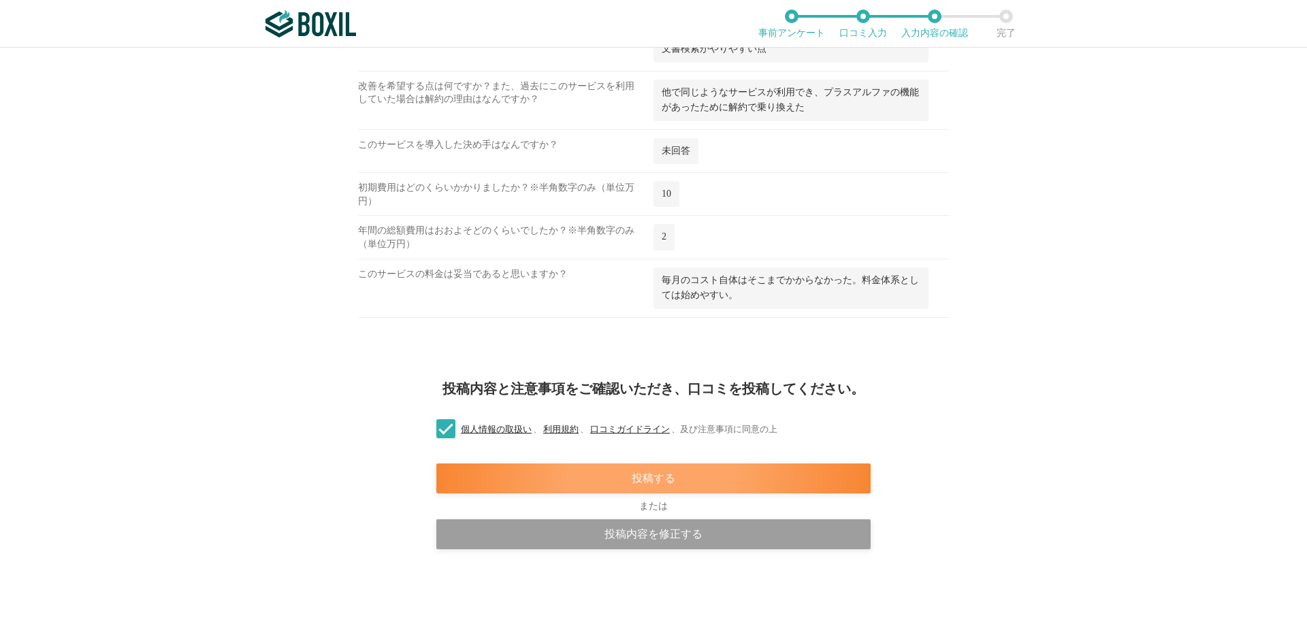
click at [630, 480] on div "投稿する" at bounding box center [653, 479] width 434 height 30
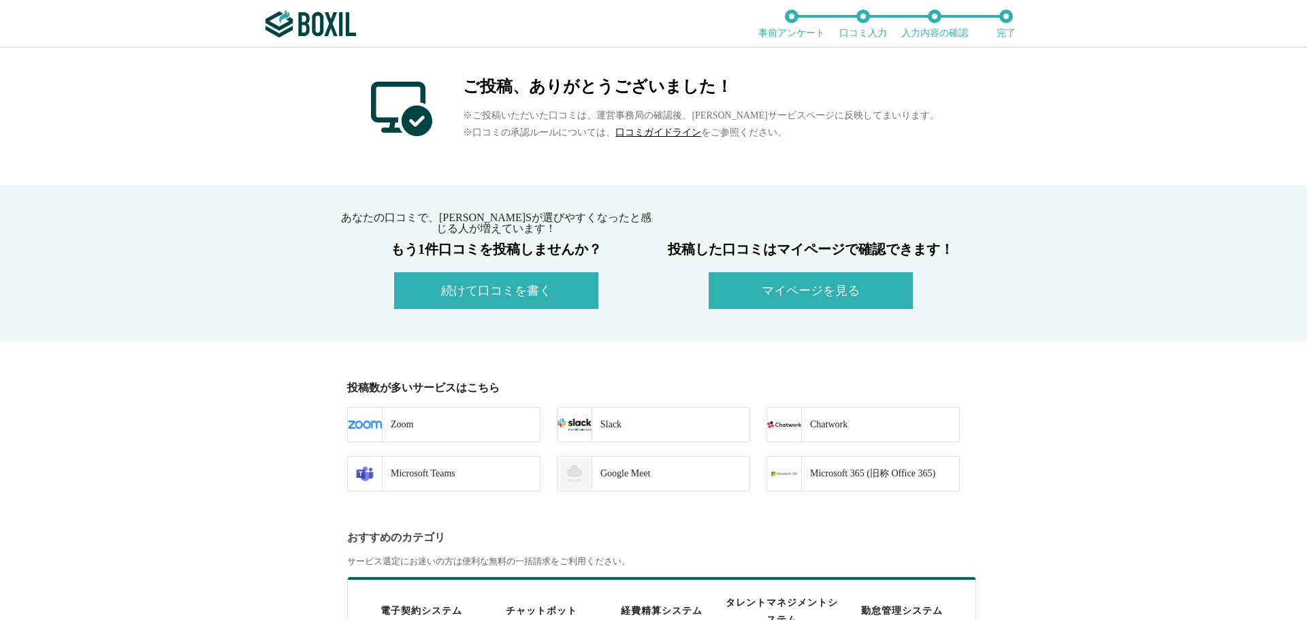
click at [820, 310] on div "あなたの口コミで、SaaSが選びやすくなったと感じる人が増えています！ もう1件口コミを投稿しませんか？ 続けて口コミを書く 投稿した口コミはマイページで確認…" at bounding box center [653, 263] width 1307 height 157
click at [814, 293] on button "マイページを見る" at bounding box center [811, 290] width 204 height 37
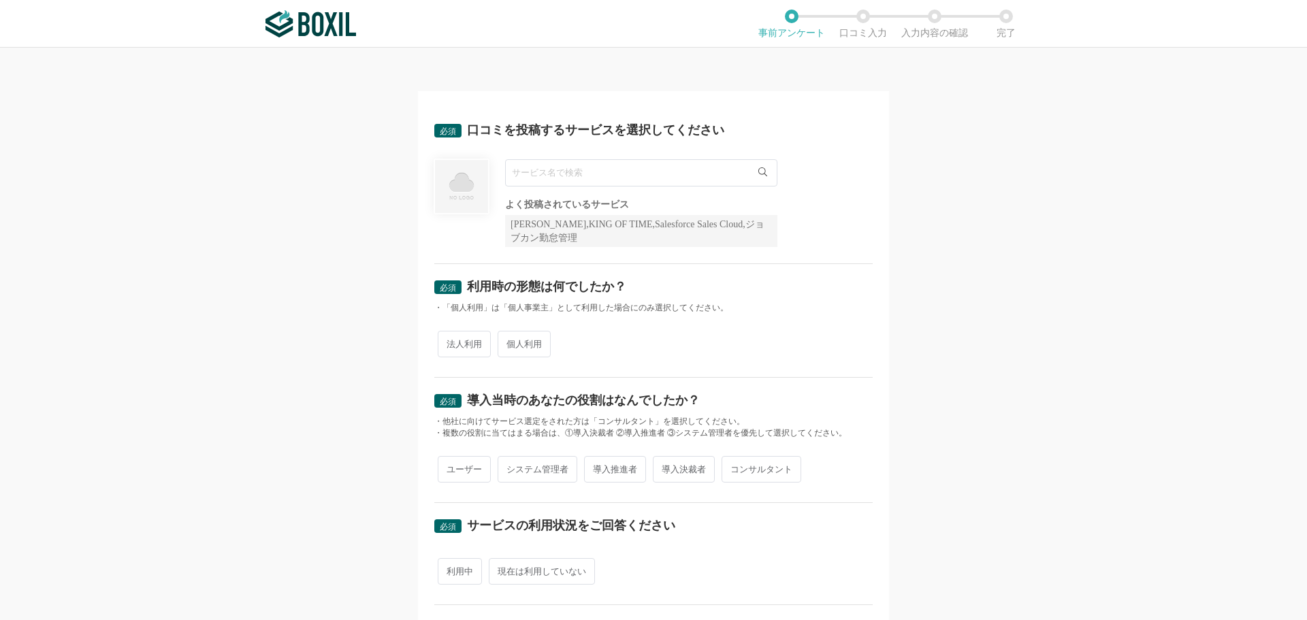
click at [535, 172] on input "text" at bounding box center [641, 172] width 272 height 27
click at [541, 210] on li "Zoom" at bounding box center [641, 200] width 271 height 27
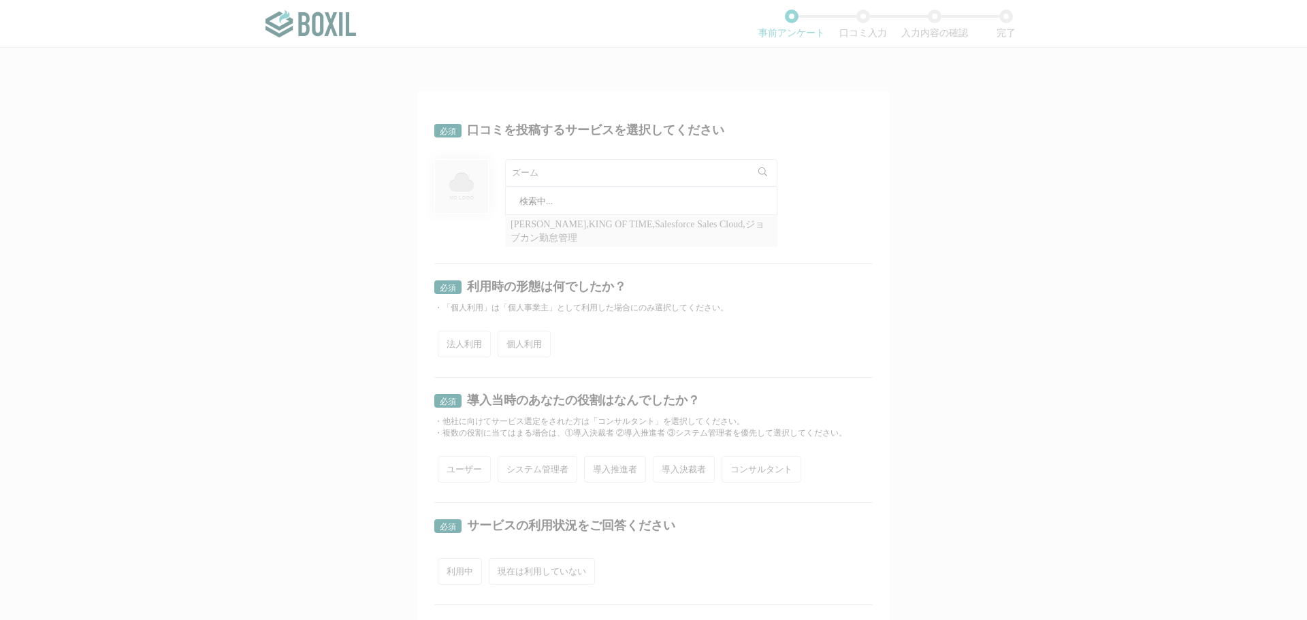
type input "Zoom"
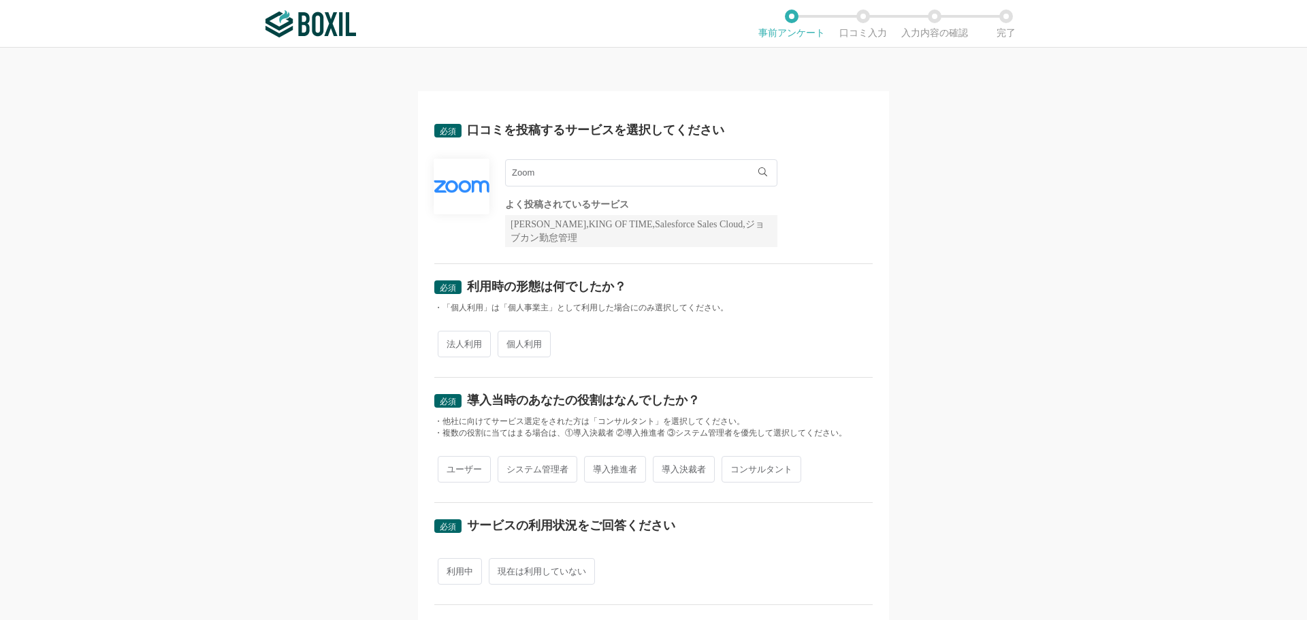
click at [464, 347] on span "法人利用" at bounding box center [464, 344] width 53 height 27
click at [450, 342] on input "法人利用" at bounding box center [445, 337] width 9 height 9
radio input "true"
click at [617, 475] on span "導入推進者" at bounding box center [615, 469] width 62 height 27
click at [596, 467] on input "導入推進者" at bounding box center [592, 462] width 9 height 9
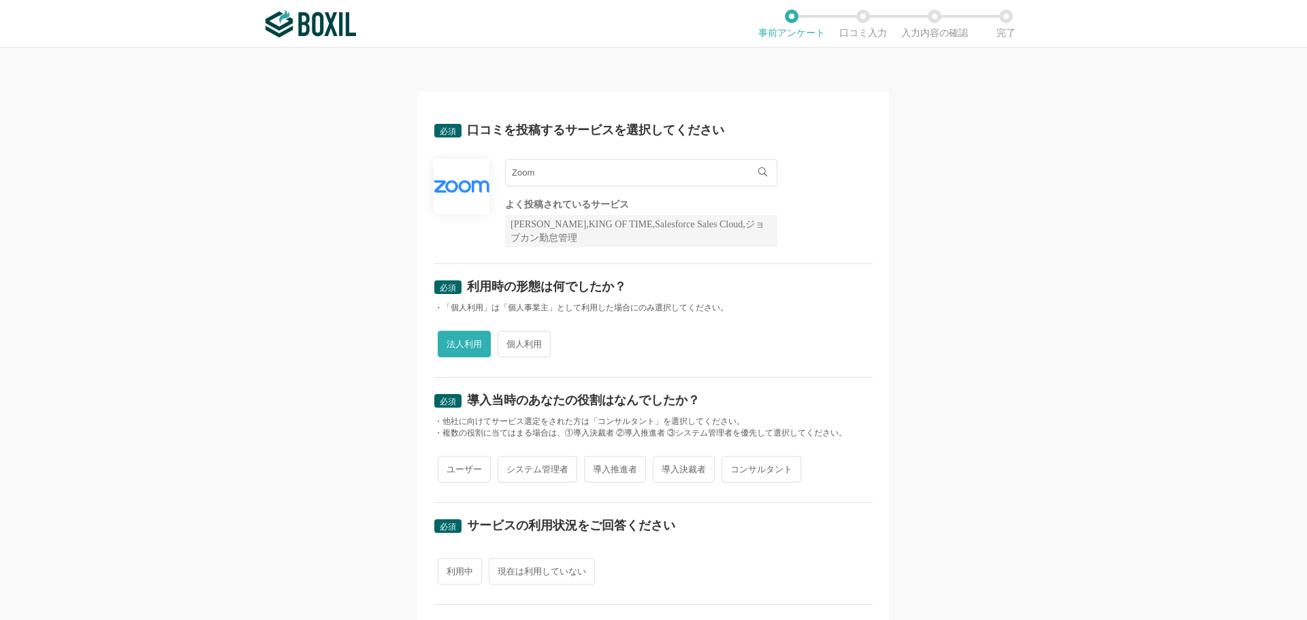
radio input "true"
click at [457, 571] on span "利用中" at bounding box center [460, 571] width 44 height 27
click at [450, 569] on input "利用中" at bounding box center [445, 564] width 9 height 9
radio input "true"
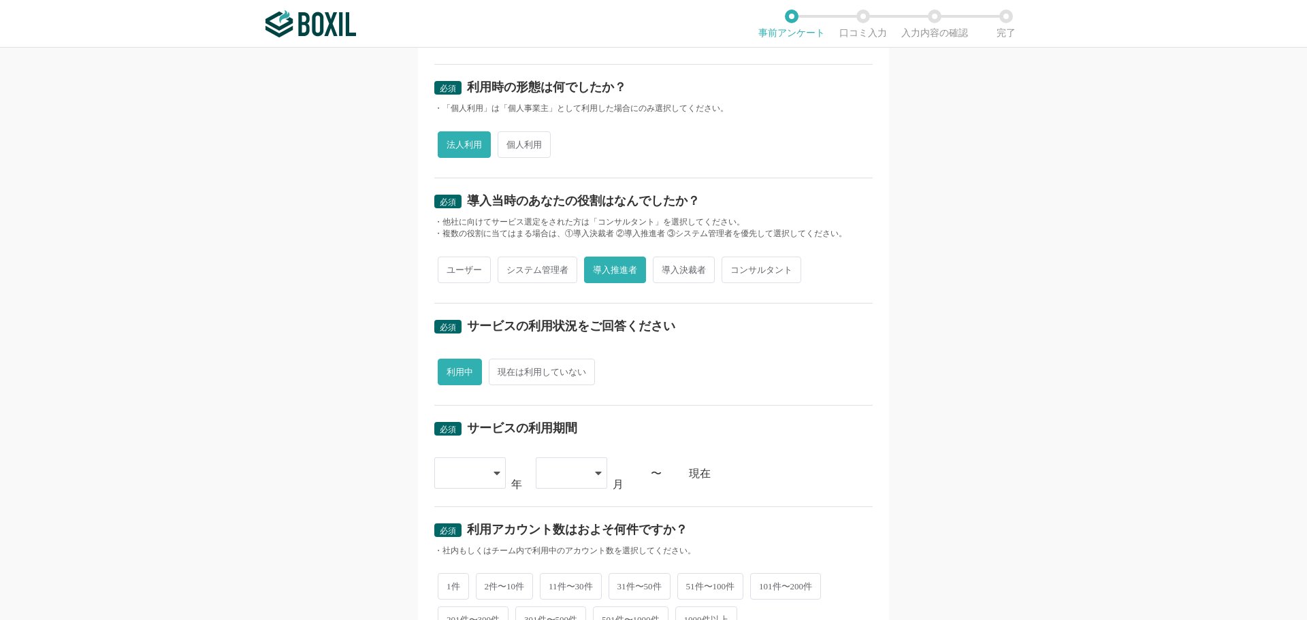
scroll to position [204, 0]
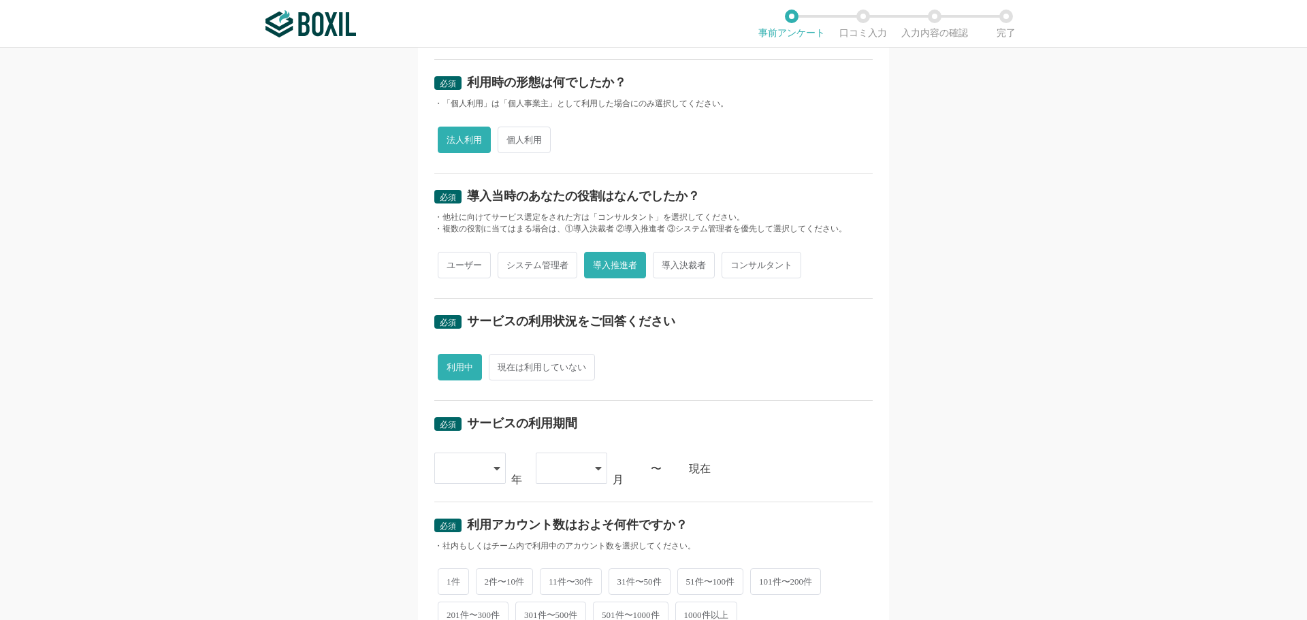
click at [494, 472] on icon at bounding box center [497, 468] width 7 height 11
drag, startPoint x: 461, startPoint y: 601, endPoint x: 472, endPoint y: 573, distance: 29.3
click at [461, 601] on li "2023" at bounding box center [469, 613] width 71 height 33
click at [572, 468] on div at bounding box center [565, 468] width 40 height 30
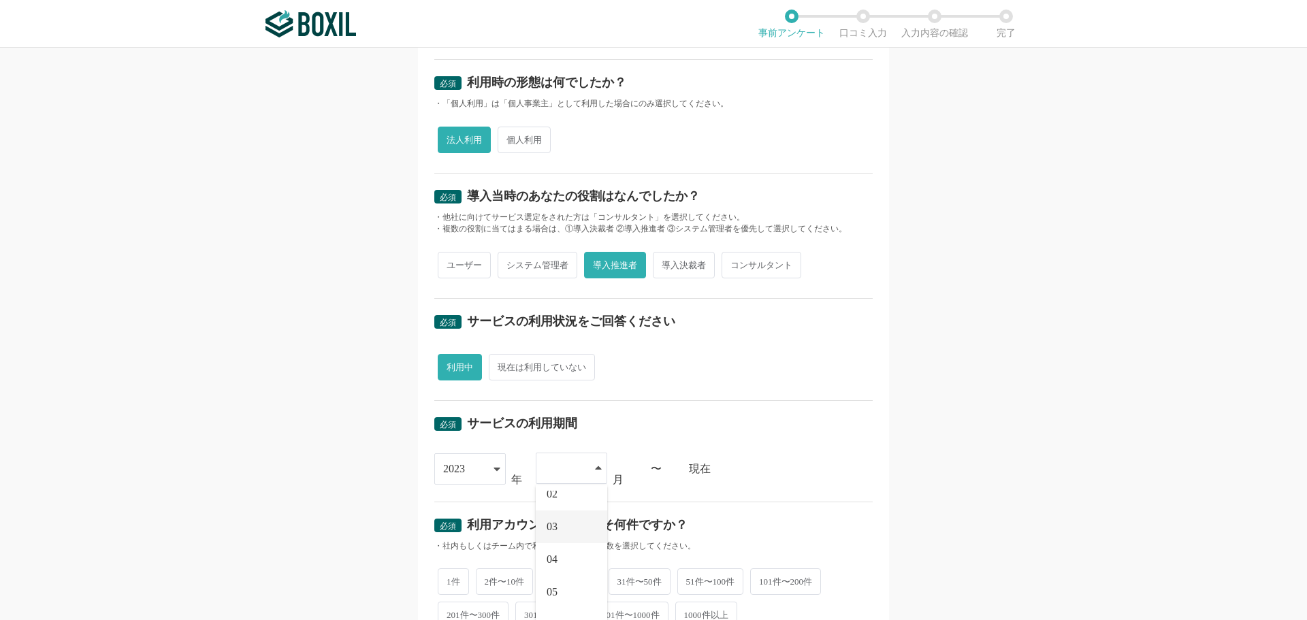
scroll to position [68, 0]
click at [564, 538] on li "04" at bounding box center [571, 537] width 71 height 33
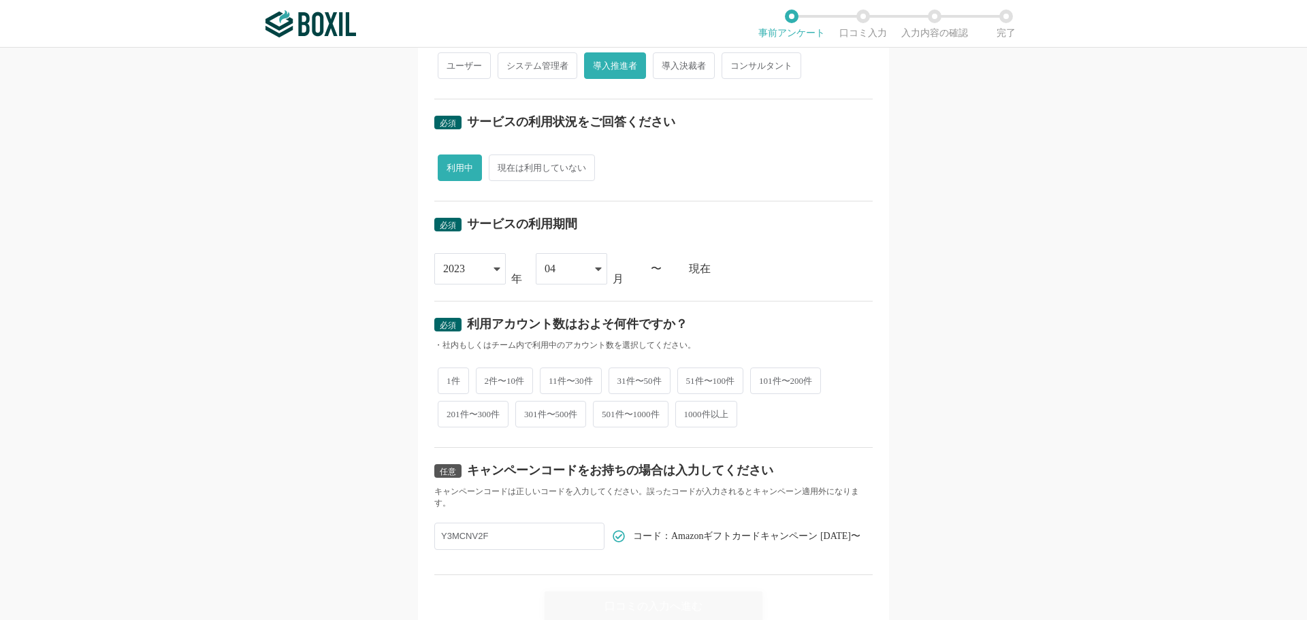
scroll to position [409, 0]
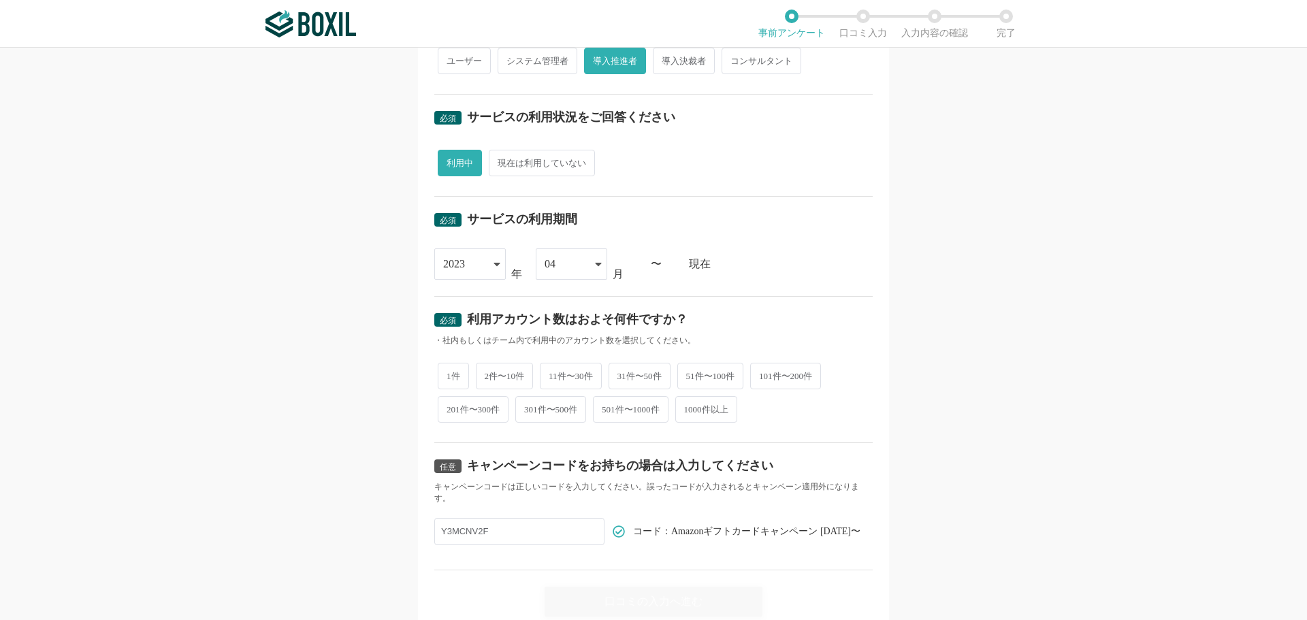
click at [494, 377] on span "2件〜10件" at bounding box center [505, 376] width 58 height 27
click at [488, 374] on input "2件〜10件" at bounding box center [483, 369] width 9 height 9
radio input "true"
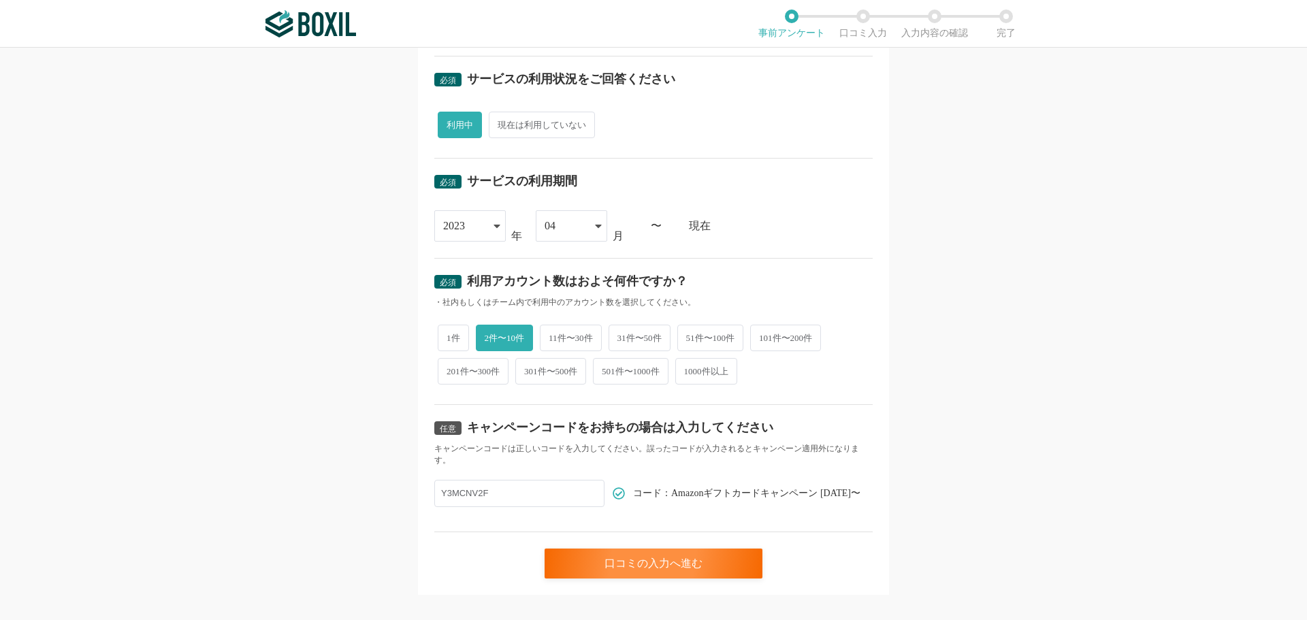
scroll to position [465, 0]
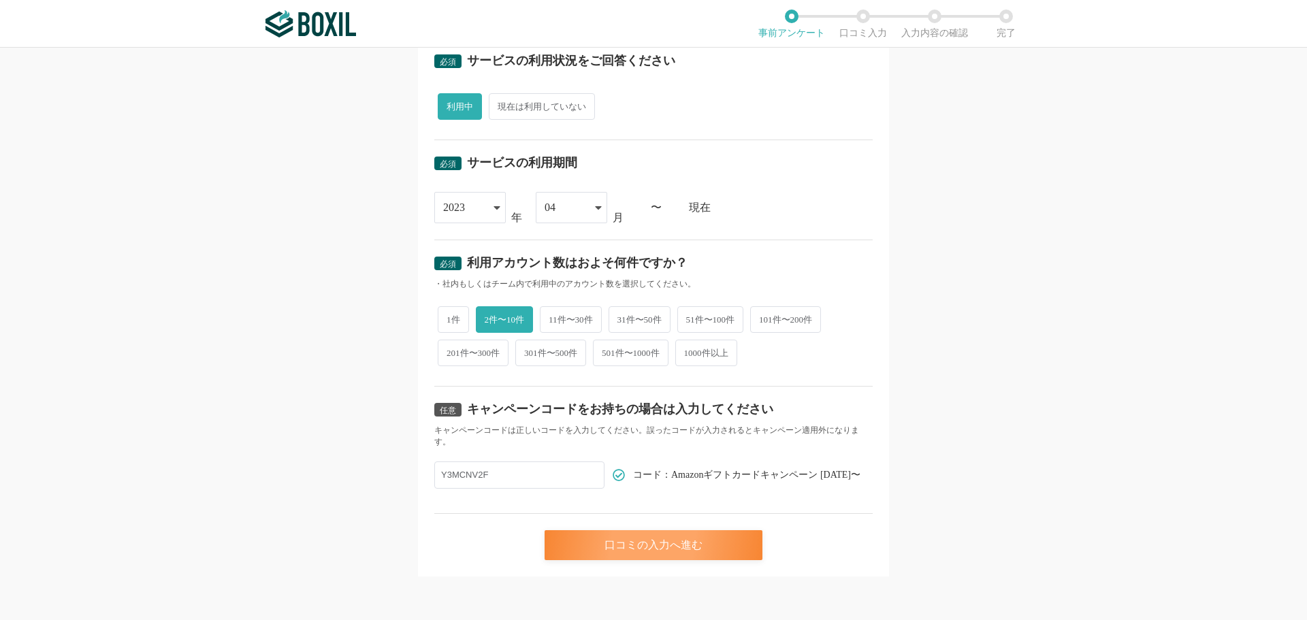
click at [633, 549] on div "口コミの入力へ進む" at bounding box center [654, 545] width 218 height 30
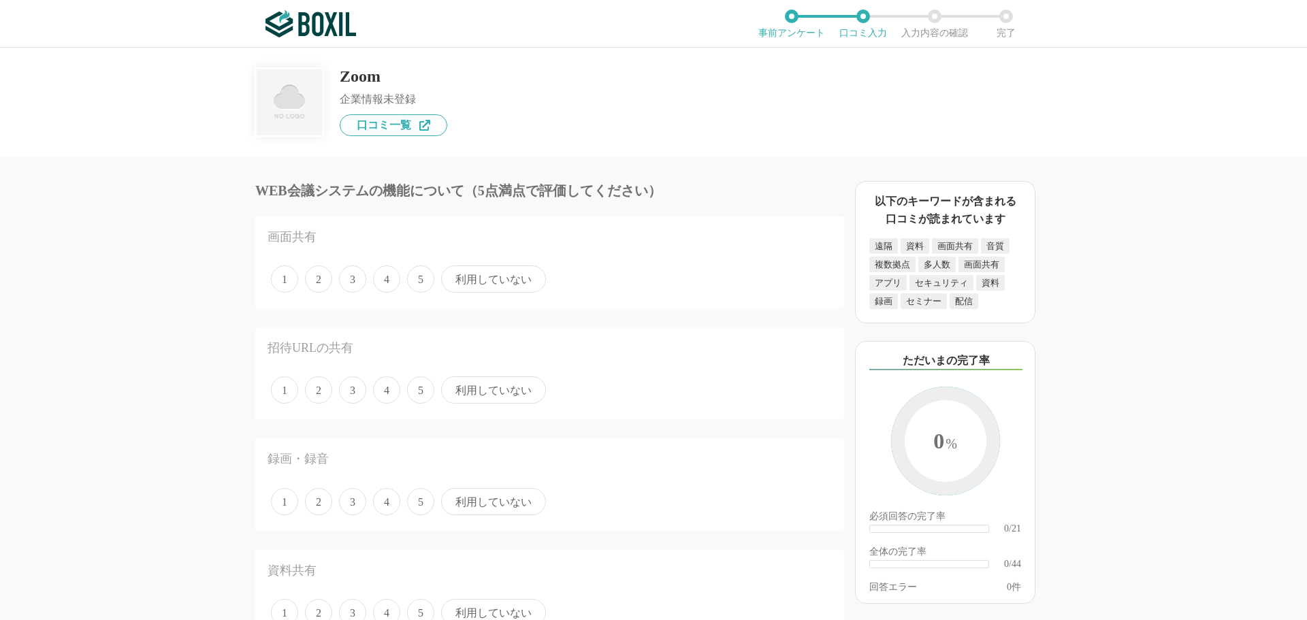
click at [389, 278] on span "4" at bounding box center [386, 279] width 27 height 27
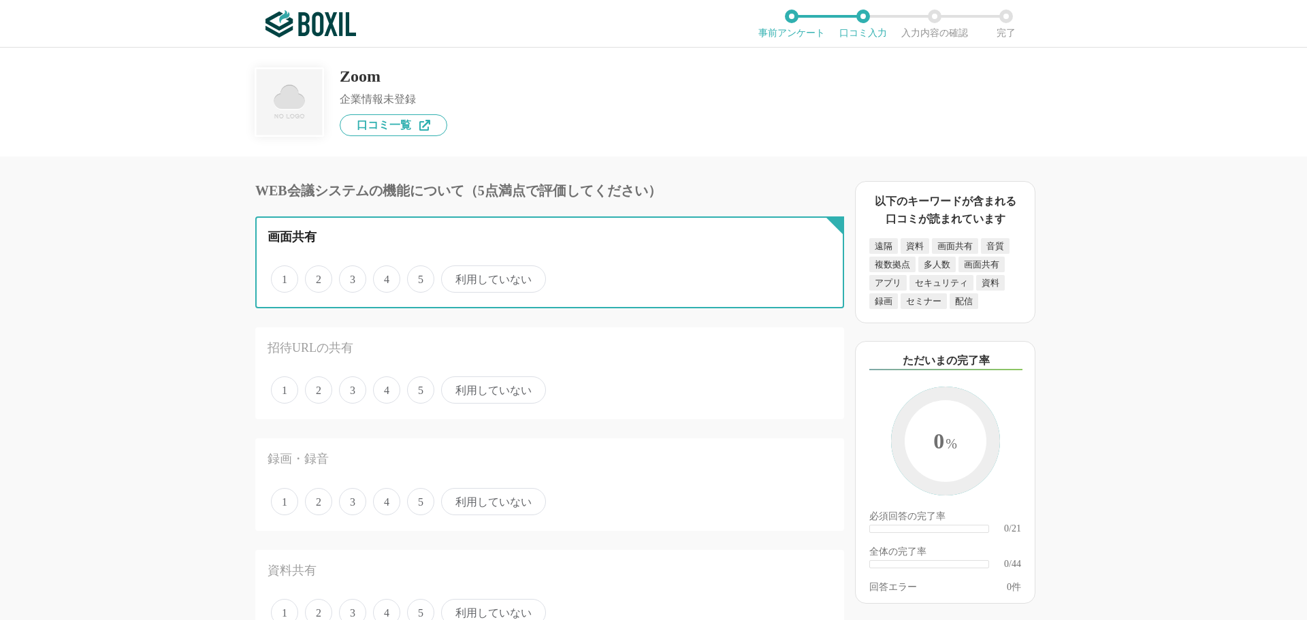
click at [385, 276] on input "4" at bounding box center [381, 272] width 9 height 9
radio input "true"
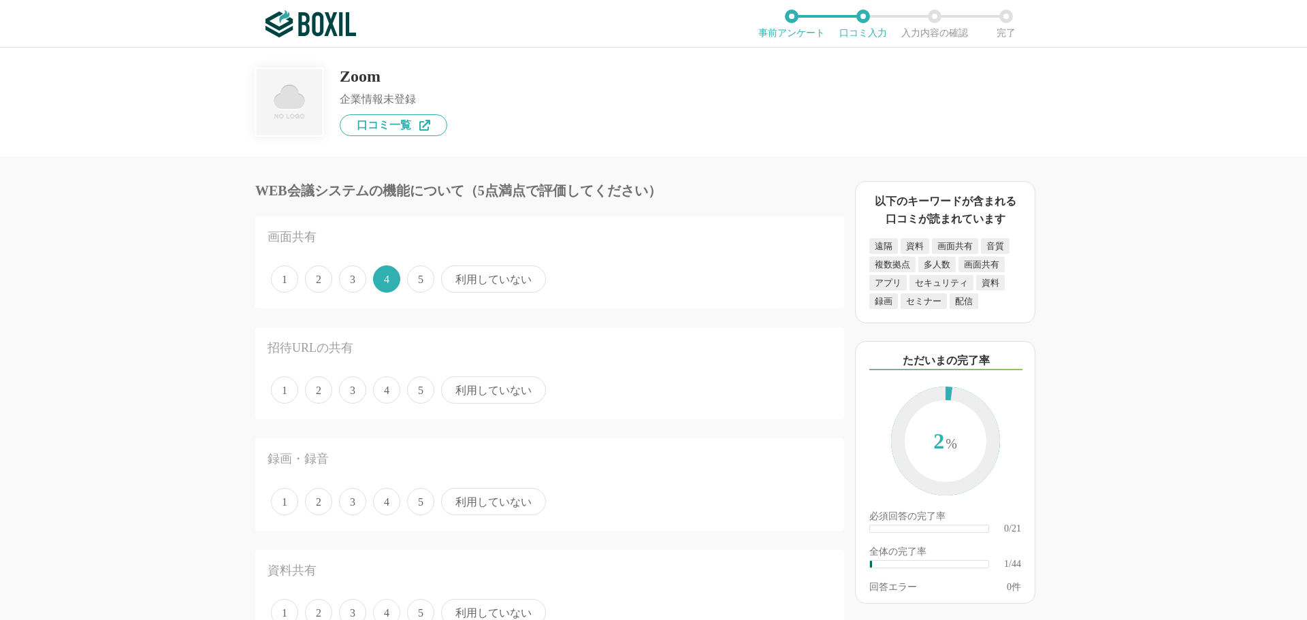
click at [392, 396] on span "4" at bounding box center [386, 390] width 27 height 27
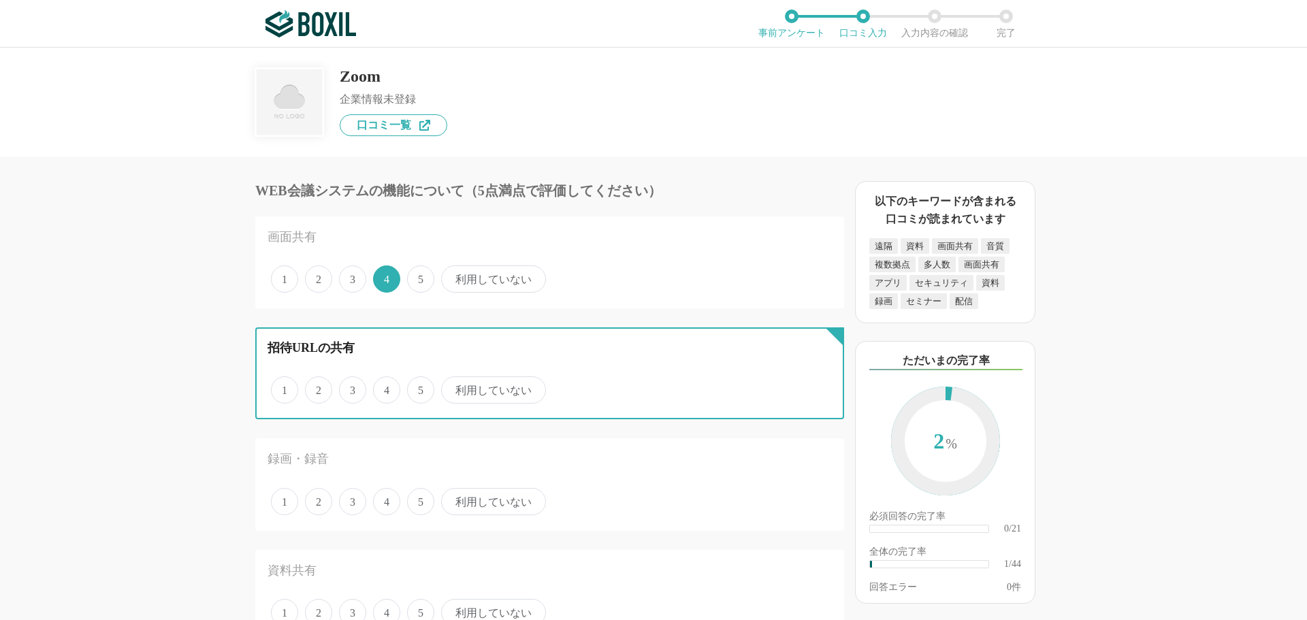
click at [385, 387] on input "4" at bounding box center [381, 383] width 9 height 9
radio input "true"
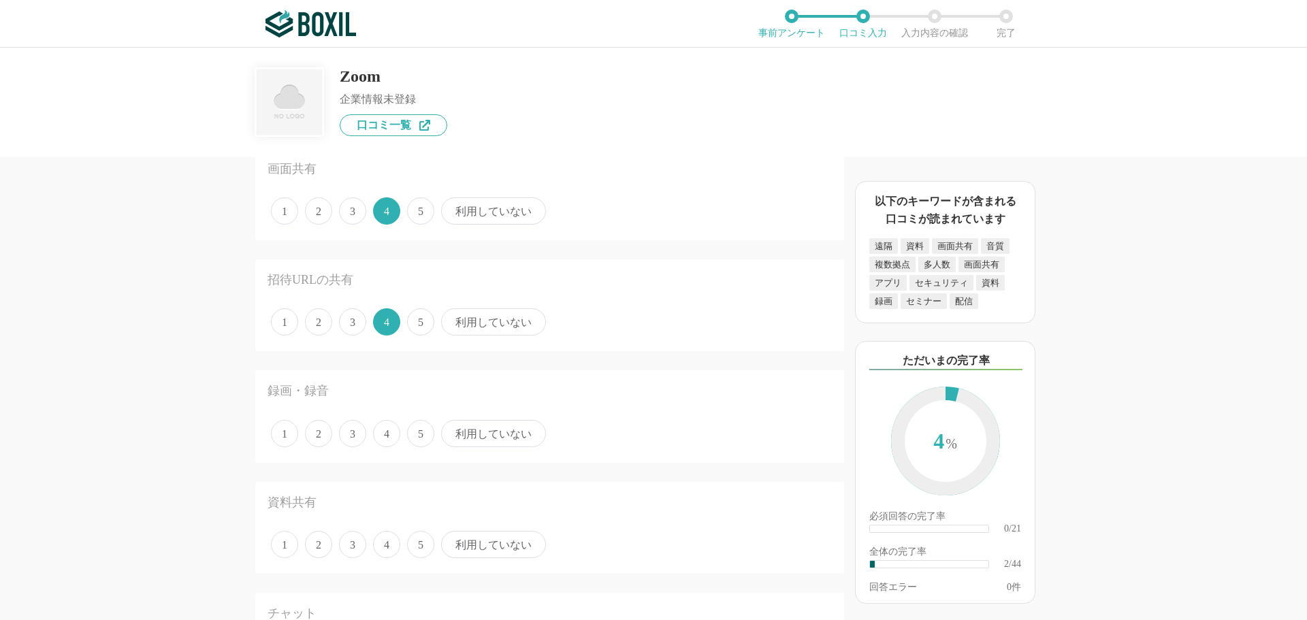
click at [389, 438] on span "4" at bounding box center [386, 433] width 27 height 27
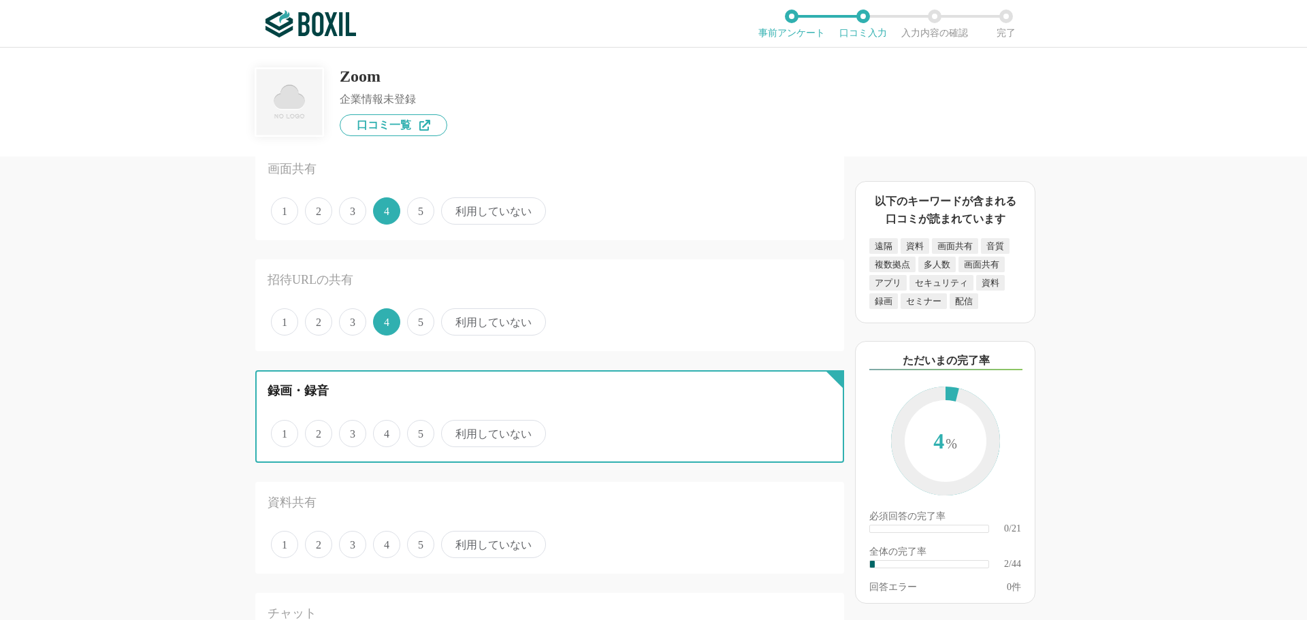
click at [385, 431] on input "4" at bounding box center [381, 426] width 9 height 9
radio input "true"
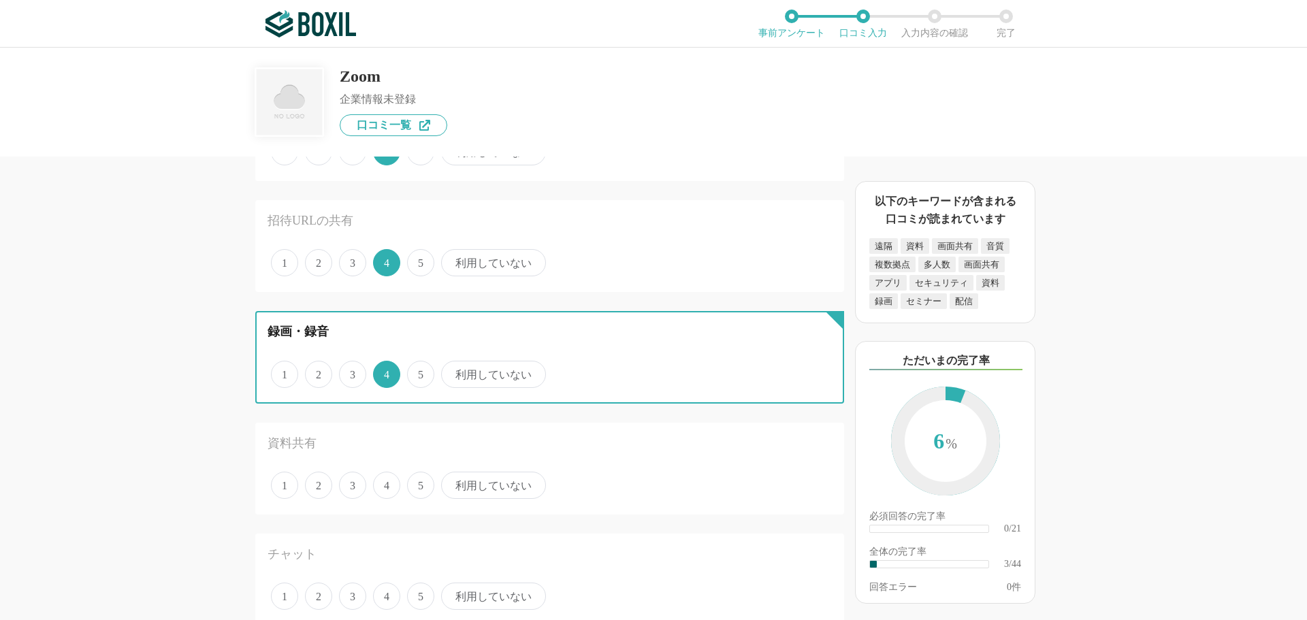
scroll to position [204, 0]
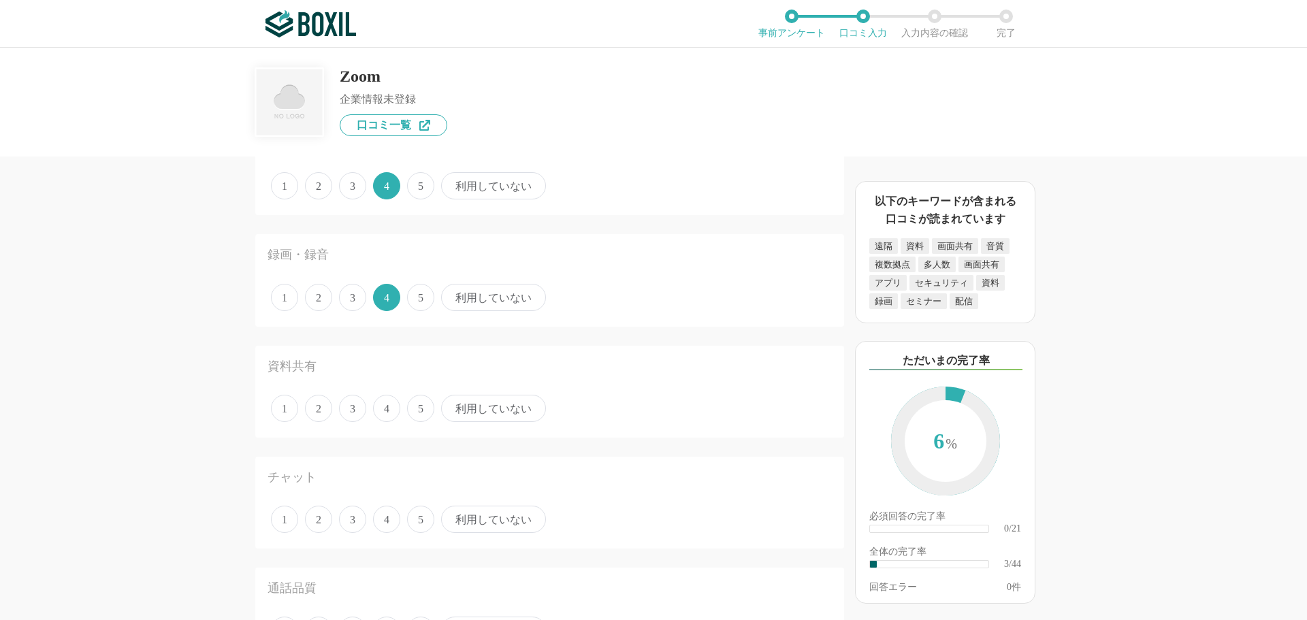
click at [389, 419] on span "4" at bounding box center [386, 408] width 27 height 27
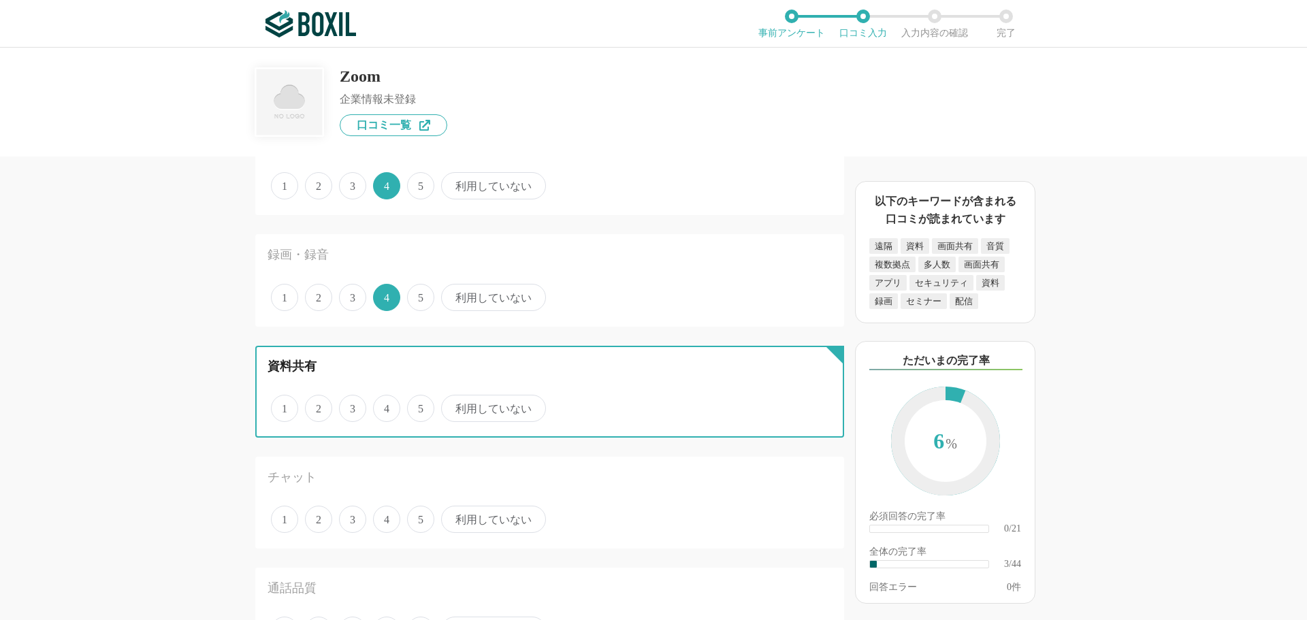
click at [385, 406] on input "4" at bounding box center [381, 401] width 9 height 9
radio input "true"
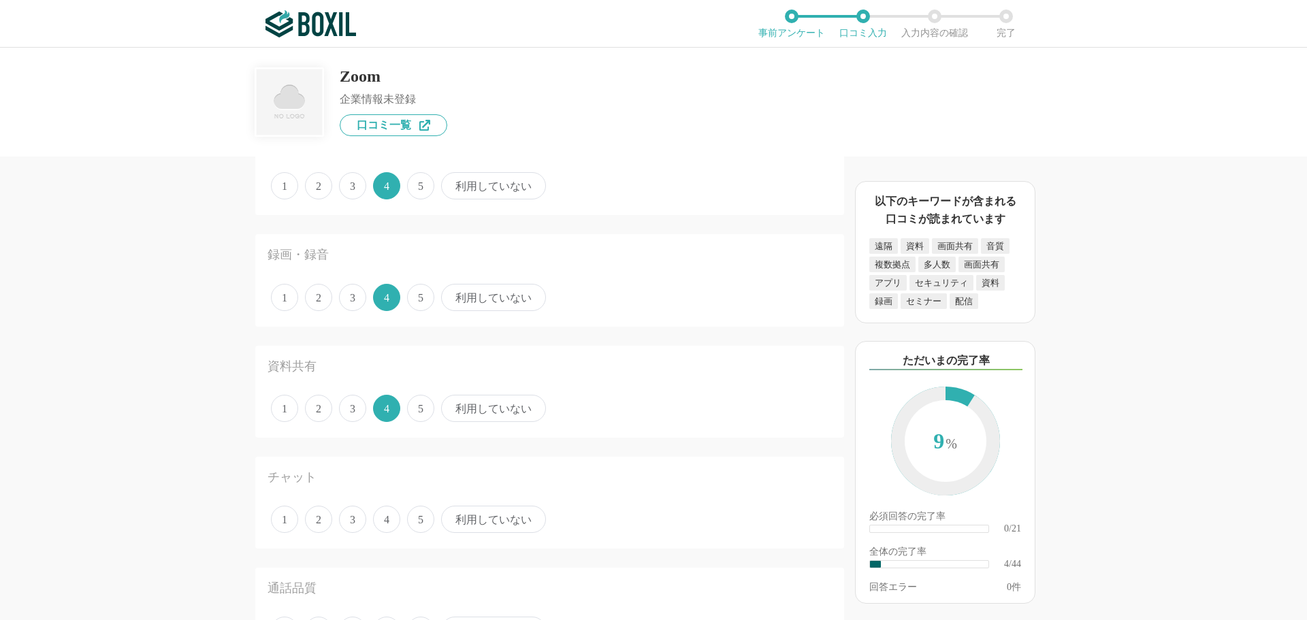
click at [477, 515] on span "利用していない" at bounding box center [493, 519] width 105 height 27
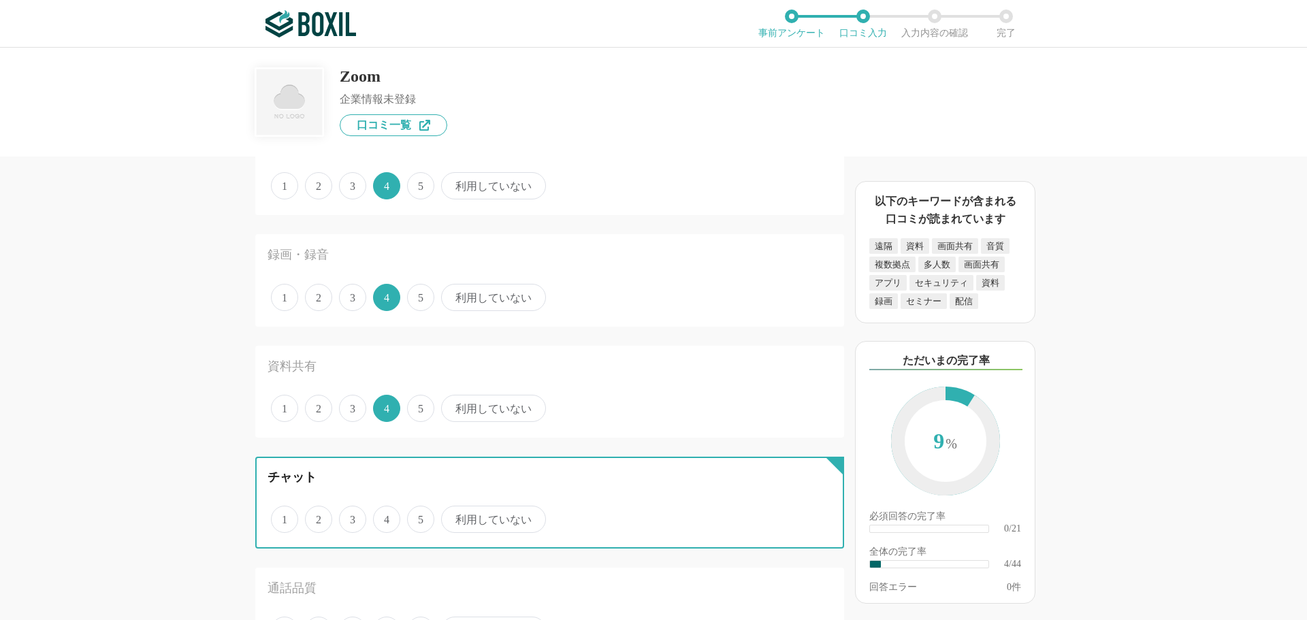
click at [453, 515] on input "利用していない" at bounding box center [449, 512] width 9 height 9
radio input "true"
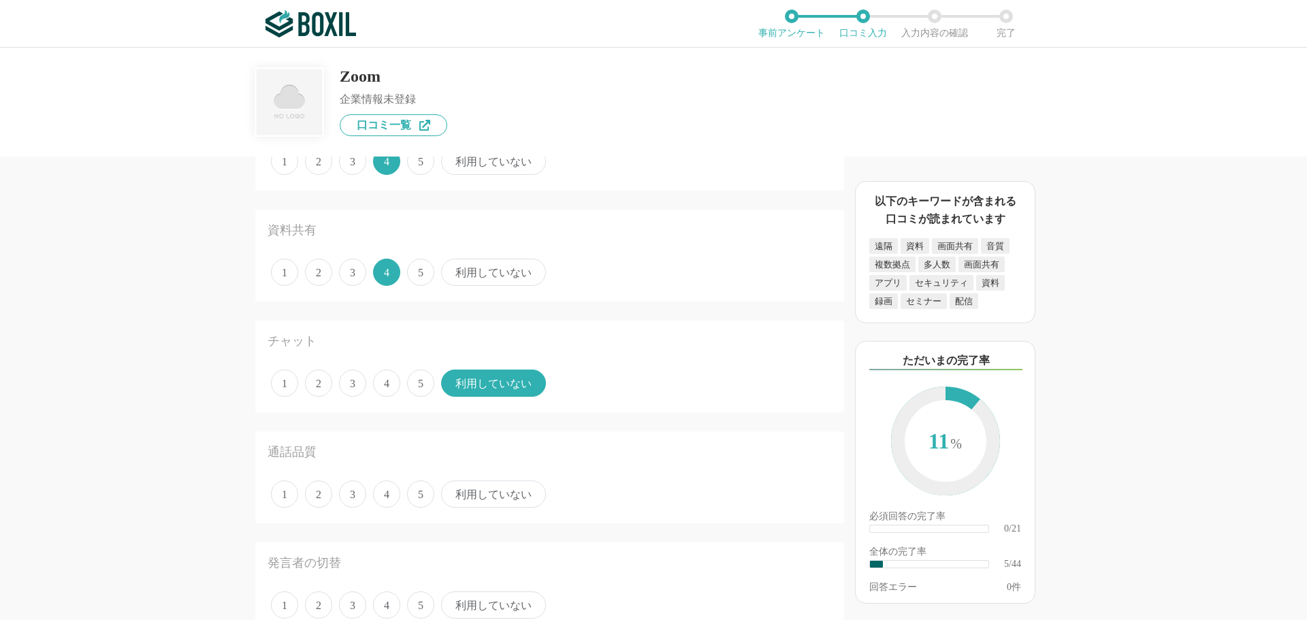
click at [364, 498] on span "3" at bounding box center [352, 494] width 27 height 27
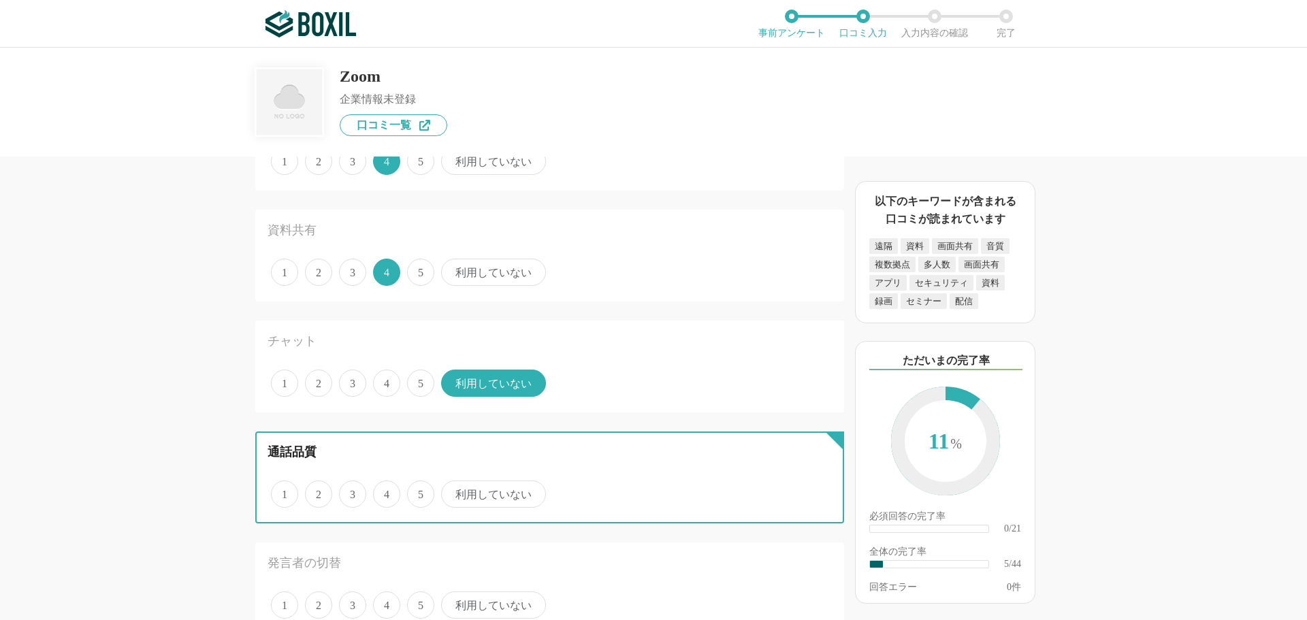
click at [351, 492] on input "3" at bounding box center [346, 487] width 9 height 9
radio input "true"
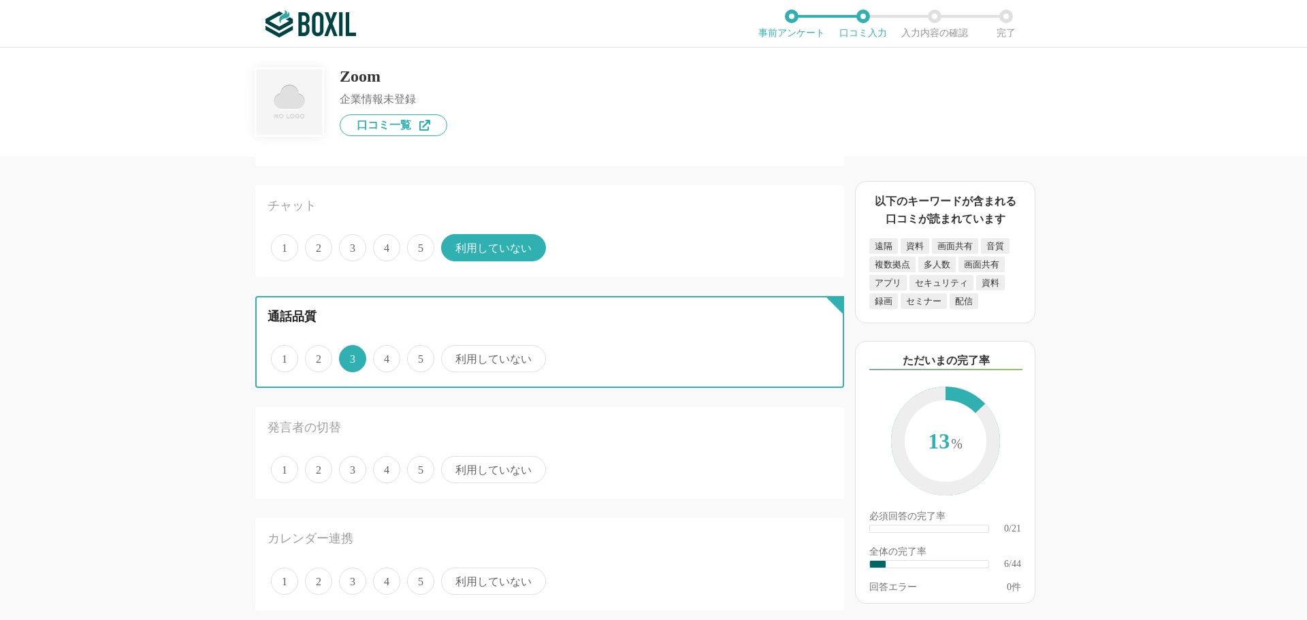
scroll to position [477, 0]
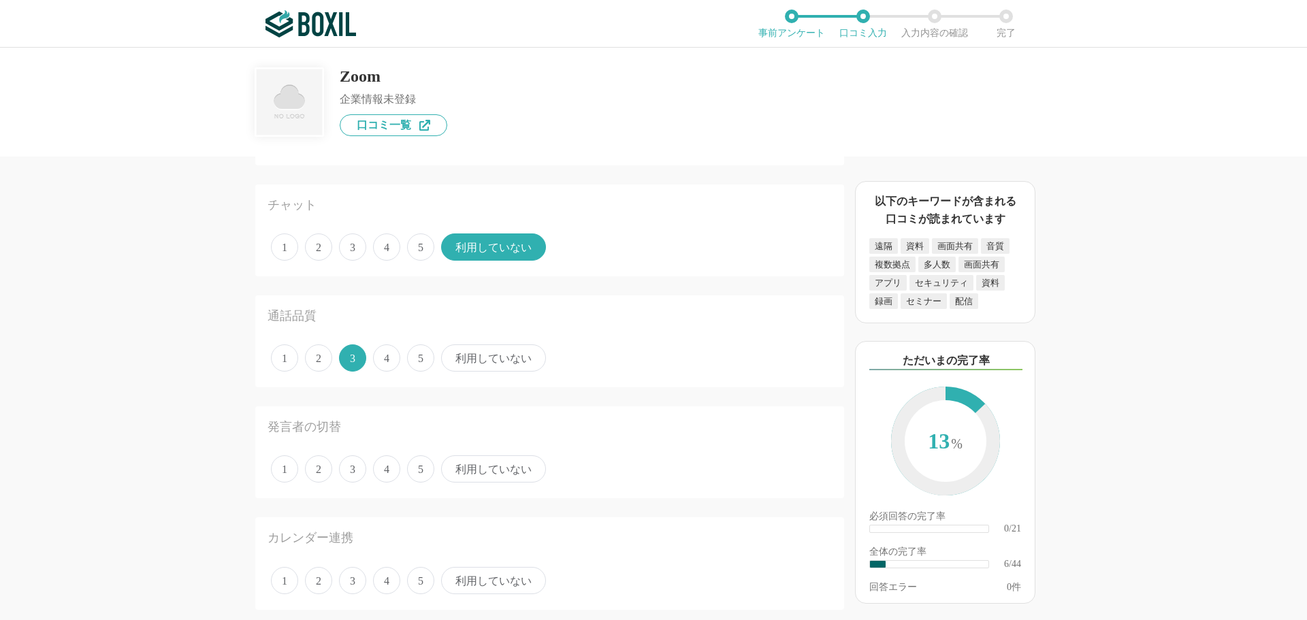
click at [389, 464] on span "4" at bounding box center [386, 469] width 27 height 27
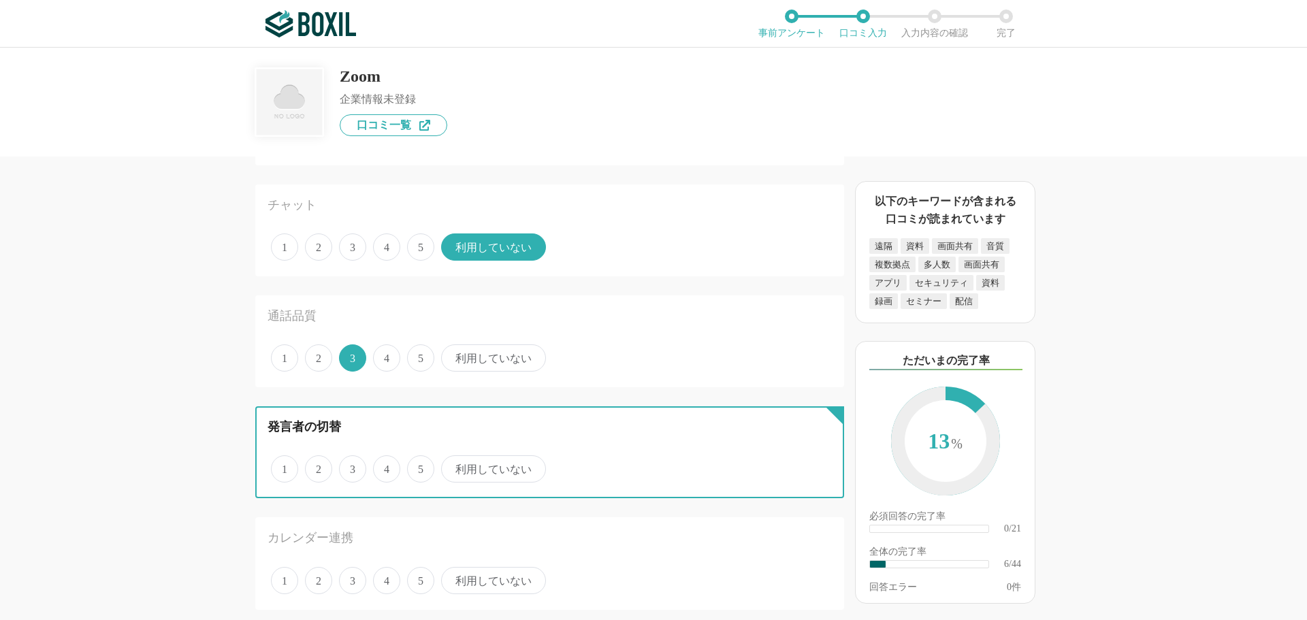
click at [385, 464] on input "4" at bounding box center [381, 462] width 9 height 9
radio input "true"
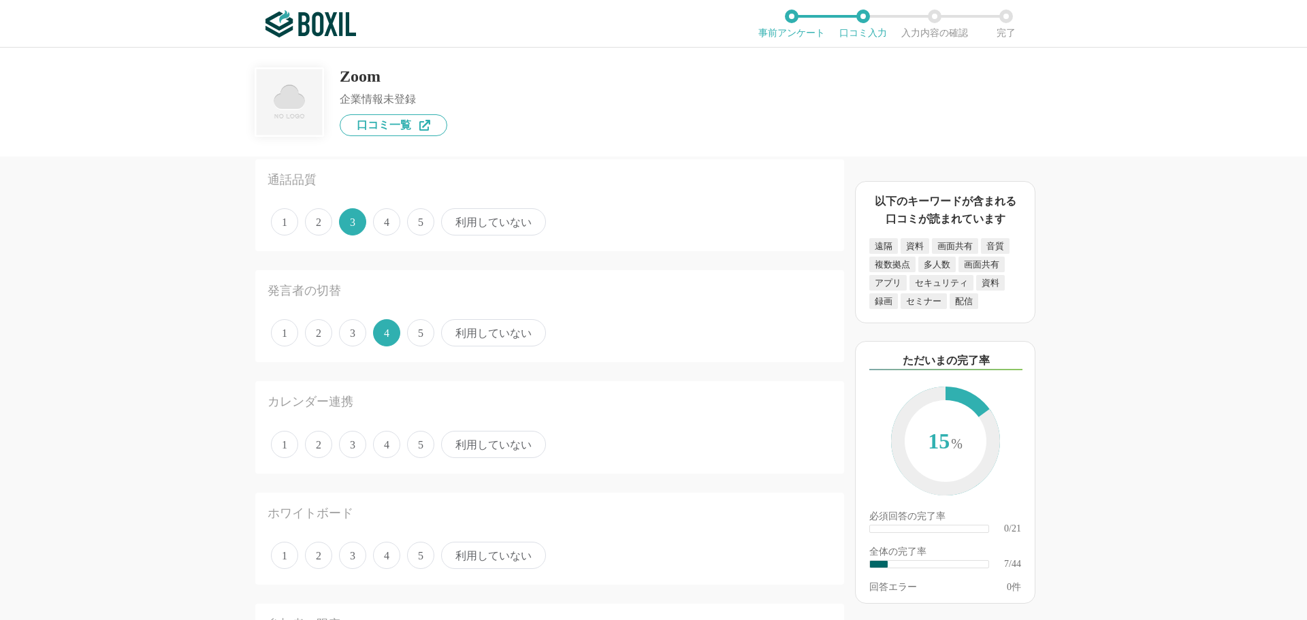
click at [493, 448] on span "利用していない" at bounding box center [493, 444] width 105 height 27
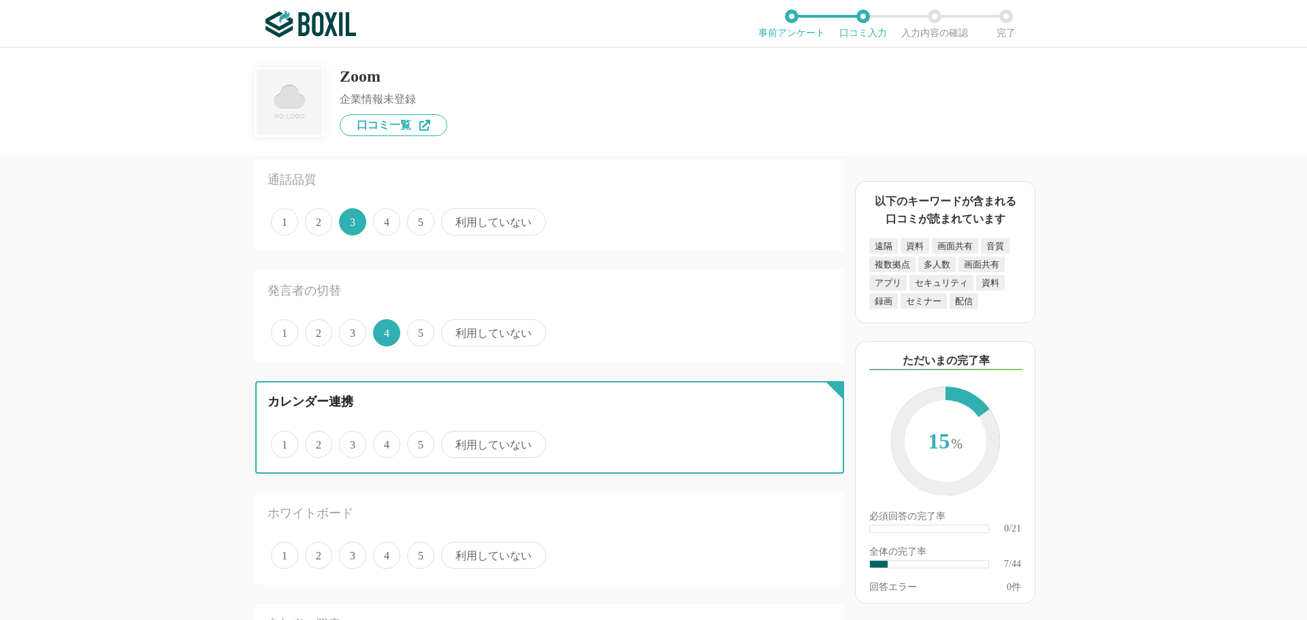
click at [453, 442] on input "利用していない" at bounding box center [449, 437] width 9 height 9
radio input "true"
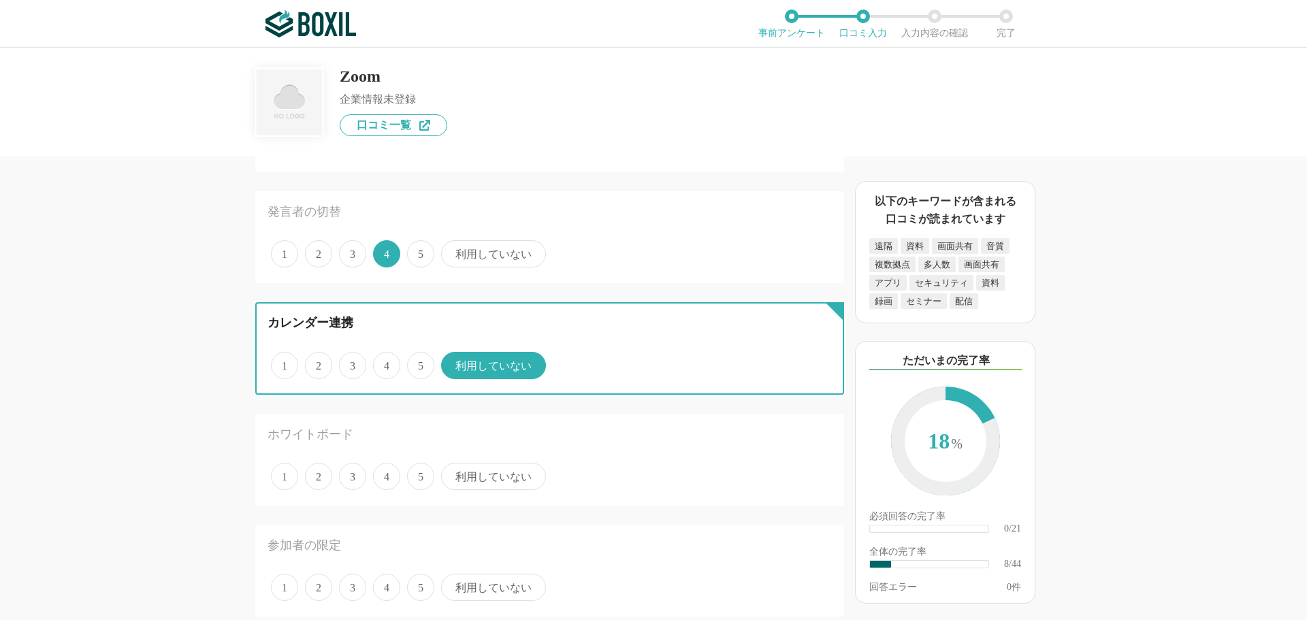
scroll to position [749, 0]
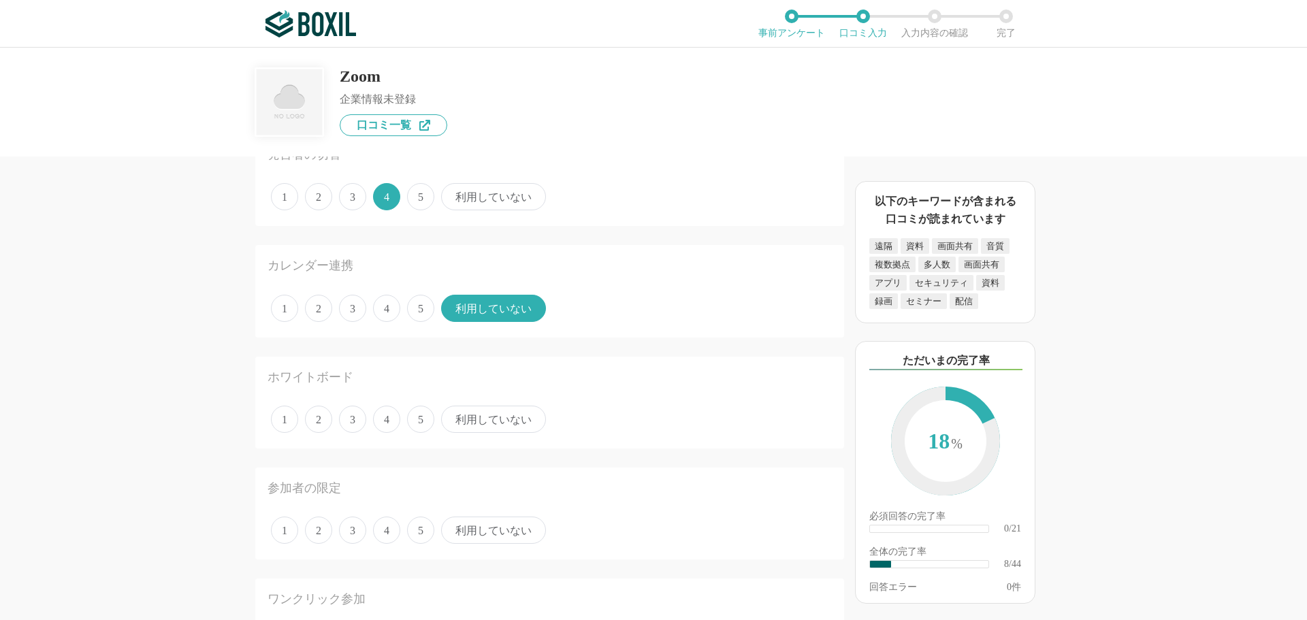
click at [360, 417] on span "3" at bounding box center [352, 419] width 27 height 27
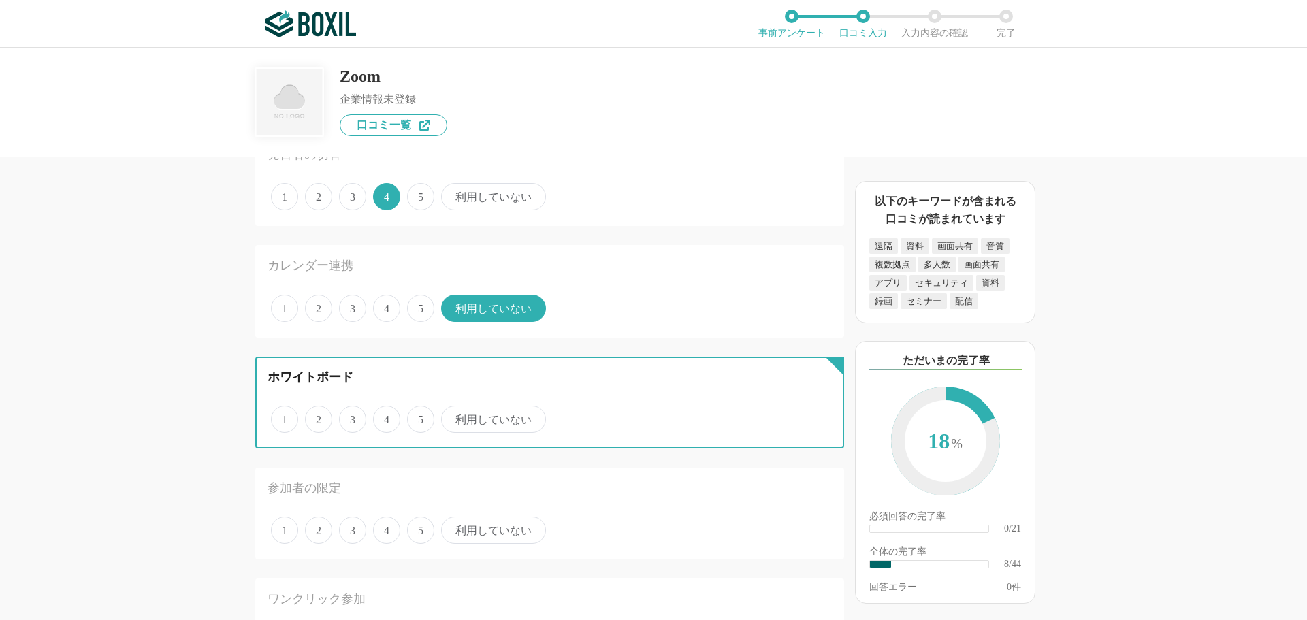
click at [351, 417] on input "3" at bounding box center [346, 412] width 9 height 9
radio input "true"
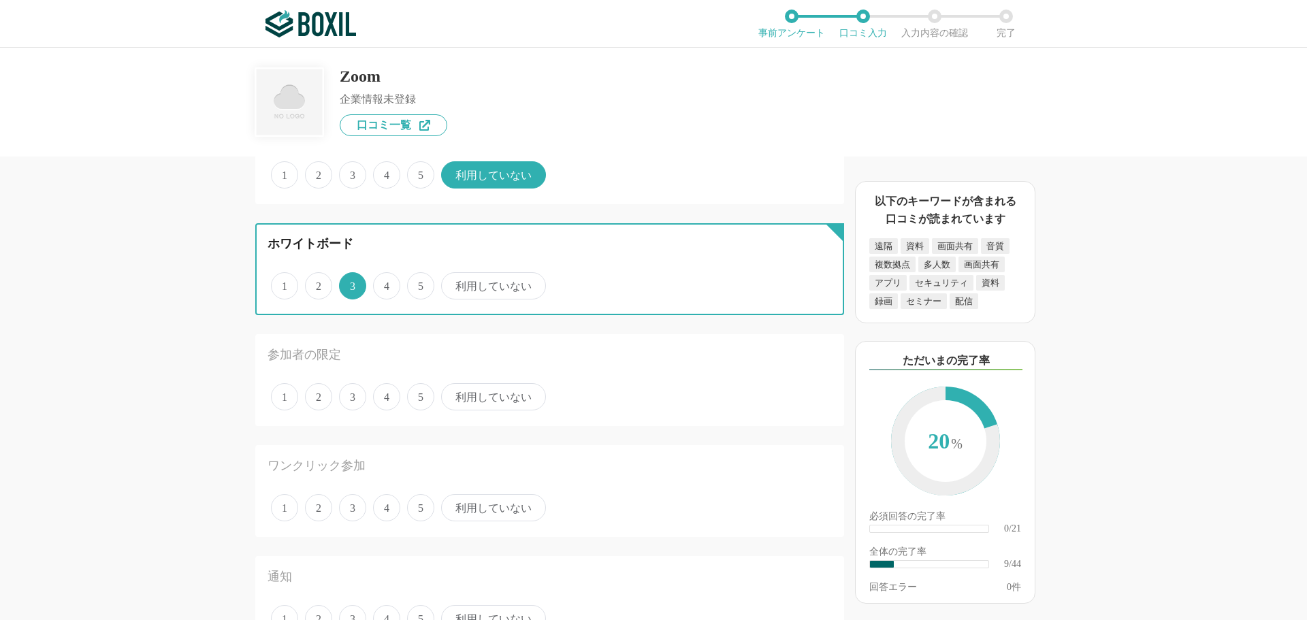
scroll to position [885, 0]
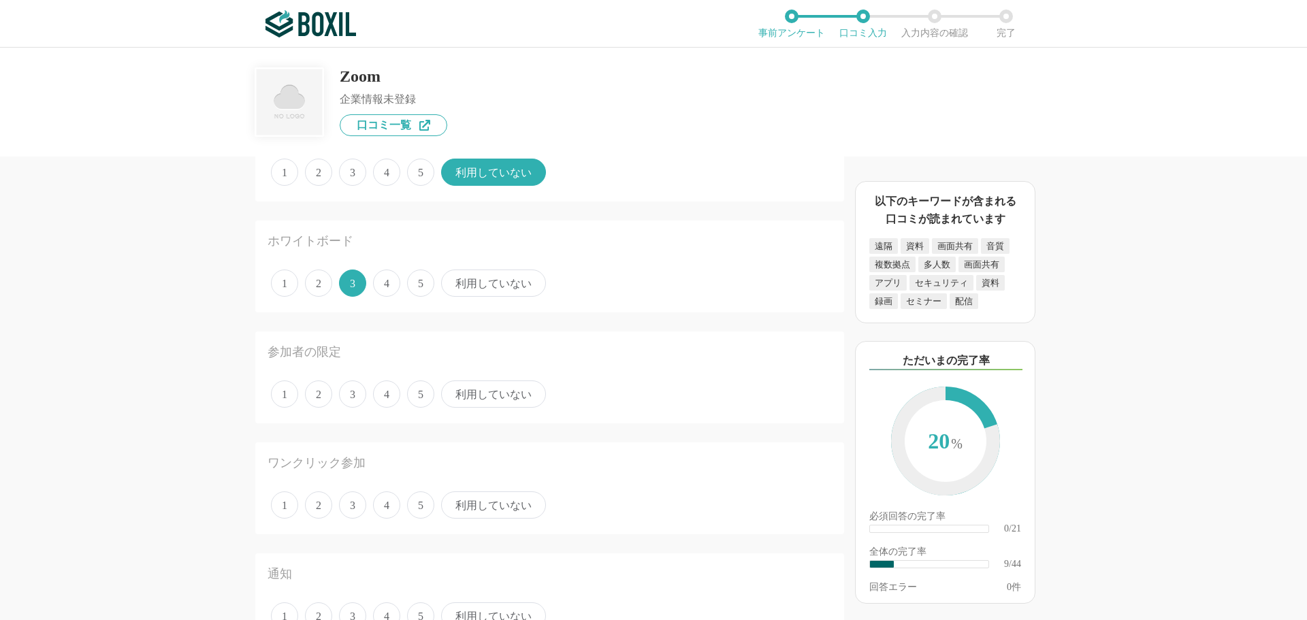
click at [509, 396] on span "利用していない" at bounding box center [493, 394] width 105 height 27
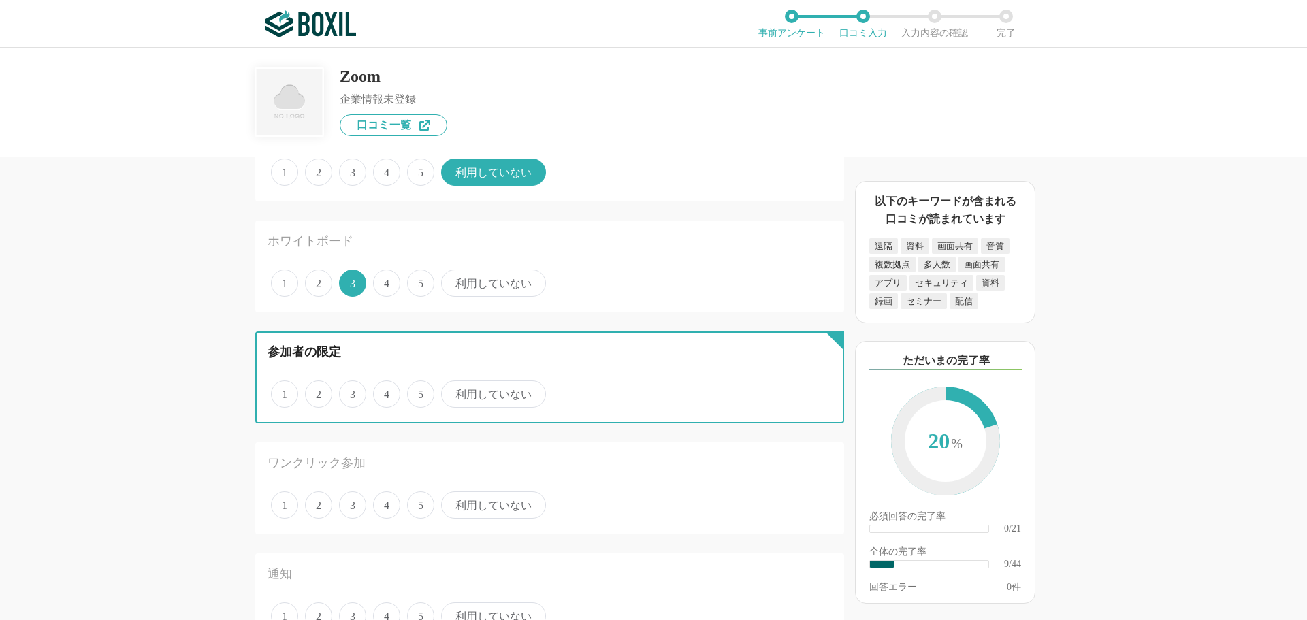
click at [453, 392] on input "利用していない" at bounding box center [449, 387] width 9 height 9
radio input "true"
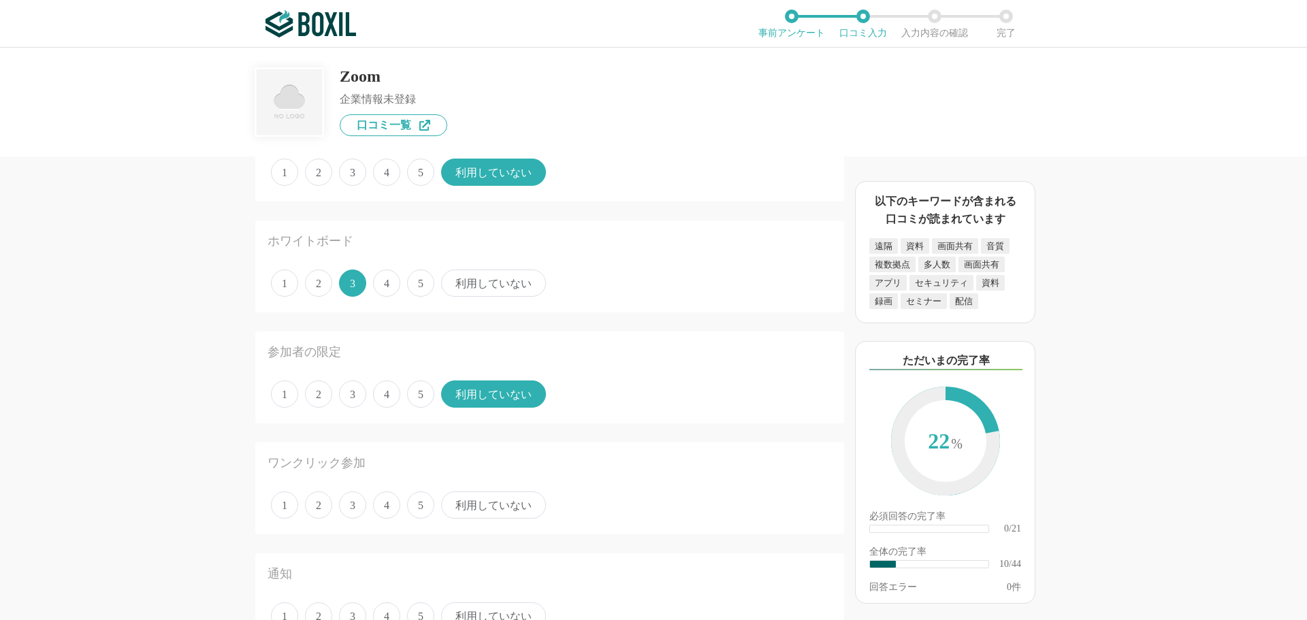
click at [389, 500] on span "4" at bounding box center [386, 505] width 27 height 27
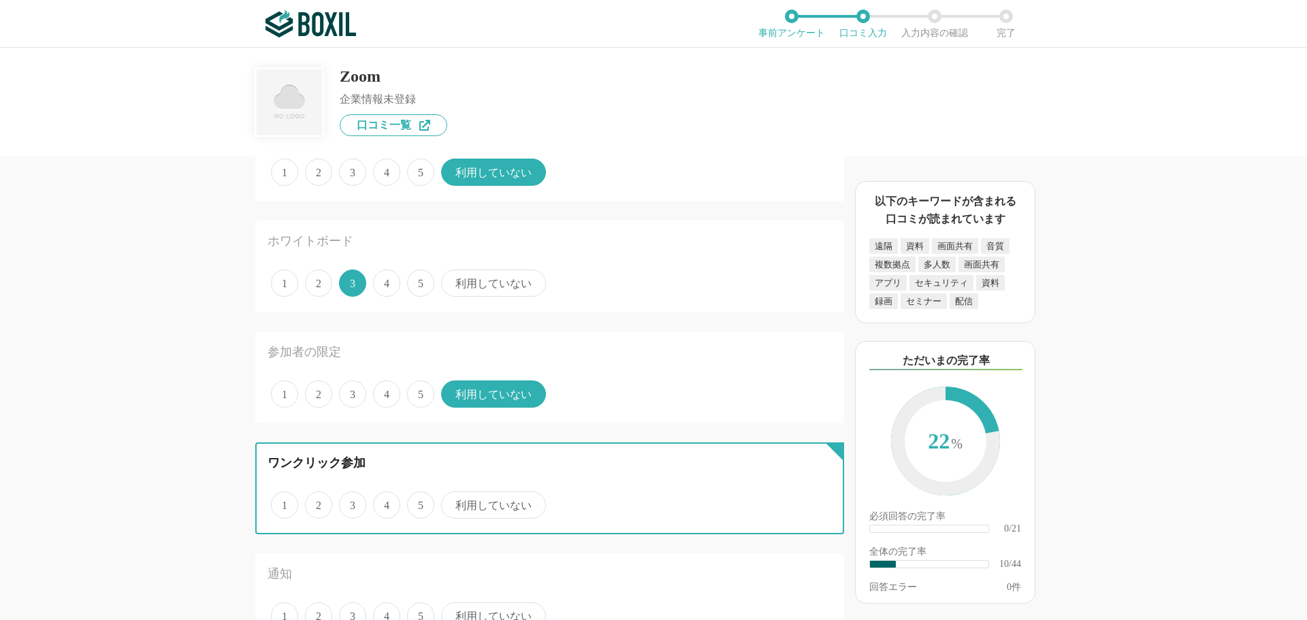
click at [385, 500] on input "4" at bounding box center [381, 498] width 9 height 9
radio input "true"
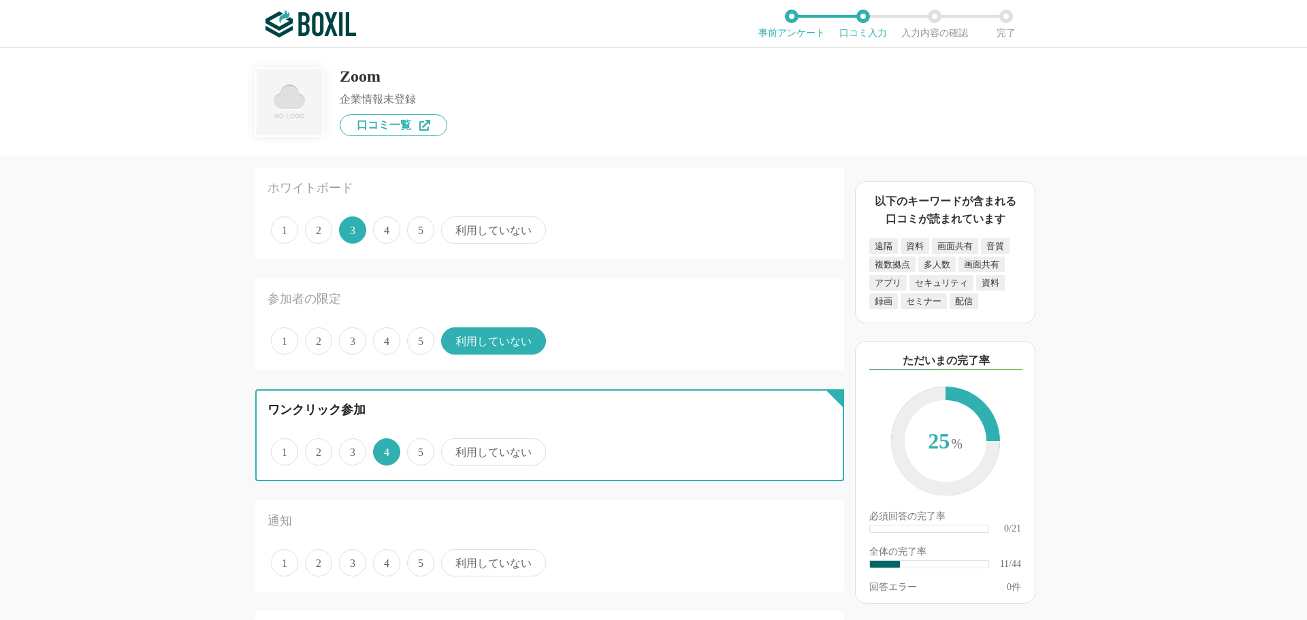
scroll to position [1021, 0]
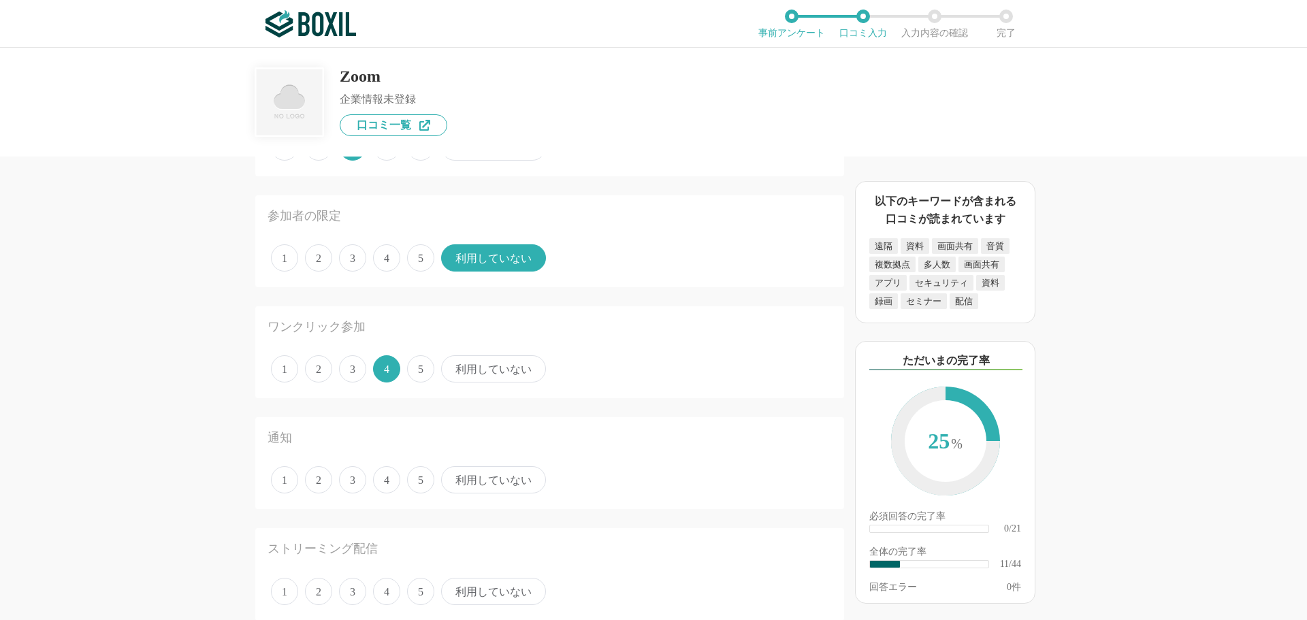
click at [393, 488] on span "4" at bounding box center [386, 479] width 27 height 27
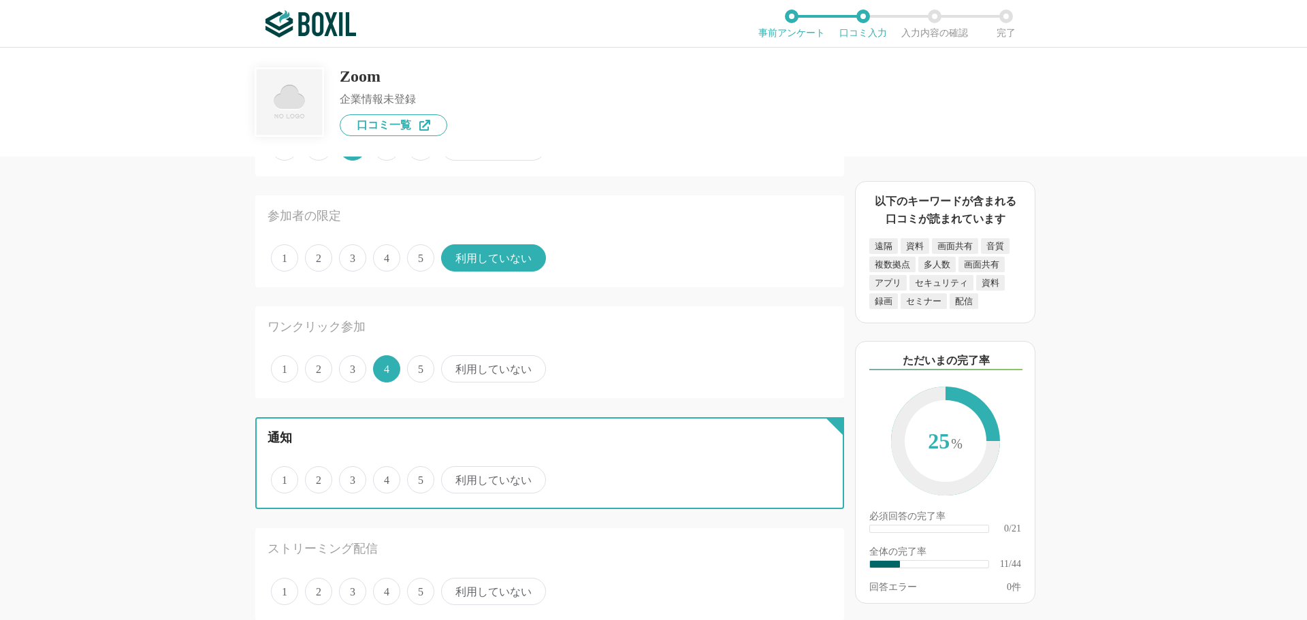
click at [385, 477] on input "4" at bounding box center [381, 472] width 9 height 9
radio input "true"
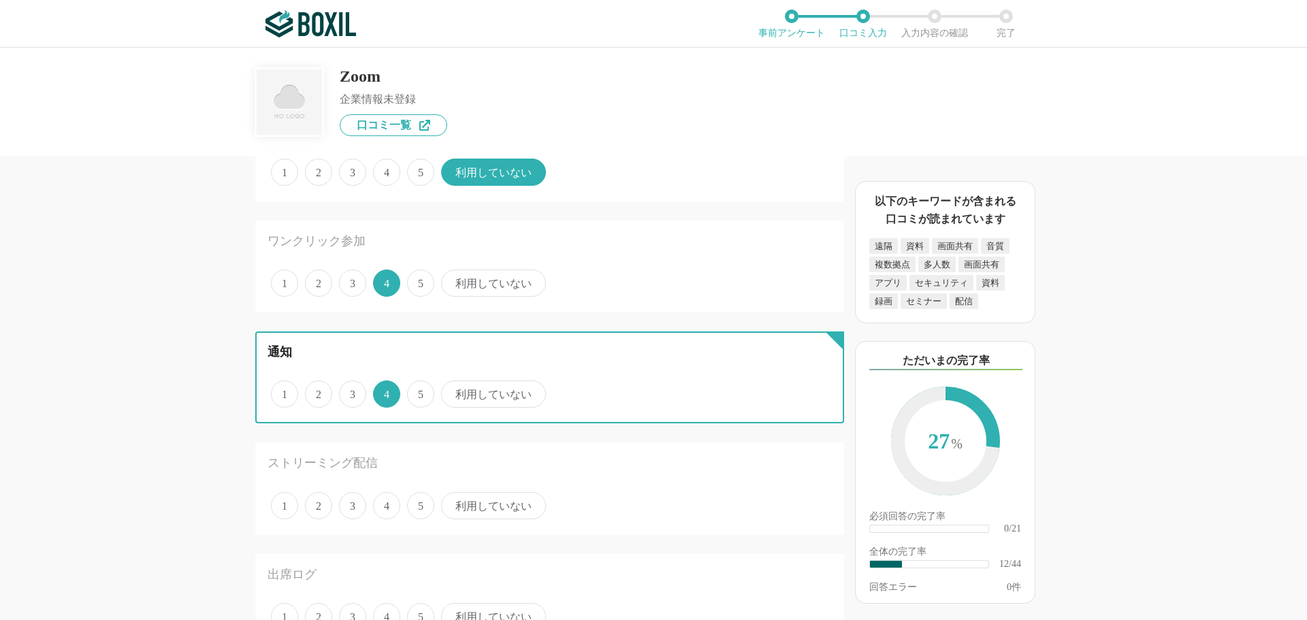
scroll to position [1226, 0]
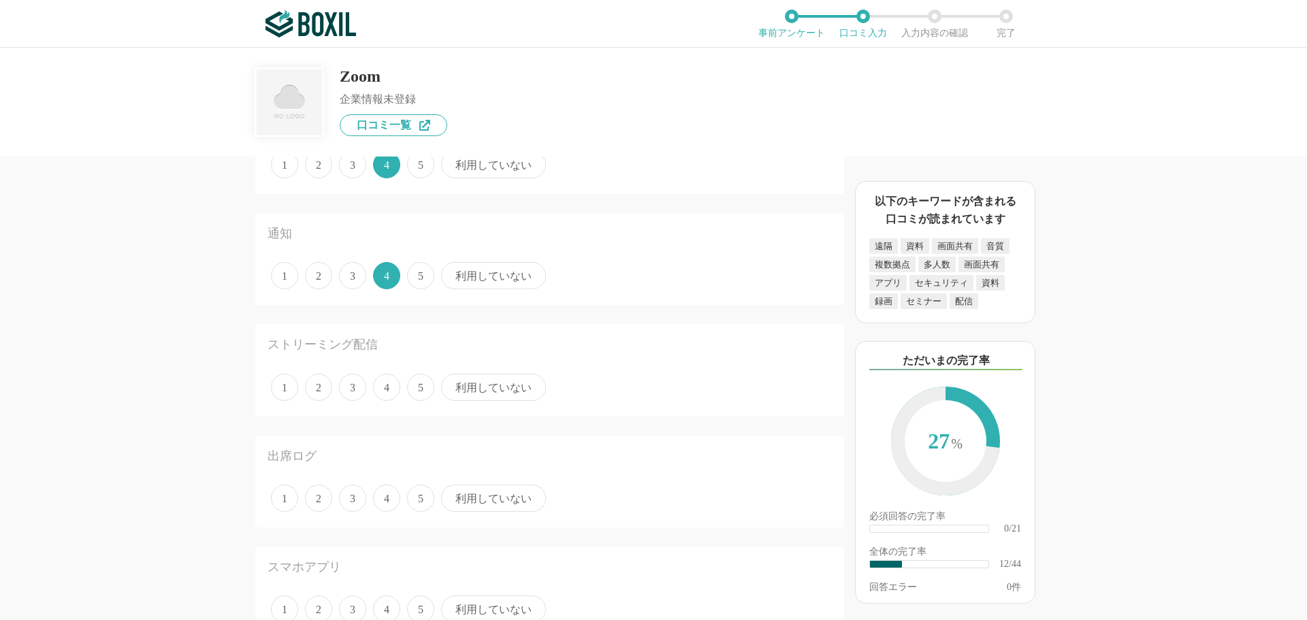
click at [460, 398] on span "利用していない" at bounding box center [493, 387] width 105 height 27
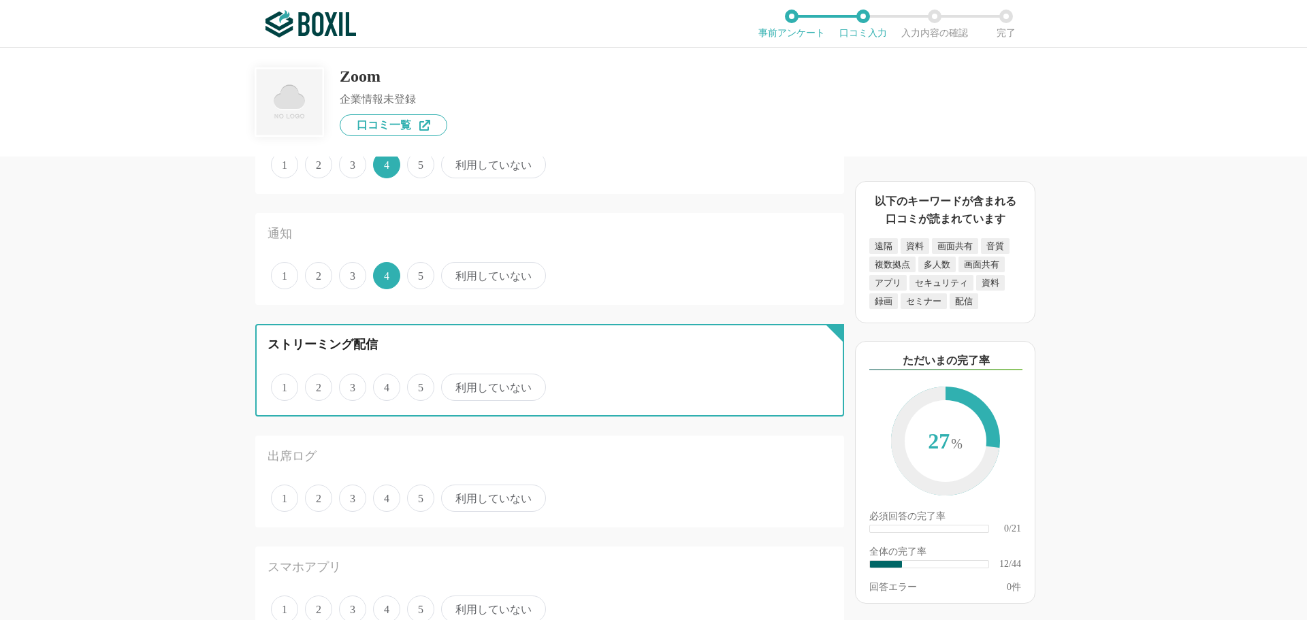
click at [453, 385] on input "利用していない" at bounding box center [449, 380] width 9 height 9
radio input "true"
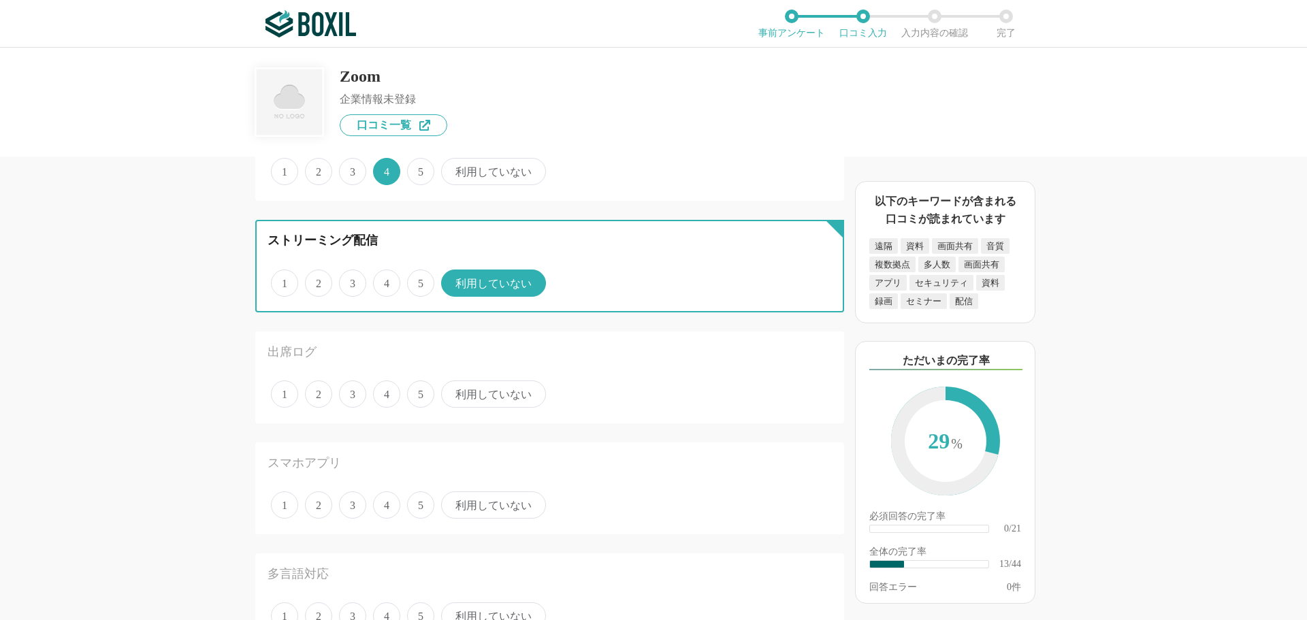
scroll to position [1362, 0]
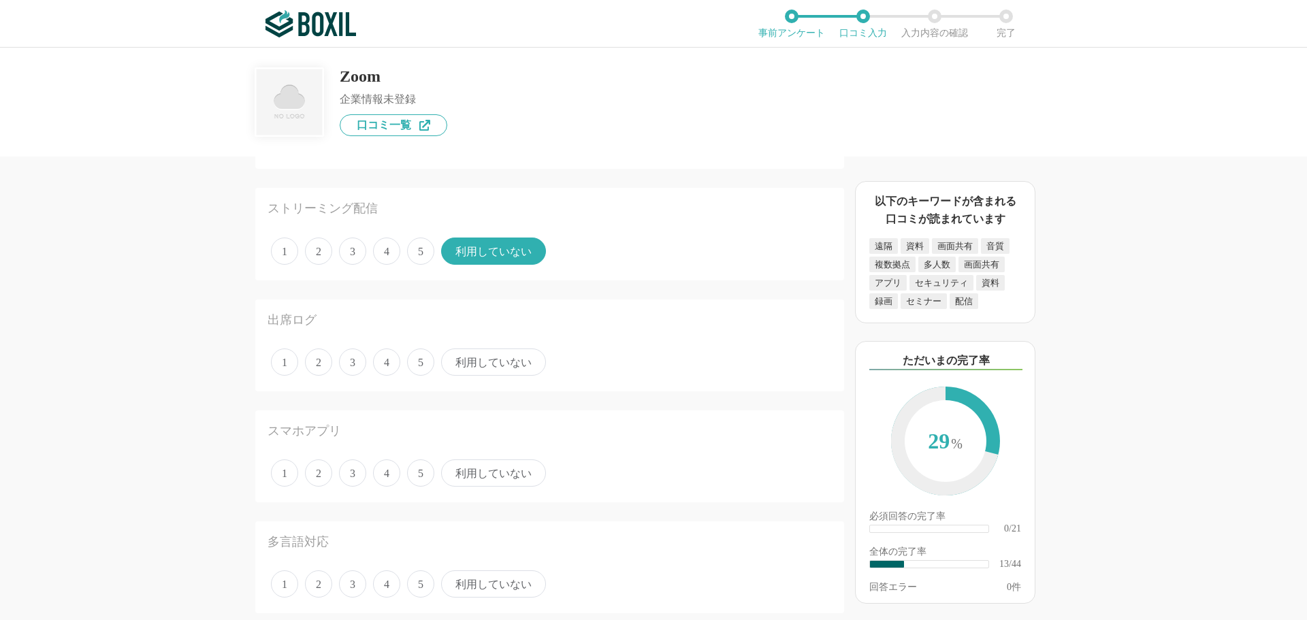
click at [489, 363] on span "利用していない" at bounding box center [493, 362] width 105 height 27
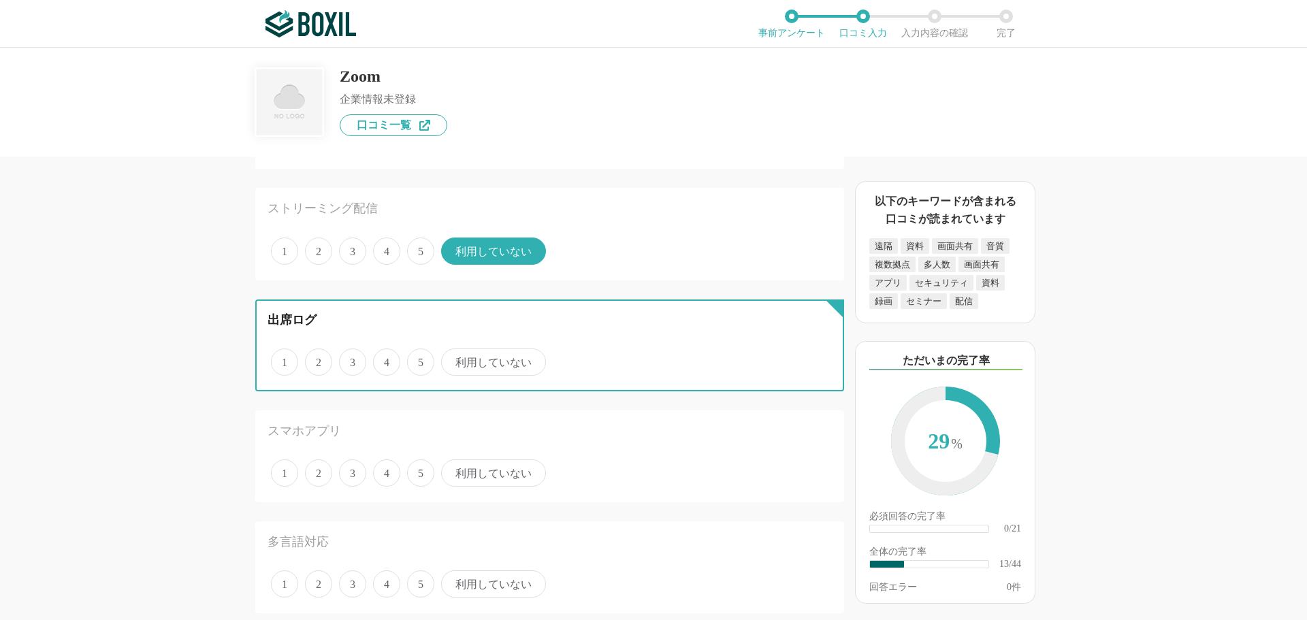
click at [453, 360] on input "利用していない" at bounding box center [449, 355] width 9 height 9
radio input "true"
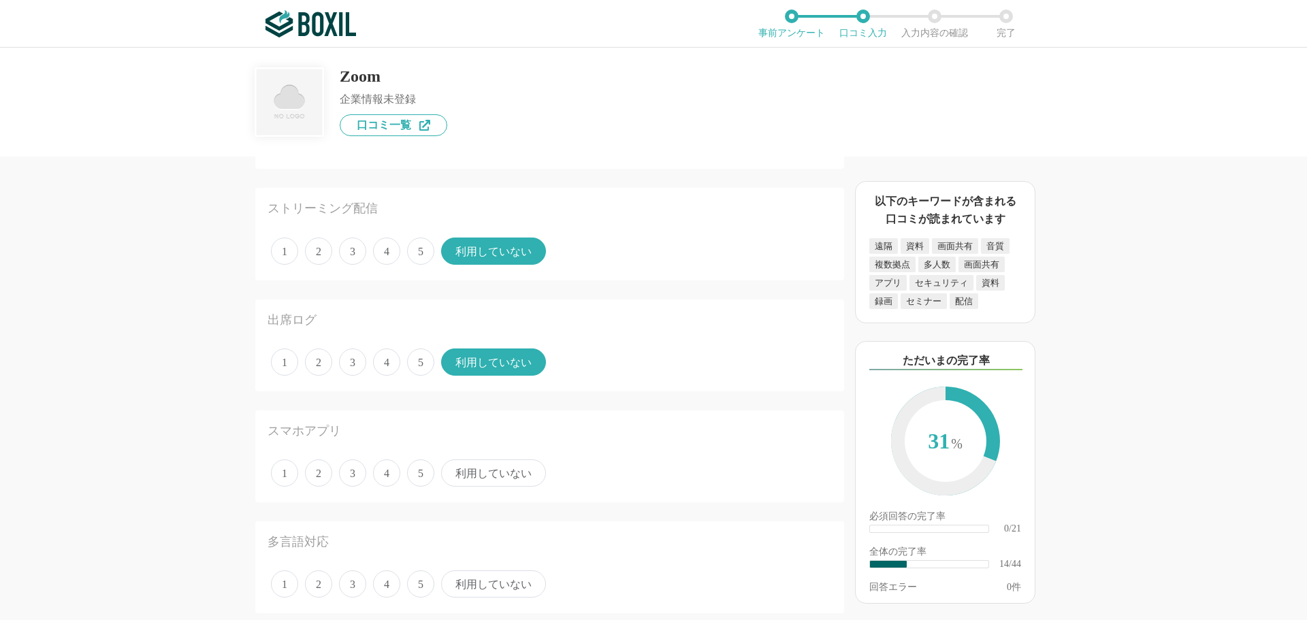
click at [416, 473] on span "5" at bounding box center [420, 473] width 27 height 27
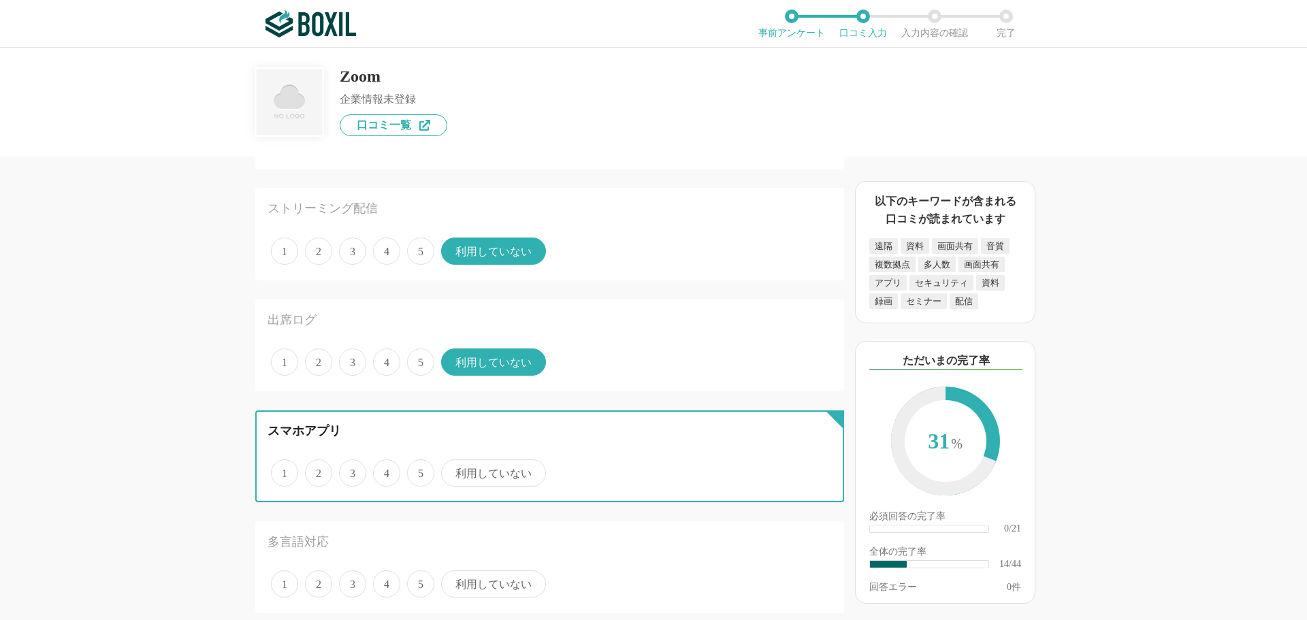
click at [416, 470] on input "5" at bounding box center [415, 466] width 9 height 9
radio input "true"
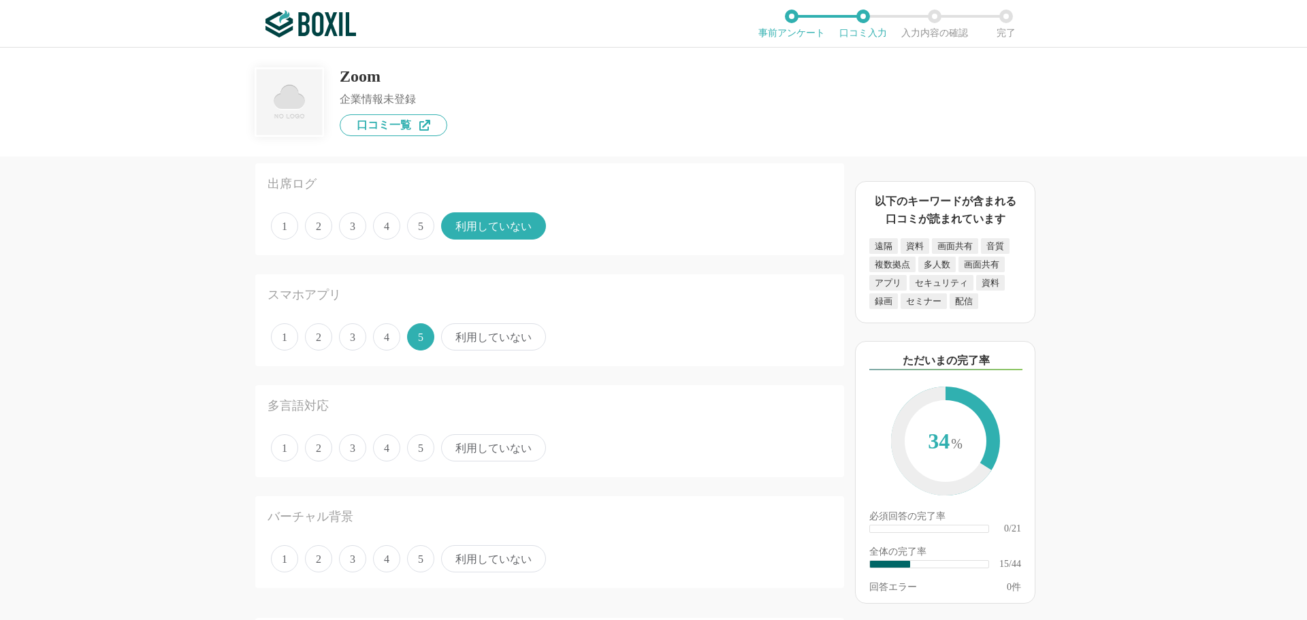
click at [425, 451] on span "5" at bounding box center [420, 447] width 27 height 27
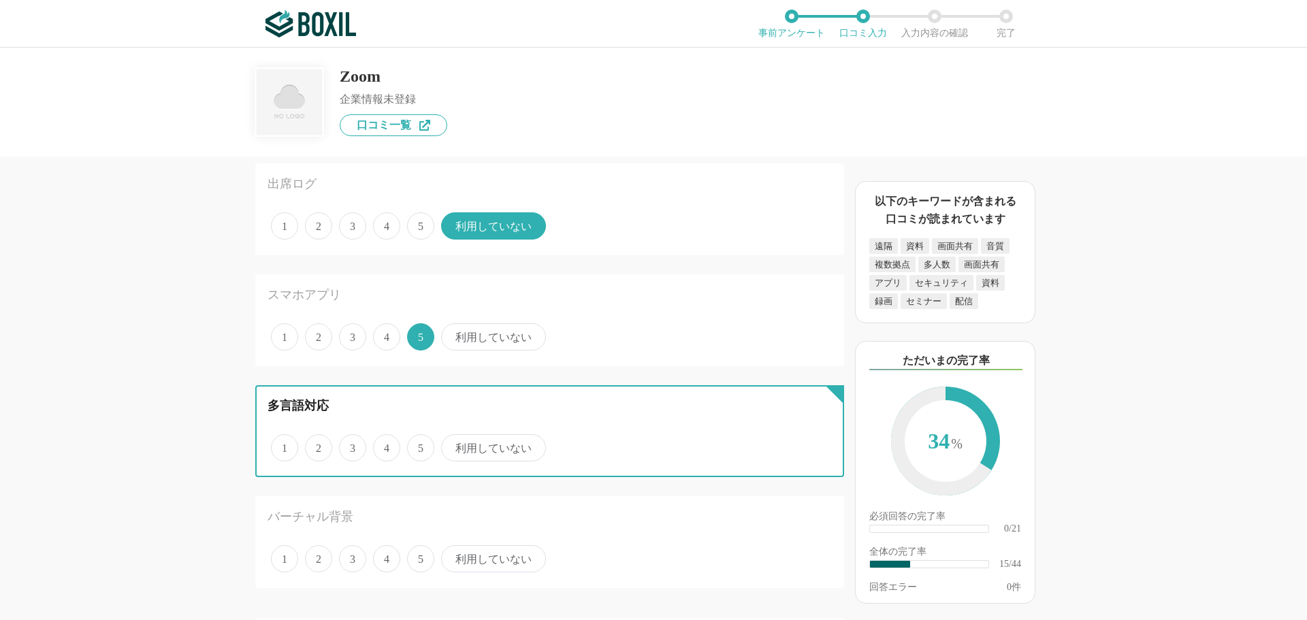
click at [419, 445] on input "5" at bounding box center [415, 440] width 9 height 9
radio input "true"
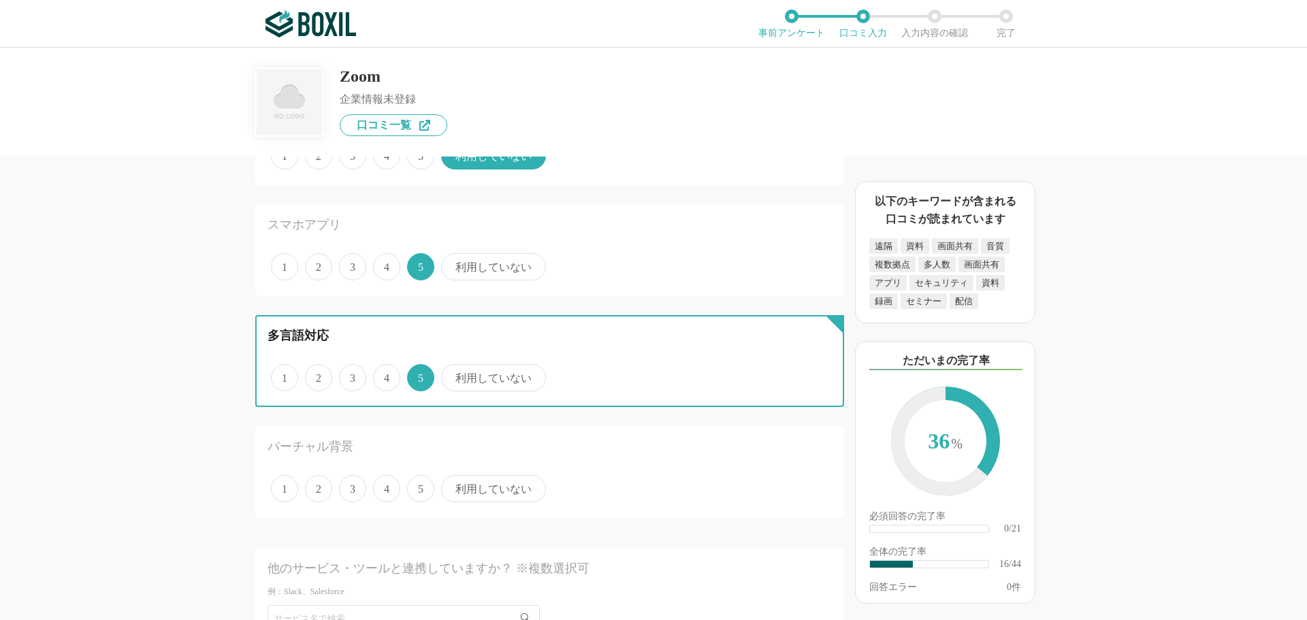
scroll to position [1634, 0]
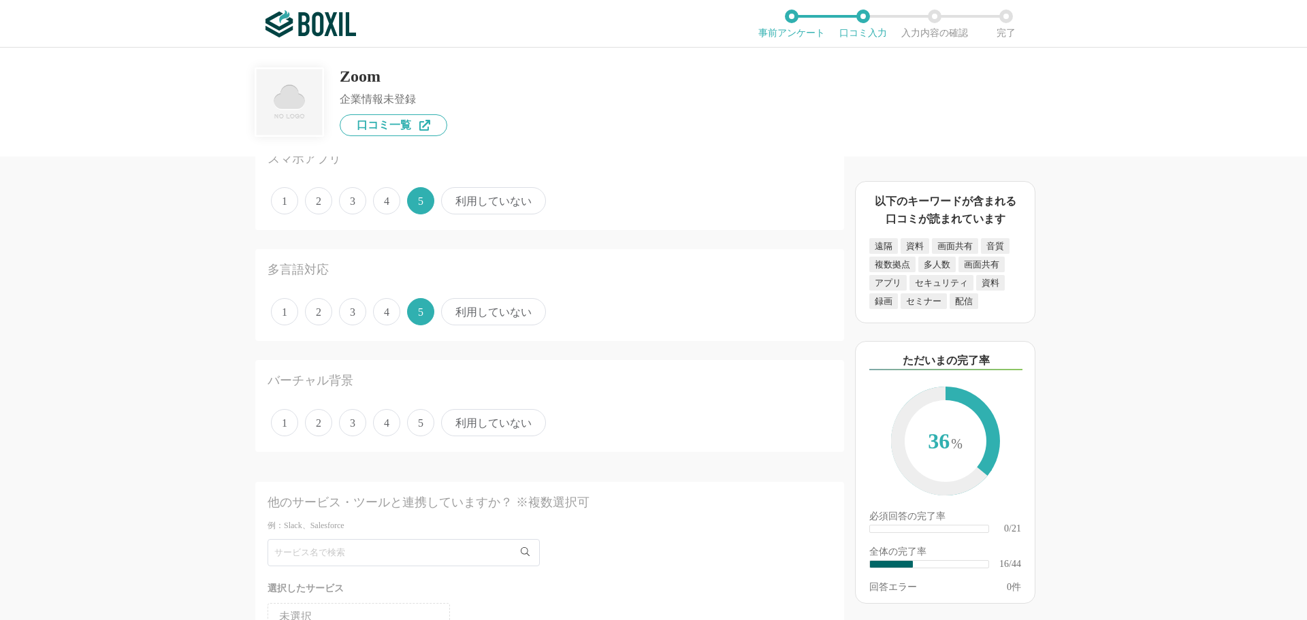
click at [421, 419] on span "5" at bounding box center [420, 422] width 27 height 27
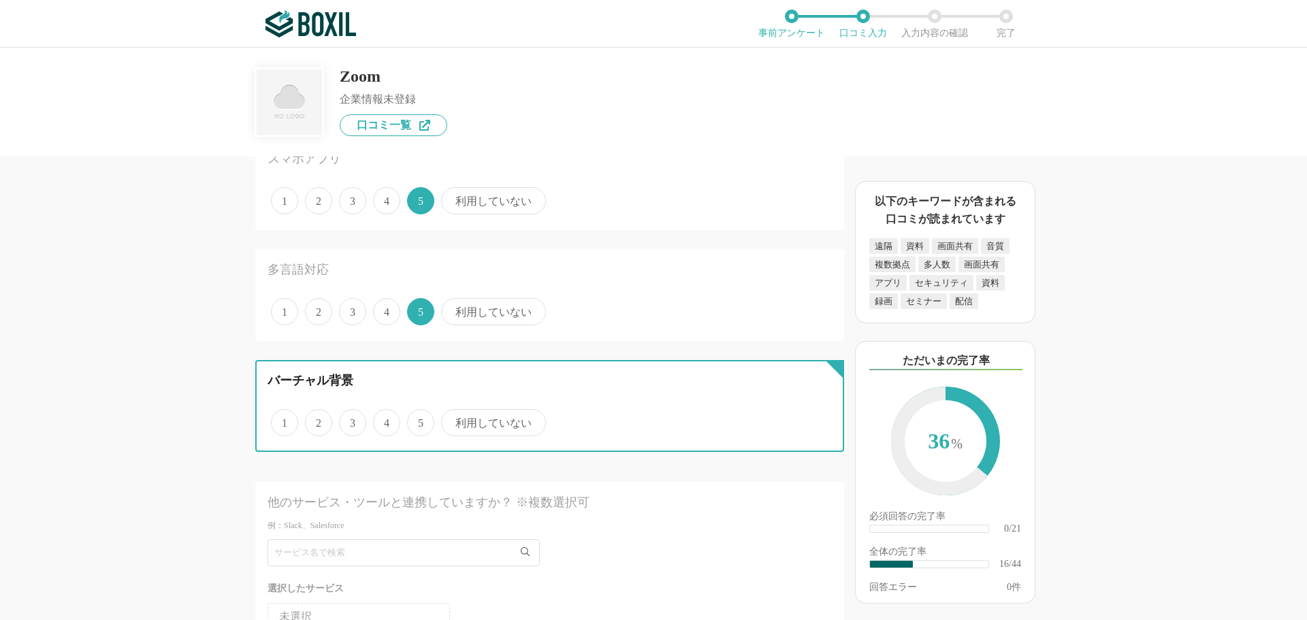
click at [419, 419] on input "5" at bounding box center [415, 415] width 9 height 9
radio input "true"
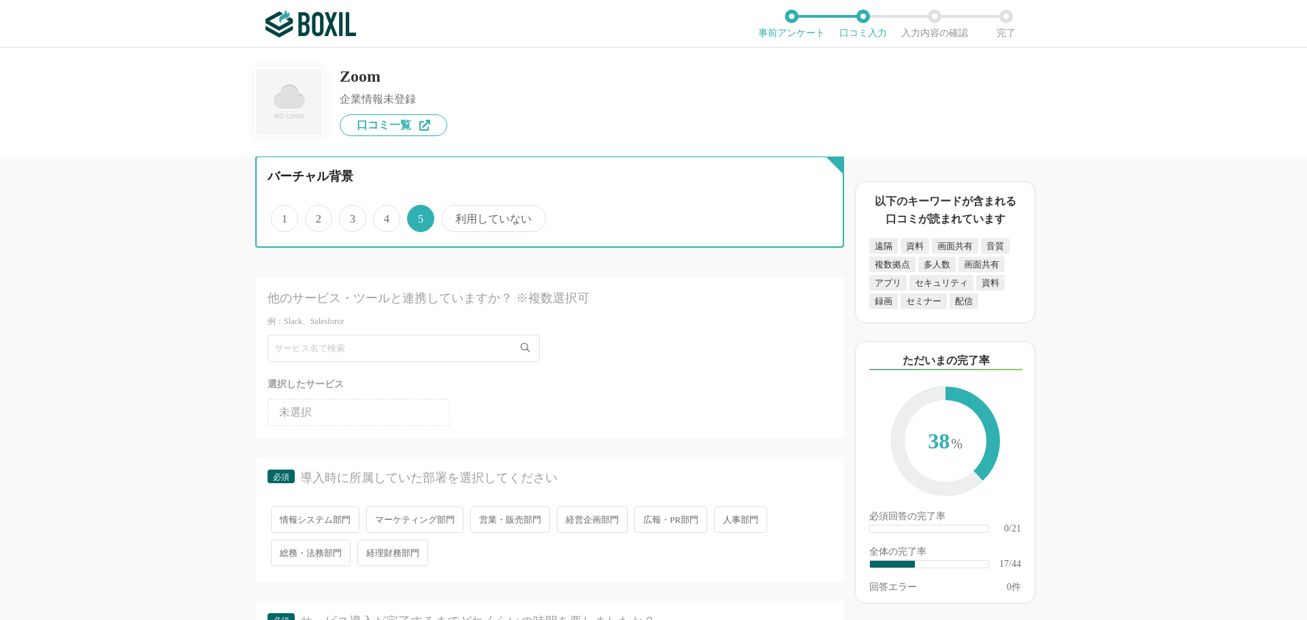
scroll to position [1975, 0]
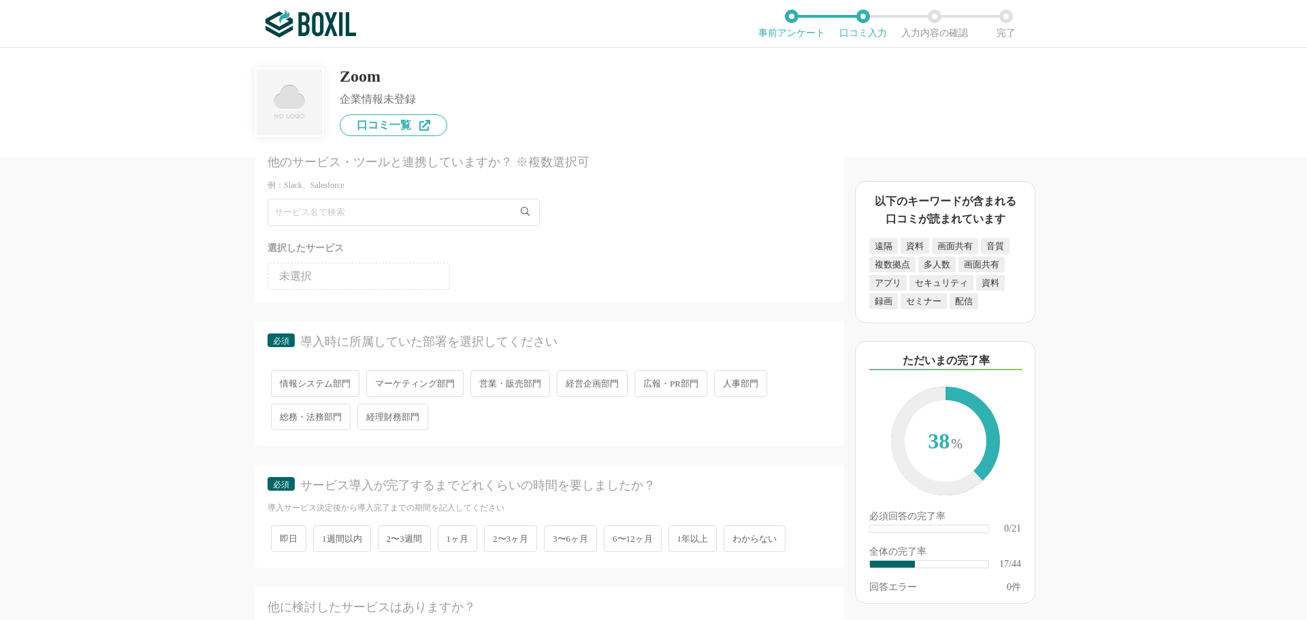
click at [505, 388] on span "営業・販売部門" at bounding box center [510, 383] width 80 height 27
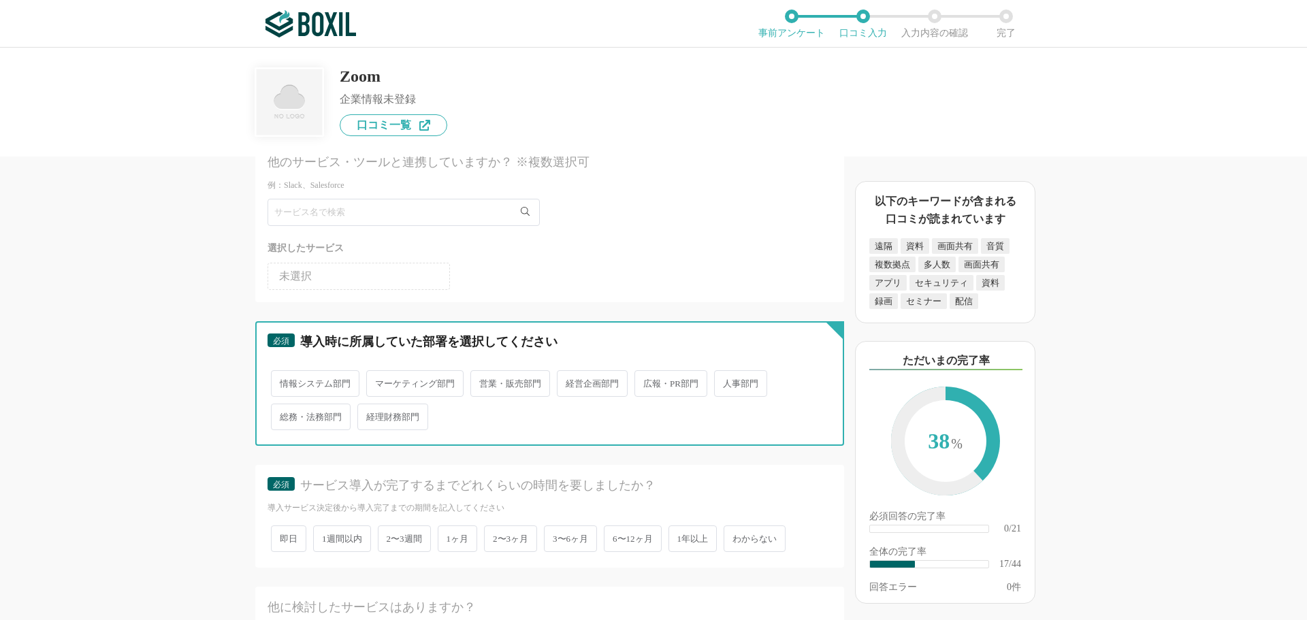
click at [483, 381] on input "営業・販売部門" at bounding box center [478, 376] width 9 height 9
radio input "true"
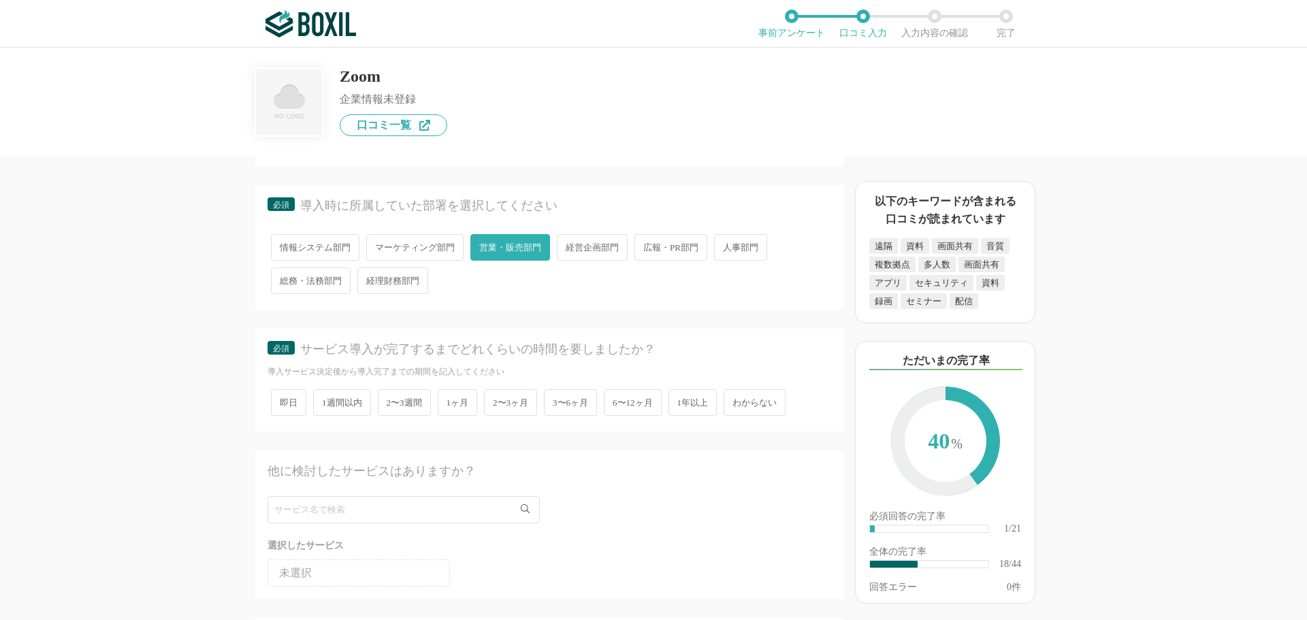
click at [424, 404] on span "2〜3週間" at bounding box center [404, 402] width 53 height 27
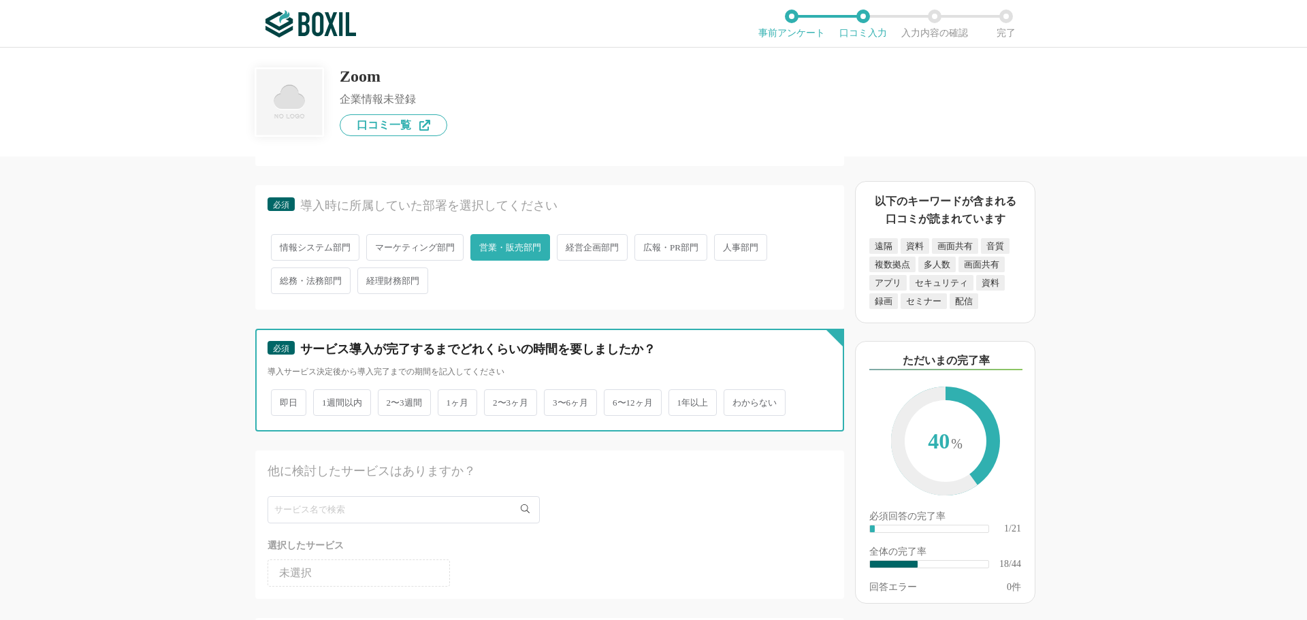
click at [390, 400] on input "2〜3週間" at bounding box center [385, 396] width 9 height 9
radio input "true"
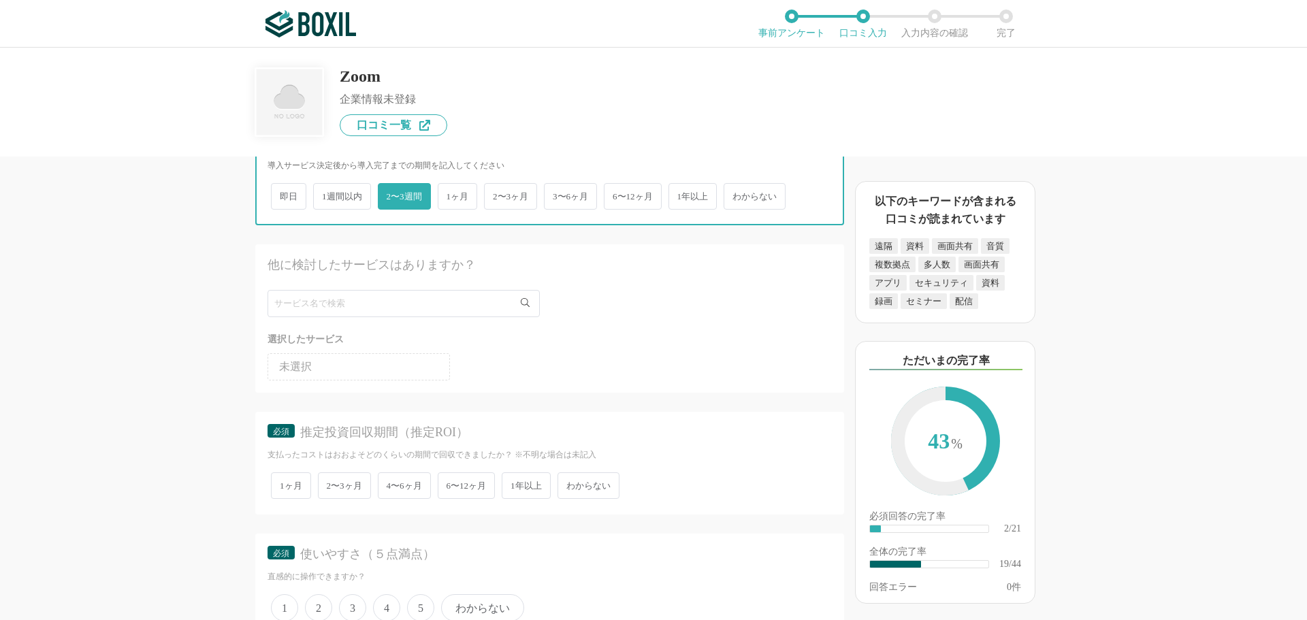
scroll to position [2383, 0]
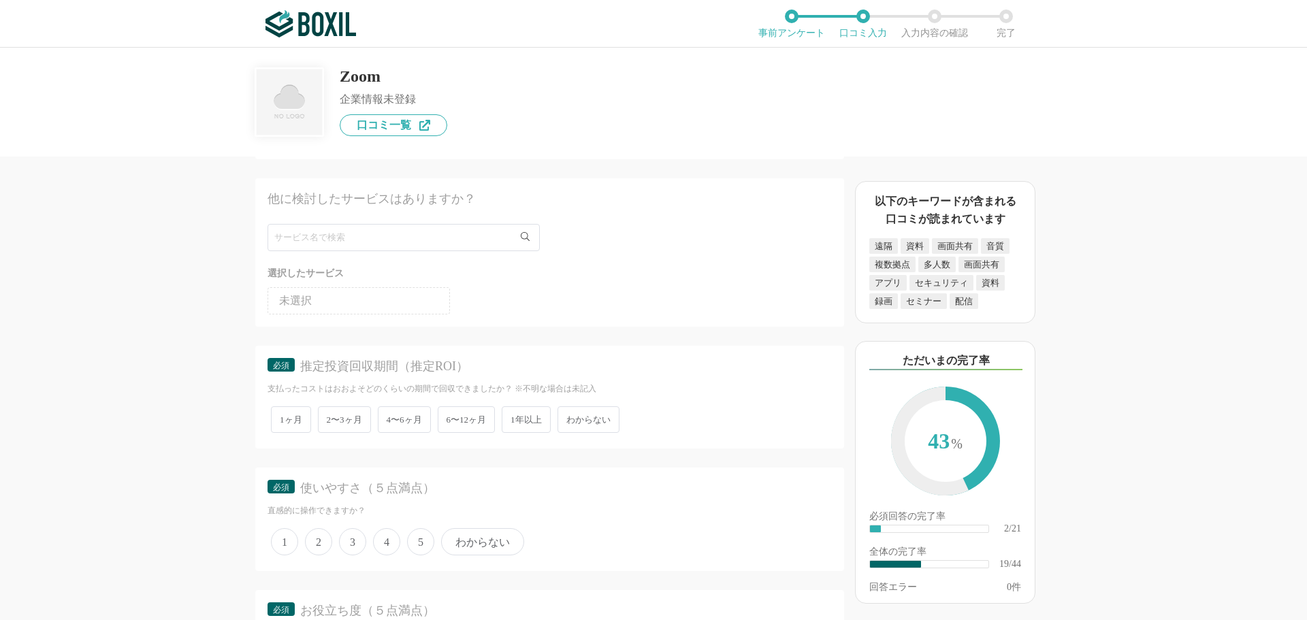
click at [347, 424] on span "2〜3ヶ月" at bounding box center [344, 419] width 53 height 27
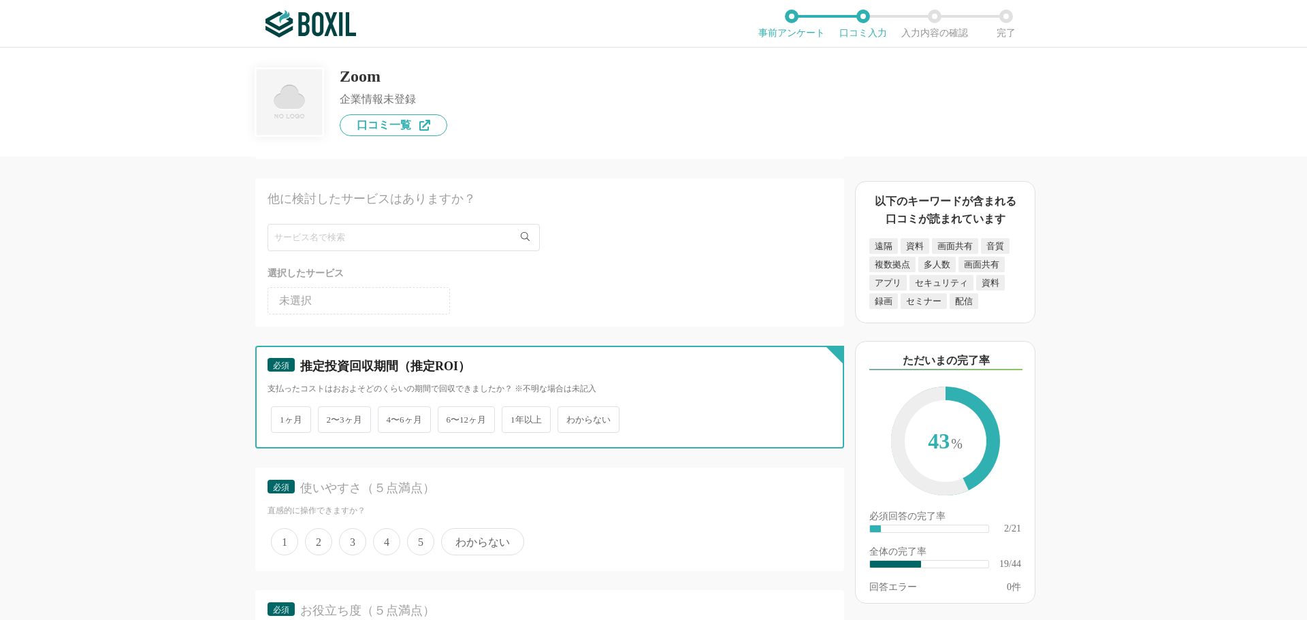
click at [330, 417] on input "2〜3ヶ月" at bounding box center [325, 413] width 9 height 9
radio input "true"
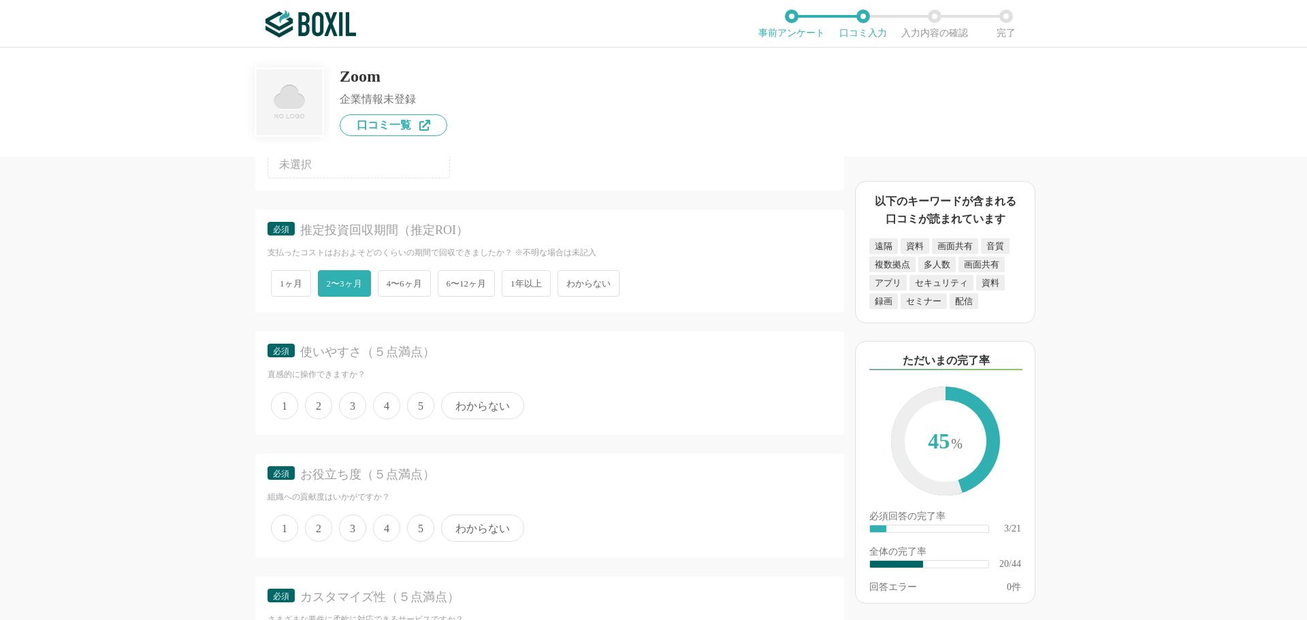
click at [417, 408] on span "5" at bounding box center [420, 405] width 27 height 27
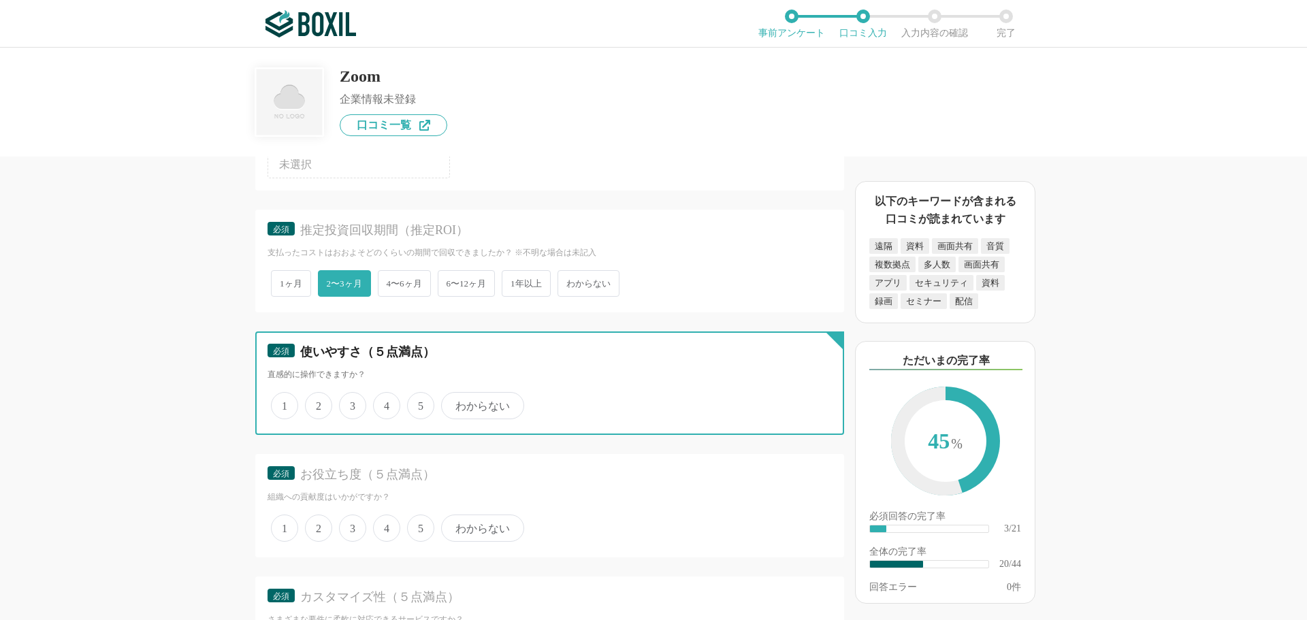
click at [417, 403] on input "5" at bounding box center [415, 398] width 9 height 9
radio input "true"
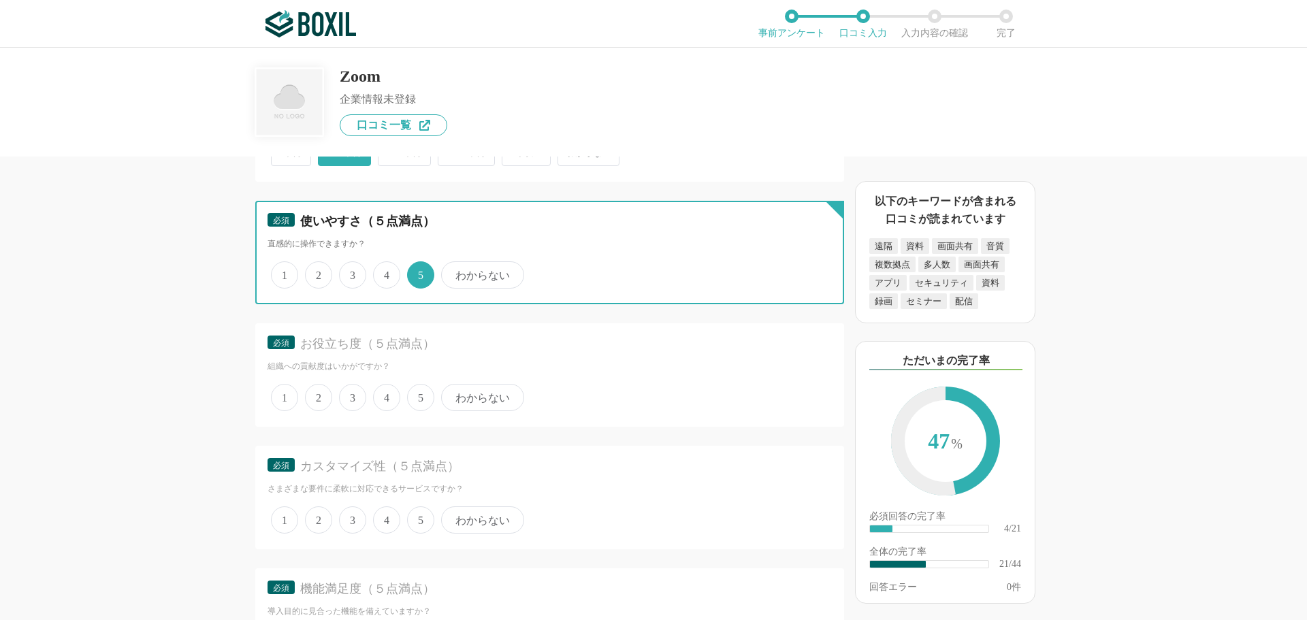
scroll to position [2655, 0]
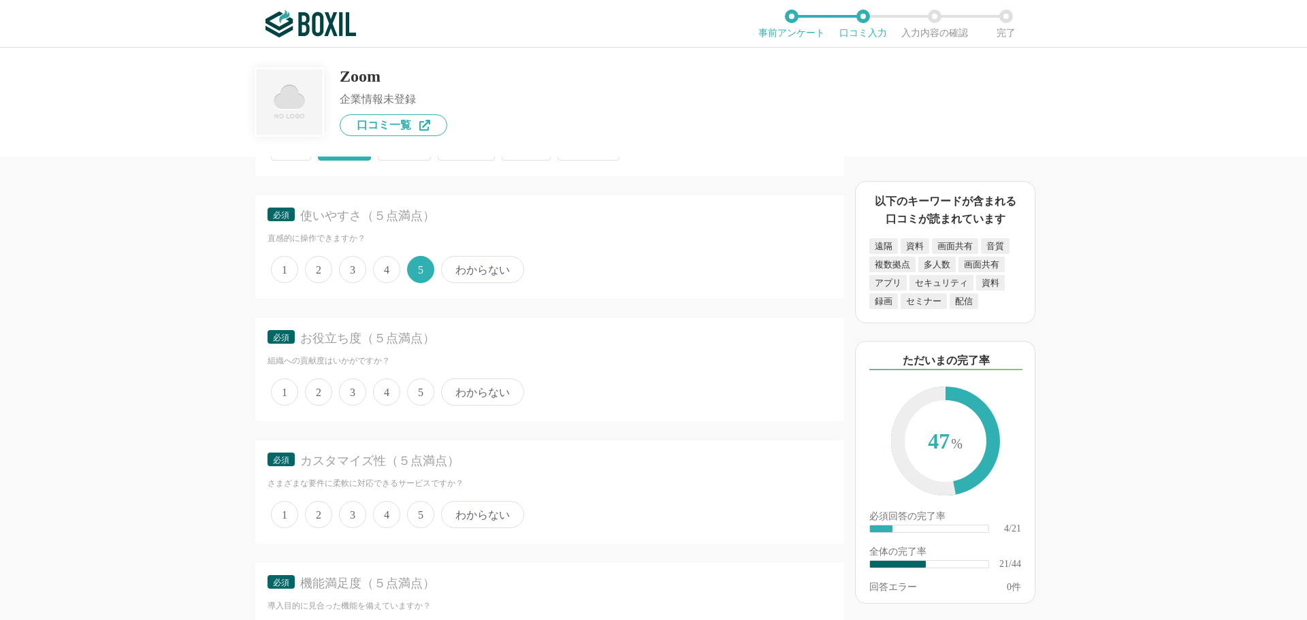
click at [421, 394] on span "5" at bounding box center [420, 392] width 27 height 27
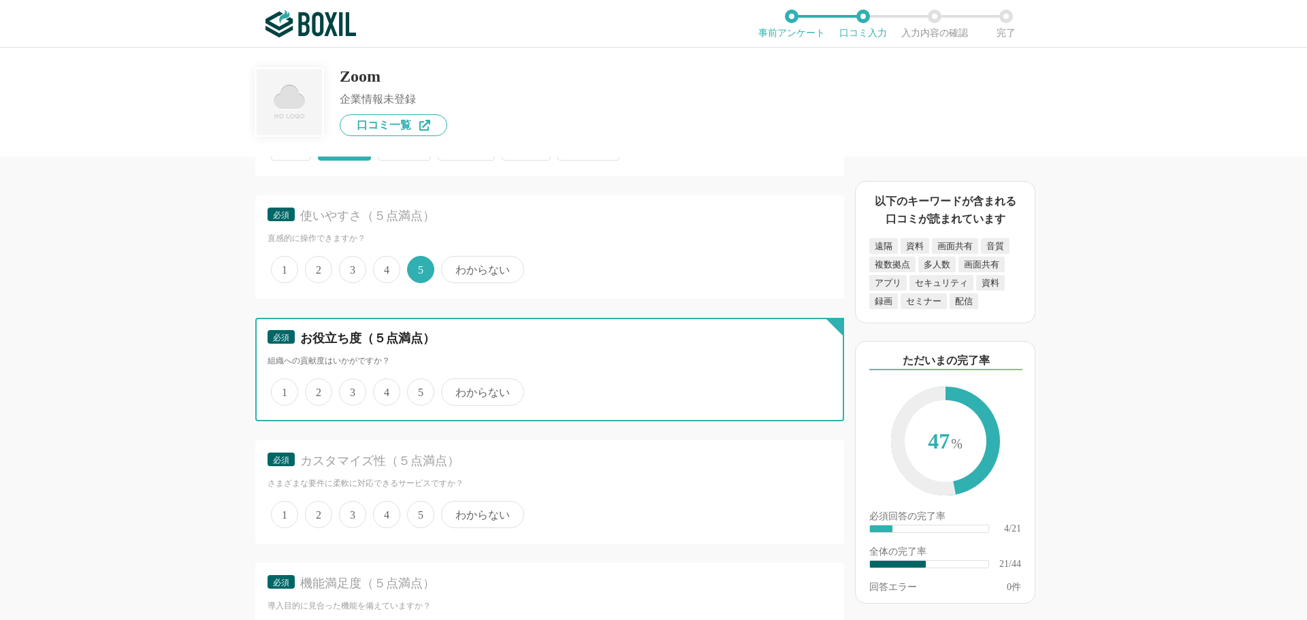
click at [419, 389] on input "5" at bounding box center [415, 385] width 9 height 9
radio input "true"
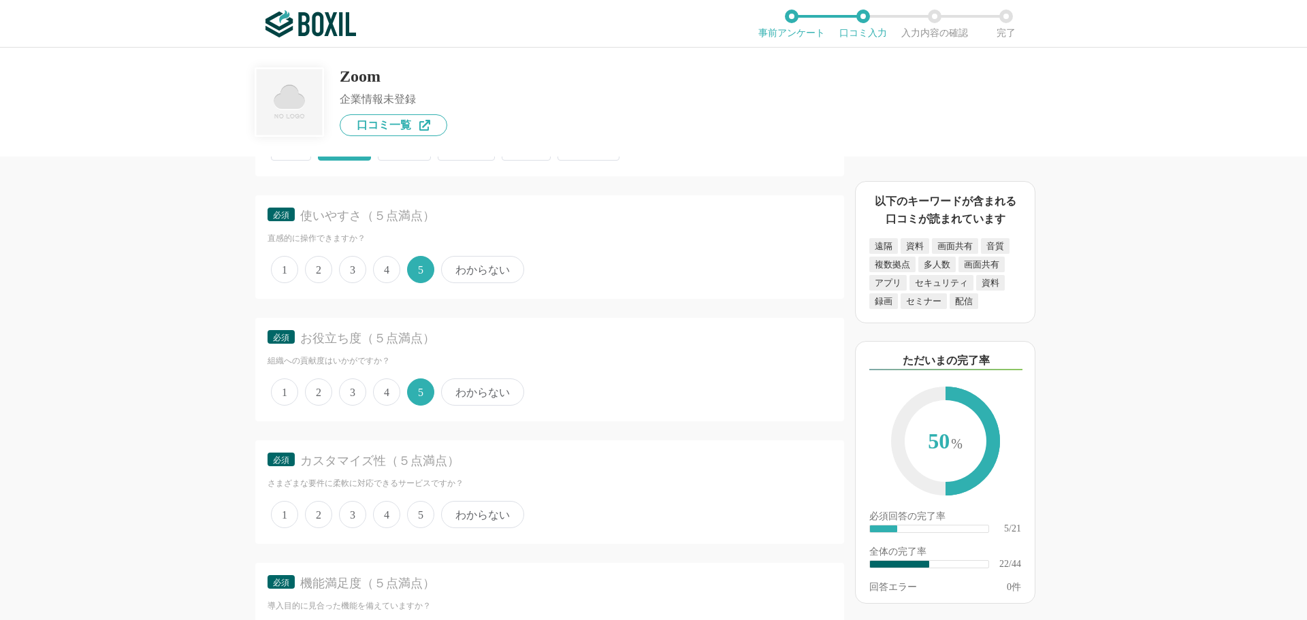
click at [424, 518] on span "5" at bounding box center [420, 514] width 27 height 27
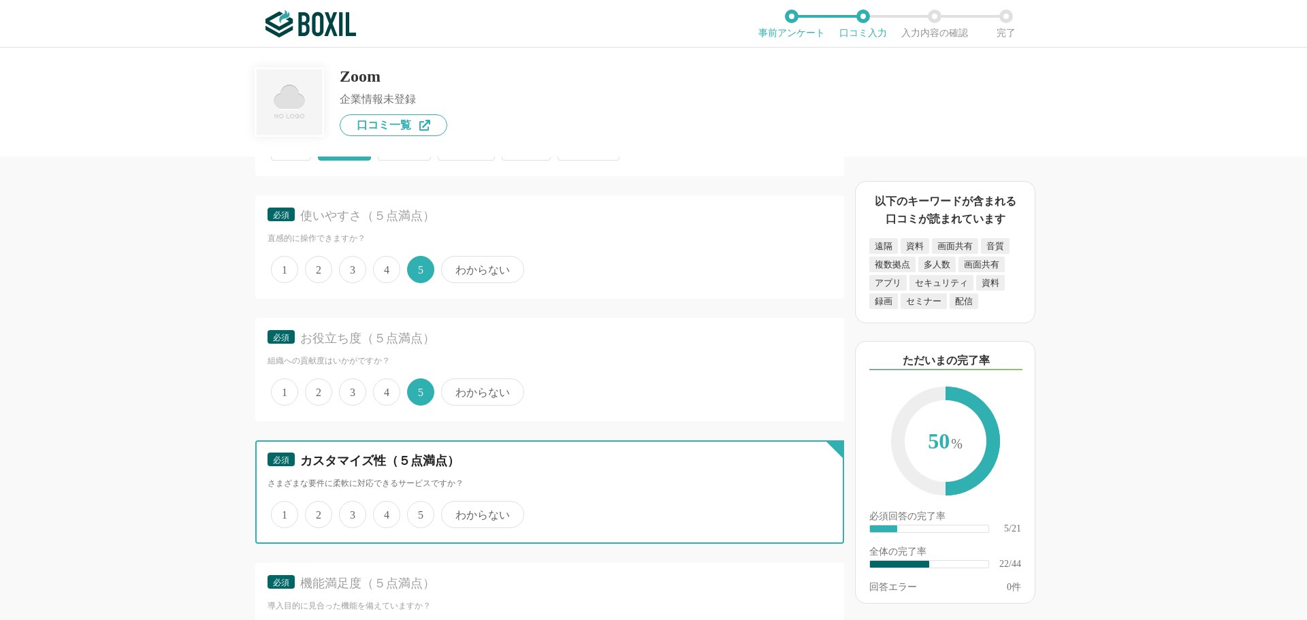
click at [419, 512] on input "5" at bounding box center [415, 507] width 9 height 9
radio input "true"
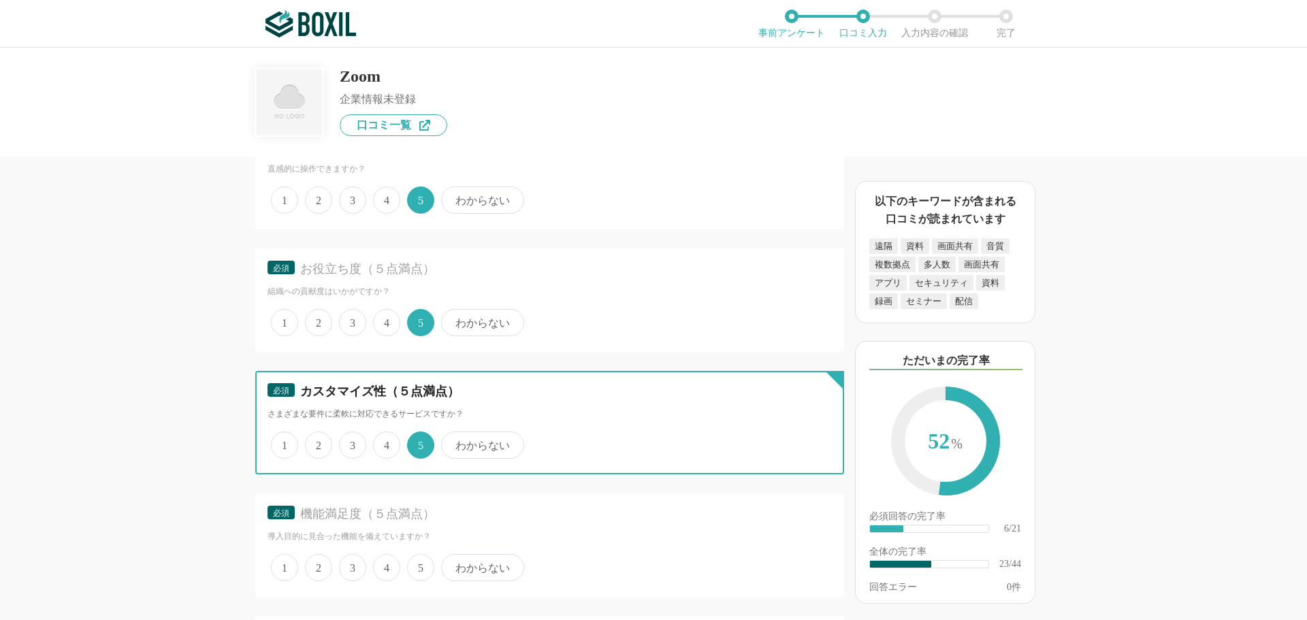
scroll to position [2792, 0]
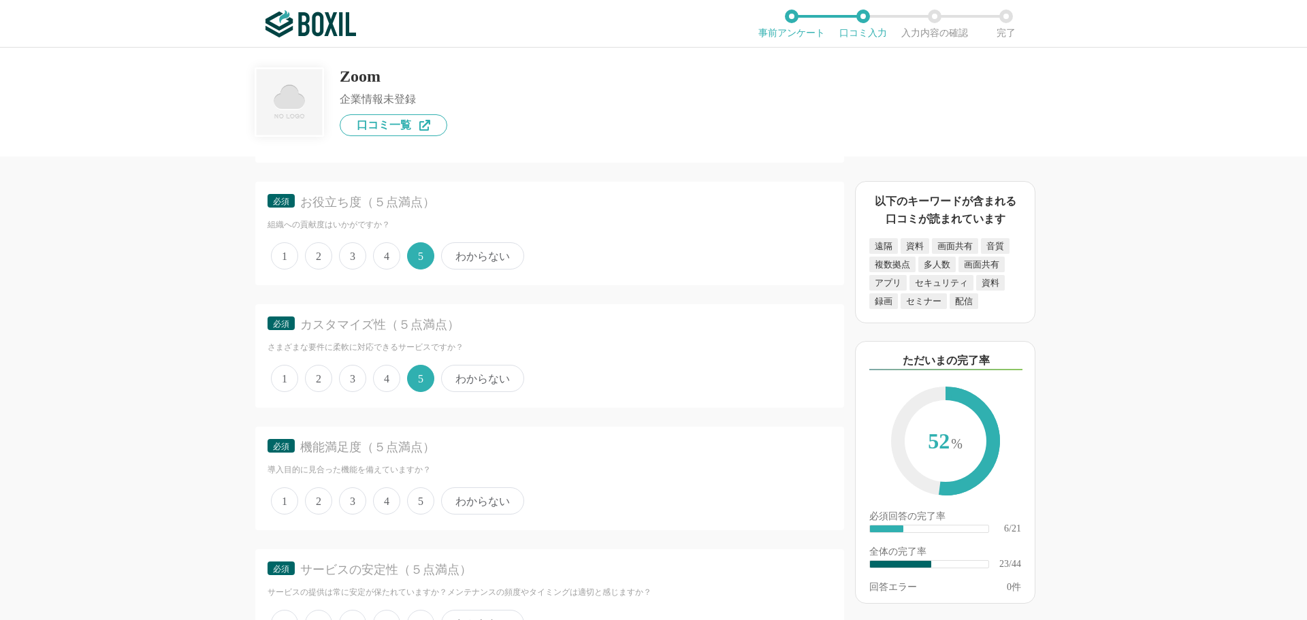
click at [431, 500] on span "5" at bounding box center [420, 501] width 27 height 27
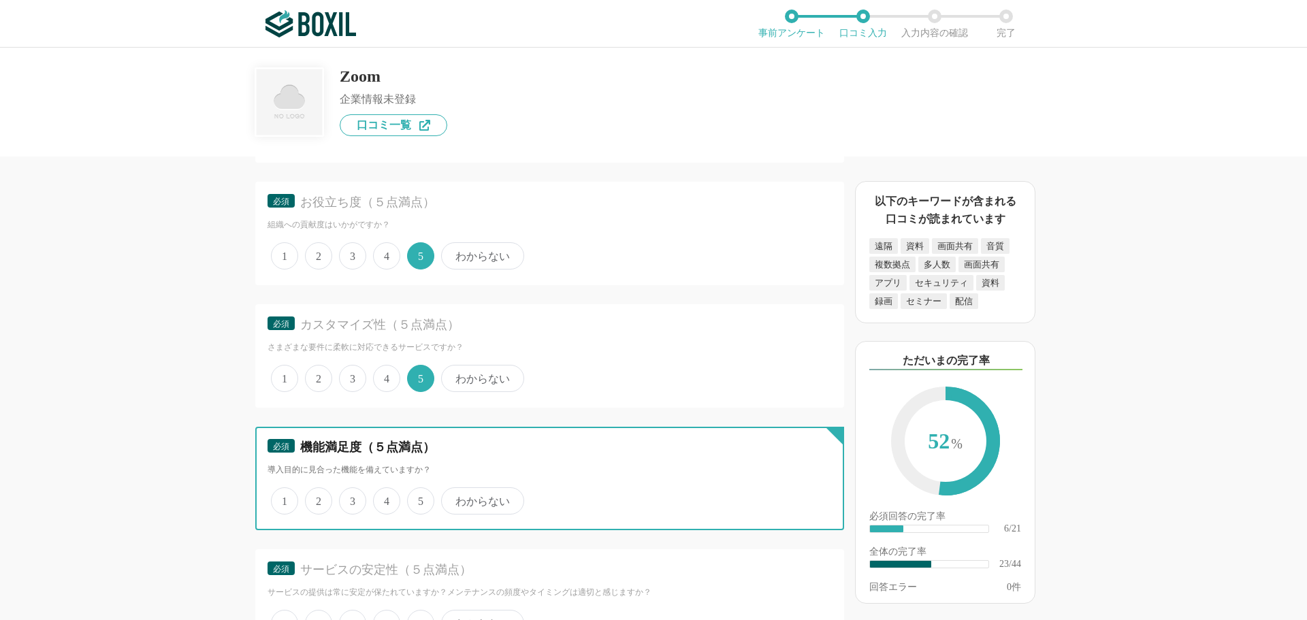
click at [419, 498] on input "5" at bounding box center [415, 494] width 9 height 9
radio input "true"
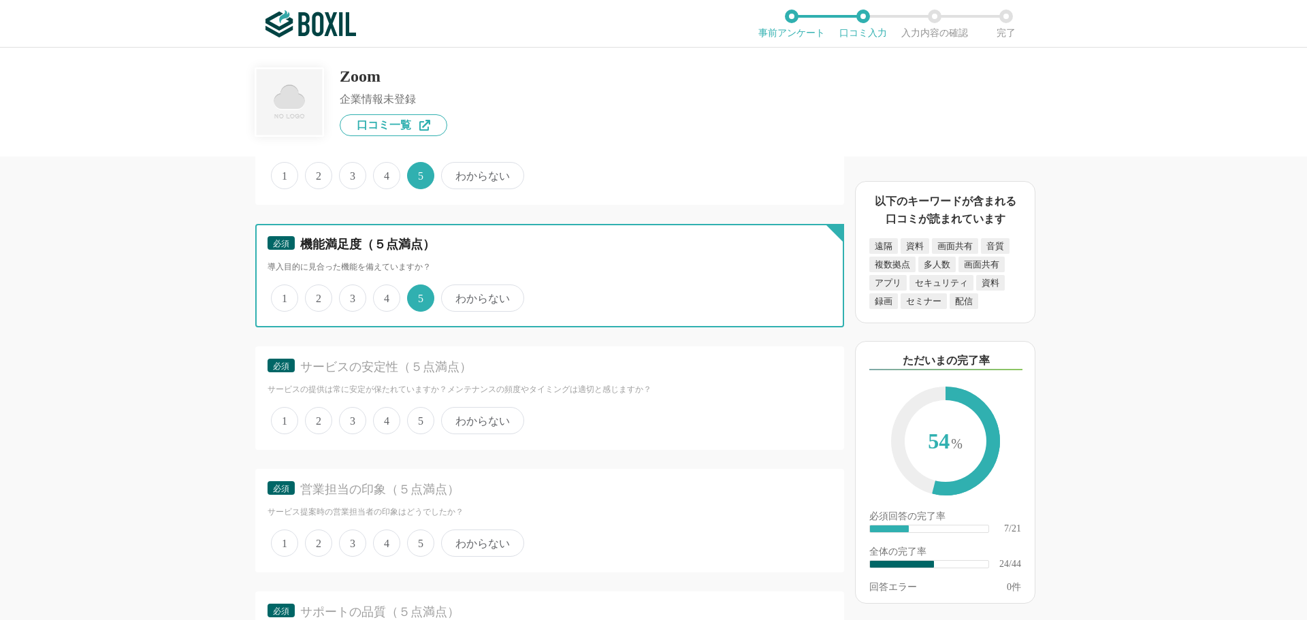
scroll to position [2996, 0]
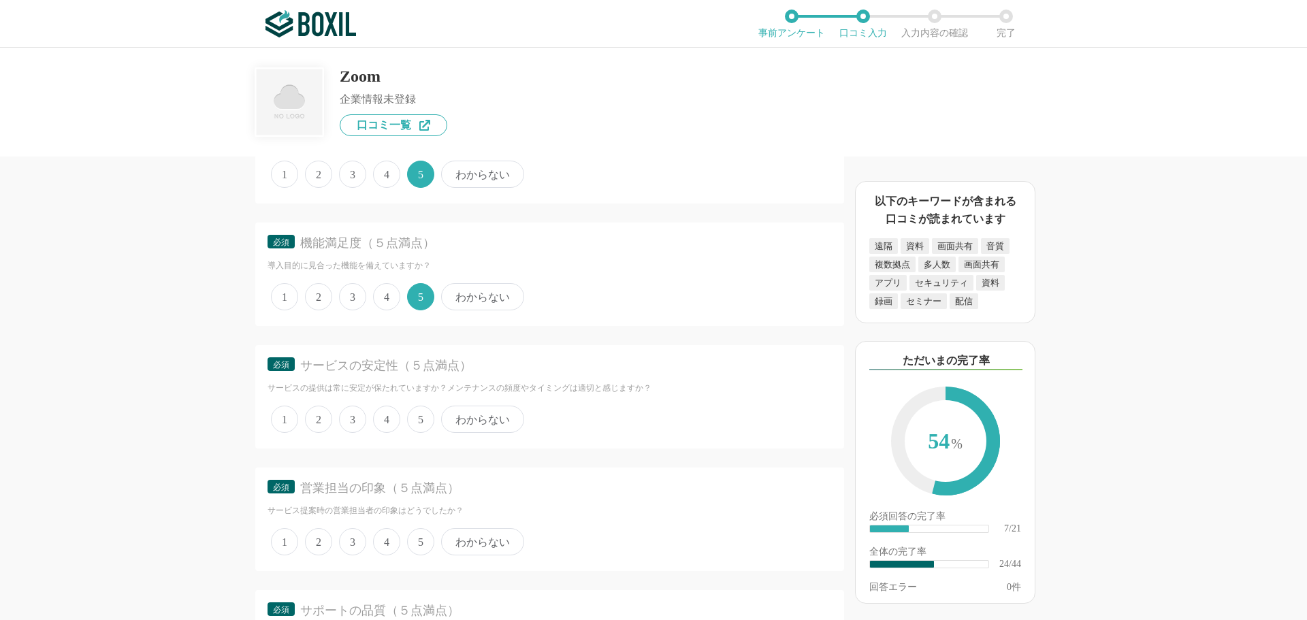
click at [417, 427] on span "5" at bounding box center [420, 419] width 27 height 27
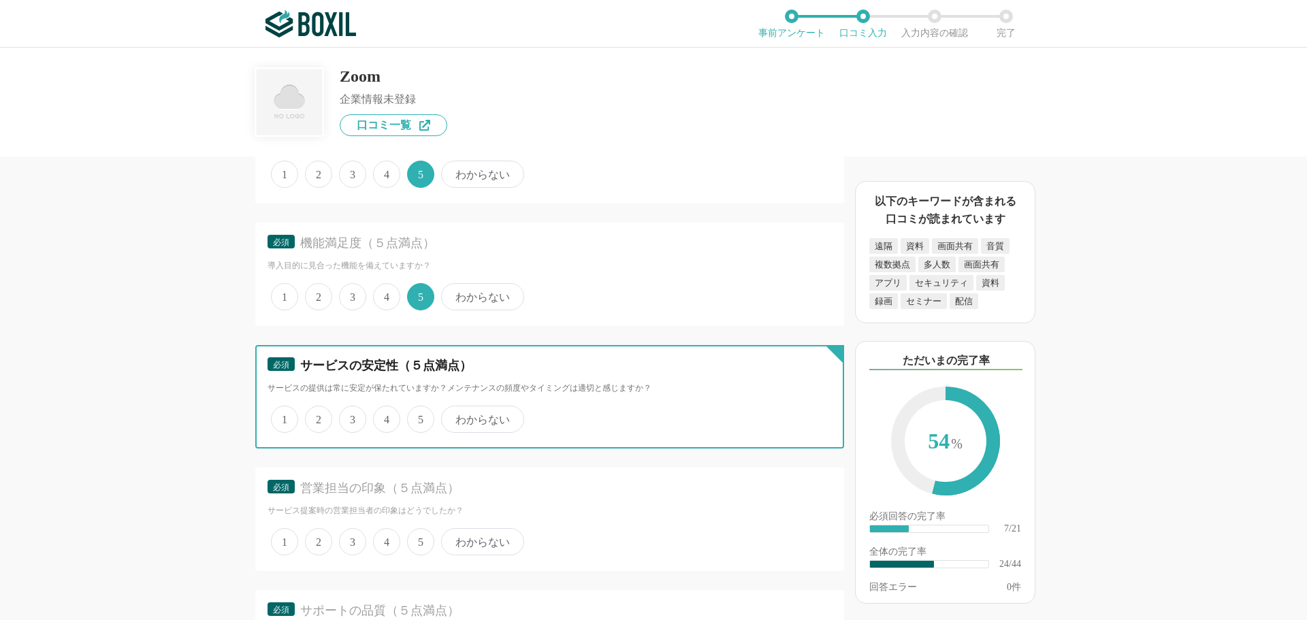
click at [417, 417] on input "5" at bounding box center [415, 412] width 9 height 9
radio input "true"
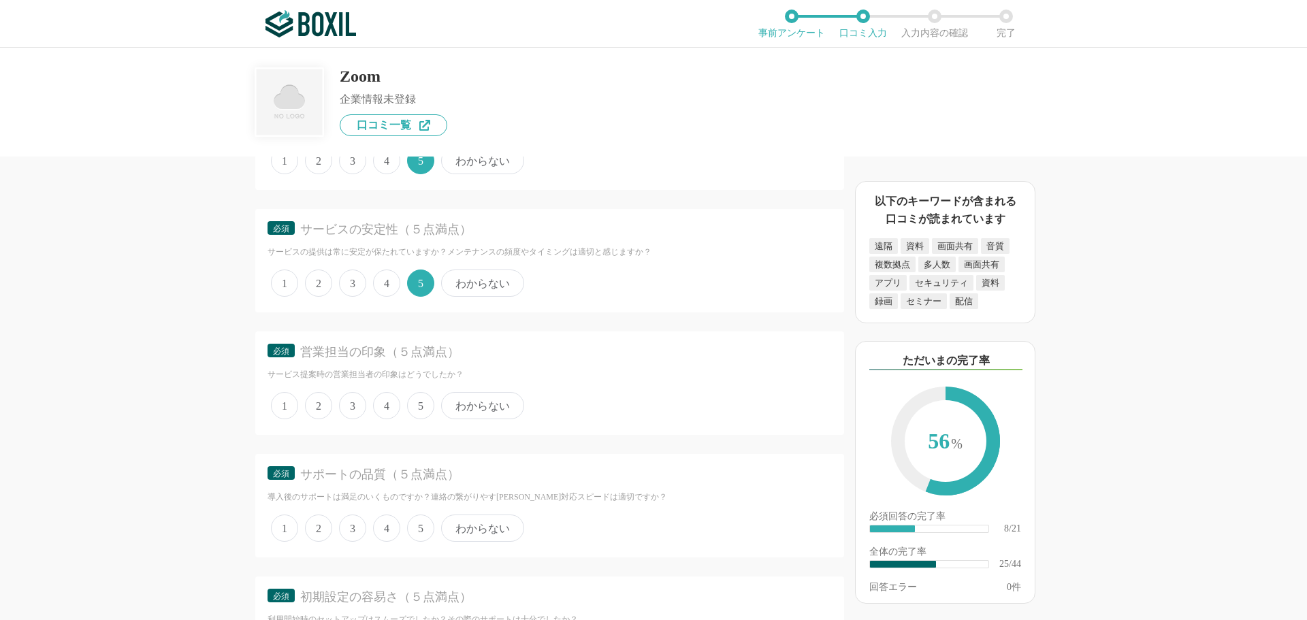
click at [389, 410] on span "4" at bounding box center [386, 405] width 27 height 27
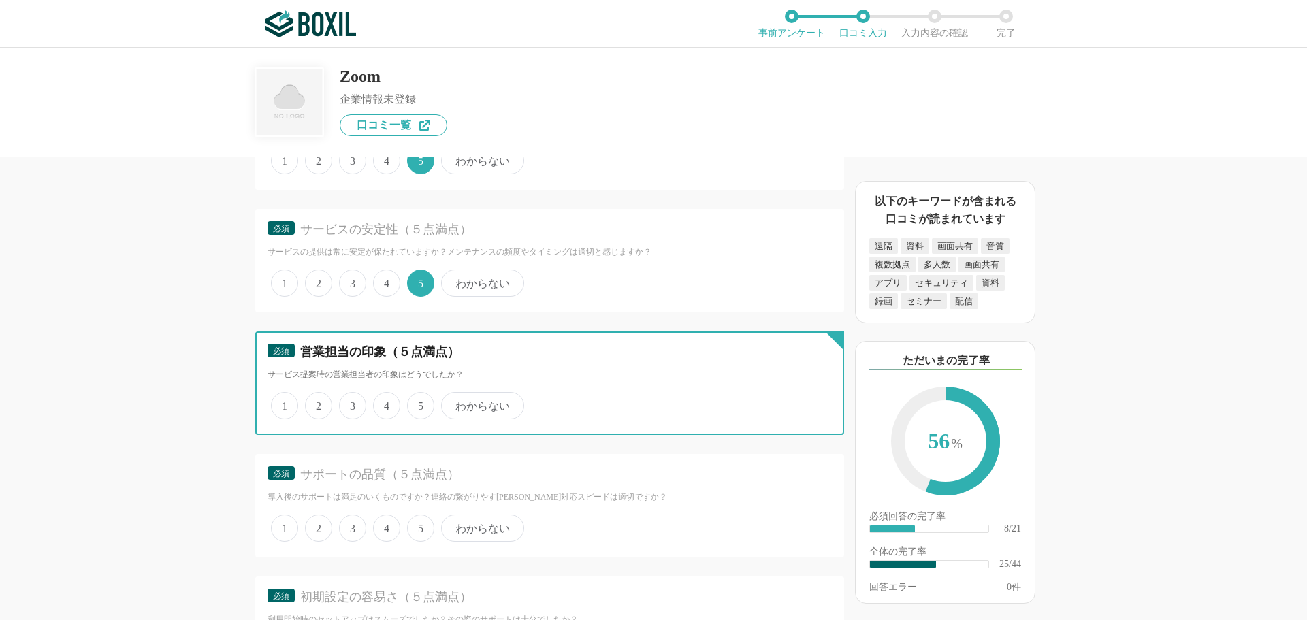
click at [385, 403] on input "4" at bounding box center [381, 398] width 9 height 9
radio input "true"
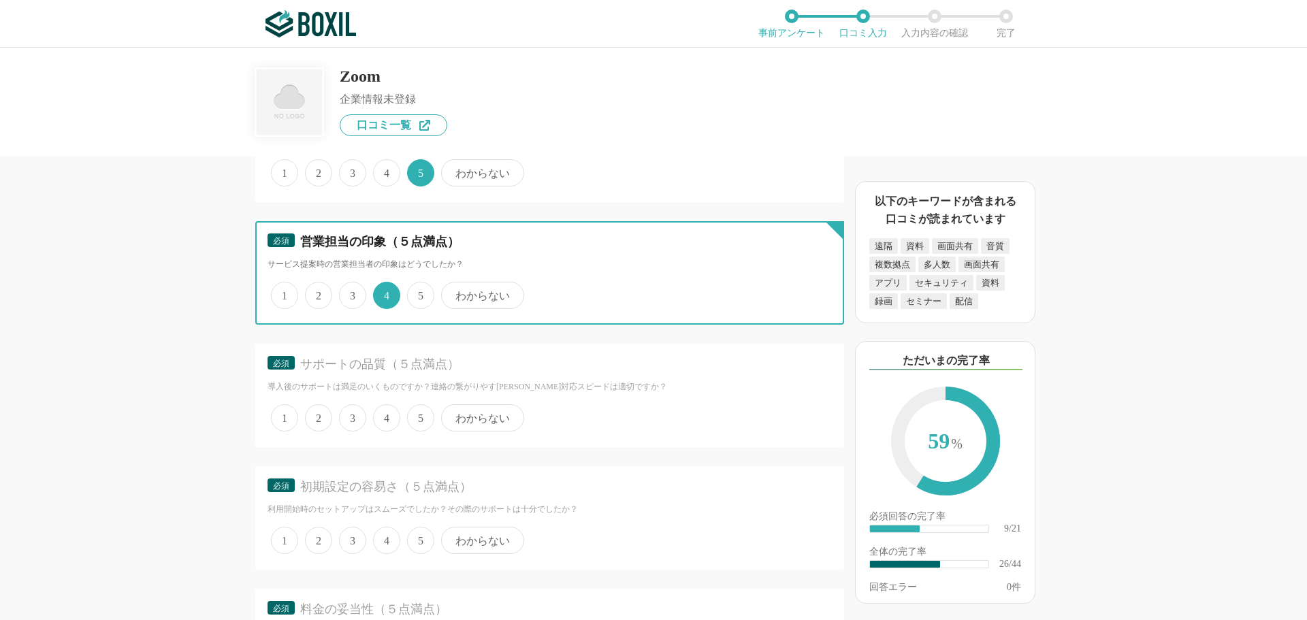
scroll to position [3336, 0]
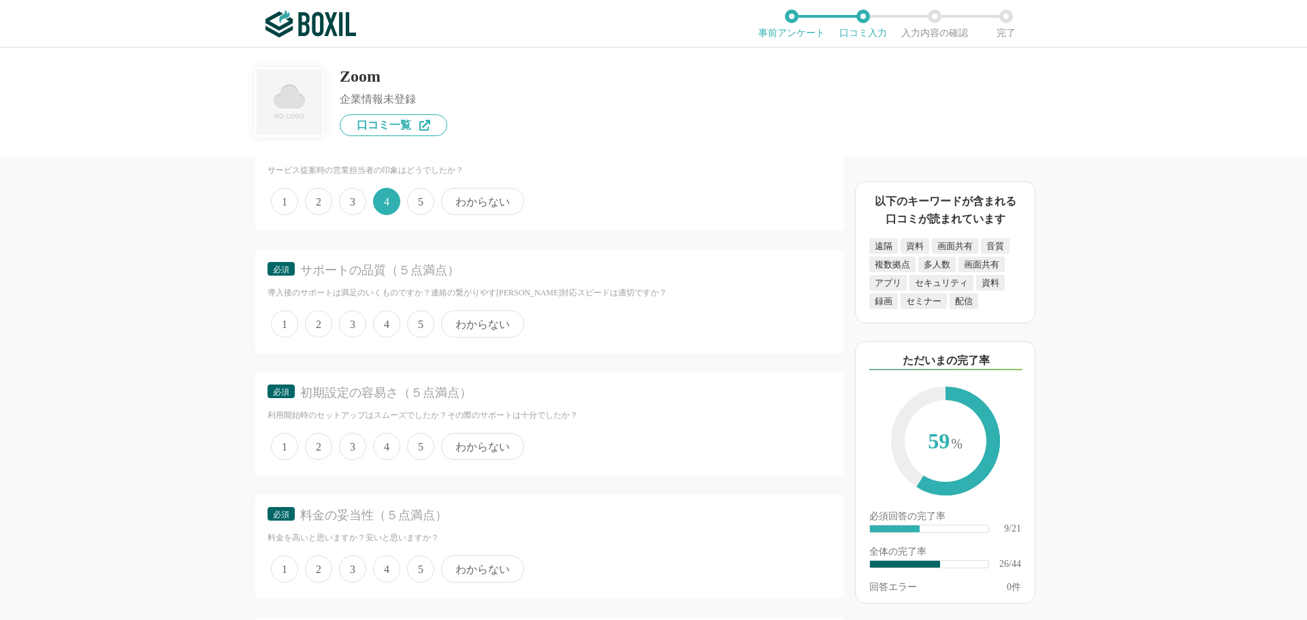
click at [421, 330] on span "5" at bounding box center [420, 323] width 27 height 27
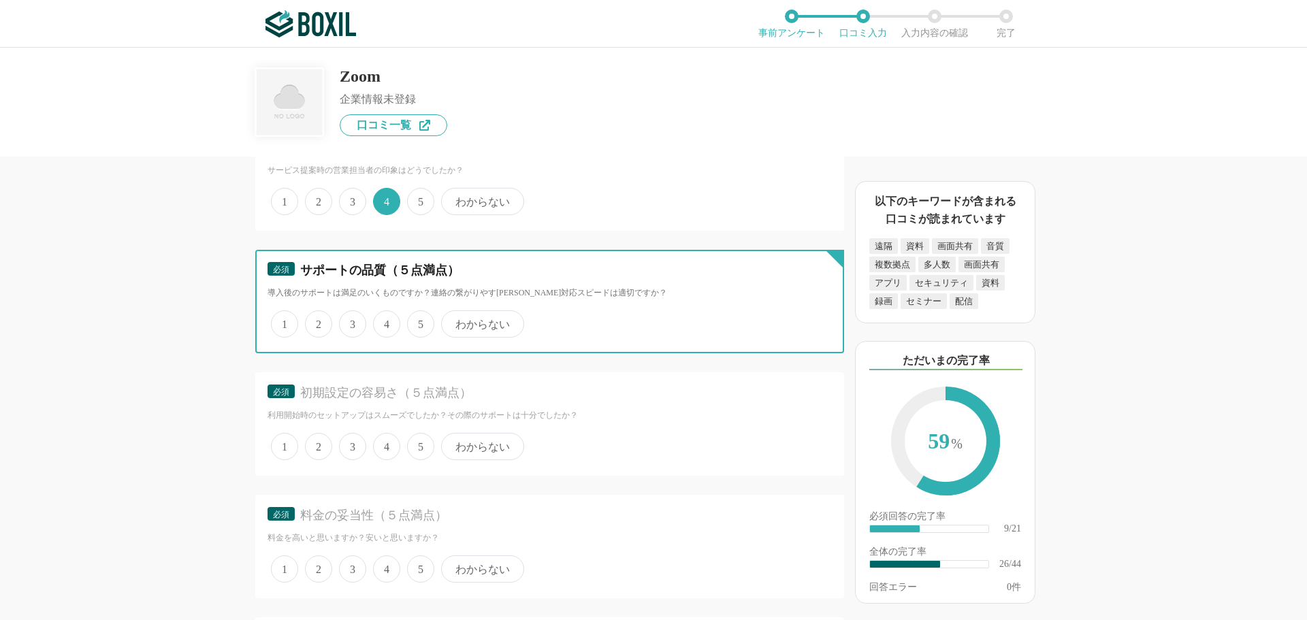
click at [419, 321] on input "5" at bounding box center [415, 317] width 9 height 9
radio input "true"
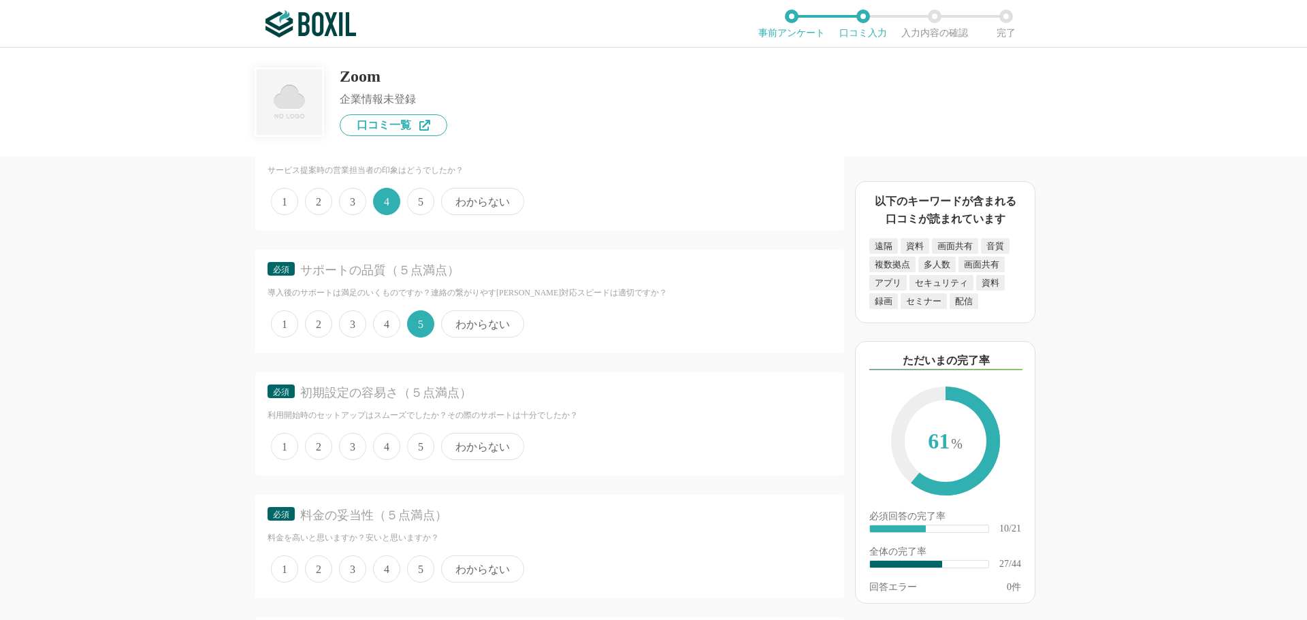
click at [416, 445] on span "5" at bounding box center [420, 446] width 27 height 27
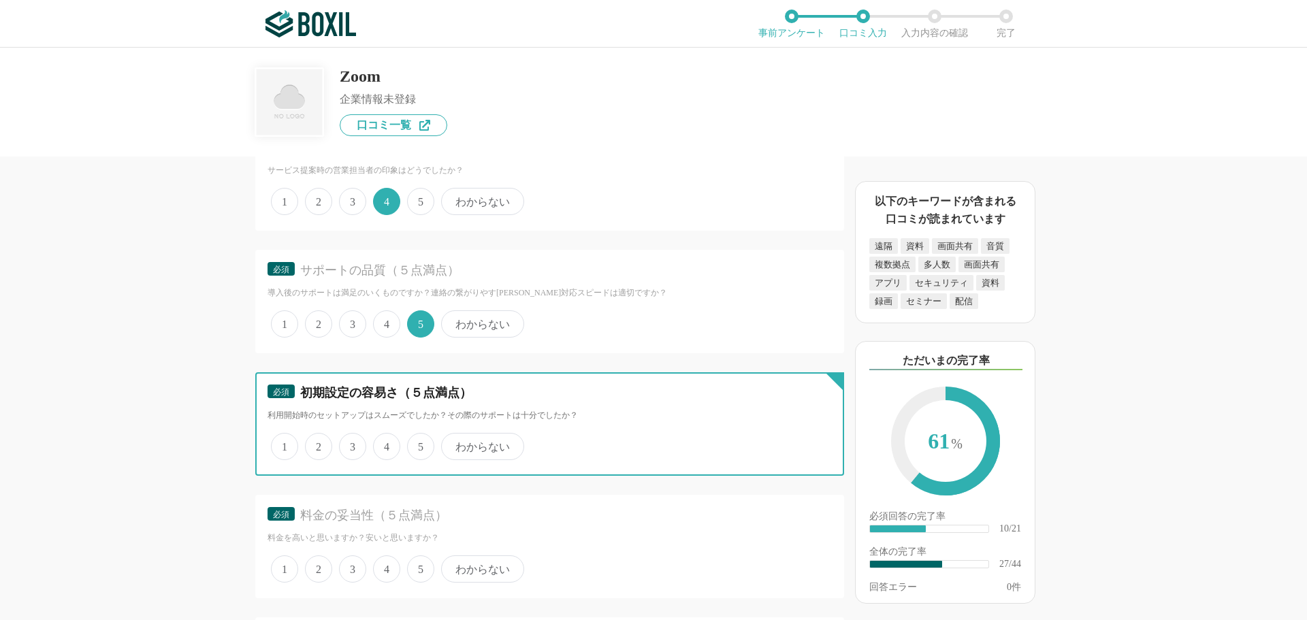
click at [416, 444] on input "5" at bounding box center [415, 439] width 9 height 9
radio input "true"
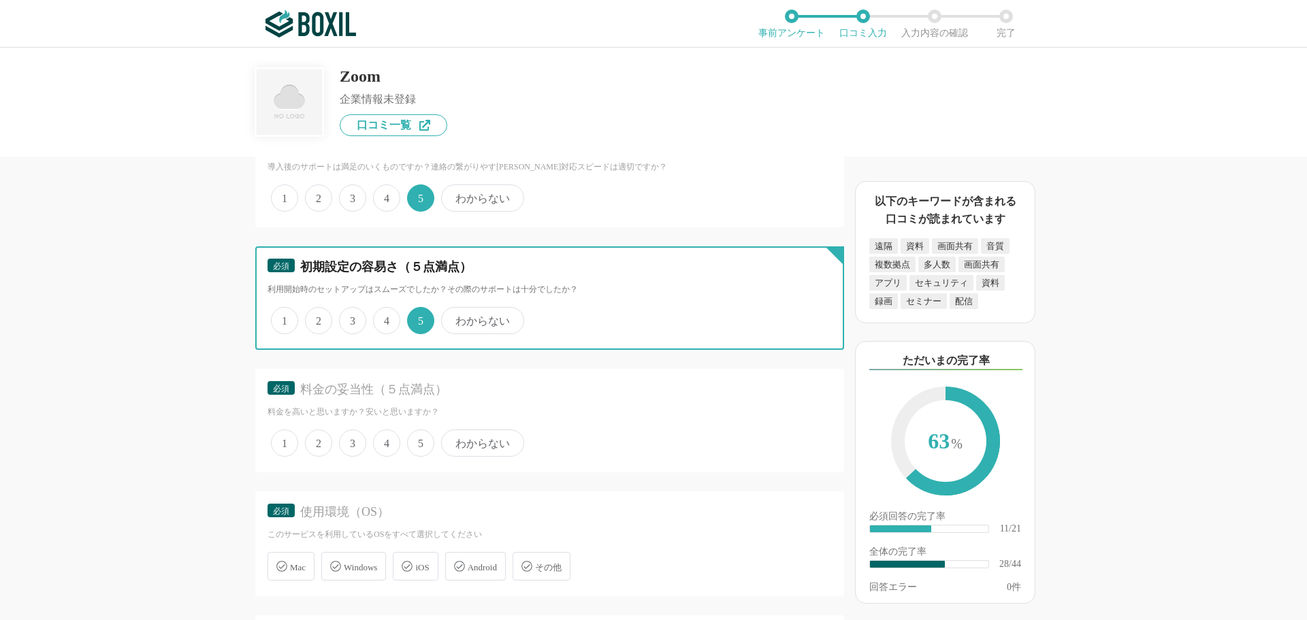
scroll to position [0, 0]
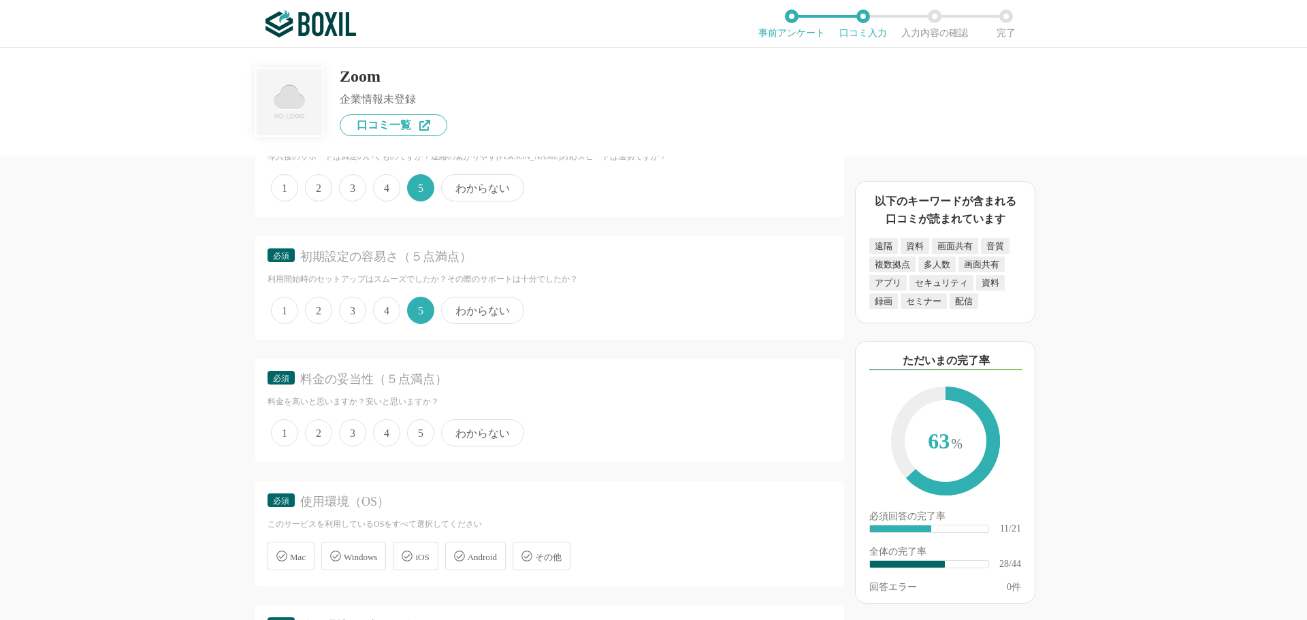
click at [417, 436] on span "5" at bounding box center [420, 432] width 27 height 27
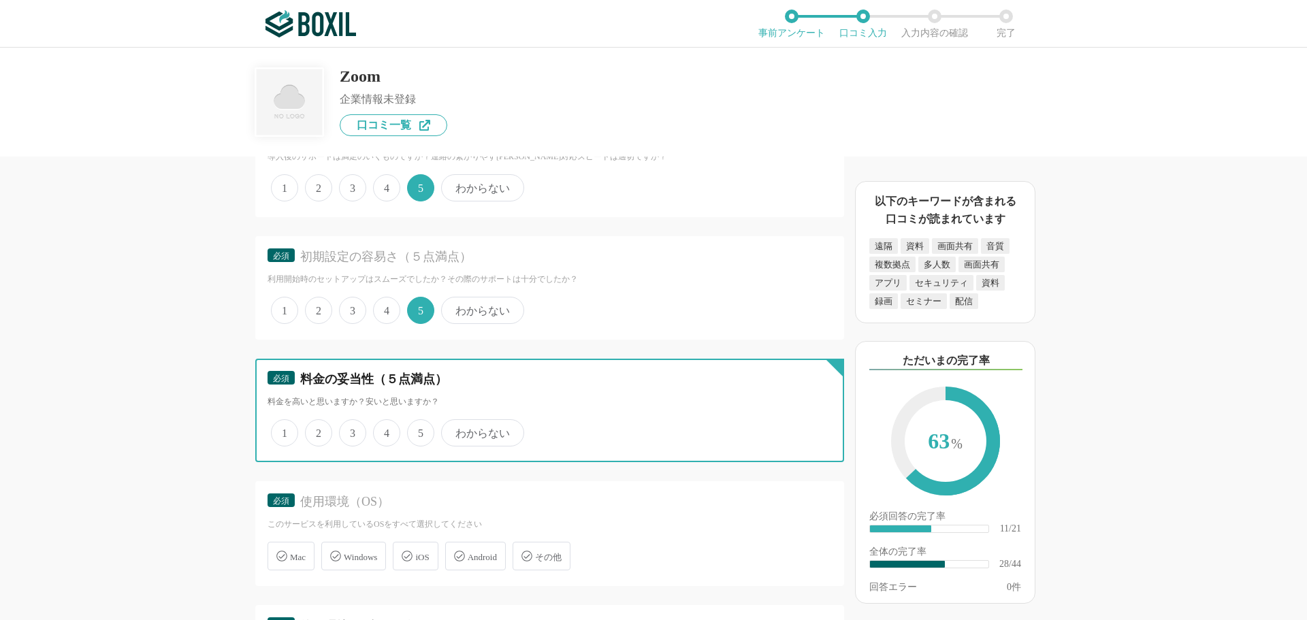
click at [417, 430] on input "5" at bounding box center [415, 425] width 9 height 9
radio input "true"
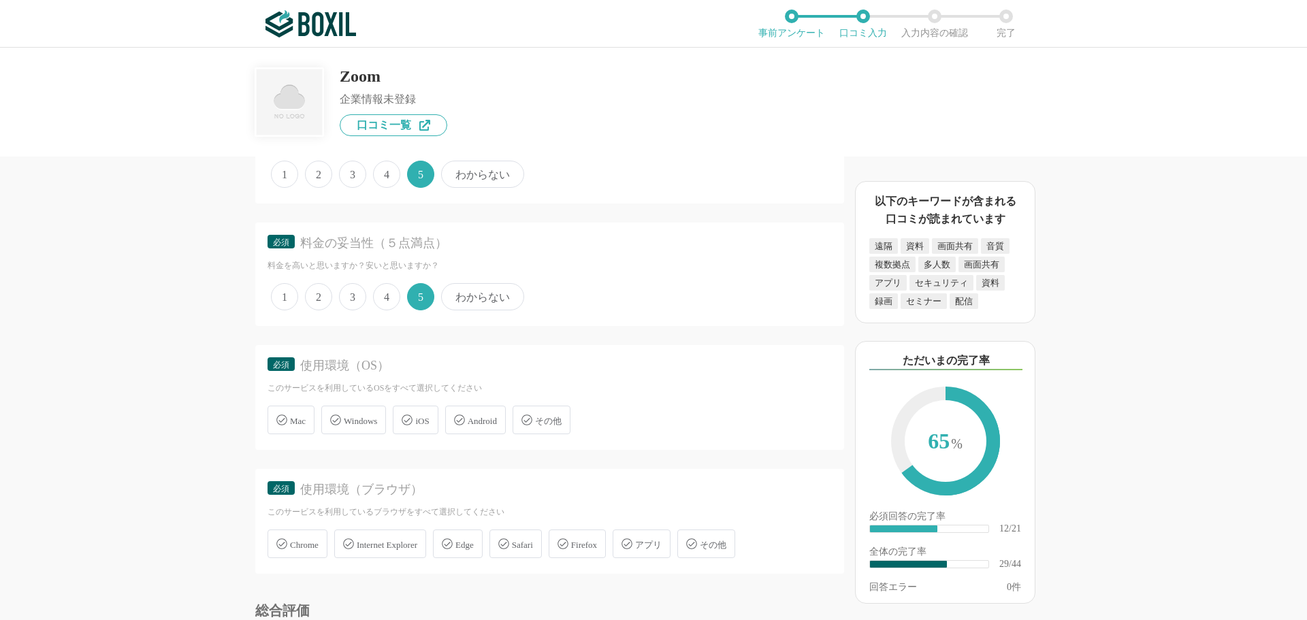
click at [366, 430] on div "Windows" at bounding box center [353, 420] width 65 height 29
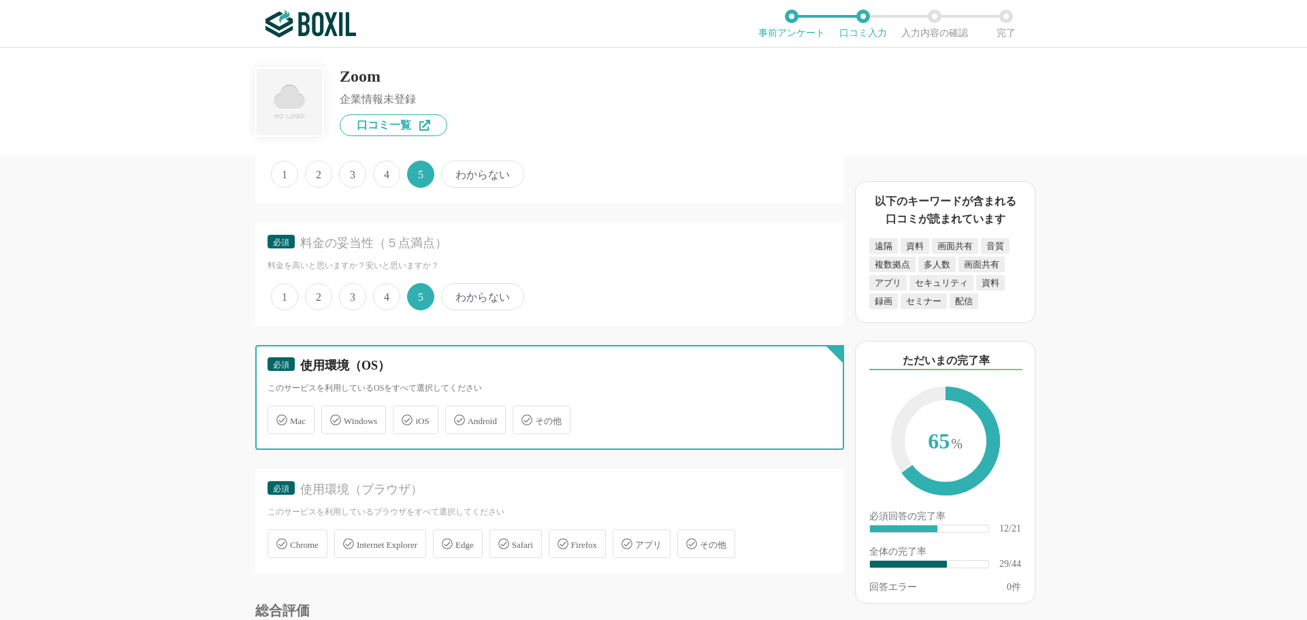
click at [333, 417] on input "Windows" at bounding box center [328, 412] width 9 height 9
checkbox input "true"
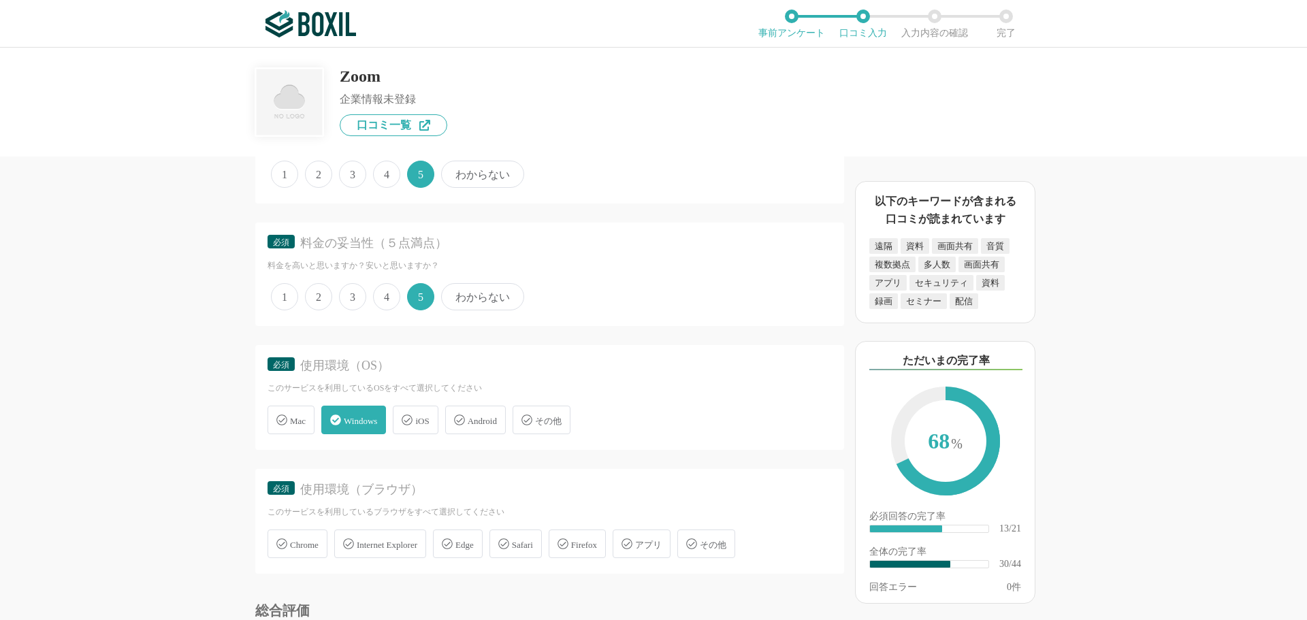
click at [413, 420] on icon at bounding box center [407, 420] width 11 height 11
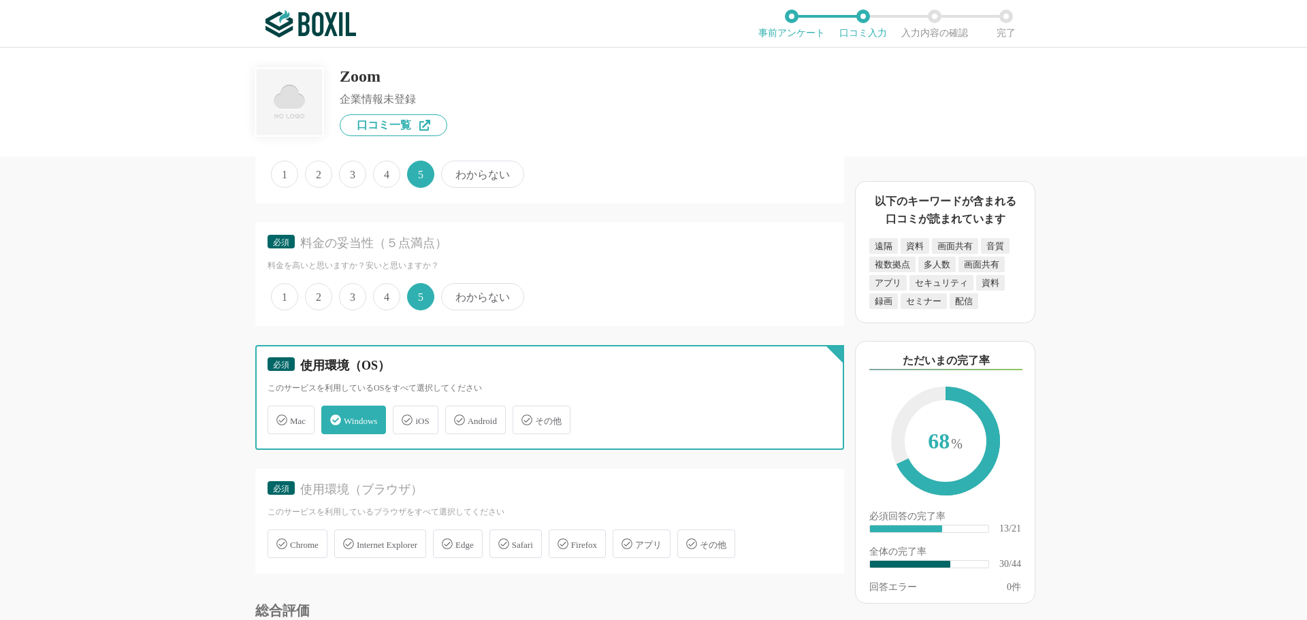
click at [404, 417] on input "iOS" at bounding box center [400, 412] width 9 height 9
checkbox input "true"
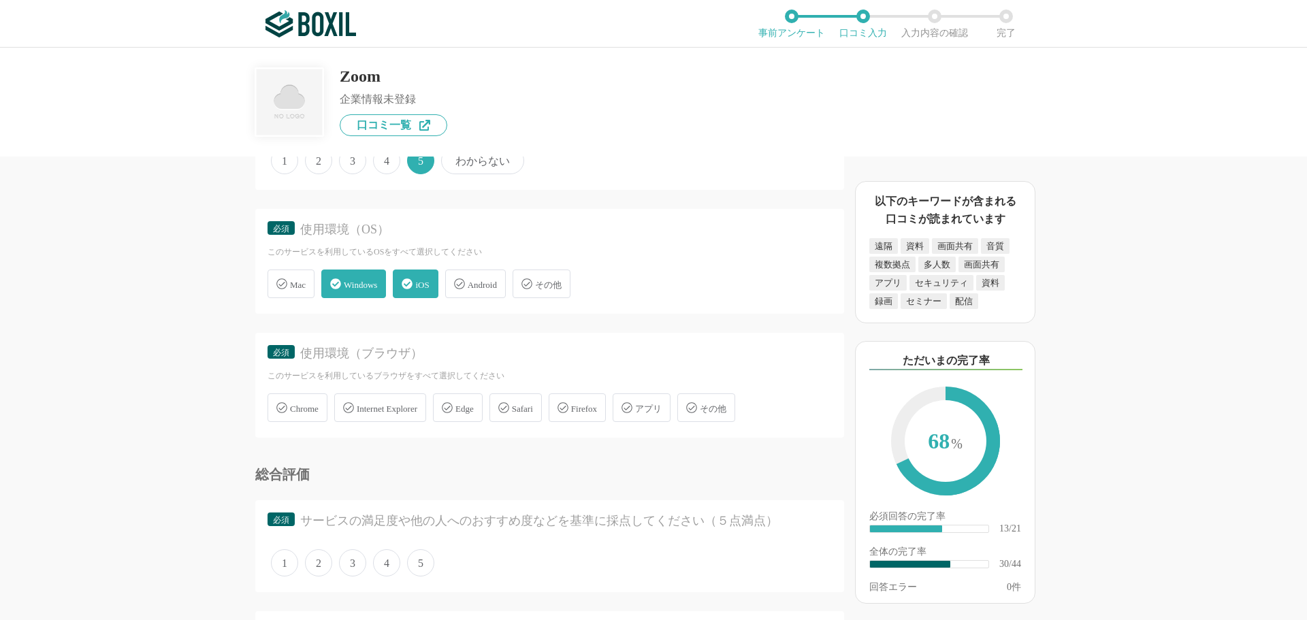
click at [314, 411] on span "Chrome" at bounding box center [304, 409] width 29 height 10
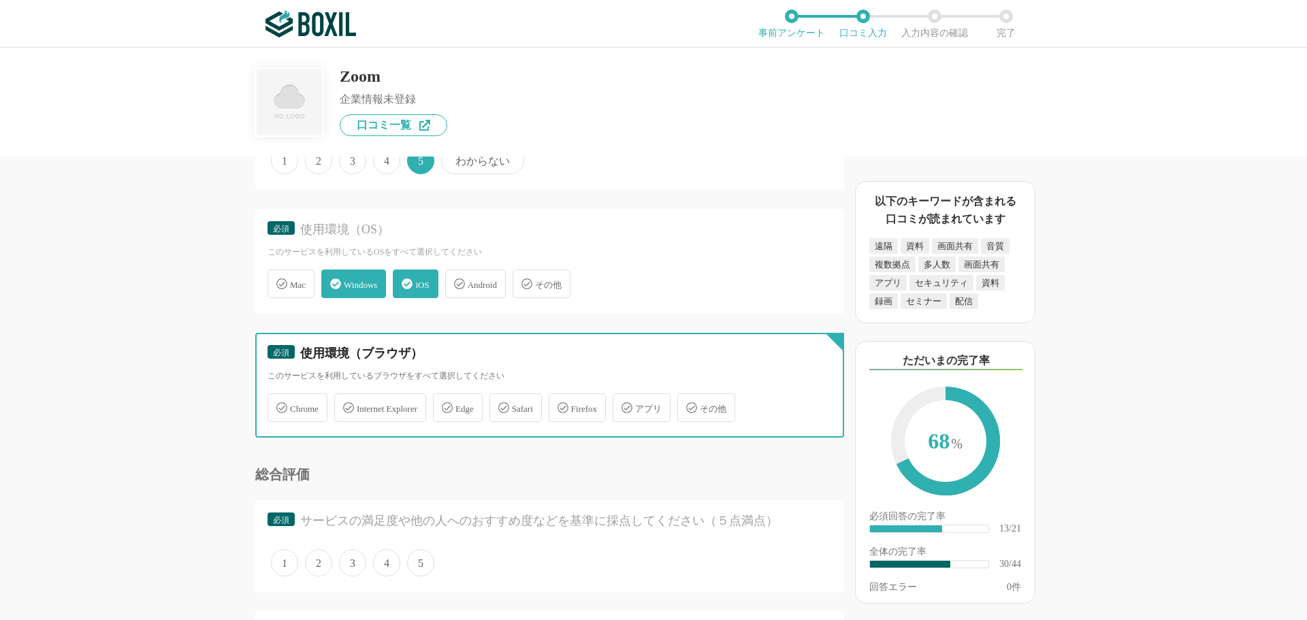
click at [279, 404] on input "Chrome" at bounding box center [274, 400] width 9 height 9
checkbox input "true"
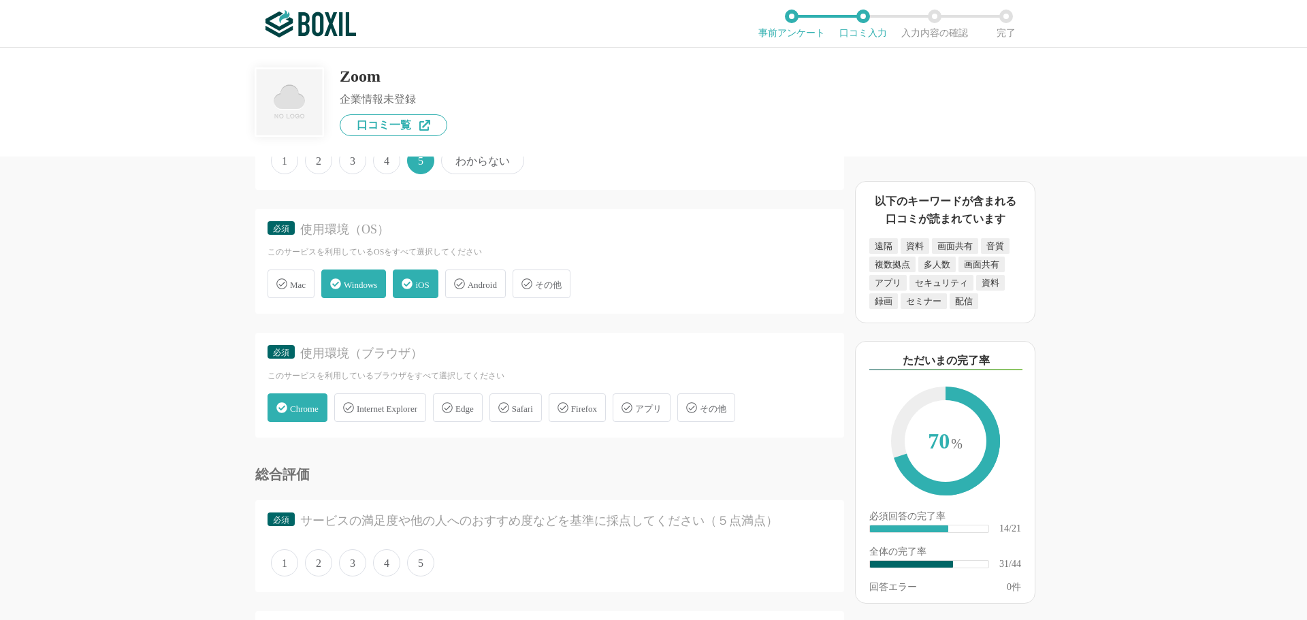
click at [533, 410] on span "Safari" at bounding box center [522, 409] width 21 height 10
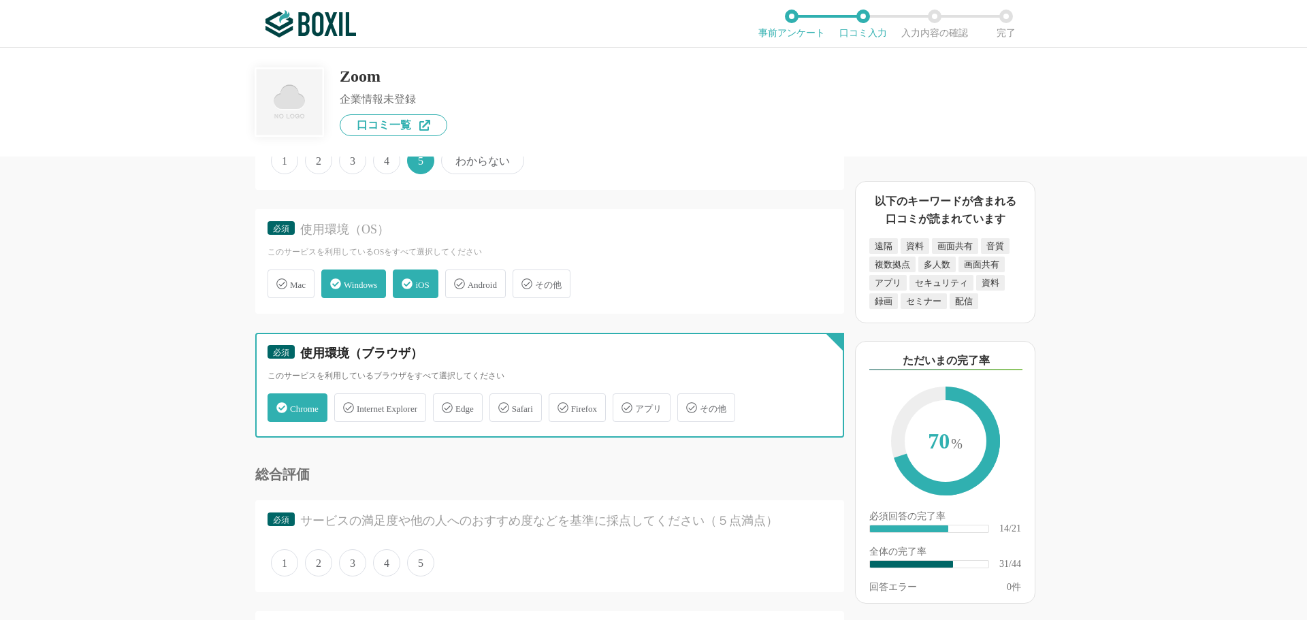
click at [501, 404] on input "Safari" at bounding box center [496, 400] width 9 height 9
checkbox input "true"
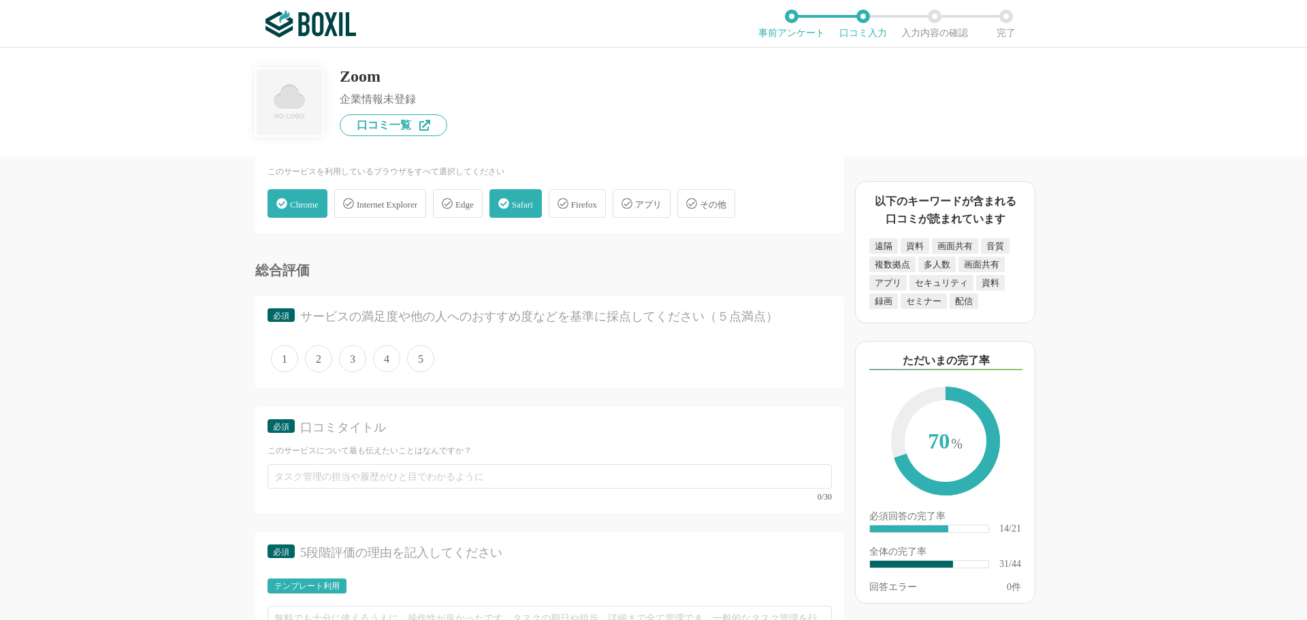
click at [416, 361] on span "5" at bounding box center [420, 358] width 27 height 27
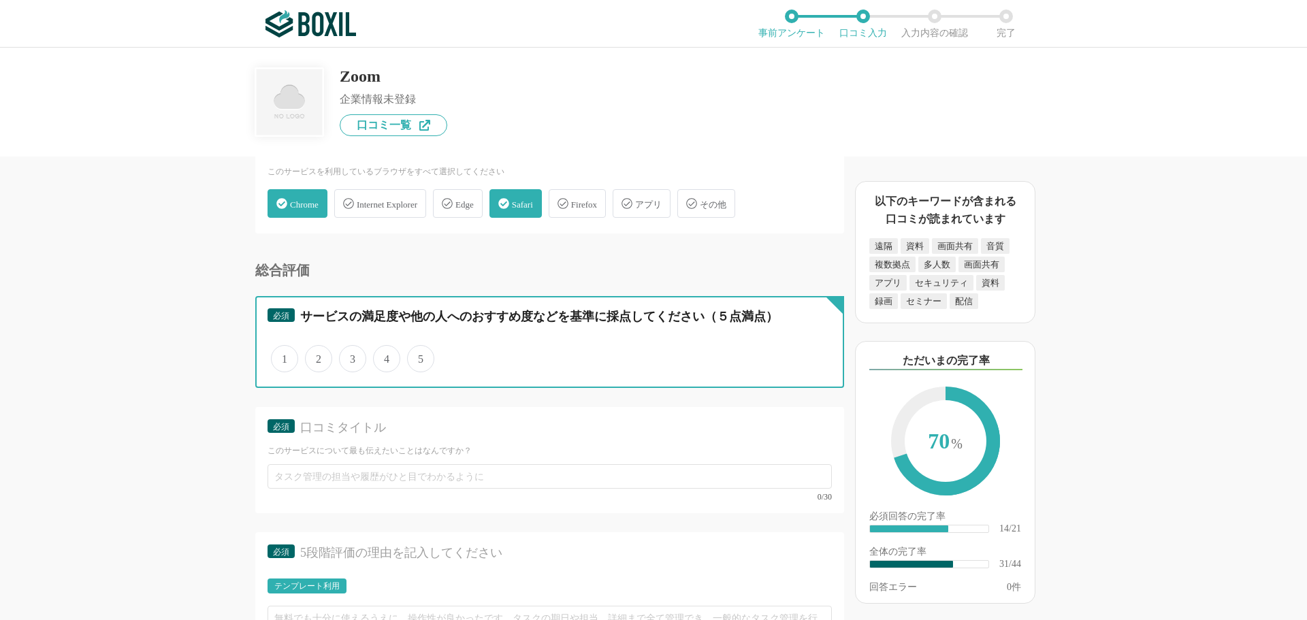
click at [416, 356] on input "5" at bounding box center [415, 351] width 9 height 9
radio input "true"
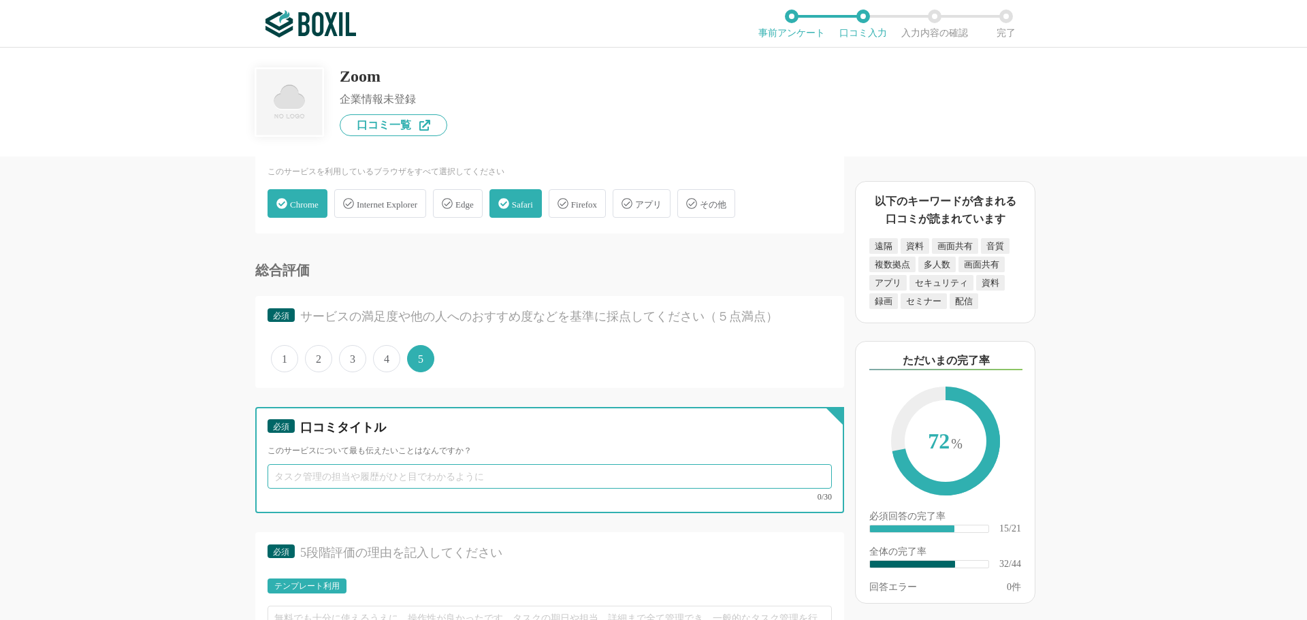
click at [291, 477] on input "text" at bounding box center [550, 476] width 564 height 25
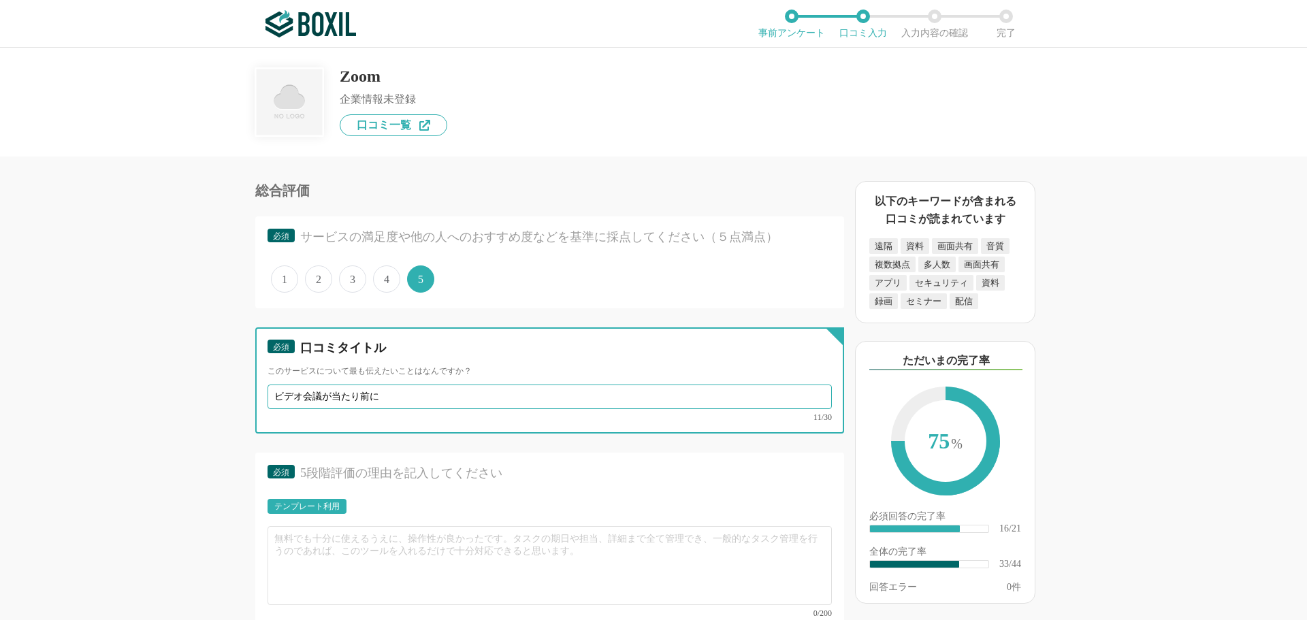
scroll to position [4153, 0]
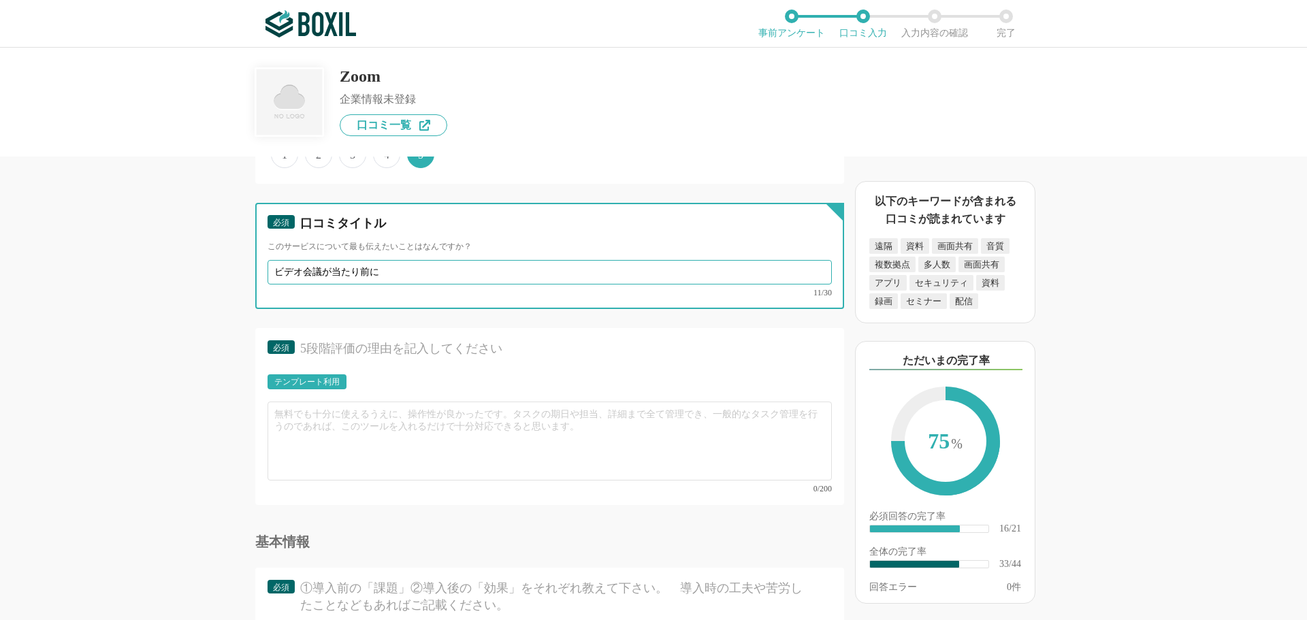
type input "ビデオ会議が当たり前に"
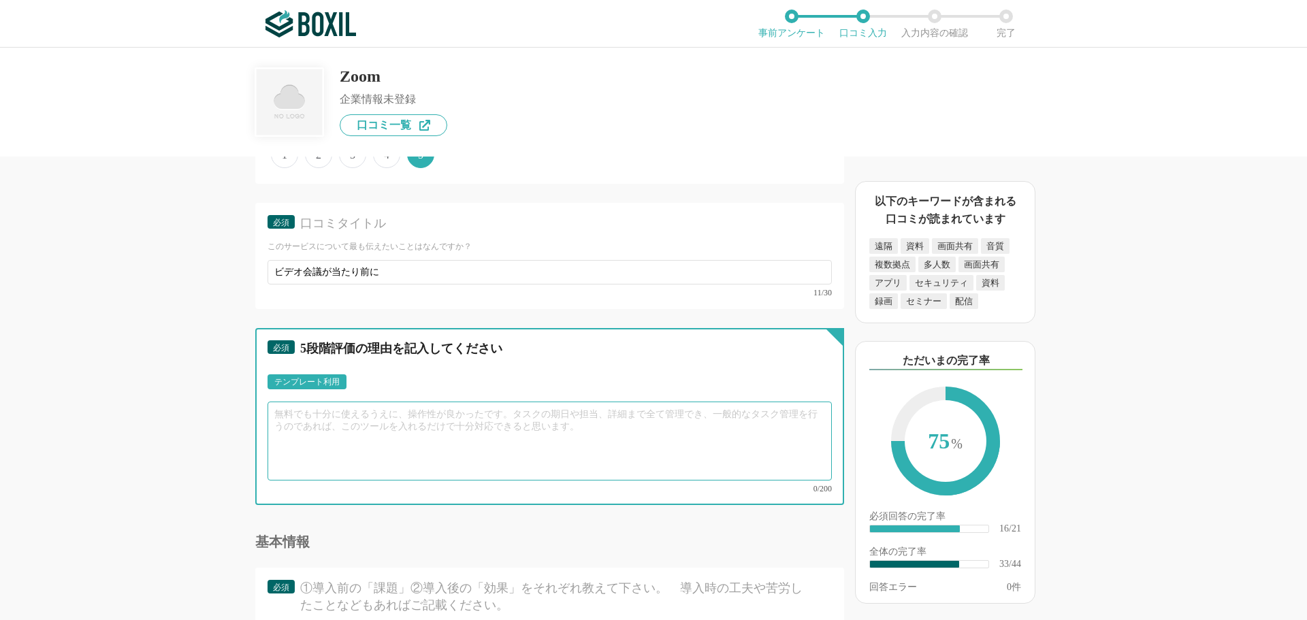
click at [329, 411] on textarea at bounding box center [550, 441] width 564 height 79
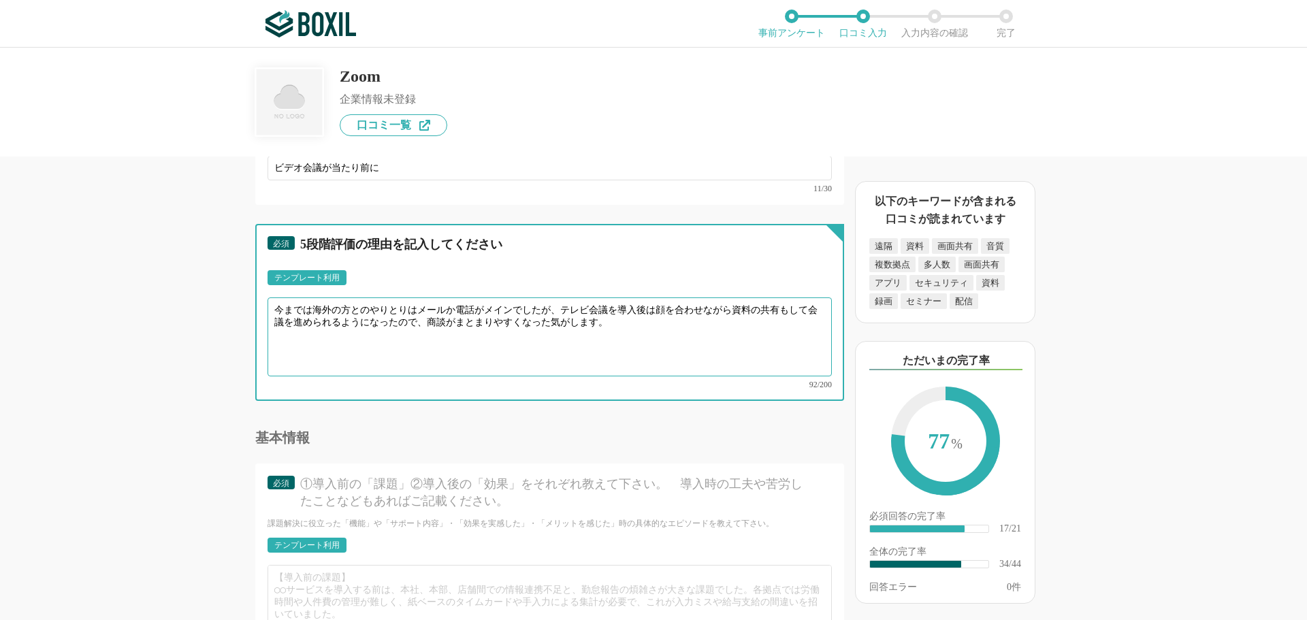
scroll to position [4358, 0]
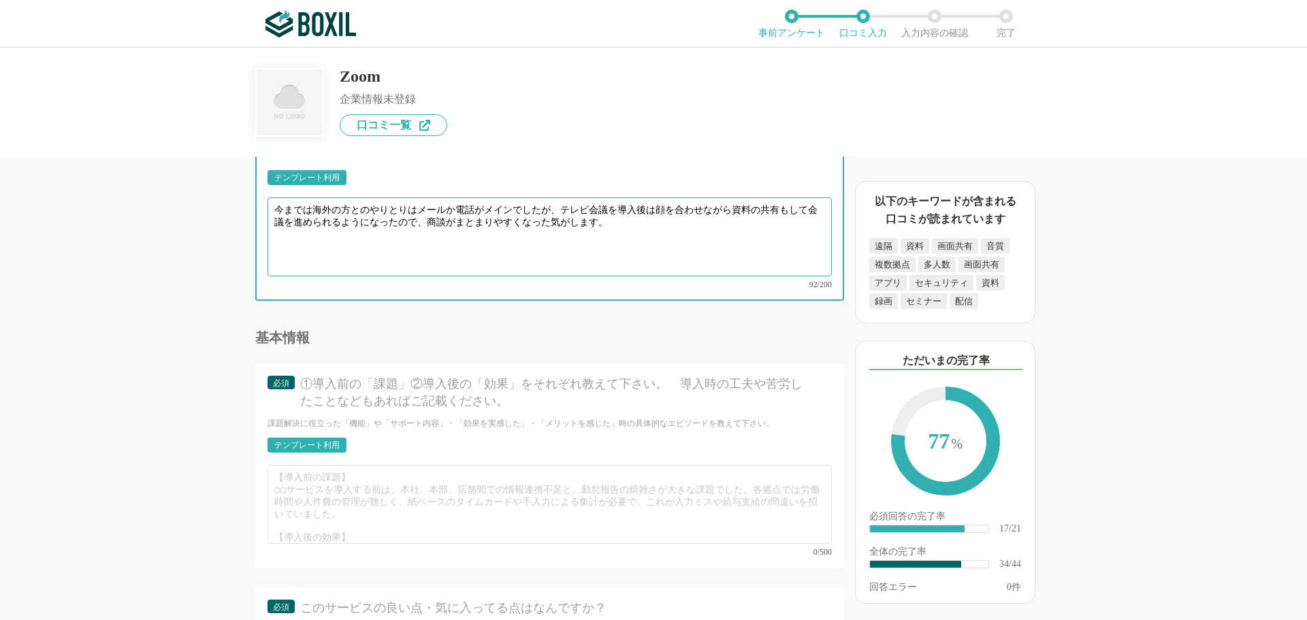
type textarea "今までは海外の方とのやりとりはメールか電話がメインでしたが、テレビ会議を導入後は顔を合わせながら資料の共有もして会議を進められるようになったので、商談がまとま…"
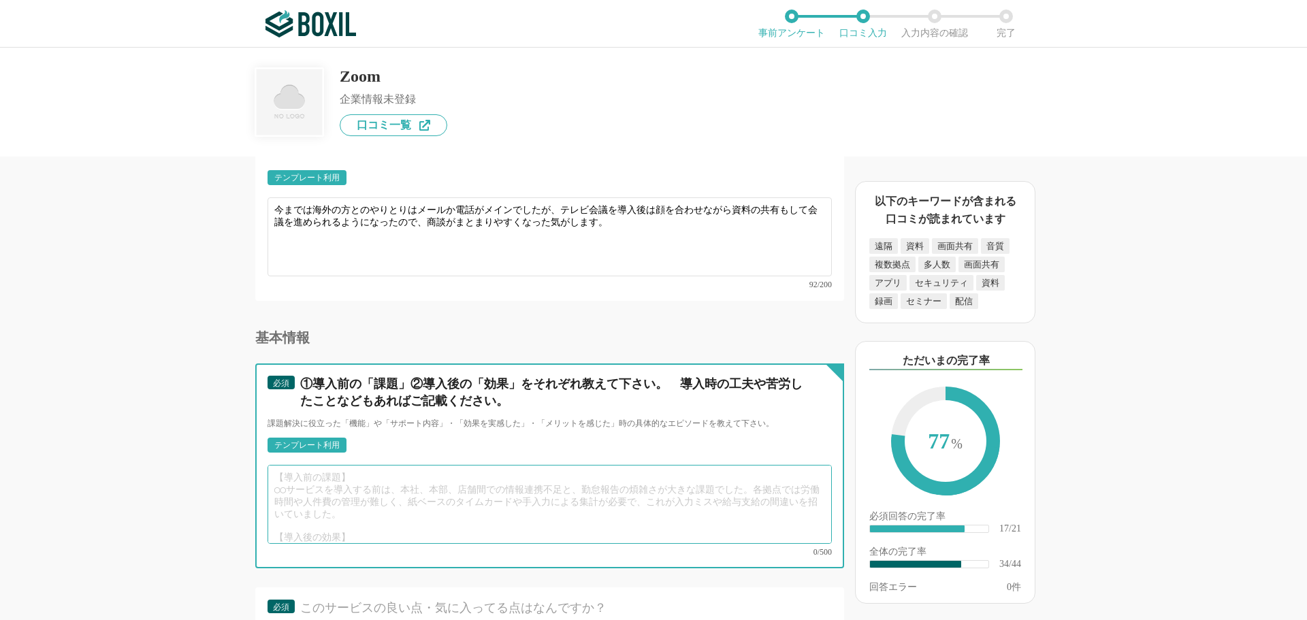
click at [339, 472] on textarea at bounding box center [550, 504] width 564 height 79
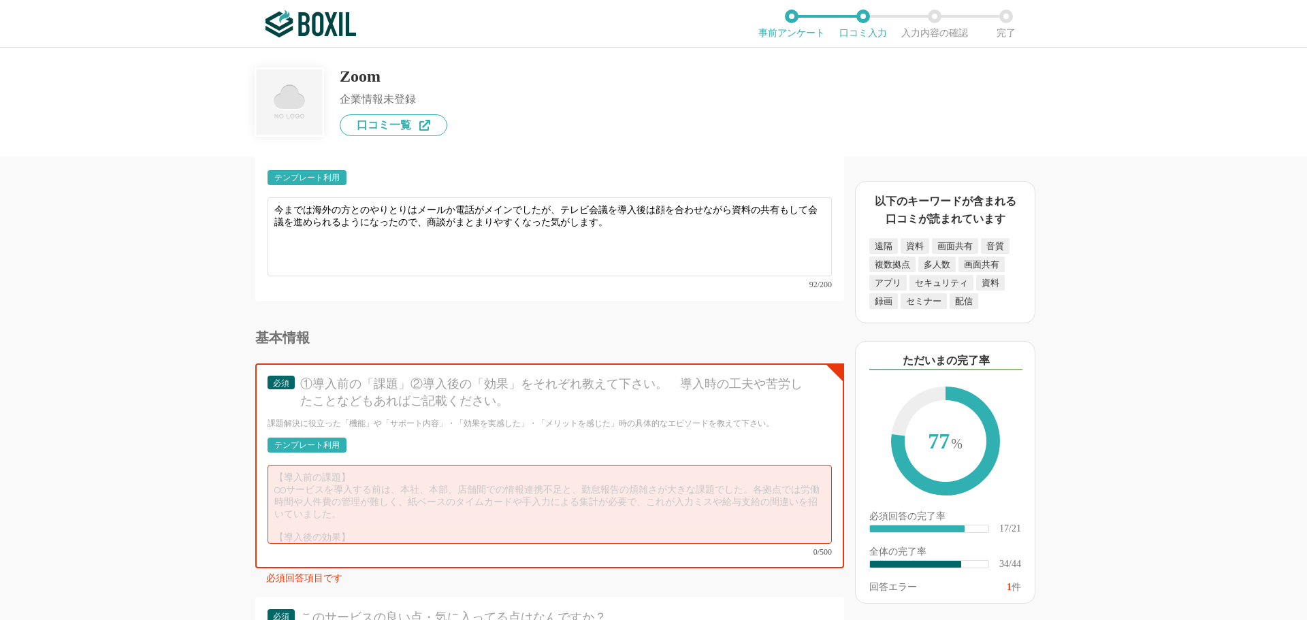
click at [334, 441] on div "テンプレート利用" at bounding box center [306, 445] width 65 height 8
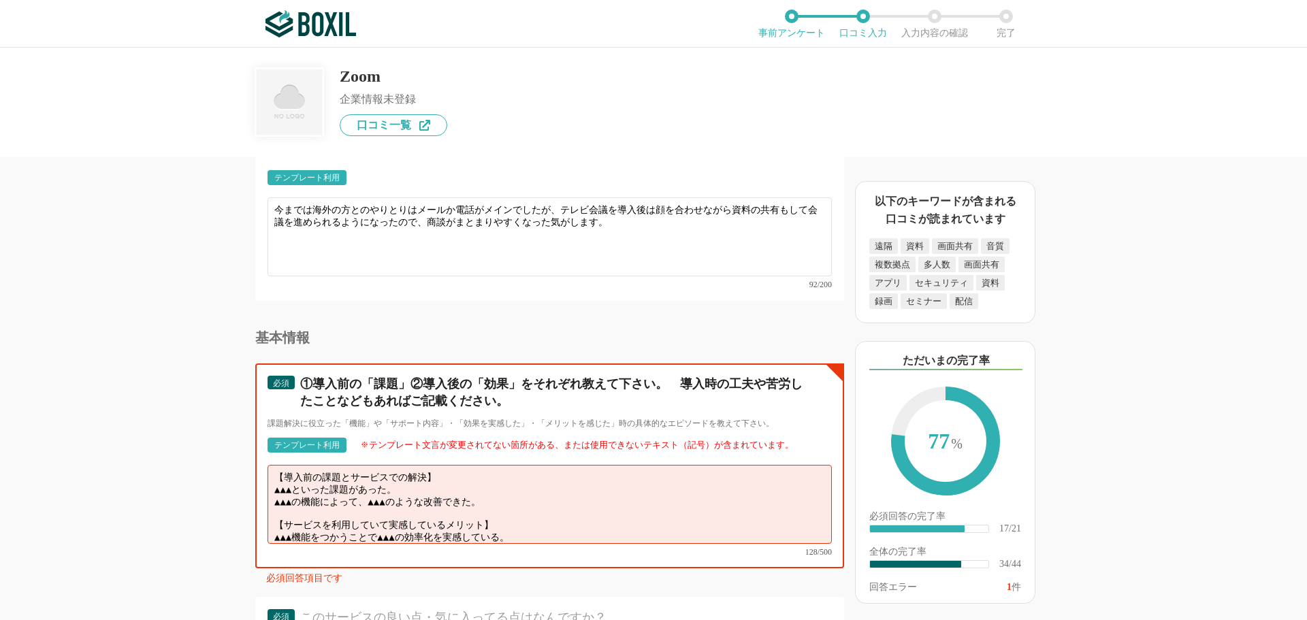
click at [410, 477] on textarea "【導入前の課題とサービスでの解決】 ▲▲▲といった課題があった。 ▲▲▲の機能によって、▲▲▲のような改善できた。 【サービスを利用していて実感しているメリッ…" at bounding box center [550, 504] width 564 height 79
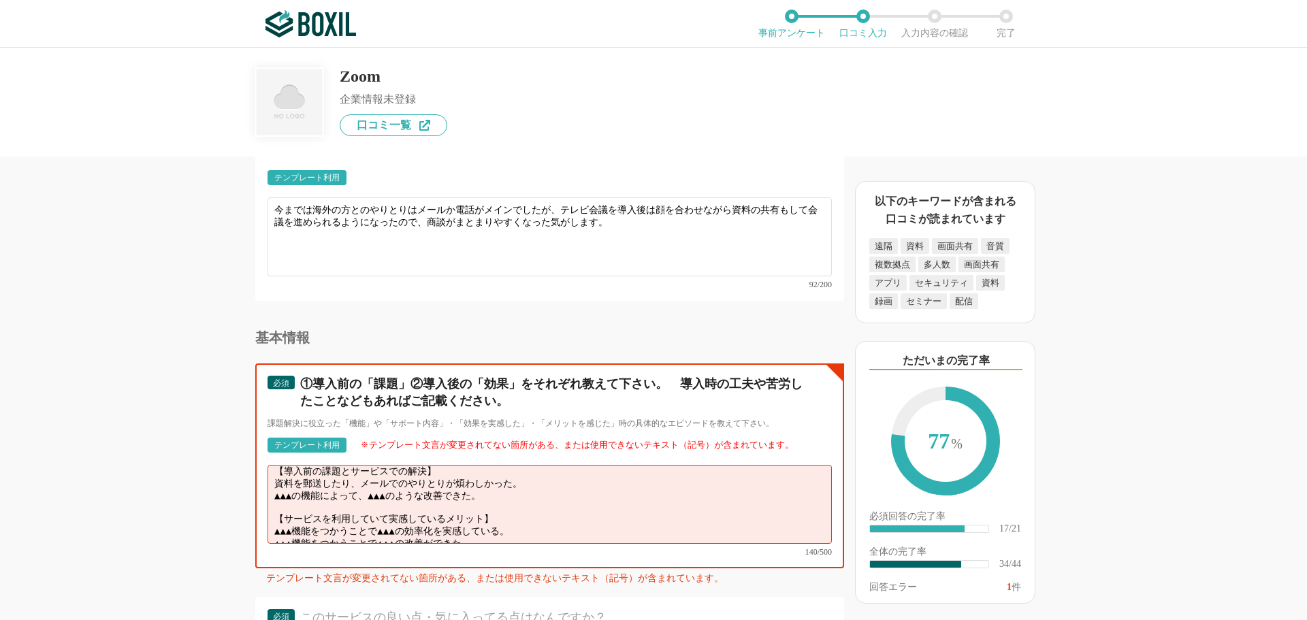
scroll to position [10, 0]
click at [537, 488] on textarea "【導入前の課題とサービスでの解決】 資料を郵送したり、メールでのやりとりが煩わしかった。 ▲▲▲の機能によって、▲▲▲のような改善できた。 【サービスを利用し…" at bounding box center [550, 504] width 564 height 79
click at [513, 478] on textarea "【導入前の課題とサービスでの解決】 資料を郵送したり、メールでのやりとりが煩わしかった。 ▲▲▲の機能によって、▲▲▲のような改善できた。 【サービスを利用し…" at bounding box center [550, 504] width 564 height 79
click at [530, 507] on textarea "【導入前の課題とサービスでの解決】 資料を郵送したり、メールでのやりとりが煩わしかった。 ビデオ会議を行うことで実際に対面しているような商談ができるようになっ…" at bounding box center [550, 504] width 564 height 79
click at [511, 516] on textarea "【導入前の課題とサービスでの解決】 資料を郵送したり、メールでのやりとりが煩わしかった。 ビデオ会議を行うことで実際に対面しているような商談ができるようになっ…" at bounding box center [550, 504] width 564 height 79
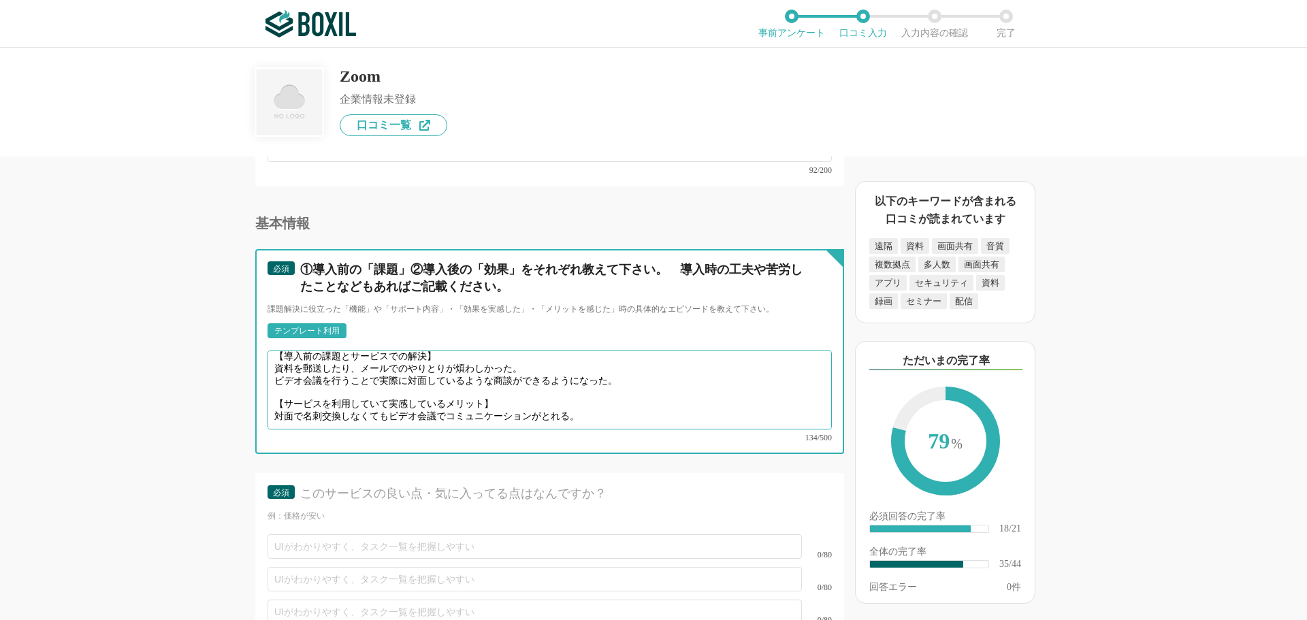
scroll to position [4562, 0]
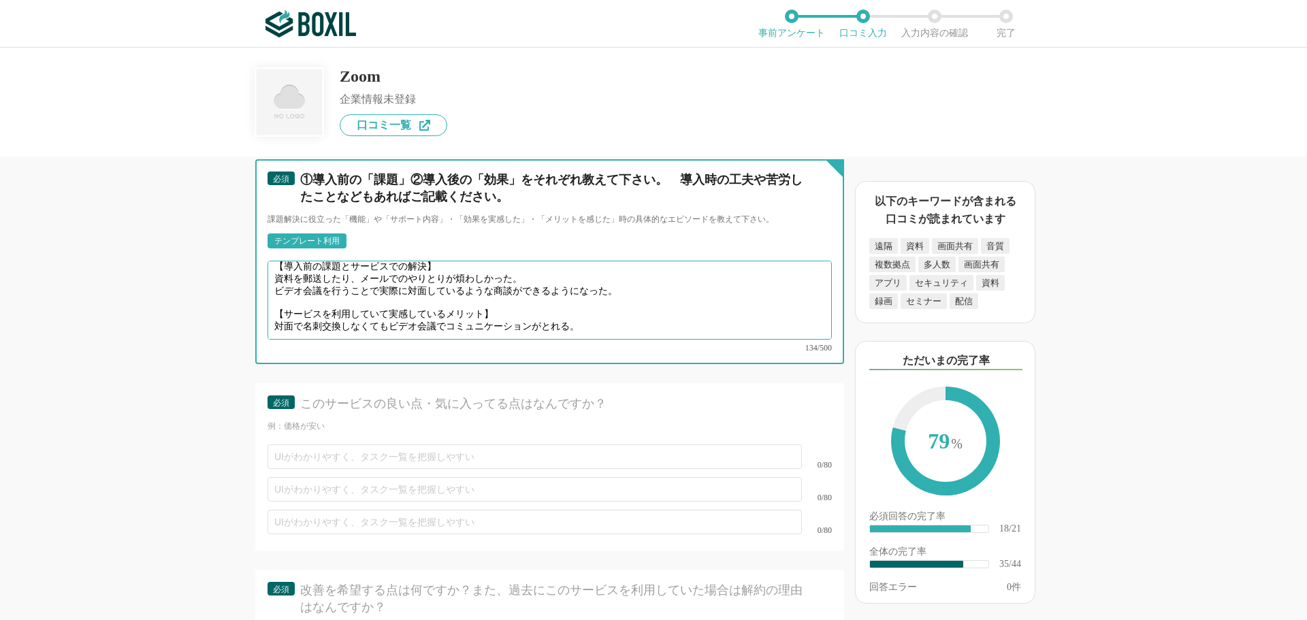
type textarea "【導入前の課題とサービスでの解決】 資料を郵送したり、メールでのやりとりが煩わしかった。 ビデオ会議を行うことで実際に対面しているような商談ができるようになっ…"
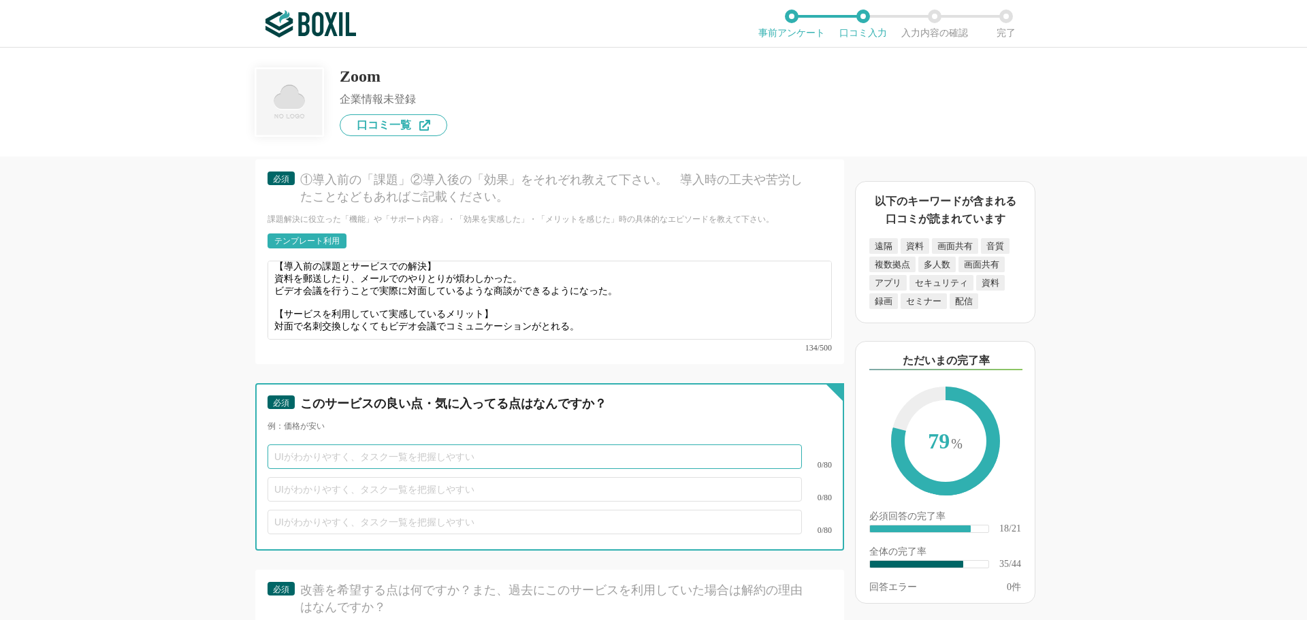
click at [337, 445] on input "text" at bounding box center [535, 457] width 534 height 25
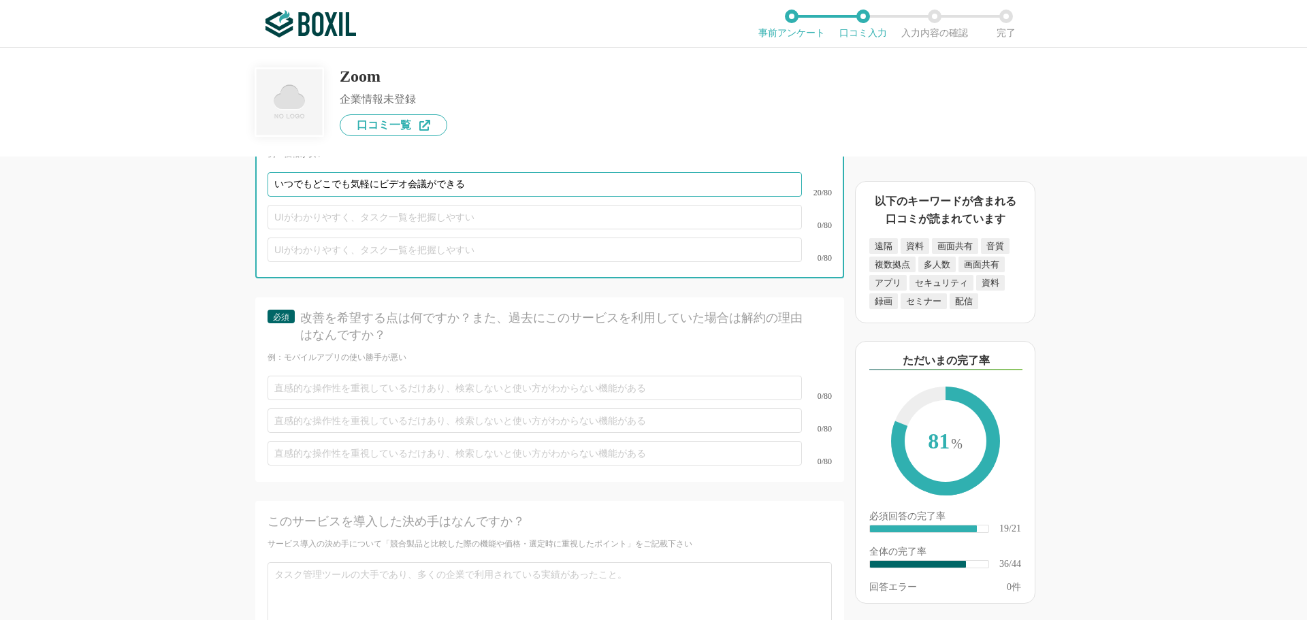
type input "いつでもどこでも気軽にビデオ会議ができる"
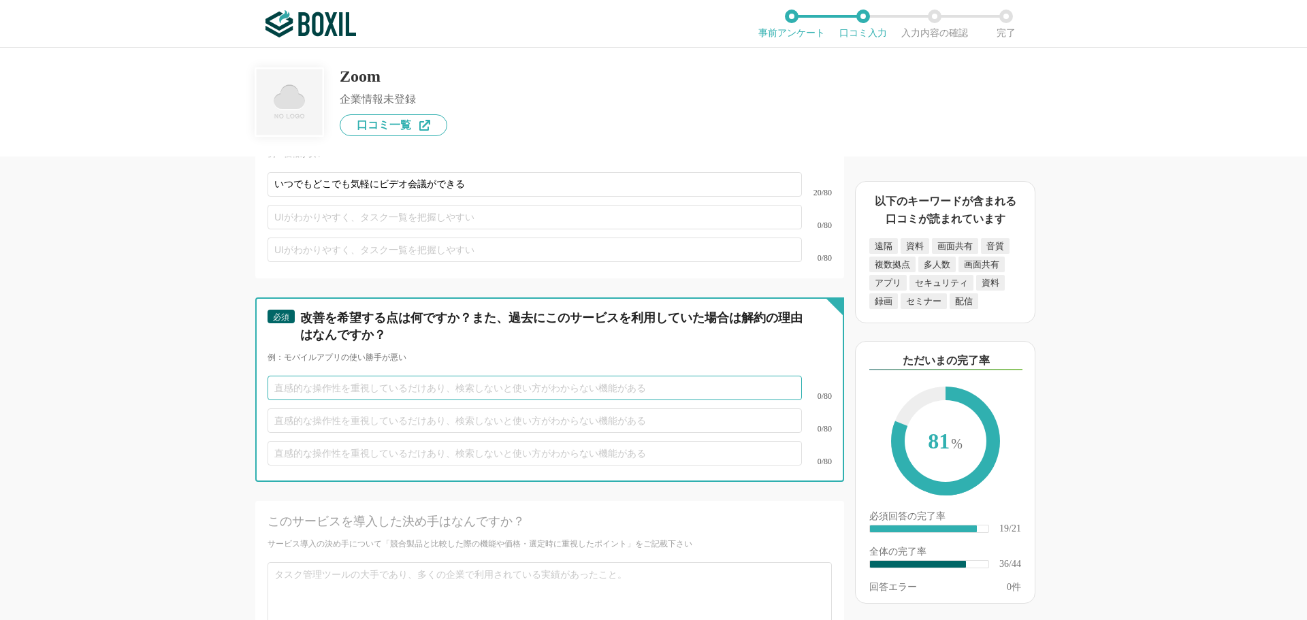
click at [315, 377] on input "text" at bounding box center [535, 388] width 534 height 25
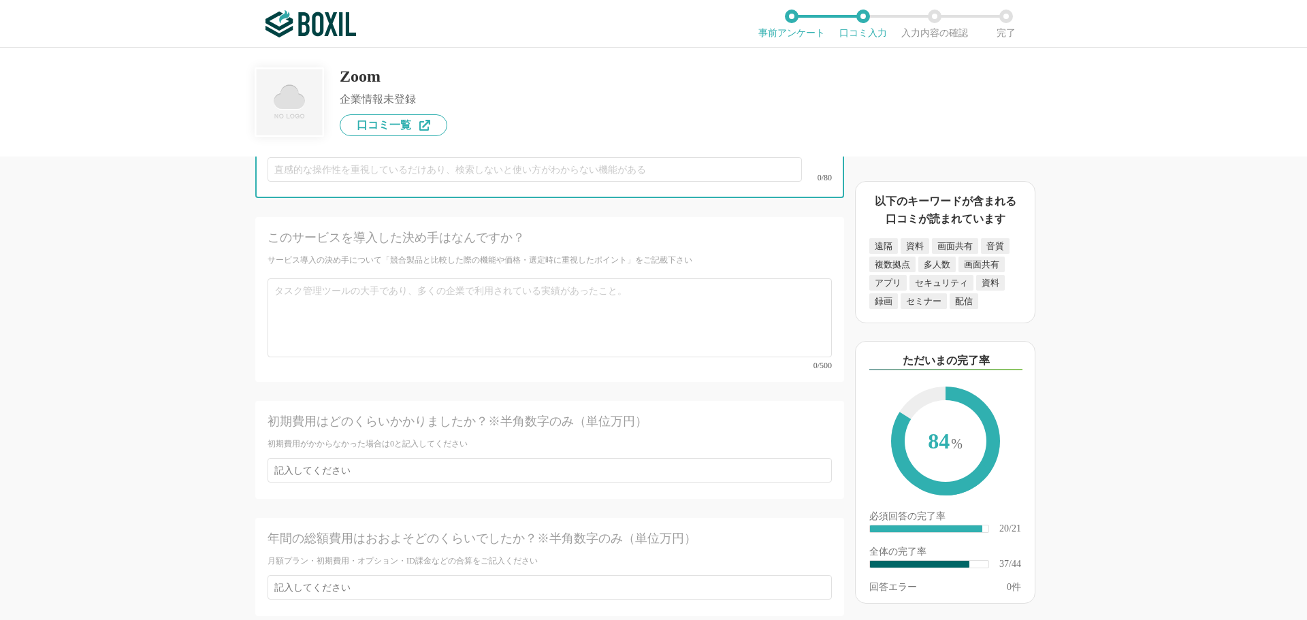
scroll to position [5175, 0]
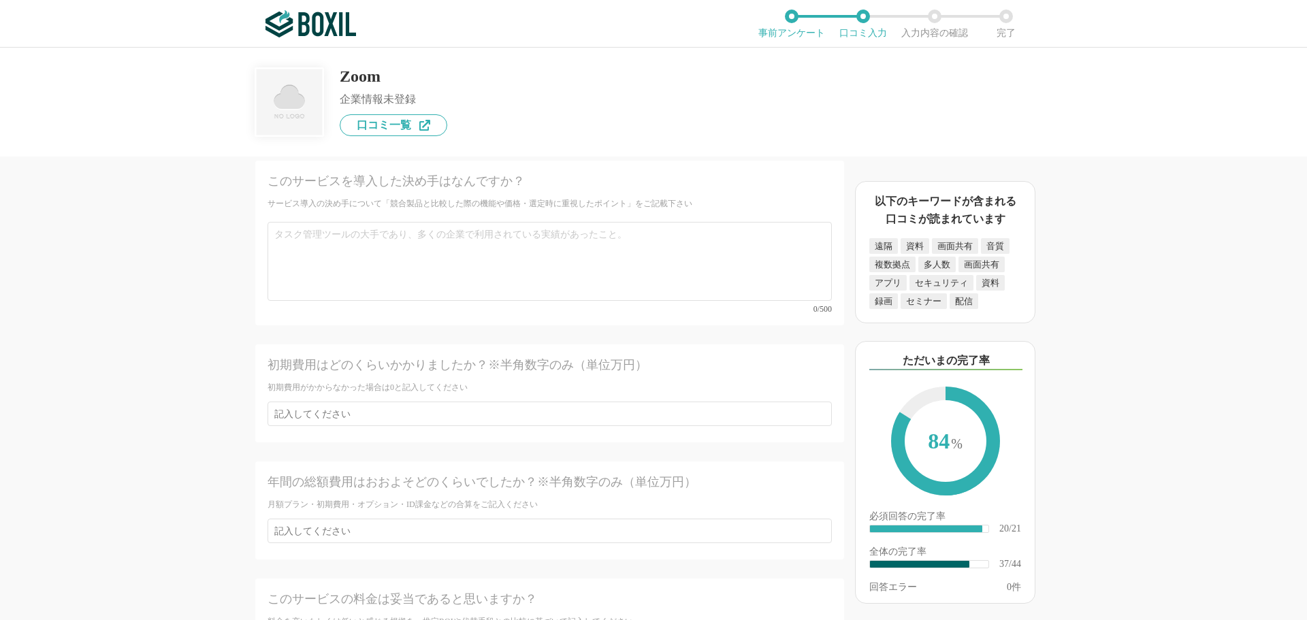
type input "[DEMOGRAPHIC_DATA]人とのやり取りの際に言語の翻訳がチャット機能の延長上でできるとなお良い。"
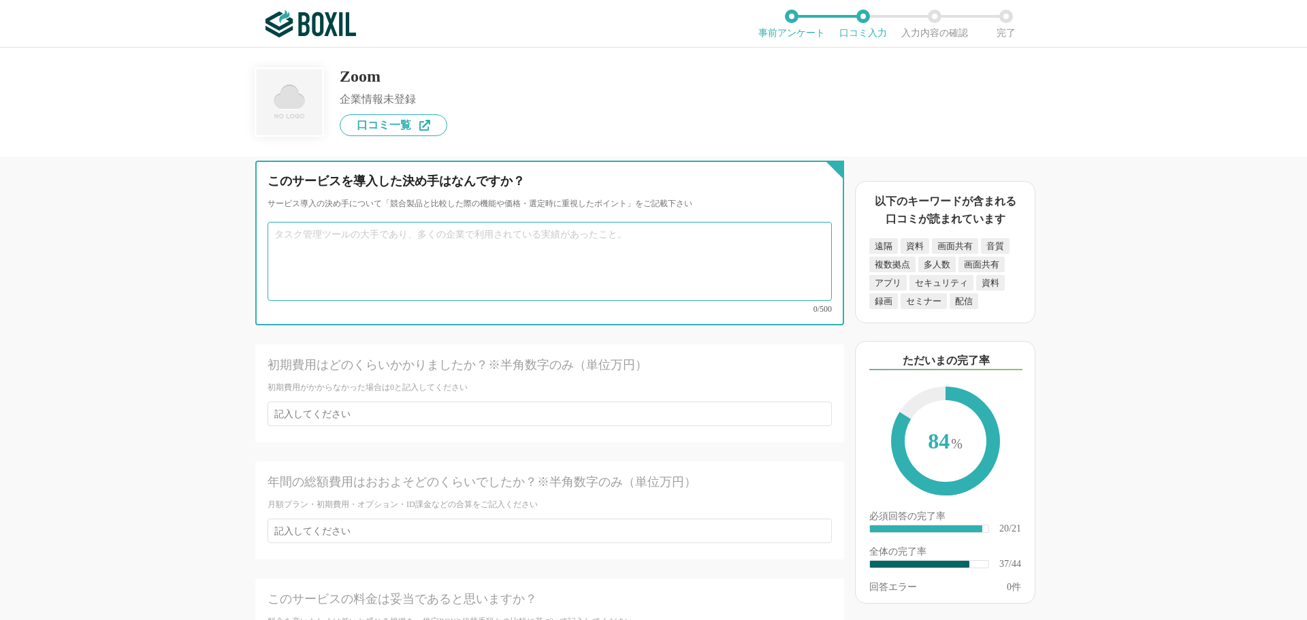
click at [308, 223] on textarea at bounding box center [550, 261] width 564 height 79
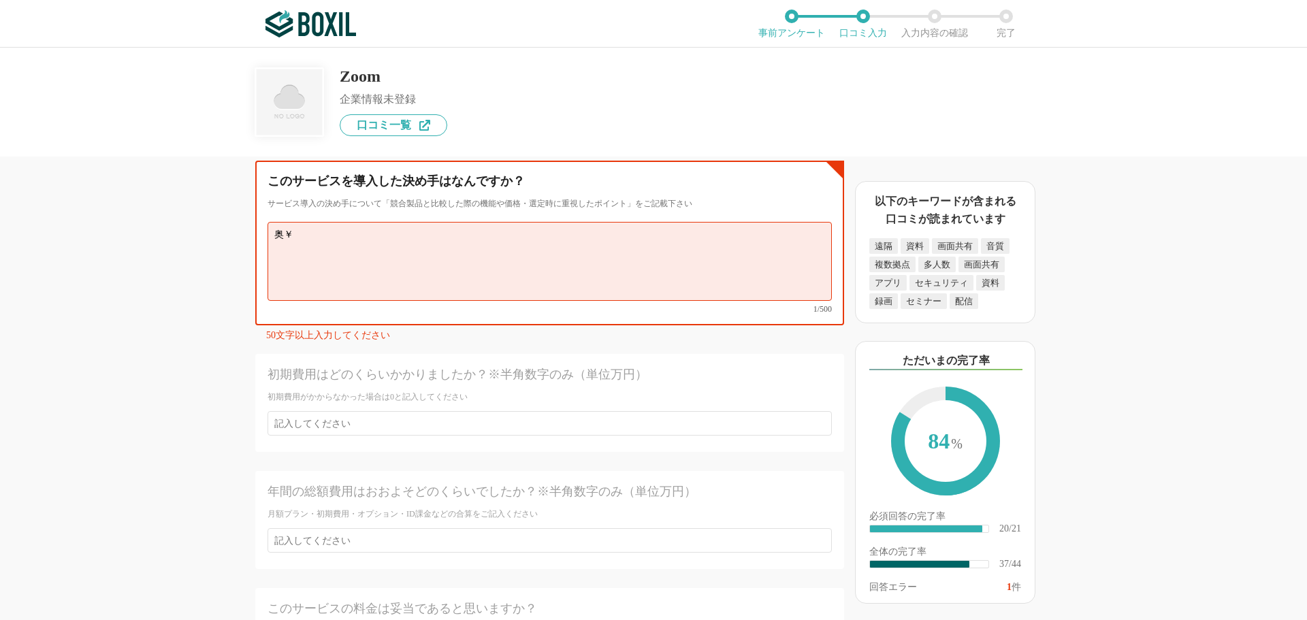
type textarea "奥"
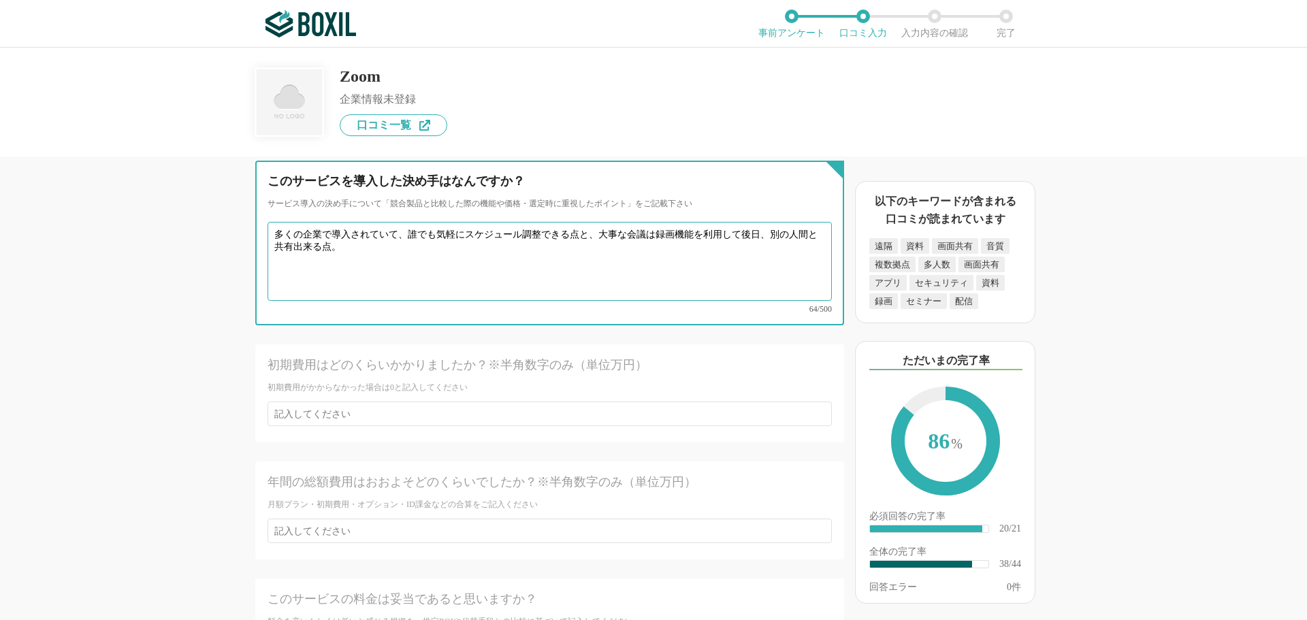
type textarea "多くの企業で導入されていて、誰でも気軽にスケジュール調整できる点と、大事な会議は録画機能を利用して後日、別の人間と共有出来る点。"
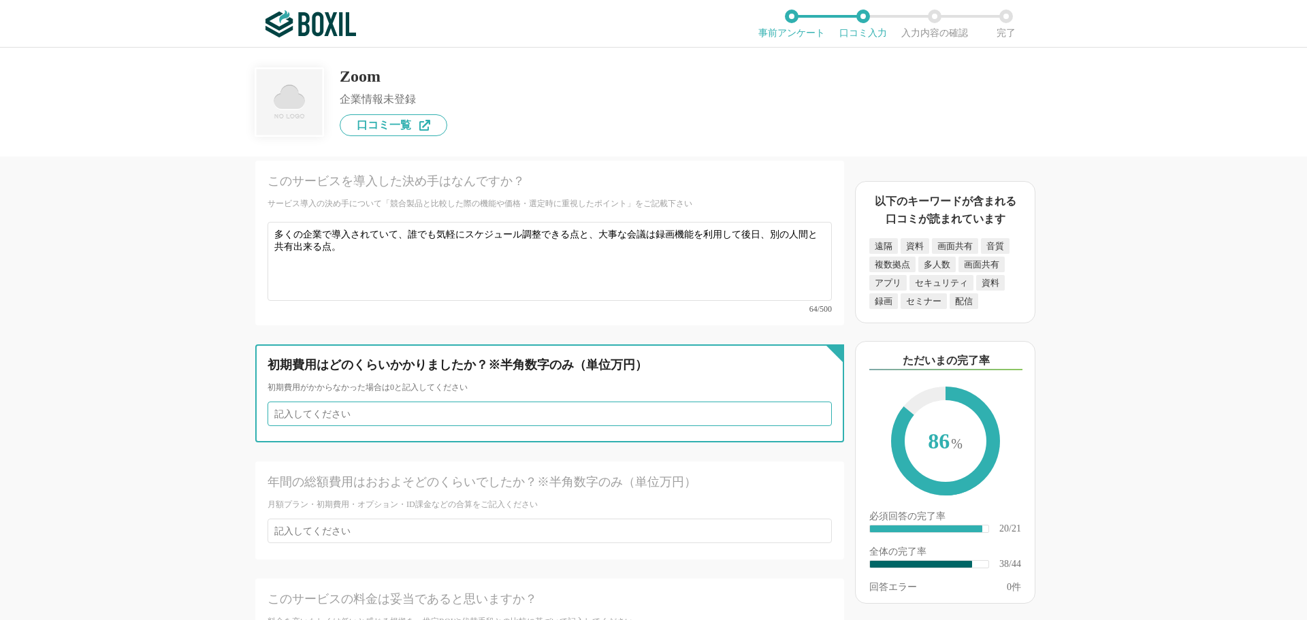
click at [338, 402] on input "number" at bounding box center [550, 414] width 564 height 25
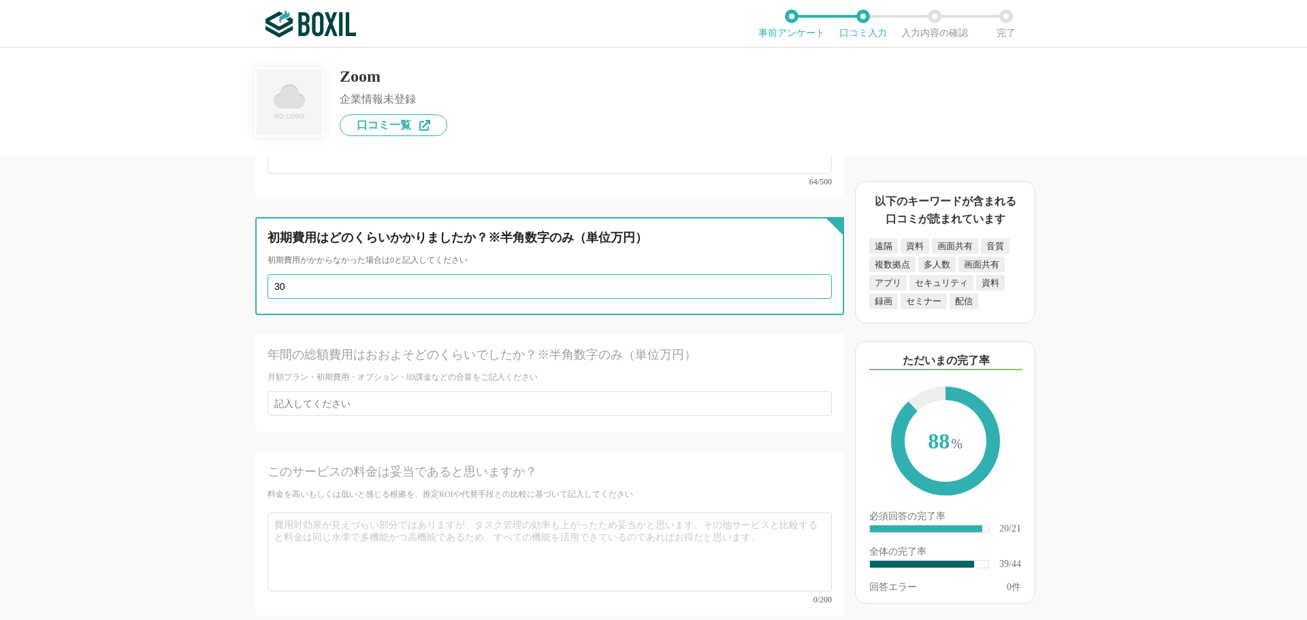
scroll to position [5311, 0]
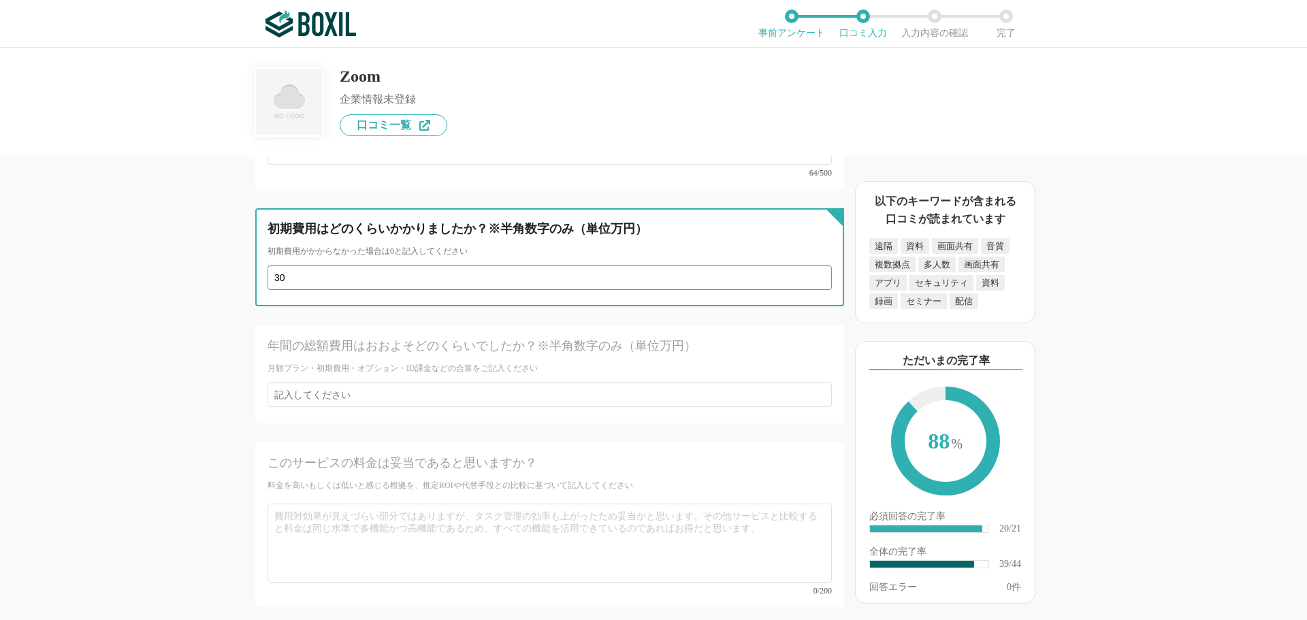
type input "30"
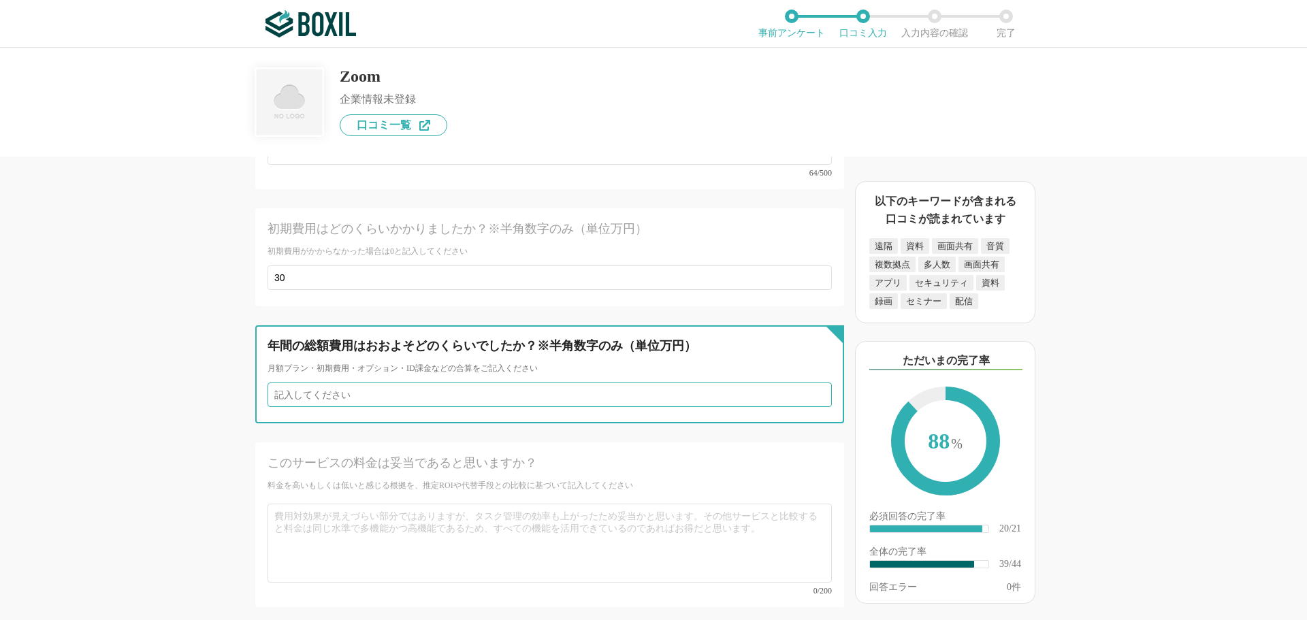
click at [328, 383] on input "number" at bounding box center [550, 395] width 564 height 25
type input "20"
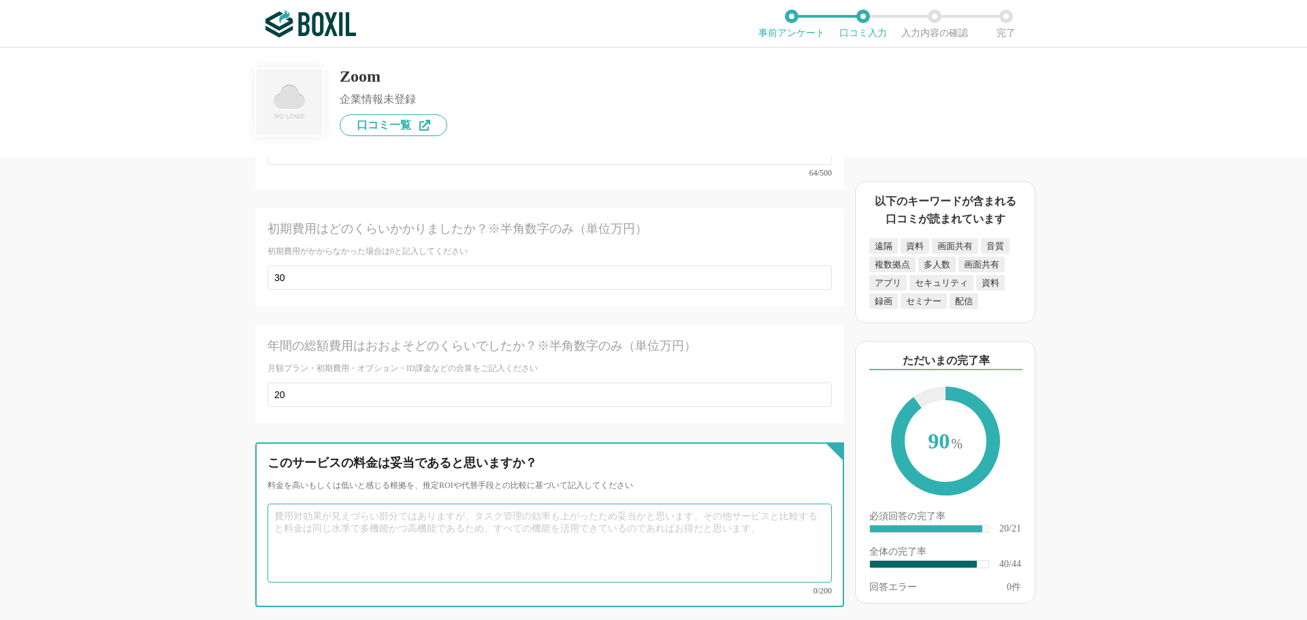
click at [347, 504] on textarea at bounding box center [550, 543] width 564 height 79
click at [337, 504] on textarea at bounding box center [550, 543] width 564 height 79
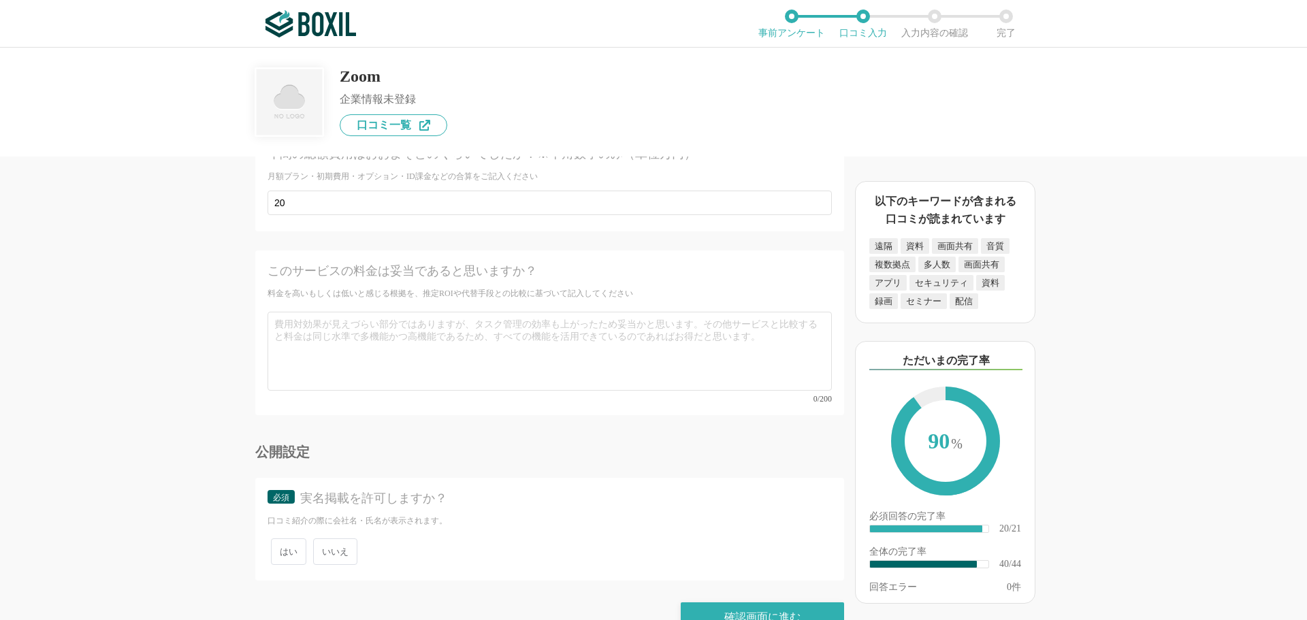
click at [342, 539] on span "いいえ" at bounding box center [335, 552] width 44 height 27
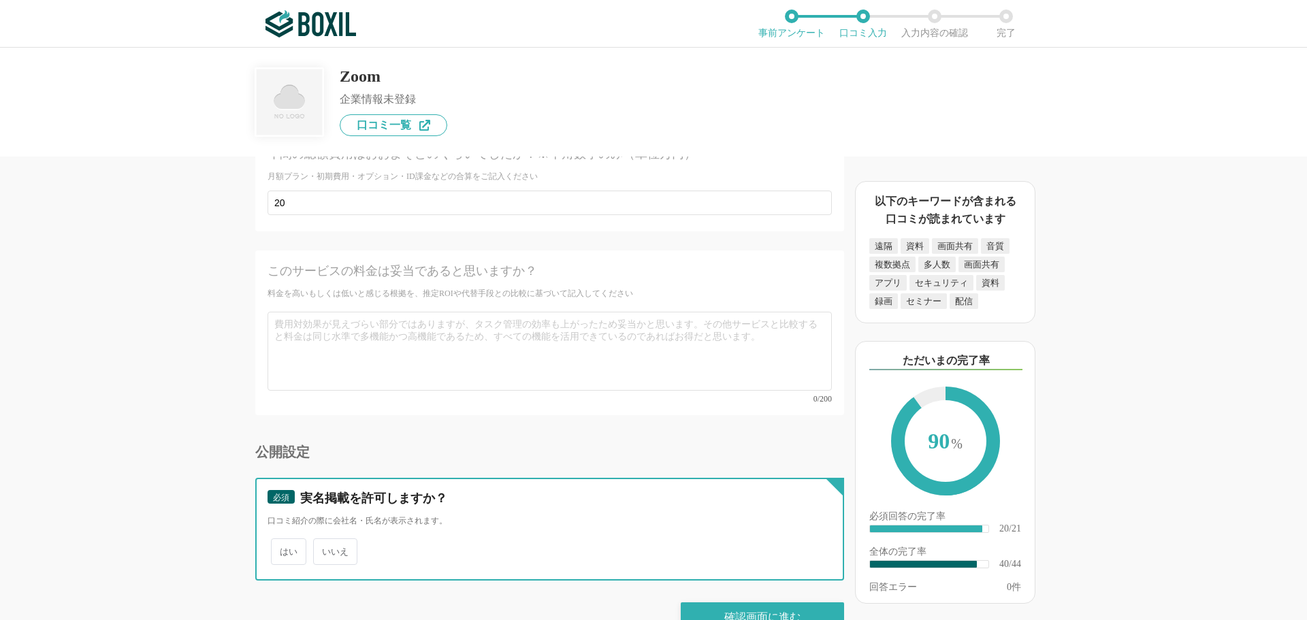
click at [325, 541] on input "いいえ" at bounding box center [321, 545] width 9 height 9
radio input "true"
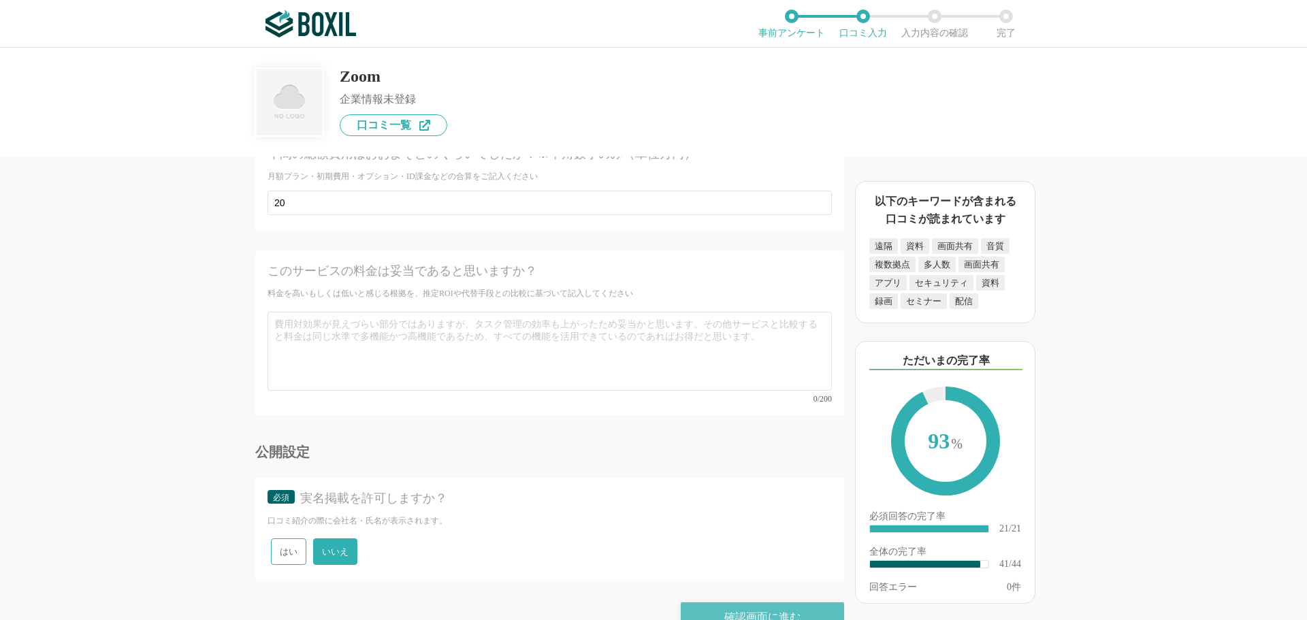
click at [739, 603] on div "確認画面に進む" at bounding box center [762, 618] width 163 height 30
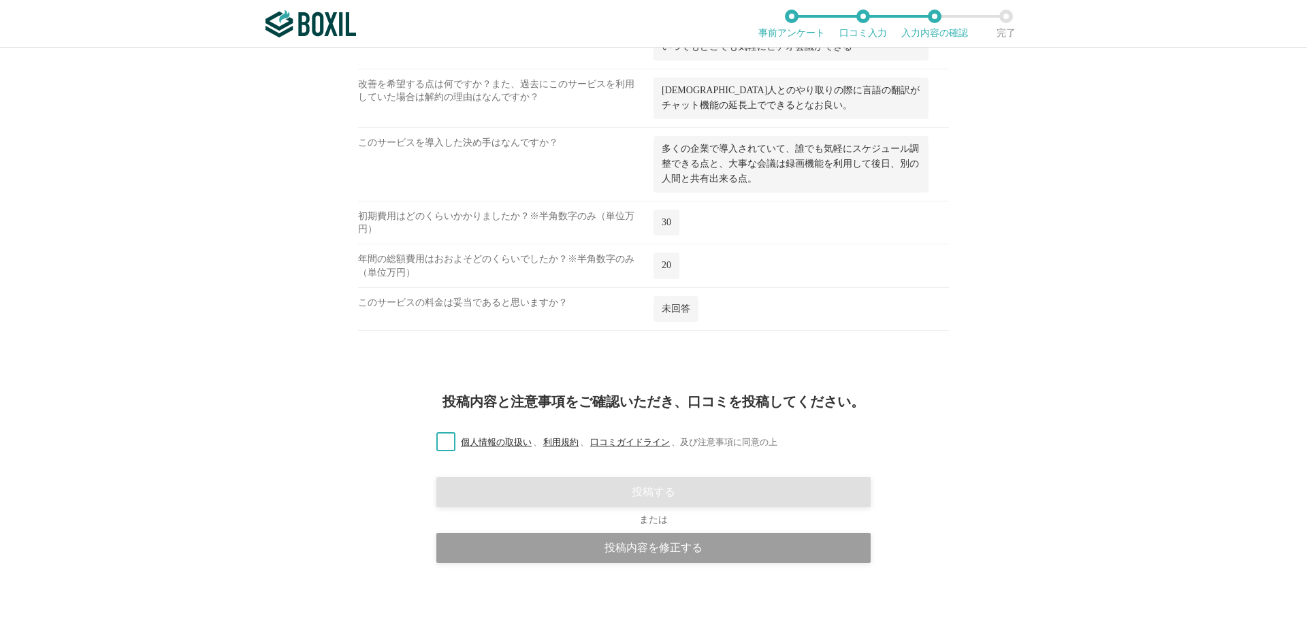
scroll to position [2056, 0]
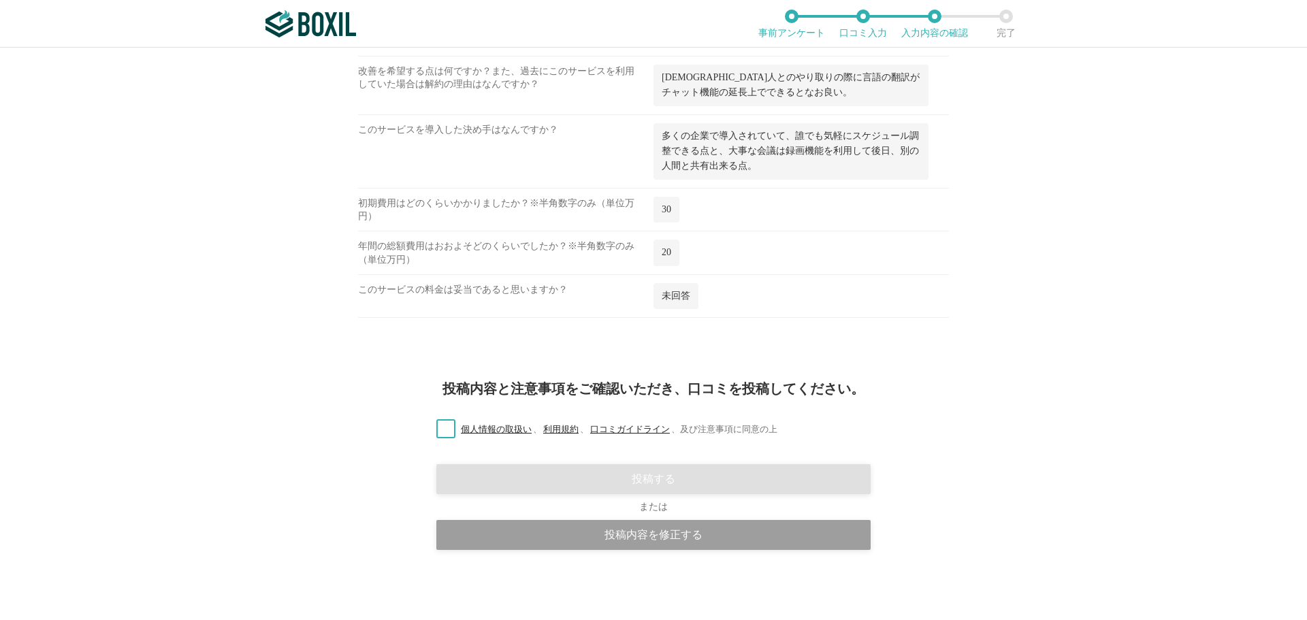
click at [437, 430] on label "個人情報の取扱い 、 利用規約 、 口コミガイドライン 、 及び注意事項に同意の上" at bounding box center [602, 430] width 352 height 14
click at [0, 0] on input "個人情報の取扱い 、 利用規約 、 口コミガイドライン 、 及び注意事項に同意の上" at bounding box center [0, 0] width 0 height 0
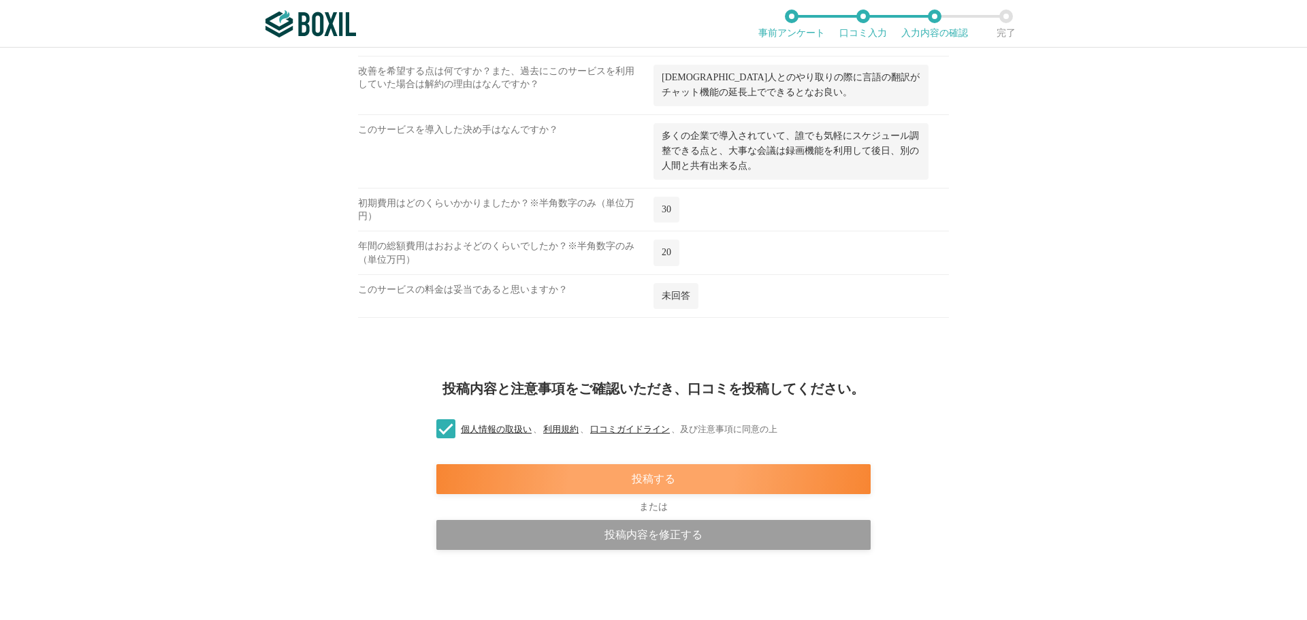
click at [598, 476] on div "投稿する" at bounding box center [653, 479] width 434 height 30
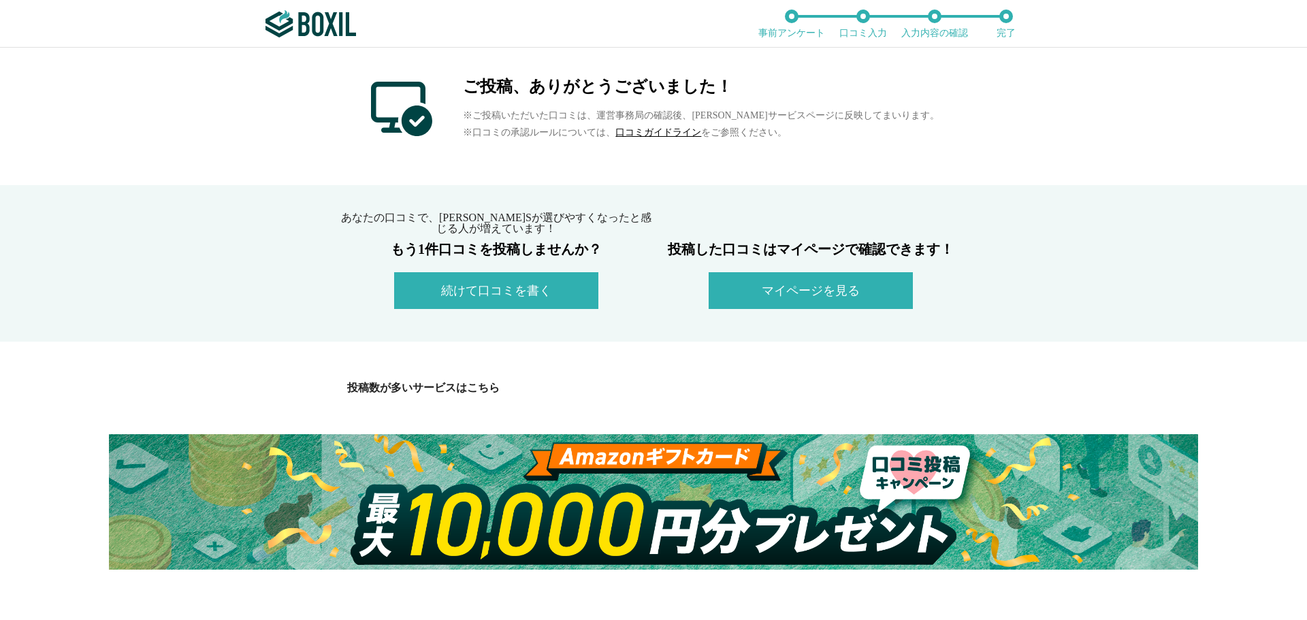
click at [786, 293] on button "マイページを見る" at bounding box center [811, 290] width 204 height 37
